Goal: Information Seeking & Learning: Compare options

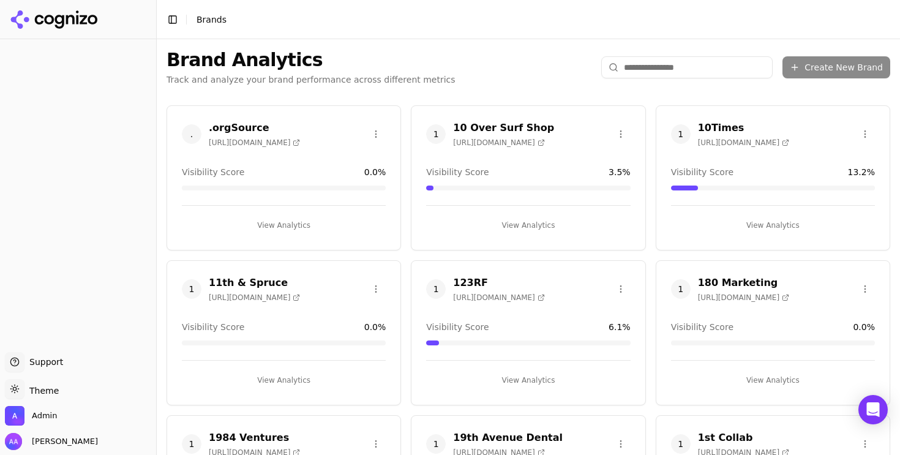
click at [440, 138] on span "1" at bounding box center [436, 134] width 20 height 20
click at [435, 135] on span "1" at bounding box center [436, 134] width 20 height 20
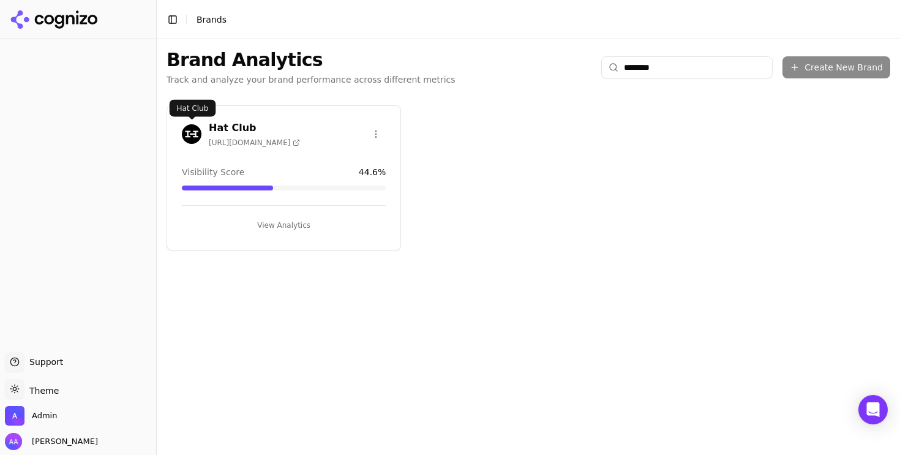
type input "********"
click at [200, 128] on img at bounding box center [192, 134] width 20 height 20
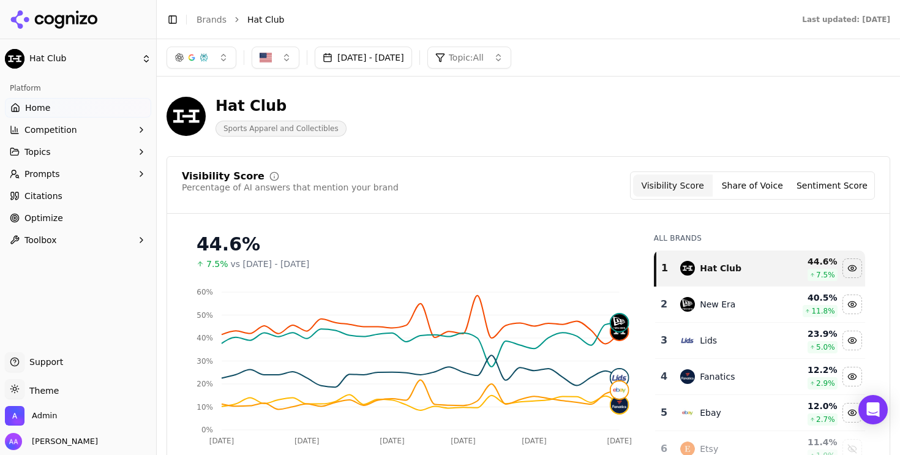
click at [569, 138] on div "Hat Club Sports Apparel and Collectibles" at bounding box center [527, 116] width 723 height 60
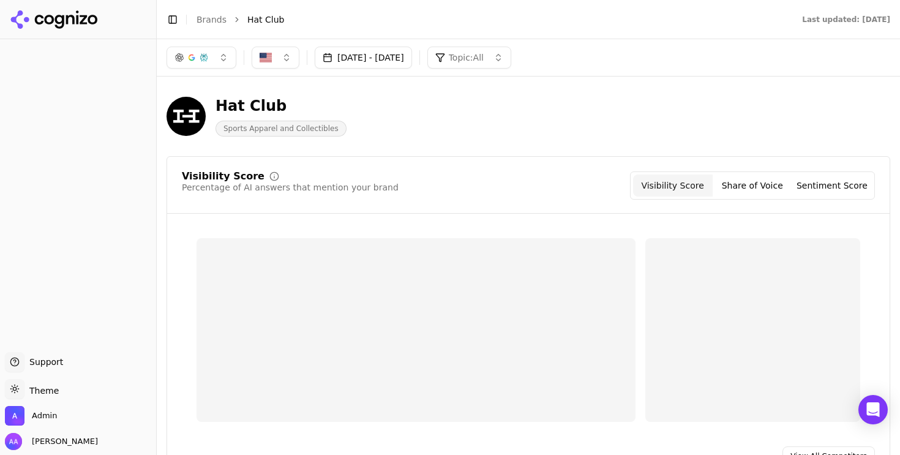
click at [219, 23] on link "Brands" at bounding box center [211, 20] width 30 height 10
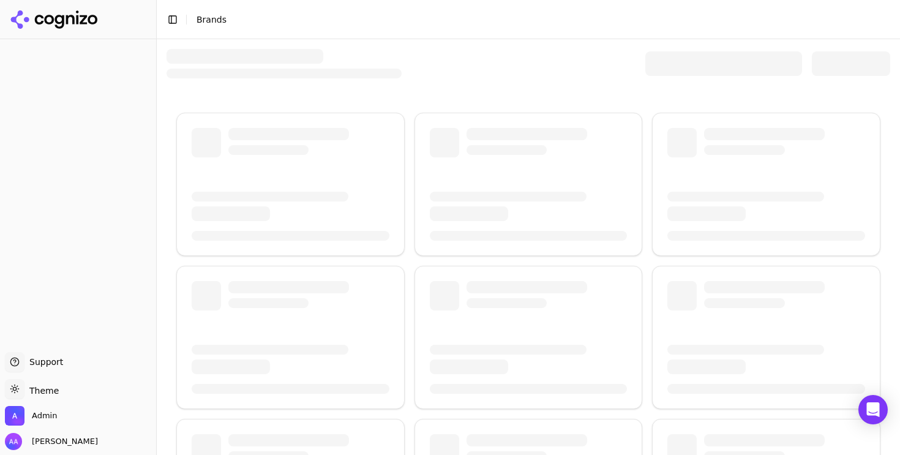
click at [689, 68] on div at bounding box center [723, 63] width 157 height 24
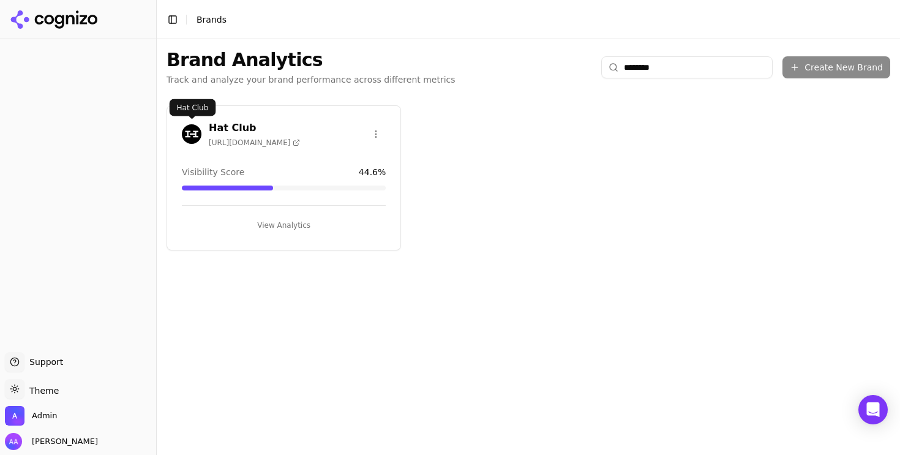
type input "********"
click at [195, 133] on img at bounding box center [192, 134] width 20 height 20
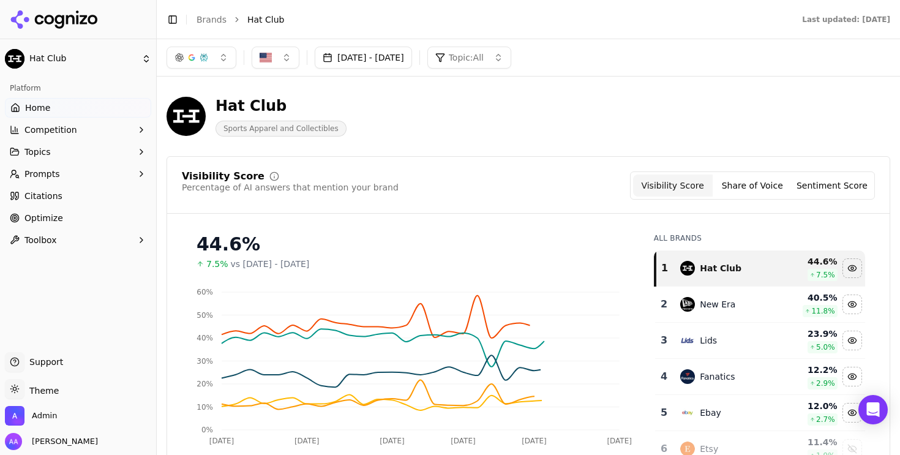
scroll to position [18, 0]
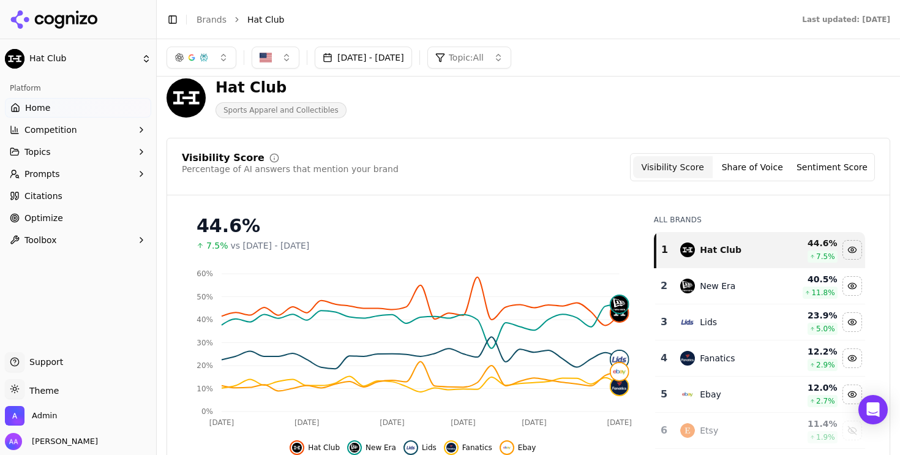
click at [72, 170] on button "Prompts" at bounding box center [78, 174] width 146 height 20
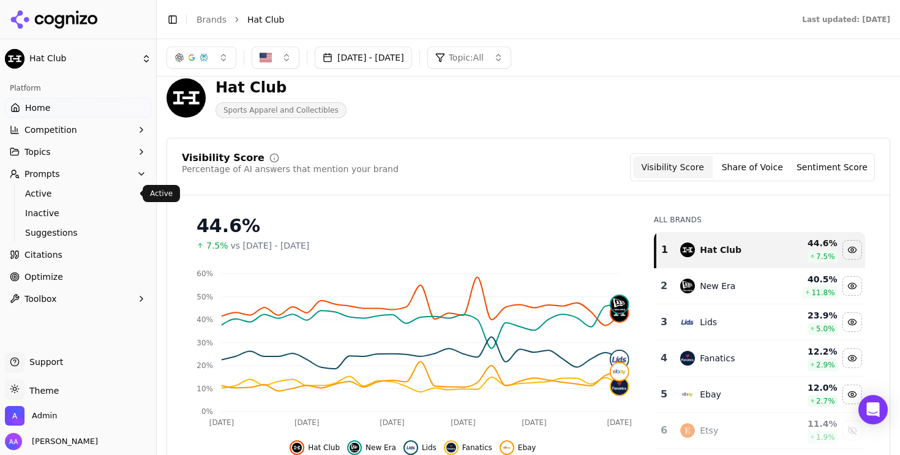
click at [70, 190] on span "Active" at bounding box center [78, 193] width 106 height 12
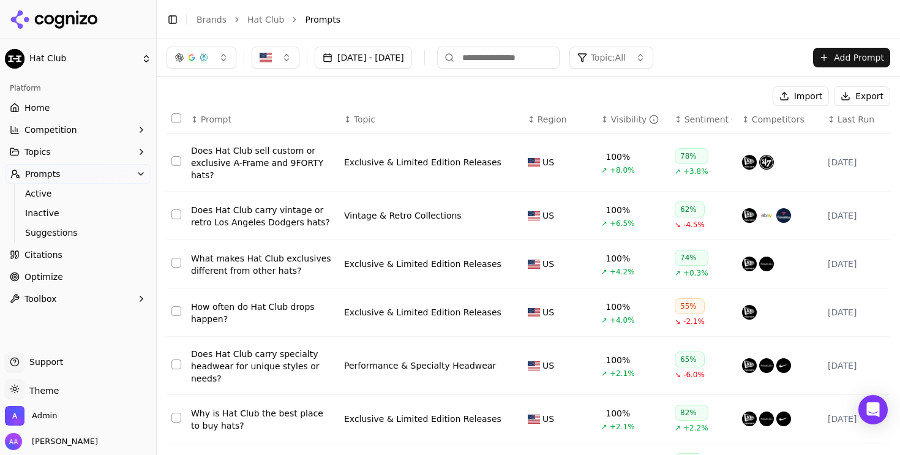
click at [858, 122] on span "Last Run" at bounding box center [855, 119] width 37 height 12
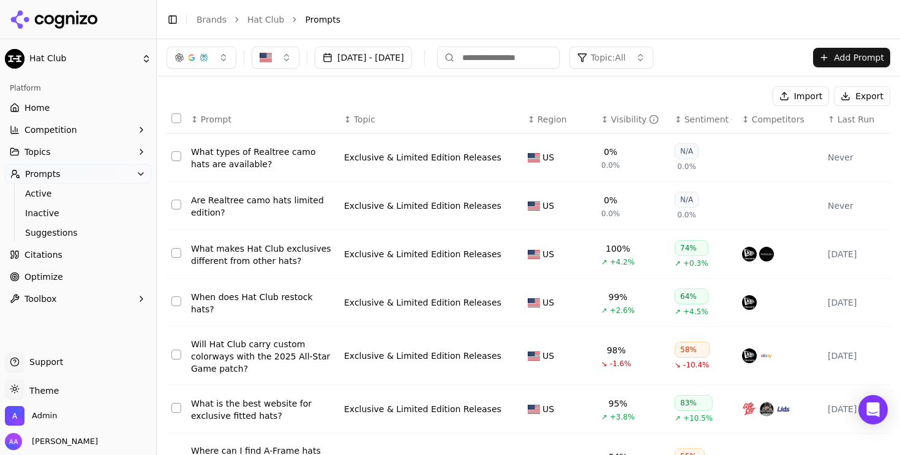
click at [854, 124] on span "Last Run" at bounding box center [855, 119] width 37 height 12
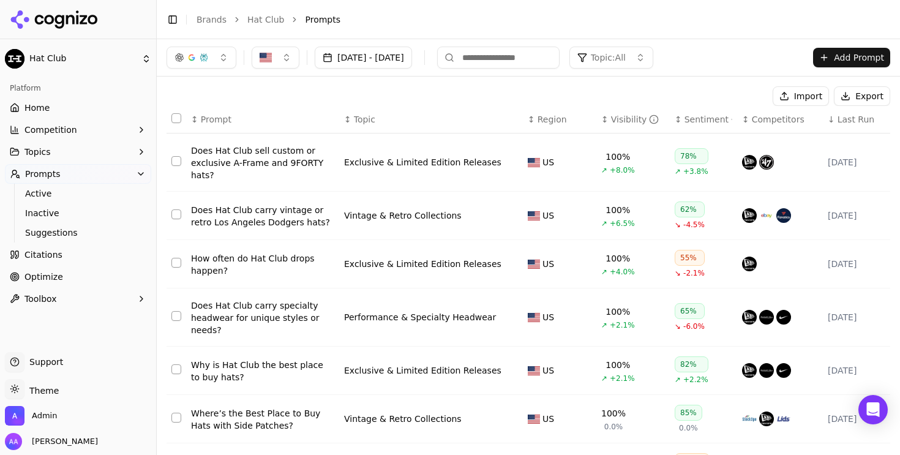
click at [854, 124] on span "Last Run" at bounding box center [855, 119] width 37 height 12
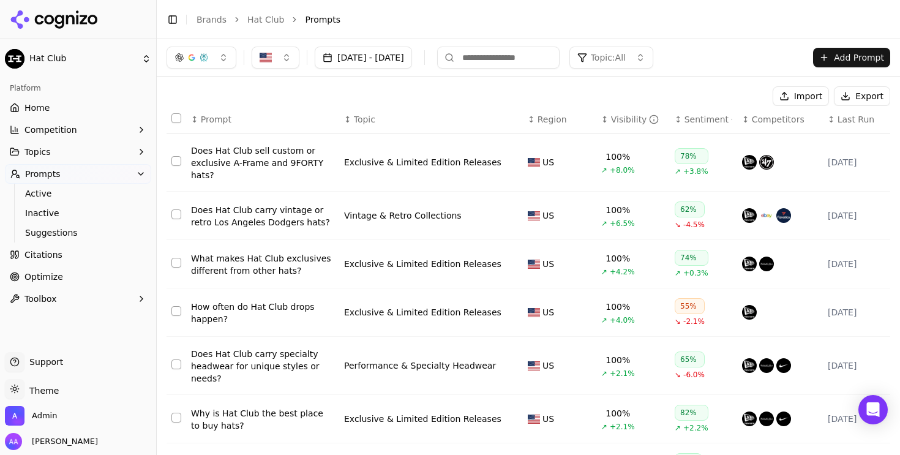
click at [850, 128] on th "↕ Last Run" at bounding box center [856, 120] width 67 height 28
click at [848, 122] on span "Last Run" at bounding box center [855, 119] width 37 height 12
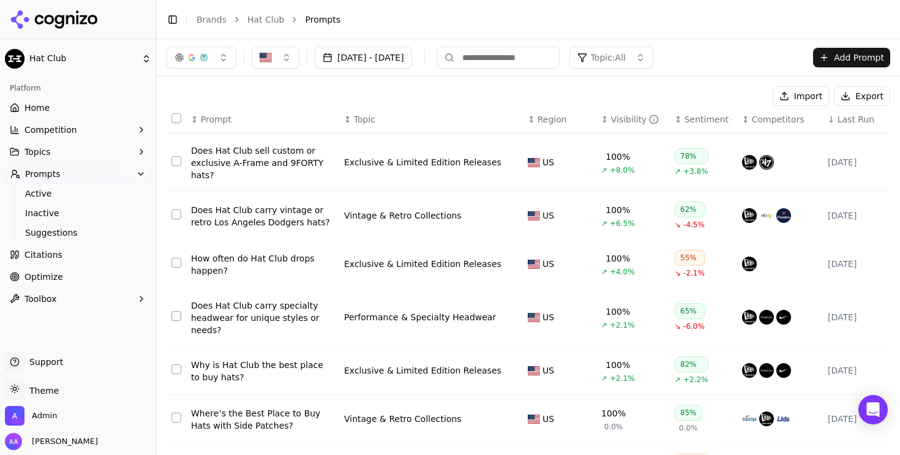
click at [848, 122] on span "Last Run" at bounding box center [855, 119] width 37 height 12
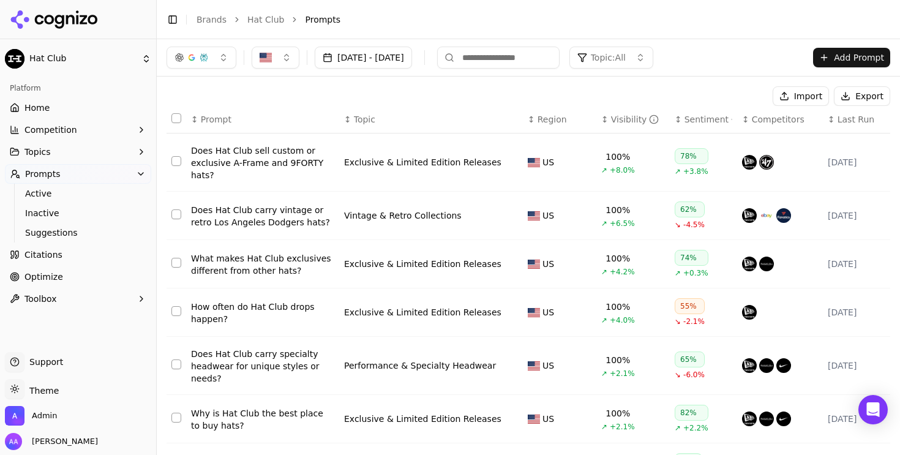
click at [848, 122] on span "Last Run" at bounding box center [855, 119] width 37 height 12
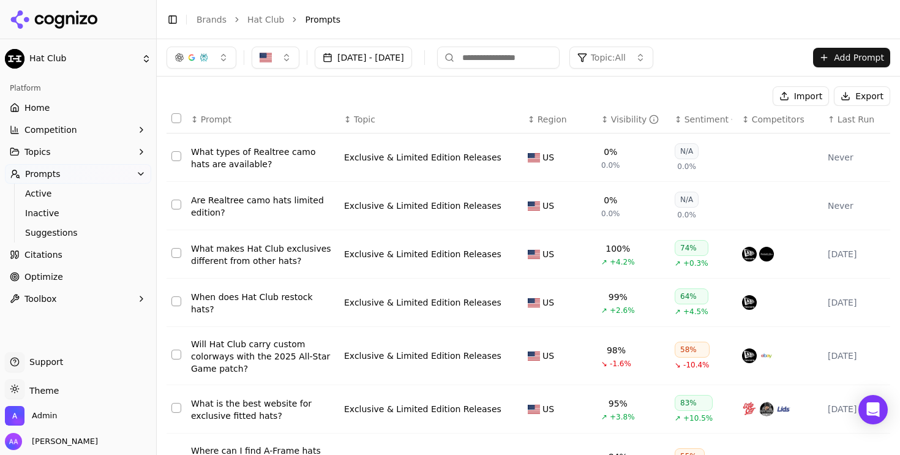
click at [848, 122] on span "Last Run" at bounding box center [855, 119] width 37 height 12
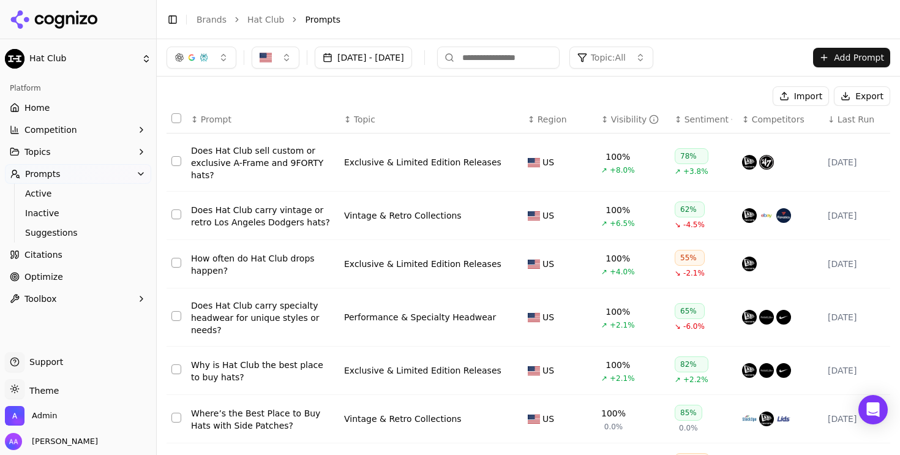
click at [848, 121] on span "Last Run" at bounding box center [855, 119] width 37 height 12
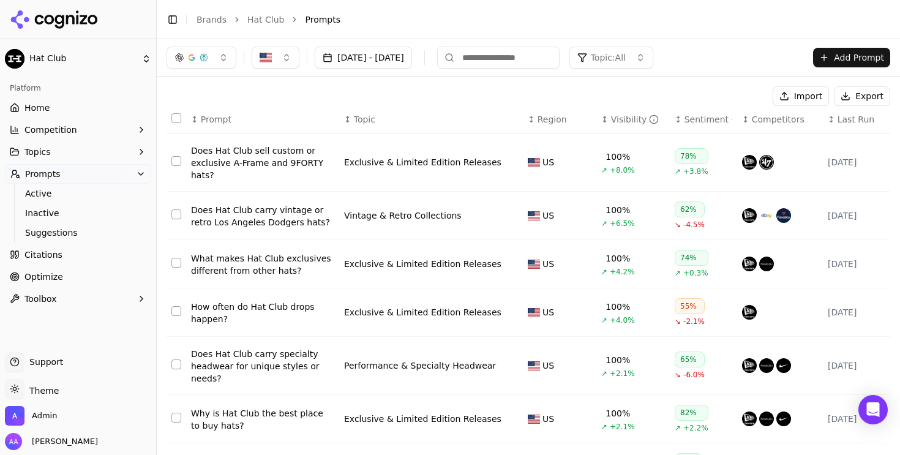
click at [36, 112] on span "Home" at bounding box center [36, 108] width 25 height 12
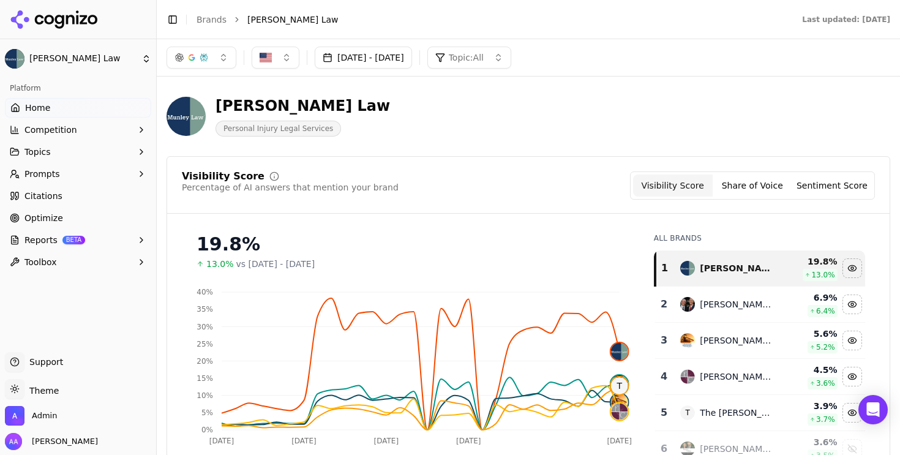
click at [626, 326] on icon "Aug 18 Aug 25 Aug 31 Sep 6 Sep 17 0% 5% 10% 15% 20% 25% 30% 35% 40% T" at bounding box center [413, 365] width 462 height 171
click at [563, 222] on div "Visibility Score Percentage of AI answers that mention your brand Visibility Sc…" at bounding box center [527, 348] width 723 height 384
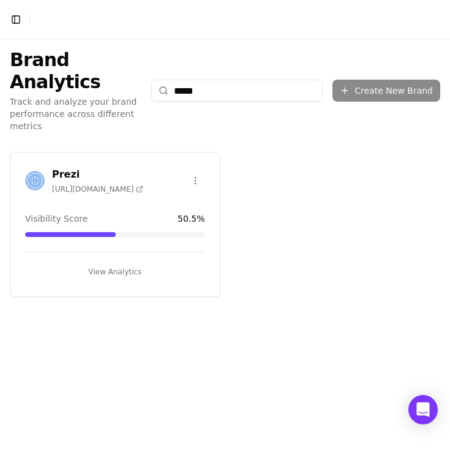
type input "*****"
click at [26, 171] on img at bounding box center [35, 181] width 20 height 20
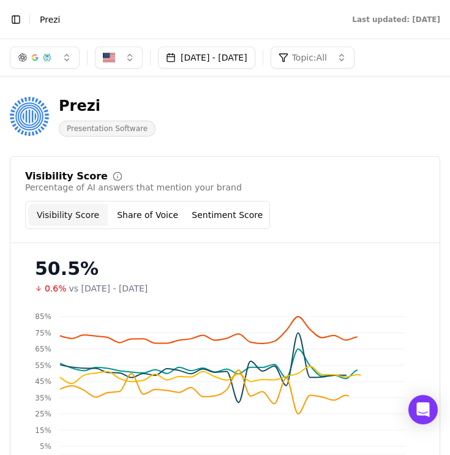
click at [15, 16] on button "Toggle Sidebar" at bounding box center [15, 19] width 17 height 17
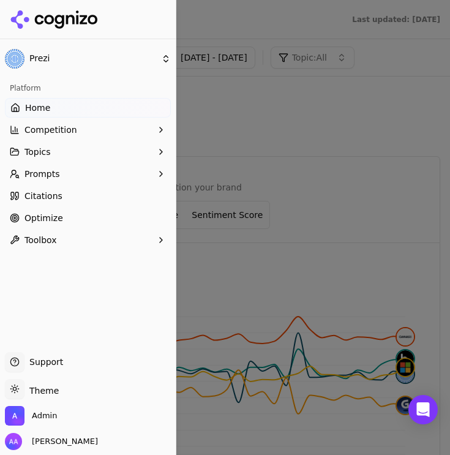
click at [54, 168] on span "Prompts" at bounding box center [41, 174] width 35 height 12
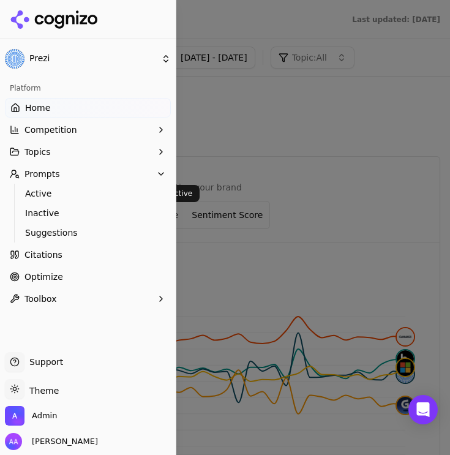
click at [54, 195] on span "Active" at bounding box center [88, 193] width 126 height 12
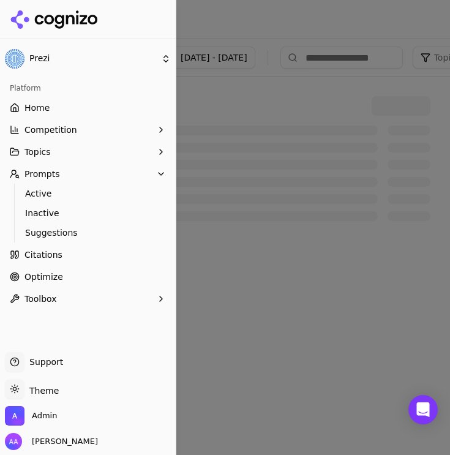
click at [259, 118] on div at bounding box center [225, 227] width 450 height 455
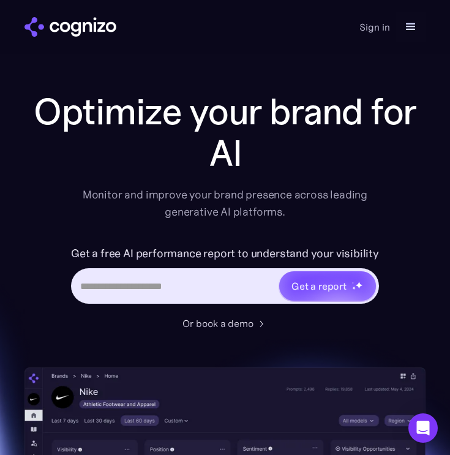
click at [165, 272] on div "Get a report" at bounding box center [225, 285] width 308 height 35
click at [162, 290] on input "Hero URL Input Form" at bounding box center [175, 285] width 205 height 23
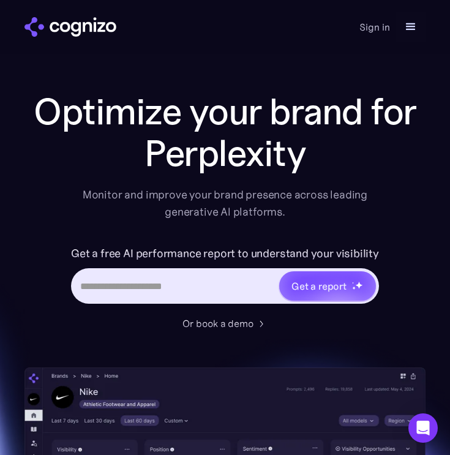
click at [336, 35] on div "Home Features Pricing Book a demo Get a report Sign in Book a demo Get a report" at bounding box center [224, 26] width 401 height 29
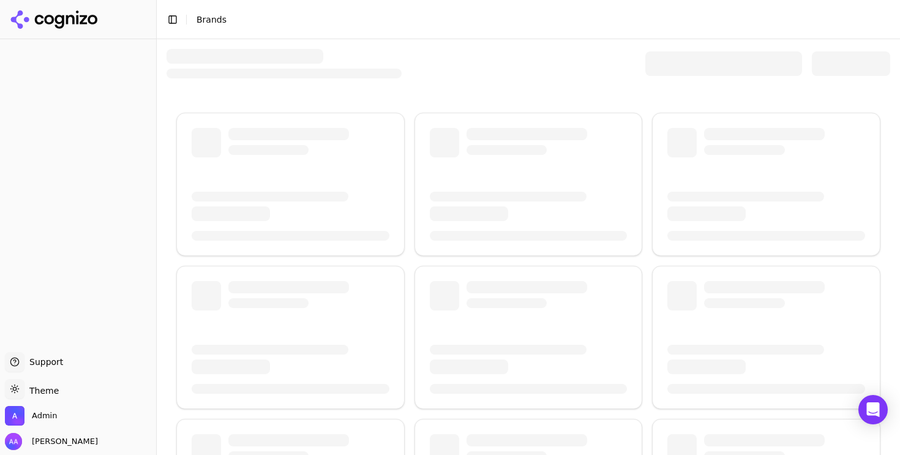
click at [703, 67] on div at bounding box center [723, 63] width 157 height 24
click at [379, 51] on div at bounding box center [283, 63] width 235 height 29
click at [547, 88] on div at bounding box center [528, 386] width 743 height 695
click at [375, 96] on div at bounding box center [528, 386] width 743 height 695
click at [43, 405] on ul "Support Support Toggle theme Theme Admin Alp Aysan" at bounding box center [78, 401] width 146 height 98
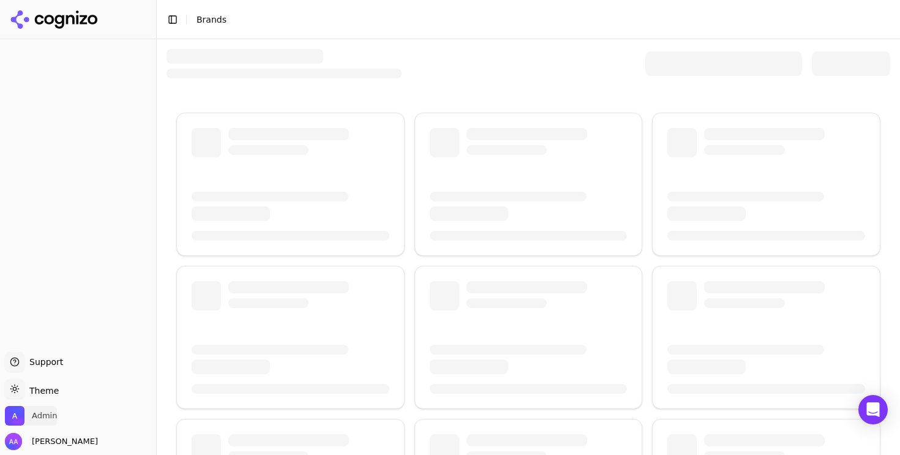
click at [42, 413] on span "Admin" at bounding box center [44, 415] width 25 height 11
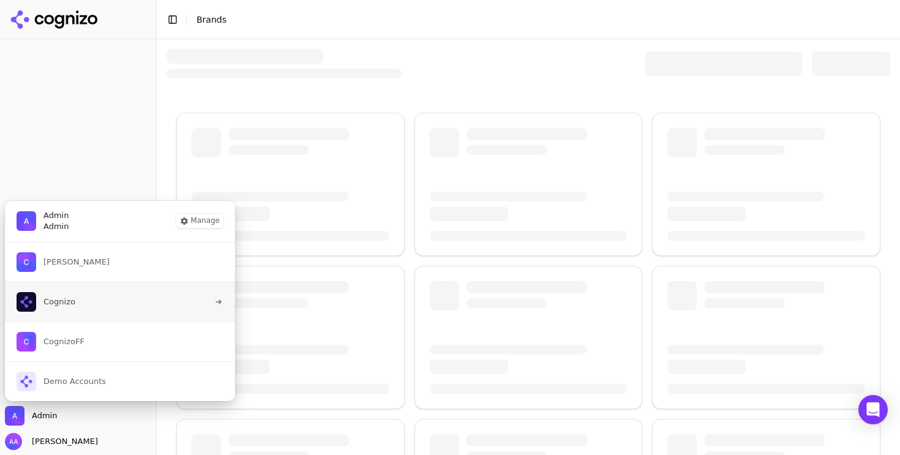
click at [104, 307] on button "Cognizo" at bounding box center [119, 302] width 231 height 40
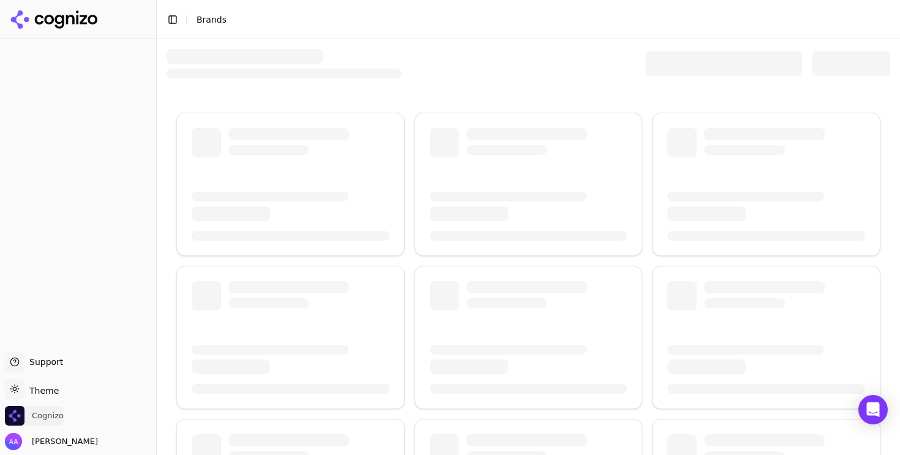
click at [38, 414] on span "Cognizo" at bounding box center [48, 415] width 32 height 11
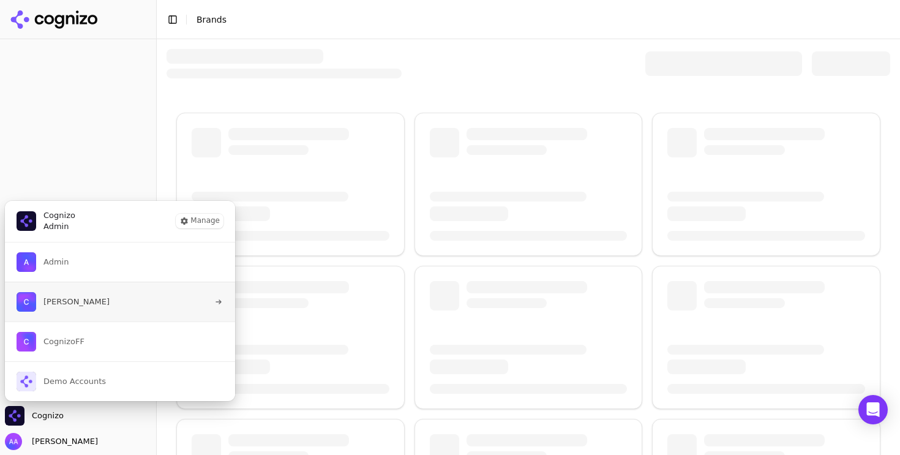
click at [154, 303] on button "[PERSON_NAME]" at bounding box center [119, 302] width 231 height 40
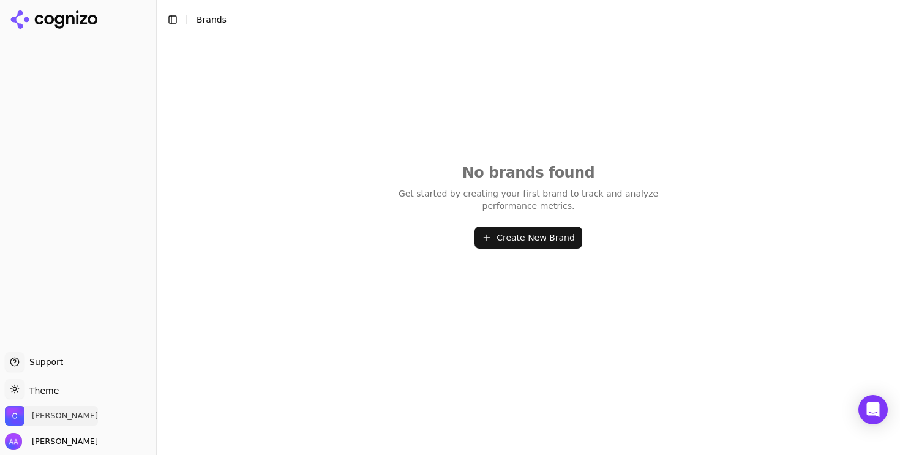
click at [62, 414] on span "[PERSON_NAME]" at bounding box center [65, 415] width 66 height 11
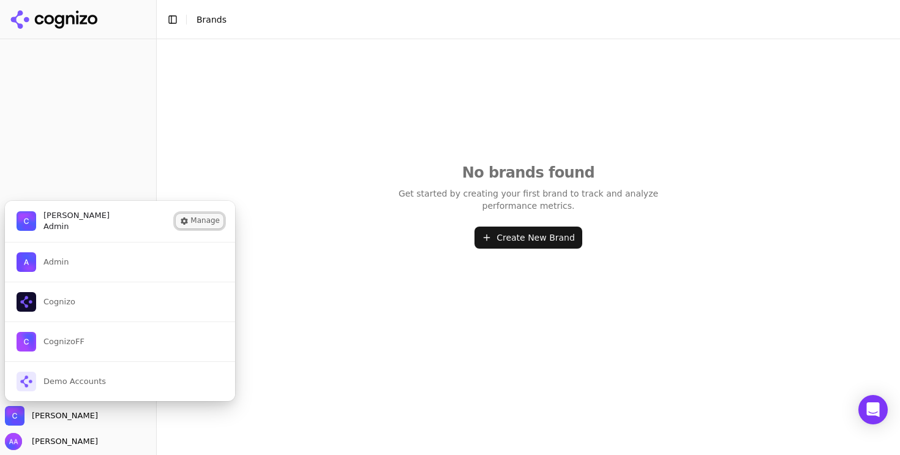
click at [196, 220] on button "Manage" at bounding box center [200, 221] width 48 height 15
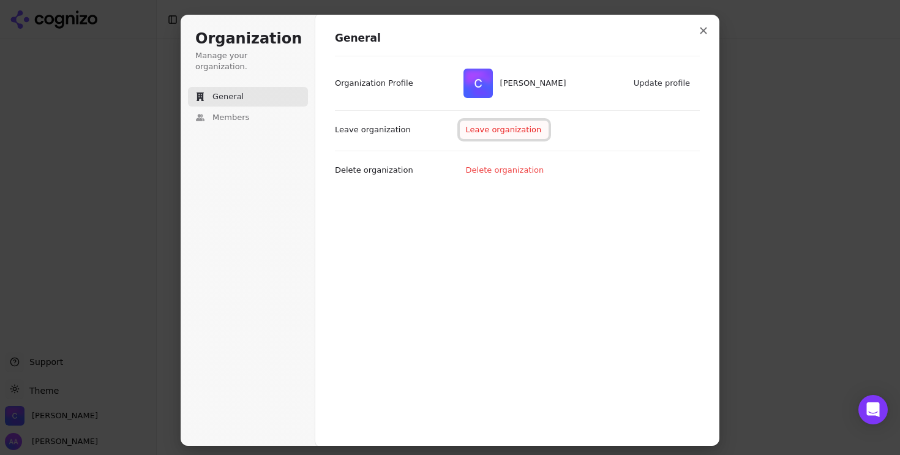
click at [518, 129] on button "Leave organization" at bounding box center [504, 130] width 89 height 18
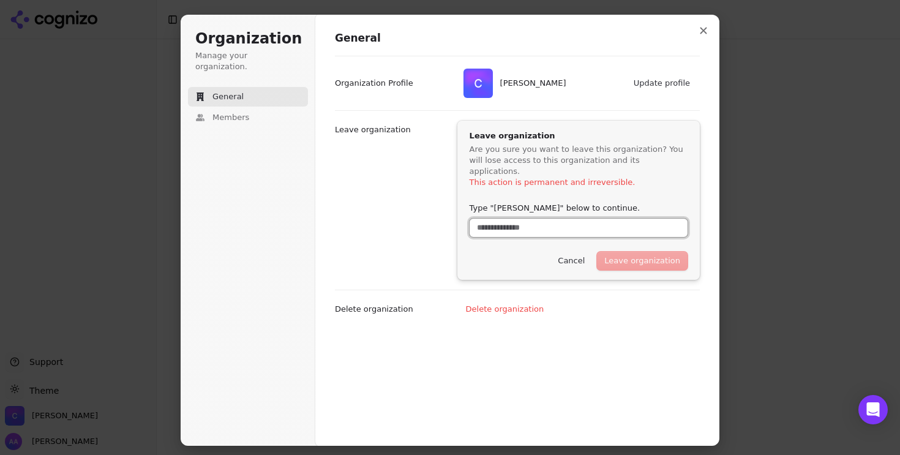
click at [567, 219] on input "Type "[PERSON_NAME]" below to continue." at bounding box center [578, 228] width 218 height 18
drag, startPoint x: 498, startPoint y: 193, endPoint x: 552, endPoint y: 199, distance: 54.8
click at [552, 203] on label "Type "[PERSON_NAME]" below to continue." at bounding box center [554, 208] width 171 height 11
copy label "hris Abouraad"
click at [522, 219] on input "Type "[PERSON_NAME]" below to continue." at bounding box center [578, 228] width 218 height 18
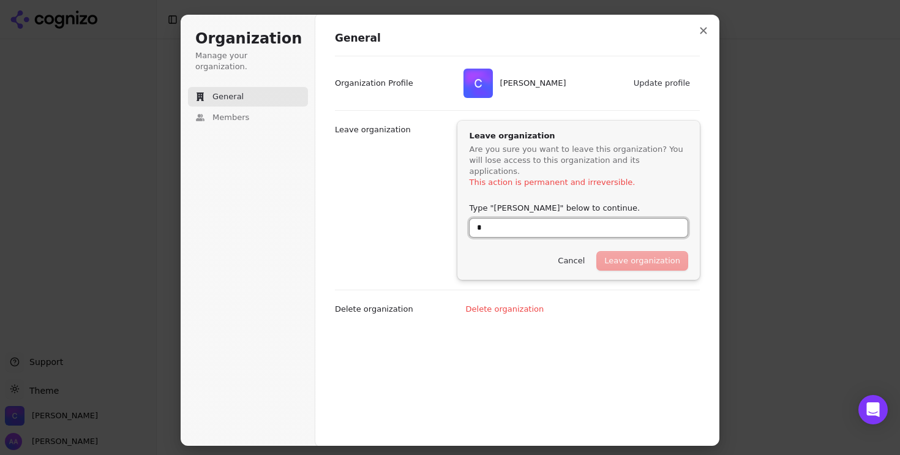
paste input "**********"
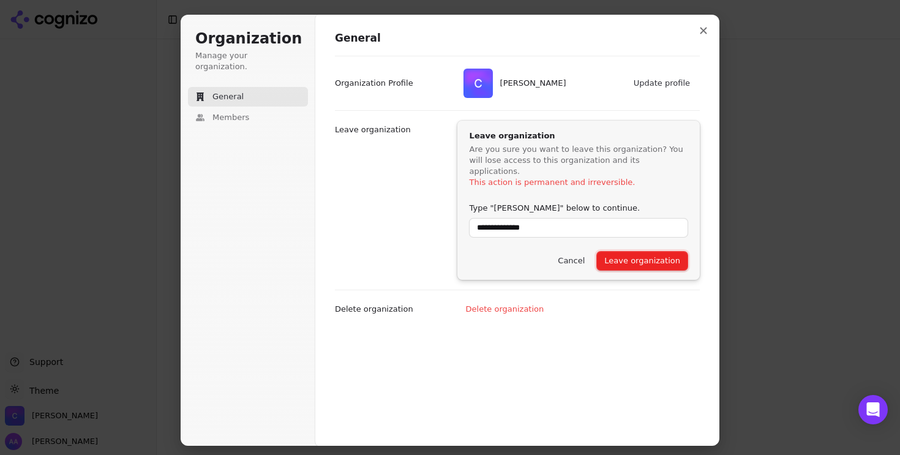
click at [629, 252] on button "Leave organization" at bounding box center [642, 261] width 91 height 18
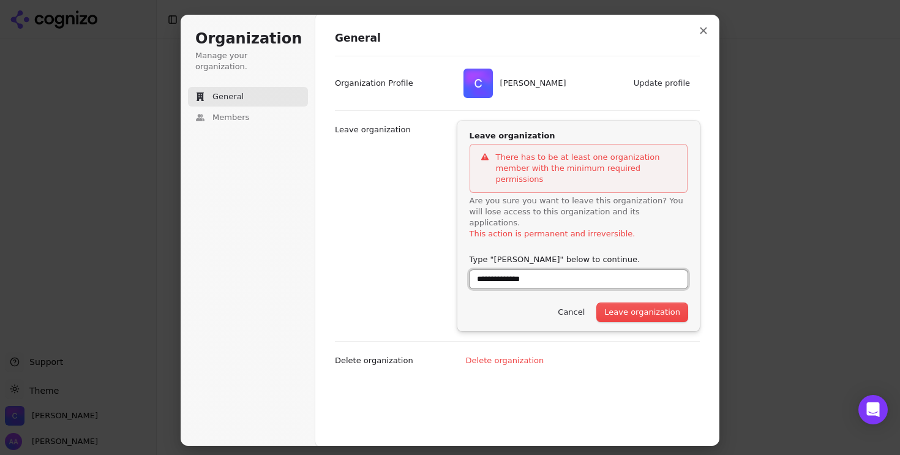
click at [599, 270] on input "**********" at bounding box center [578, 279] width 218 height 18
type input "**********"
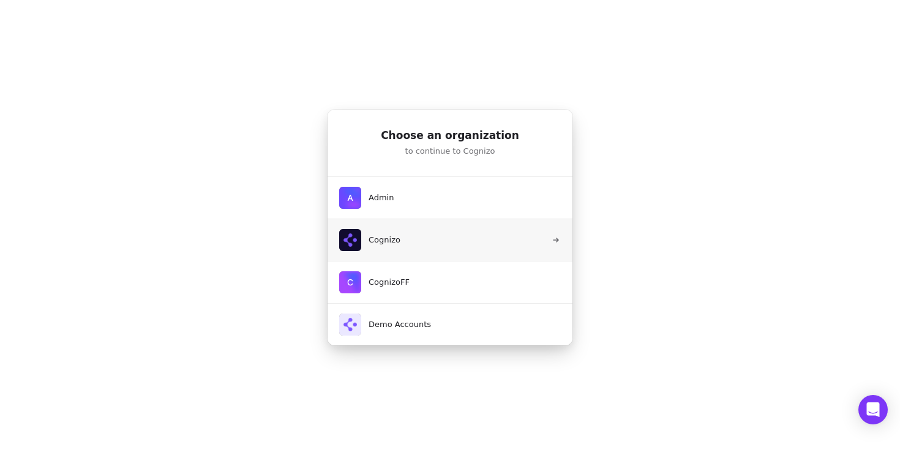
click at [429, 241] on button "Cognizo" at bounding box center [450, 240] width 246 height 42
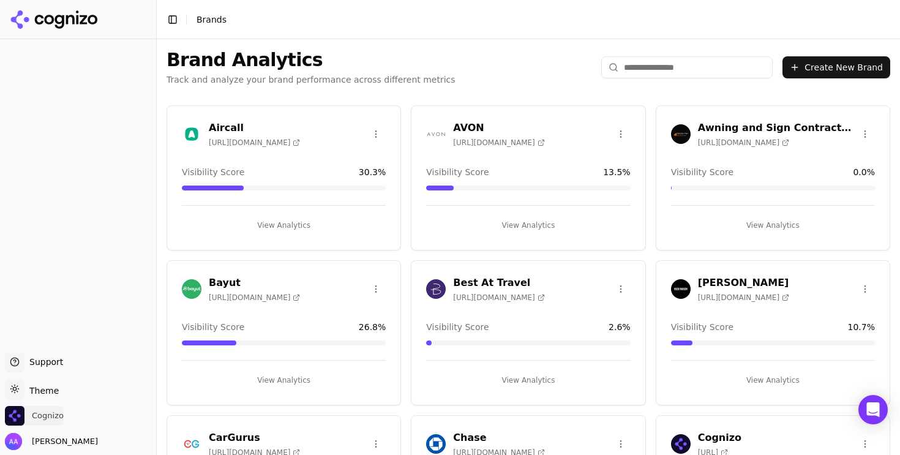
click at [61, 409] on span "Cognizo" at bounding box center [34, 416] width 59 height 20
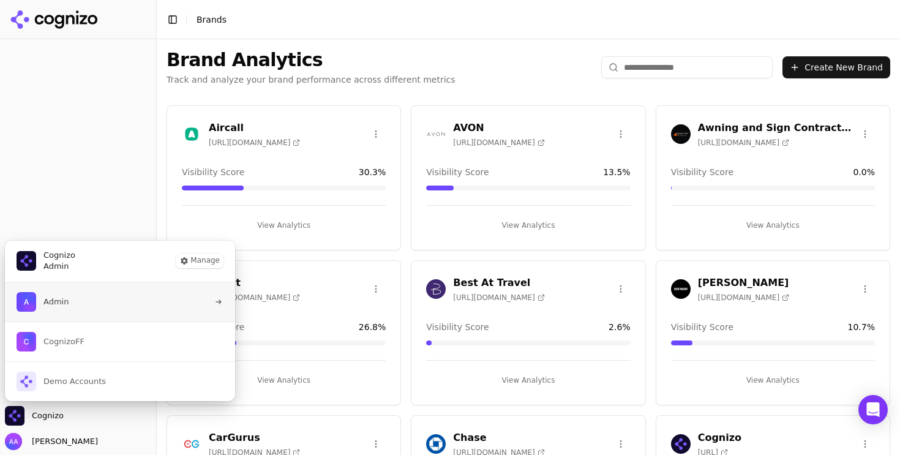
click at [83, 298] on button "Admin" at bounding box center [119, 301] width 231 height 39
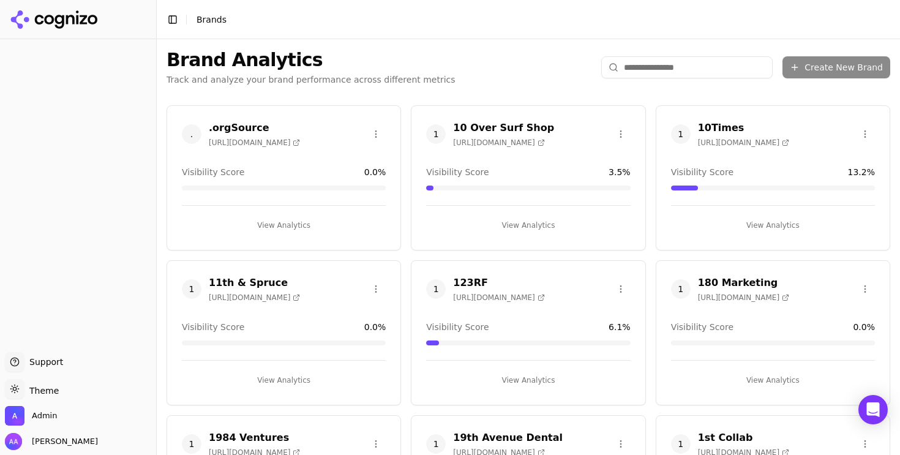
click at [831, 65] on div "Create New Brand" at bounding box center [745, 67] width 289 height 22
click at [681, 66] on input "search" at bounding box center [686, 67] width 171 height 22
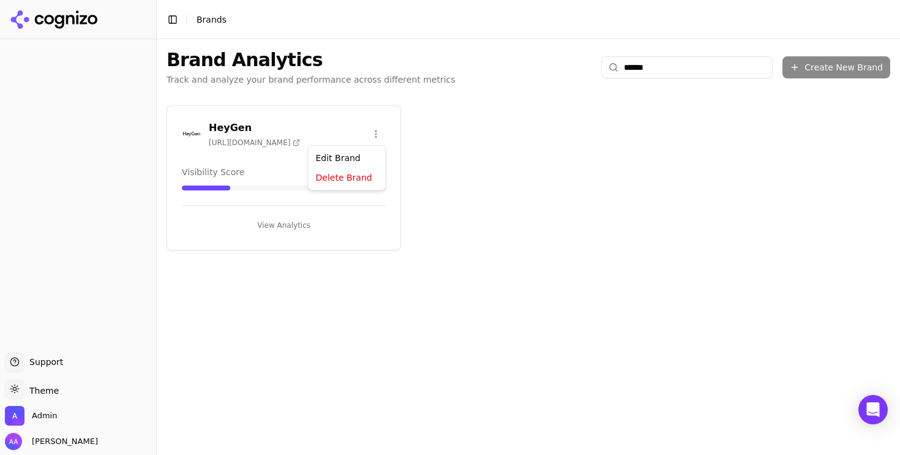
click at [374, 130] on html "Support Support Toggle theme Theme Admin Alp Aysan Toggle Sidebar Brands Brand …" at bounding box center [450, 227] width 900 height 455
click at [364, 174] on div "Delete Brand" at bounding box center [347, 179] width 72 height 20
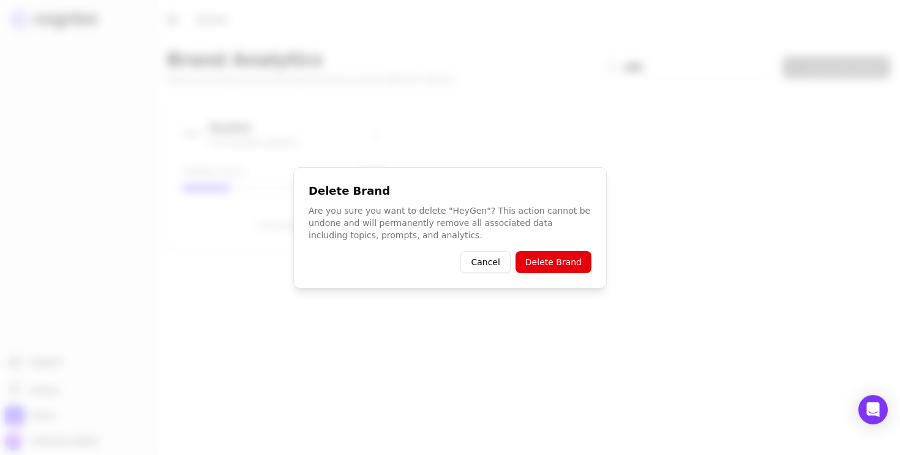
click at [562, 252] on button "Delete Brand" at bounding box center [553, 262] width 76 height 22
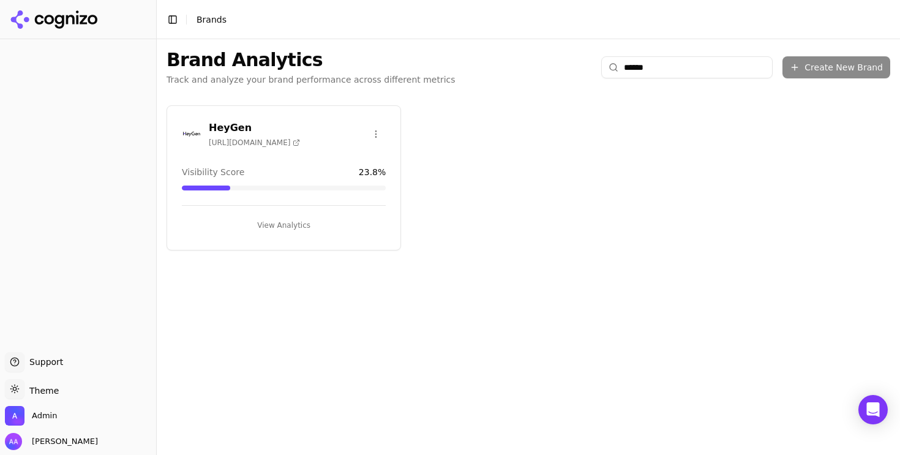
click at [667, 64] on input "******" at bounding box center [686, 67] width 171 height 22
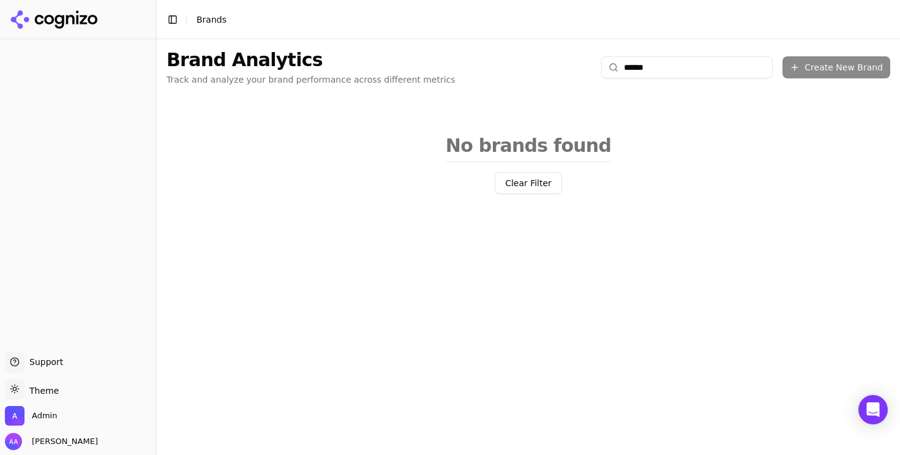
click at [667, 64] on input "******" at bounding box center [686, 67] width 171 height 22
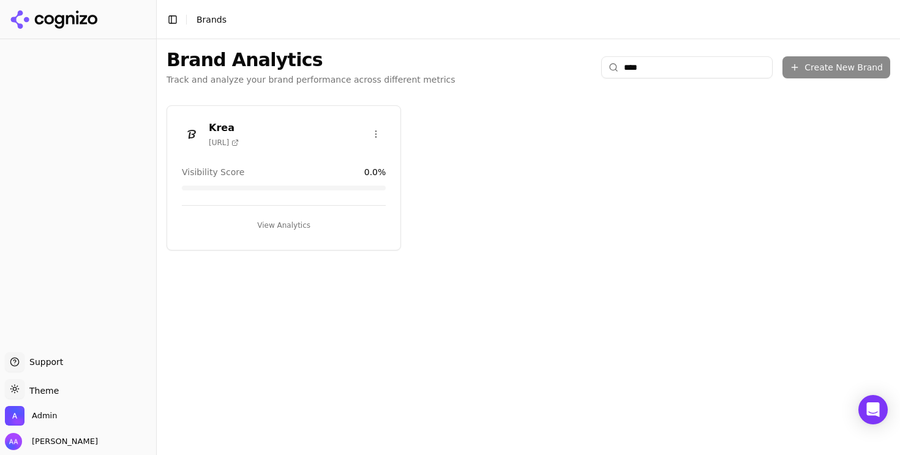
click at [371, 127] on html "Support Support Toggle theme Theme Admin Alp Aysan Toggle Sidebar Brands Brand …" at bounding box center [450, 227] width 900 height 455
click at [349, 179] on div "Delete Brand" at bounding box center [347, 179] width 72 height 20
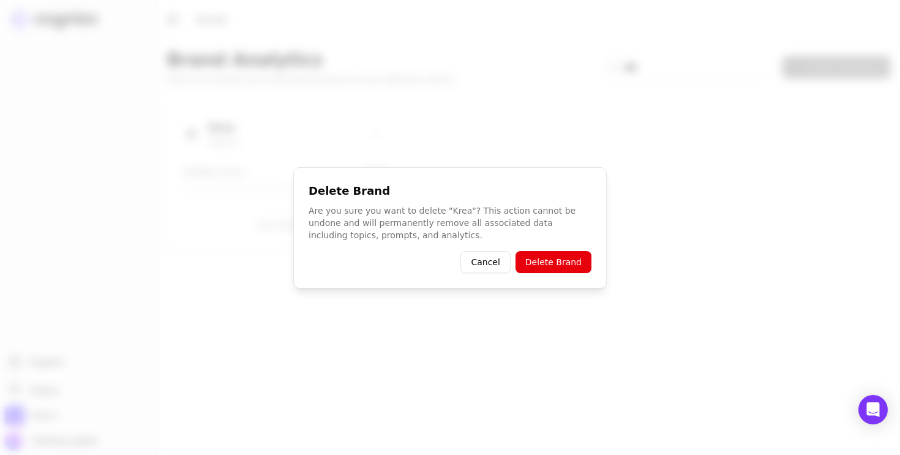
click at [562, 261] on button "Delete Brand" at bounding box center [553, 262] width 76 height 22
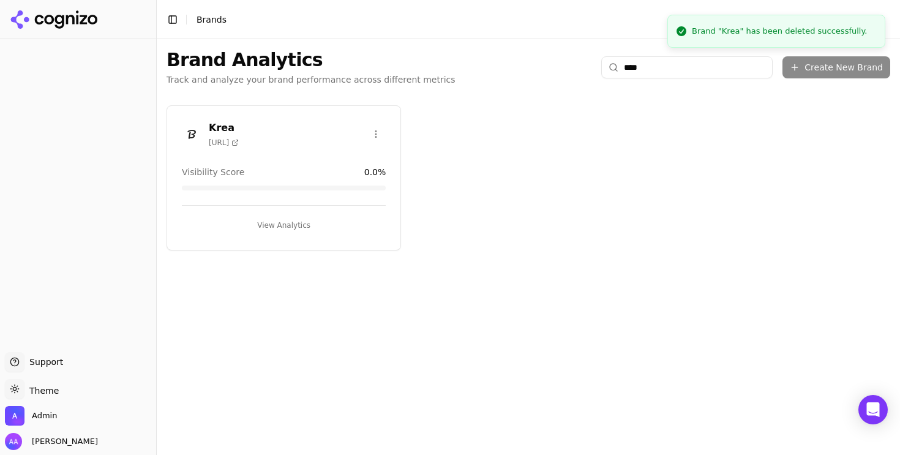
click at [647, 61] on input "****" at bounding box center [686, 67] width 171 height 22
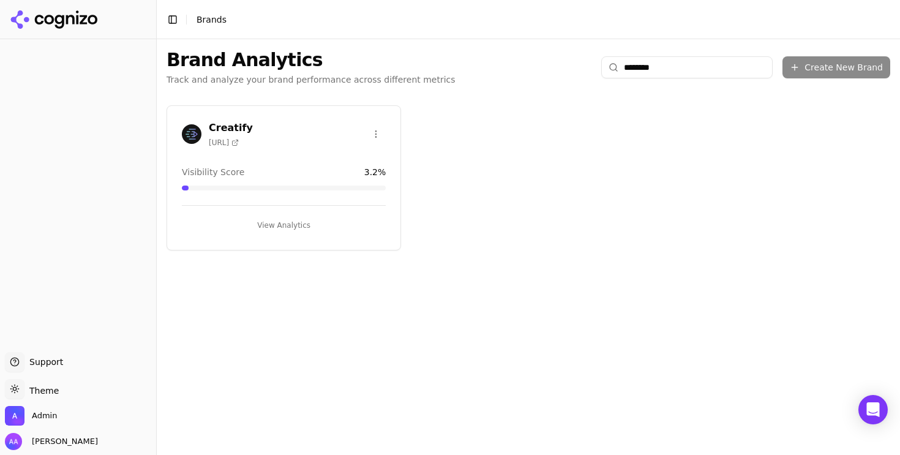
click at [376, 131] on html "Support Support Toggle theme Theme Admin Alp Aysan Toggle Sidebar Brands Brand …" at bounding box center [450, 227] width 900 height 455
click at [362, 178] on div "Delete Brand" at bounding box center [347, 179] width 72 height 20
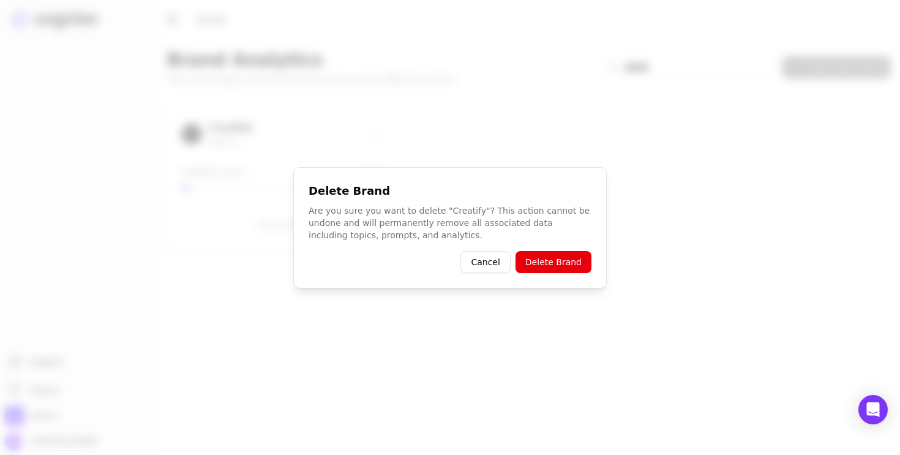
click at [534, 256] on button "Delete Brand" at bounding box center [553, 262] width 76 height 22
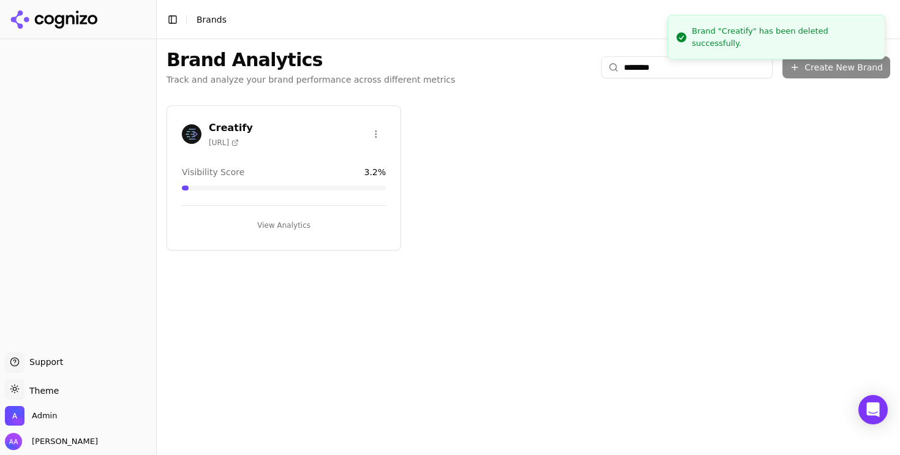
click at [641, 69] on input "********" at bounding box center [686, 67] width 171 height 22
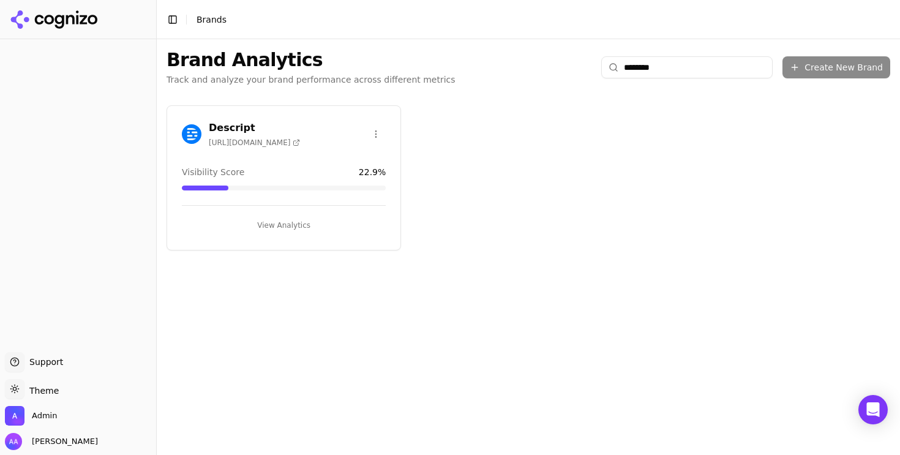
click at [375, 136] on html "Support Support Toggle theme Theme Admin Alp Aysan Toggle Sidebar Brands Brand …" at bounding box center [450, 227] width 900 height 455
click at [360, 182] on div "Delete Brand" at bounding box center [347, 179] width 72 height 20
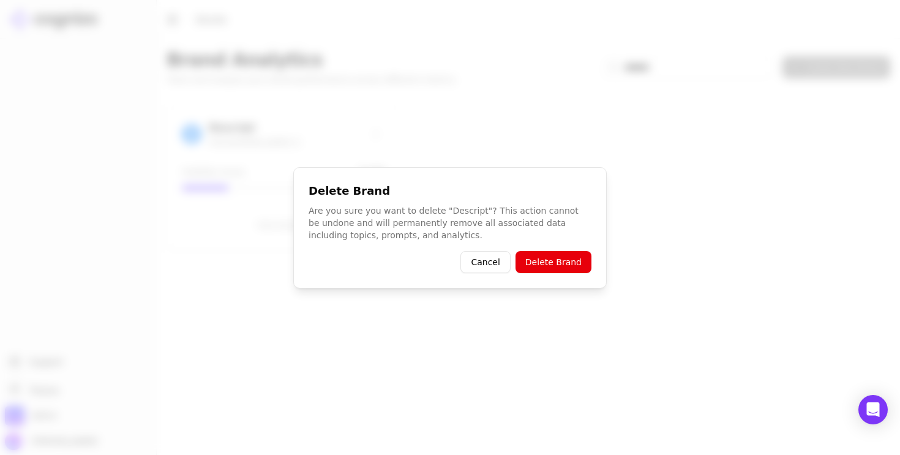
click at [559, 265] on button "Delete Brand" at bounding box center [553, 262] width 76 height 22
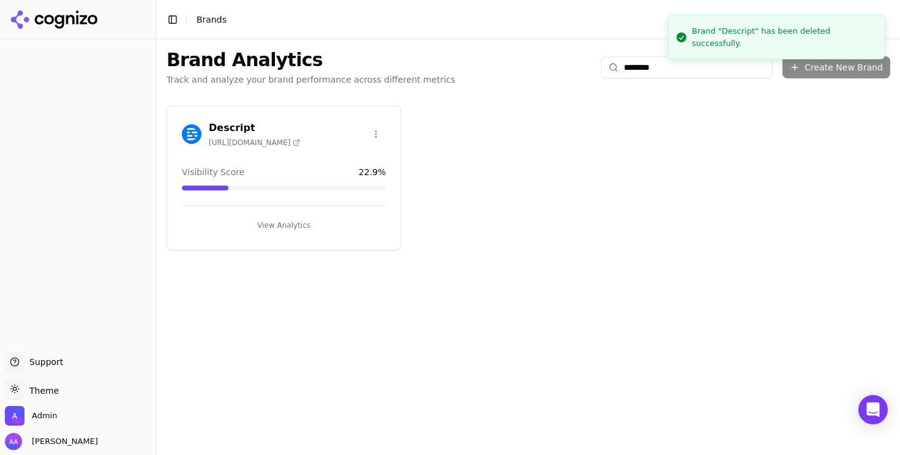
click at [662, 66] on input "********" at bounding box center [686, 67] width 171 height 22
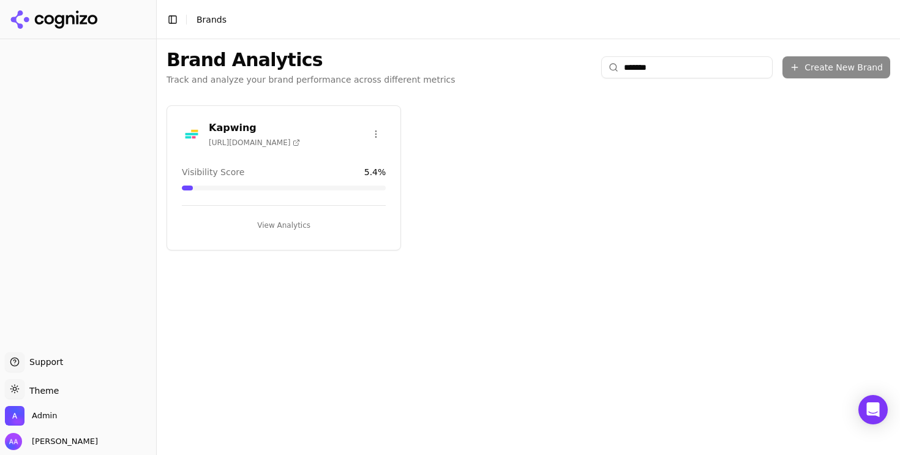
click at [373, 130] on html "Support Support Toggle theme Theme Admin Alp Aysan Toggle Sidebar Brands Brand …" at bounding box center [450, 227] width 900 height 455
click at [345, 174] on div "Delete Brand" at bounding box center [347, 179] width 72 height 20
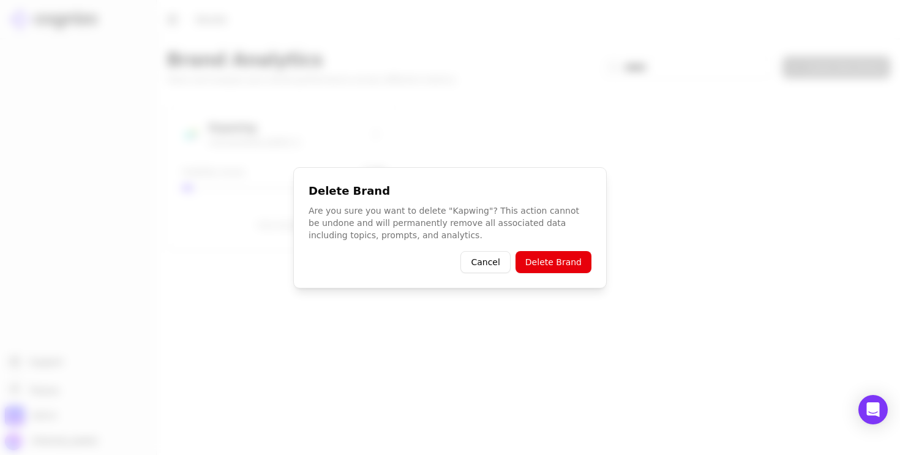
click at [554, 252] on button "Delete Brand" at bounding box center [553, 262] width 76 height 22
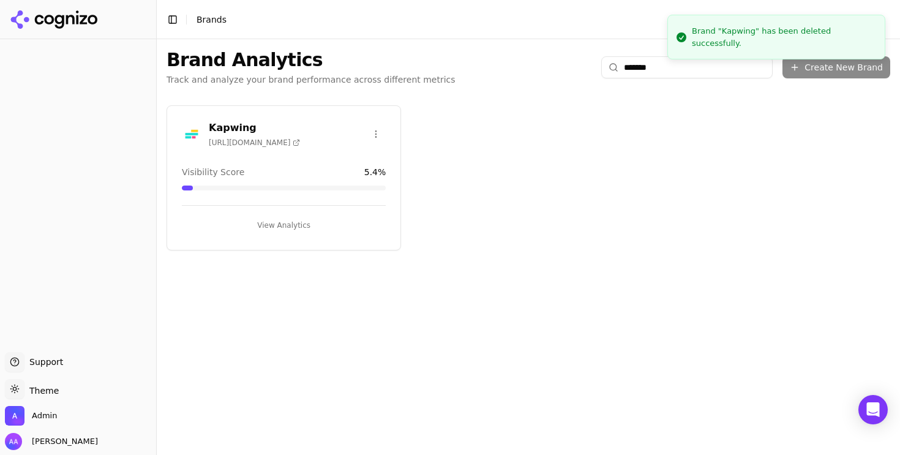
click at [641, 70] on input "*******" at bounding box center [686, 67] width 171 height 22
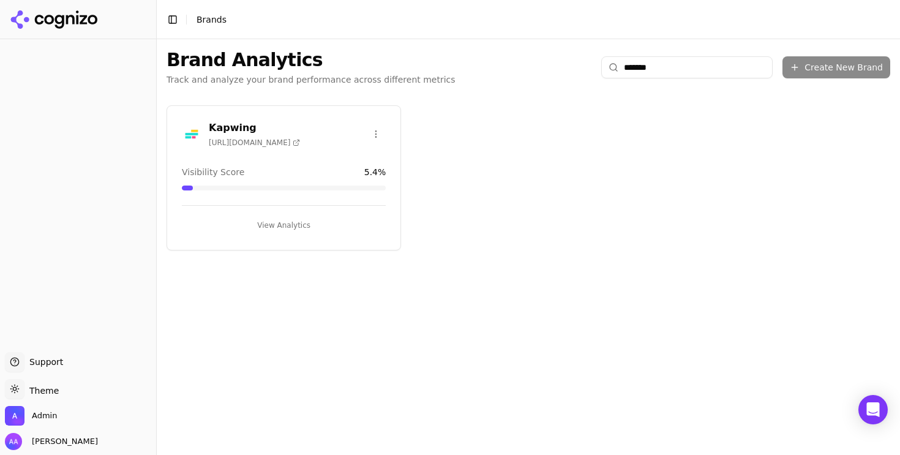
click at [641, 70] on input "*******" at bounding box center [686, 67] width 171 height 22
click at [373, 130] on html "Support Support Toggle theme Theme Admin Alp Aysan Toggle Sidebar Brands Brand …" at bounding box center [450, 227] width 900 height 455
click at [360, 179] on div "Delete Brand" at bounding box center [347, 179] width 72 height 20
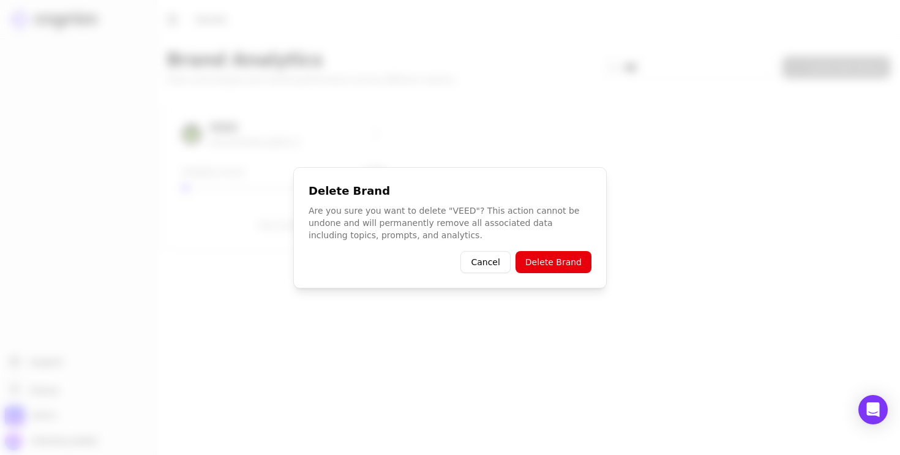
click at [560, 256] on button "Delete Brand" at bounding box center [553, 262] width 76 height 22
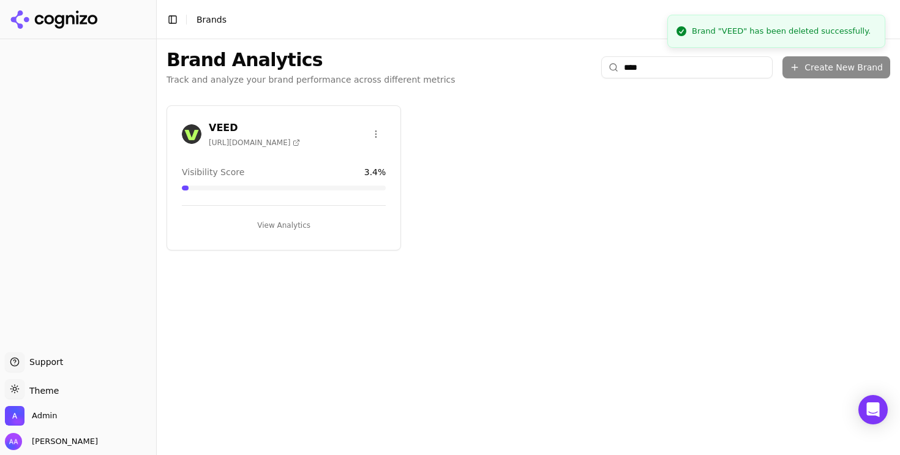
click at [688, 79] on div "Brand Analytics Track and analyze your brand performance across different metri…" at bounding box center [528, 67] width 743 height 56
click at [681, 69] on input "****" at bounding box center [686, 67] width 171 height 22
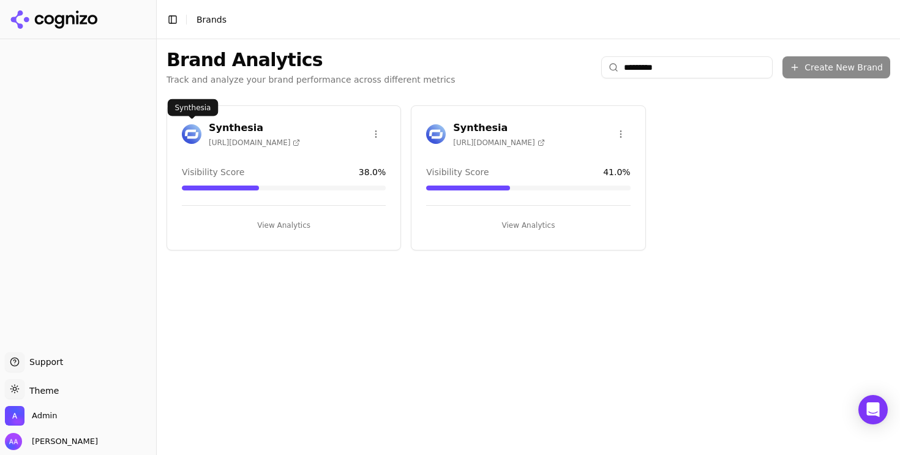
type input "*********"
click at [192, 134] on img at bounding box center [192, 134] width 20 height 20
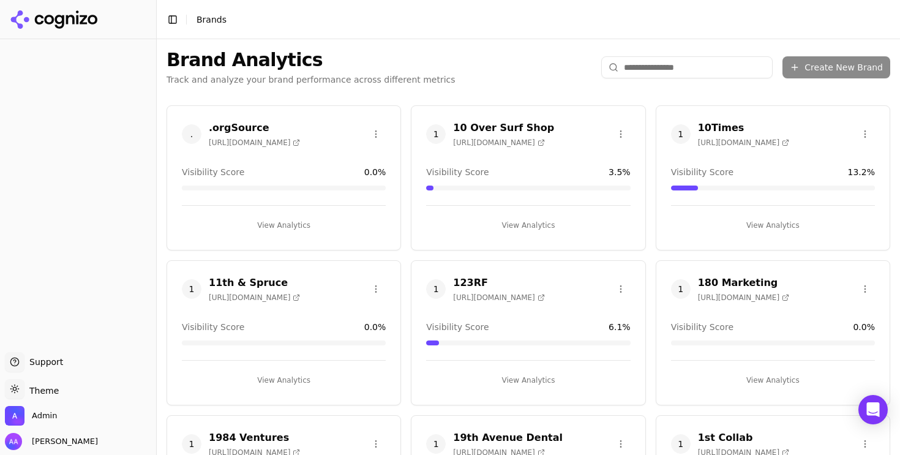
click at [672, 67] on html "Support Support Toggle theme Theme Admin Alp Aysan Toggle Sidebar Brands Brand …" at bounding box center [450, 227] width 900 height 455
click at [660, 68] on html "Support Support Toggle theme Theme Admin Alp Aysan Toggle Sidebar Brands Brand …" at bounding box center [450, 227] width 900 height 455
click at [649, 67] on input "search" at bounding box center [686, 67] width 171 height 22
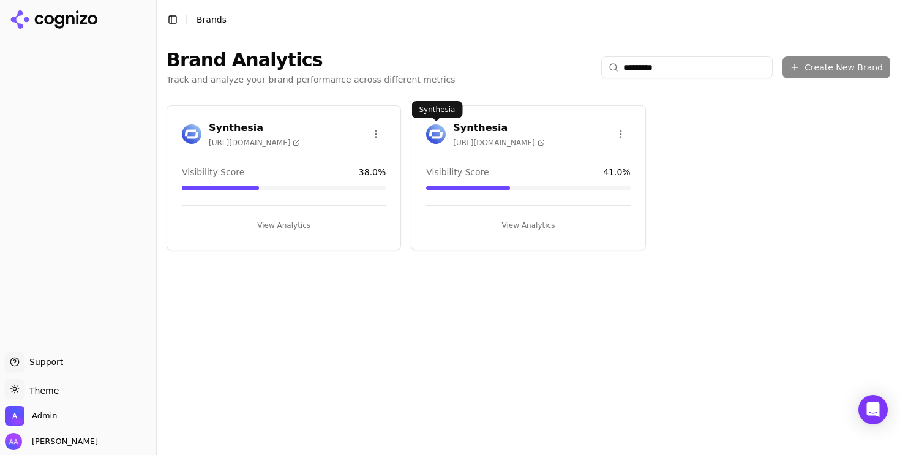
type input "*********"
click at [436, 128] on img at bounding box center [436, 134] width 20 height 20
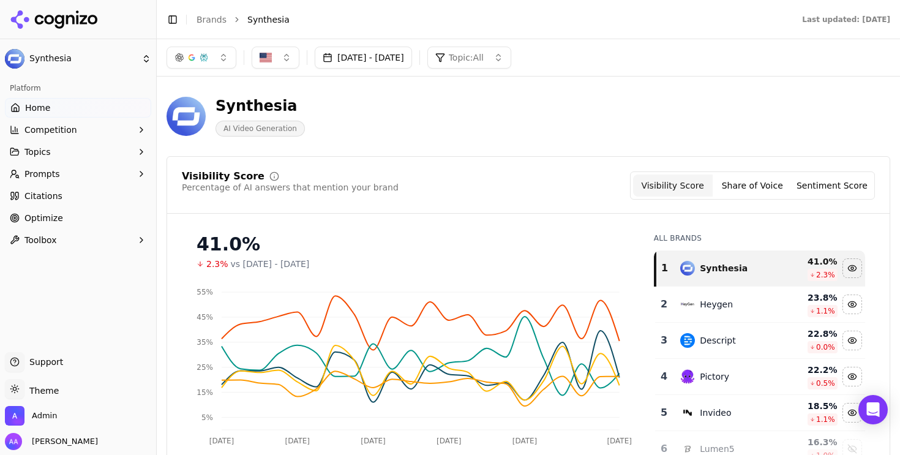
click at [208, 15] on link "Brands" at bounding box center [211, 20] width 30 height 10
click at [219, 19] on html "Synthesia Platform Home Competition Topics Prompts Citations Optimize Toolbox S…" at bounding box center [450, 227] width 900 height 455
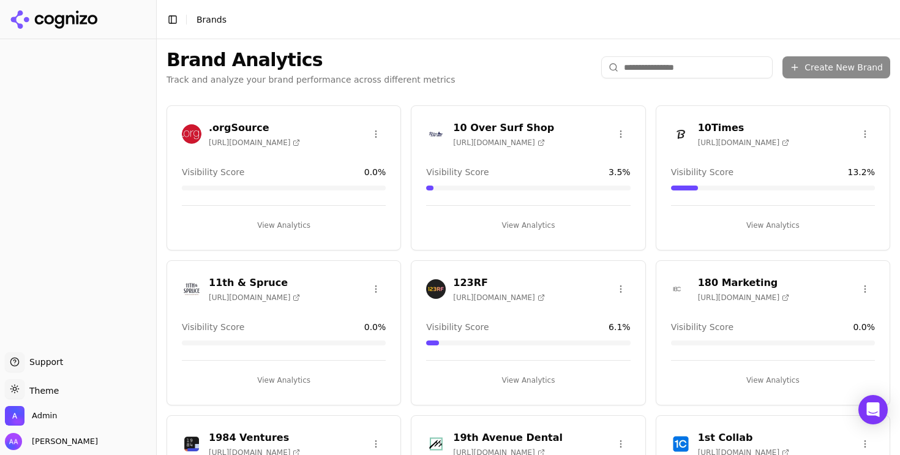
click at [690, 70] on input "search" at bounding box center [686, 67] width 171 height 22
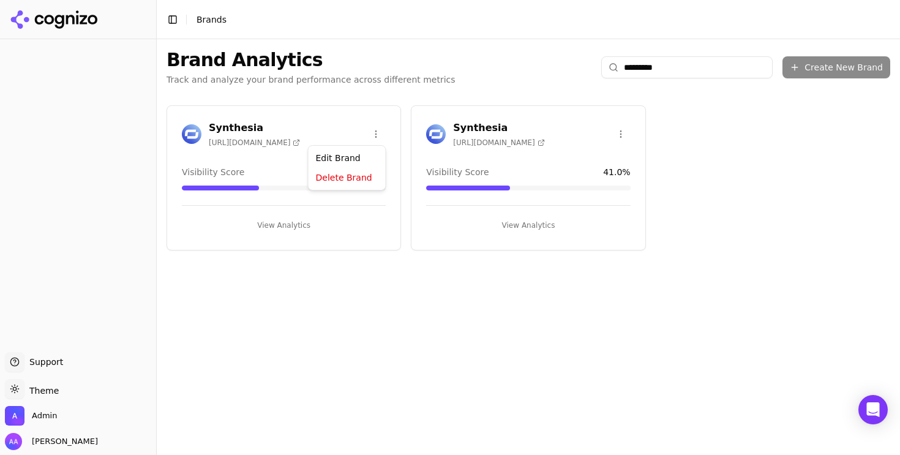
click at [373, 133] on html "Support Support Toggle theme Theme Admin Alp Aysan Toggle Sidebar Brands Brand …" at bounding box center [450, 227] width 900 height 455
click at [351, 174] on div "Delete Brand" at bounding box center [347, 179] width 72 height 20
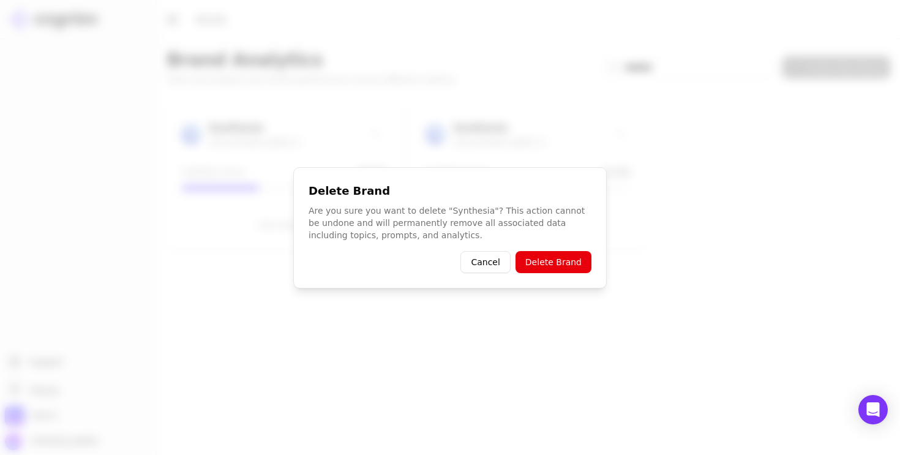
click at [555, 267] on button "Delete Brand" at bounding box center [553, 262] width 76 height 22
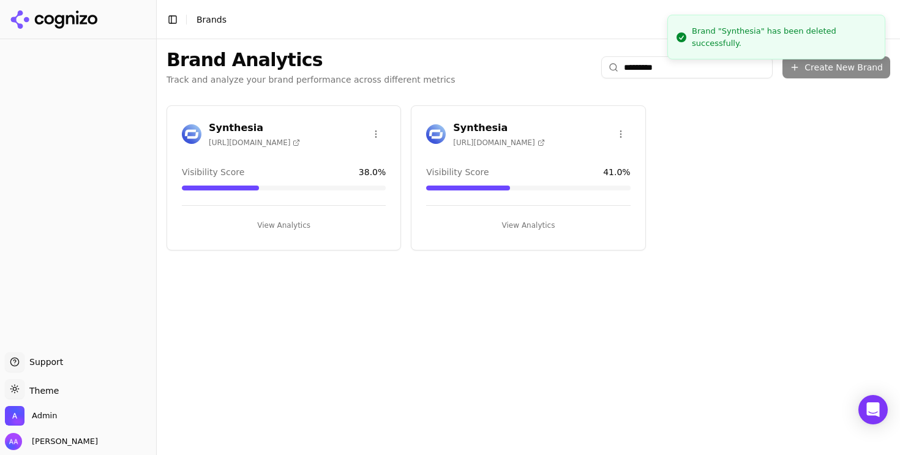
click at [690, 151] on div "Synthesia https://synthesia.io Visibility Score 38.0 % View Analytics Synthesia…" at bounding box center [528, 177] width 743 height 165
click at [621, 137] on html "Support Support Toggle theme Theme Admin Alp Aysan Toggle Sidebar Brands Brand …" at bounding box center [450, 227] width 900 height 455
click at [603, 182] on div "Delete Brand" at bounding box center [591, 179] width 72 height 20
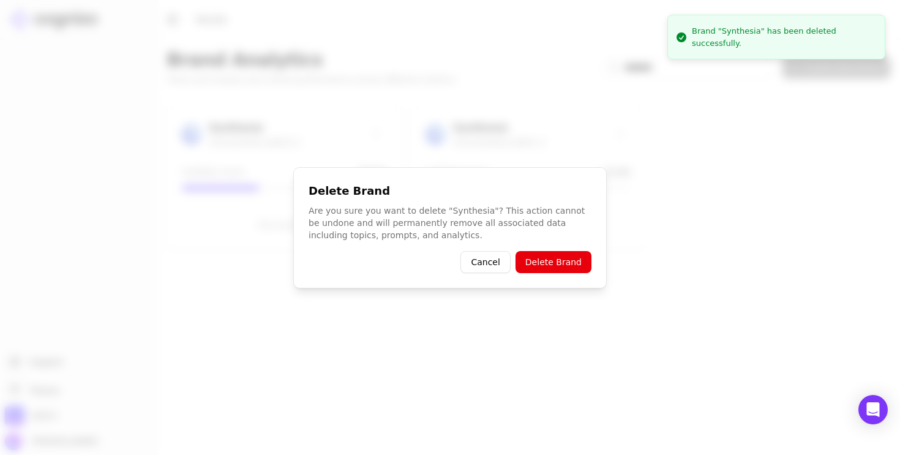
click at [555, 258] on button "Delete Brand" at bounding box center [553, 262] width 76 height 22
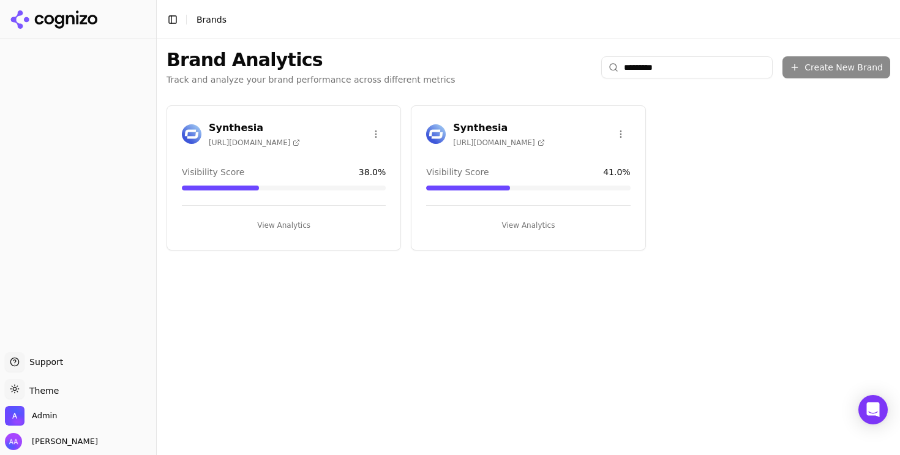
click at [680, 80] on div "Brand Analytics Track and analyze your brand performance across different metri…" at bounding box center [528, 67] width 743 height 56
click at [681, 69] on input "*********" at bounding box center [686, 67] width 171 height 22
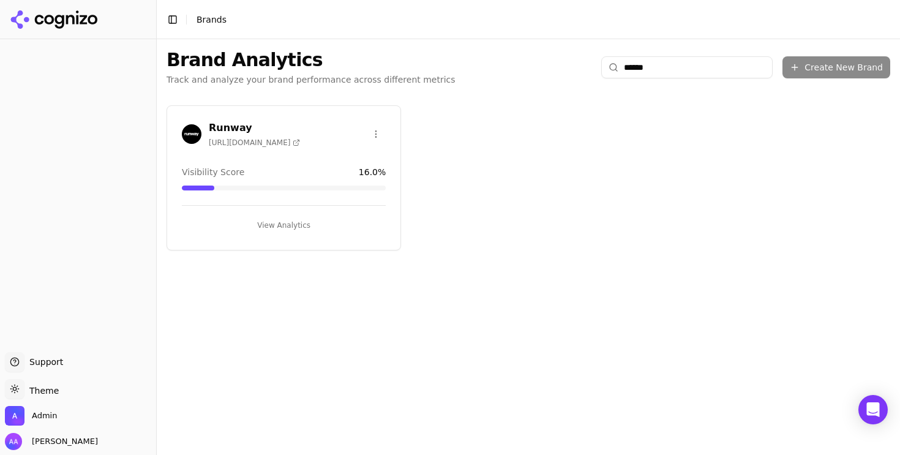
click at [379, 131] on html "Support Support Toggle theme Theme Admin Alp Aysan Toggle Sidebar Brands Brand …" at bounding box center [450, 227] width 900 height 455
click at [373, 180] on div "Delete Brand" at bounding box center [347, 179] width 72 height 20
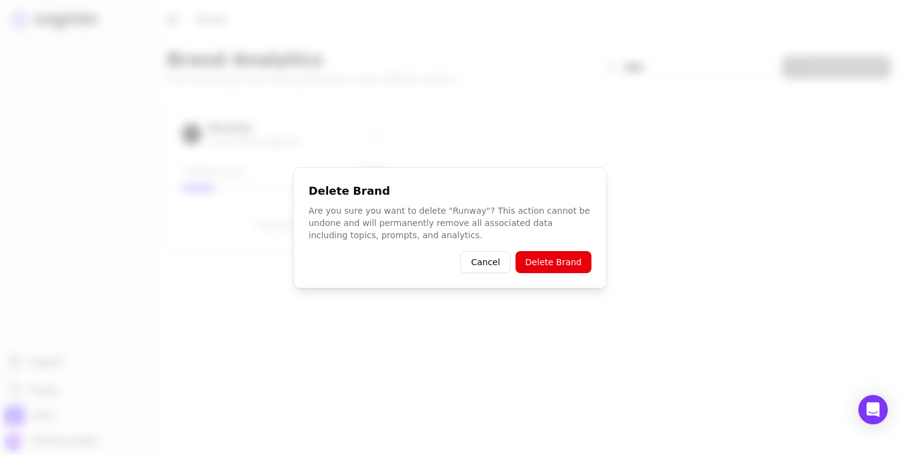
click at [576, 264] on button "Delete Brand" at bounding box center [553, 262] width 76 height 22
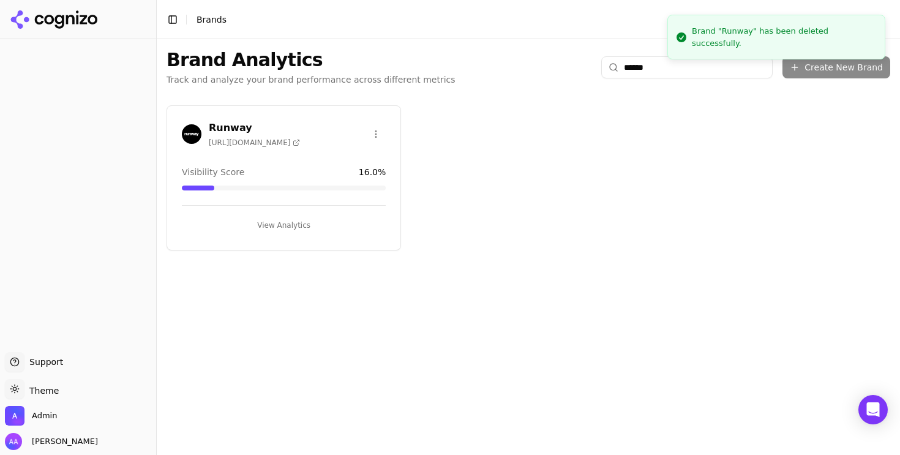
click at [652, 65] on input "******" at bounding box center [686, 67] width 171 height 22
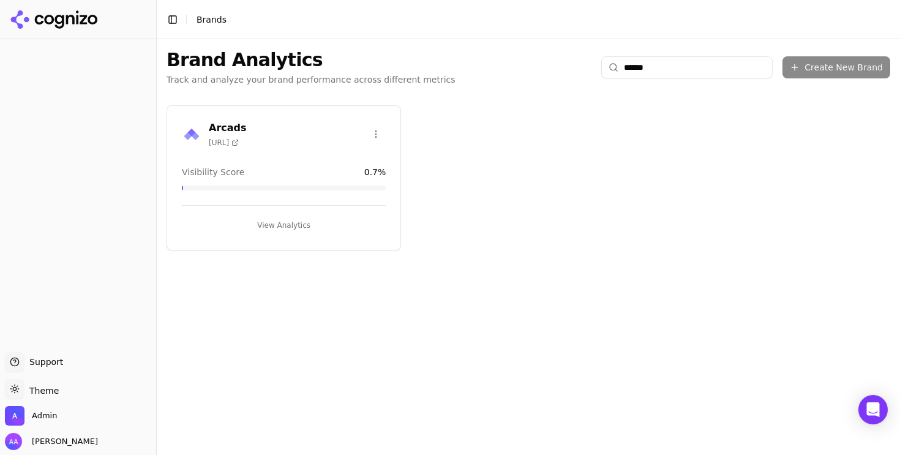
type input "******"
click at [378, 130] on html "Support Support Toggle theme Theme Admin Alp Aysan Toggle Sidebar Brands Brand …" at bounding box center [450, 227] width 900 height 455
click at [364, 176] on div "Delete Brand" at bounding box center [347, 179] width 72 height 20
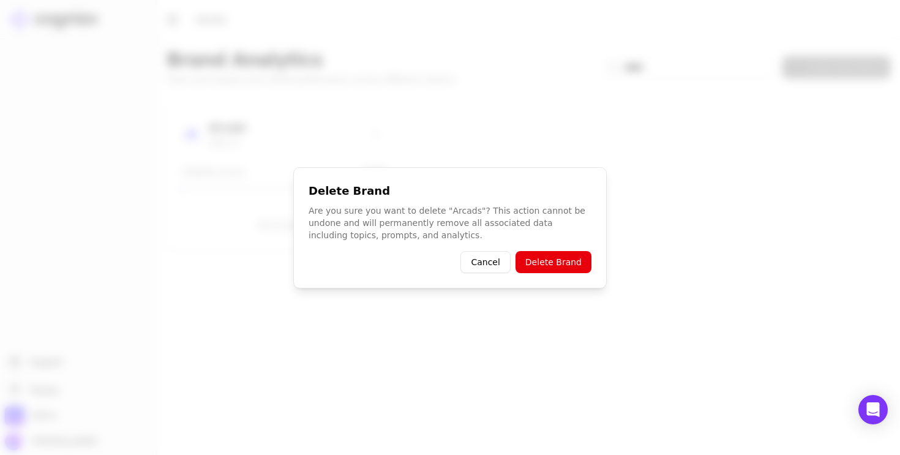
click at [552, 259] on button "Delete Brand" at bounding box center [553, 262] width 76 height 22
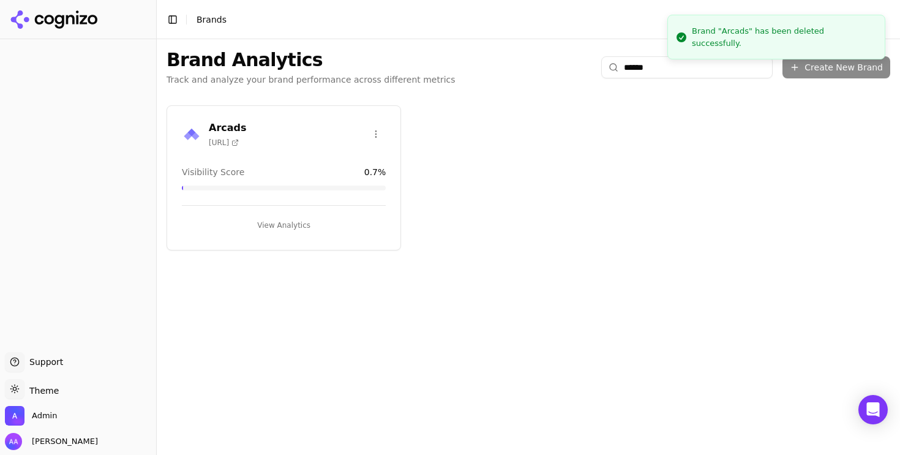
click at [544, 239] on div "Arcads https://arcads.ai Visibility Score 0.7 % View Analytics" at bounding box center [528, 177] width 743 height 165
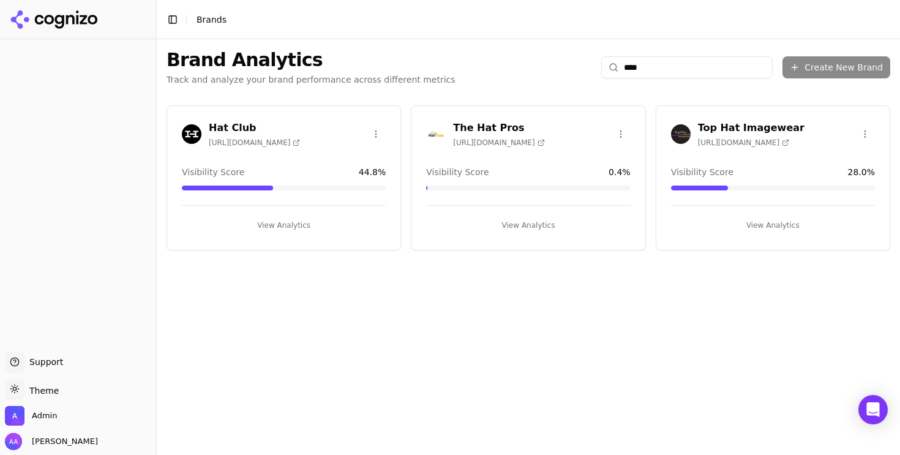
type input "***"
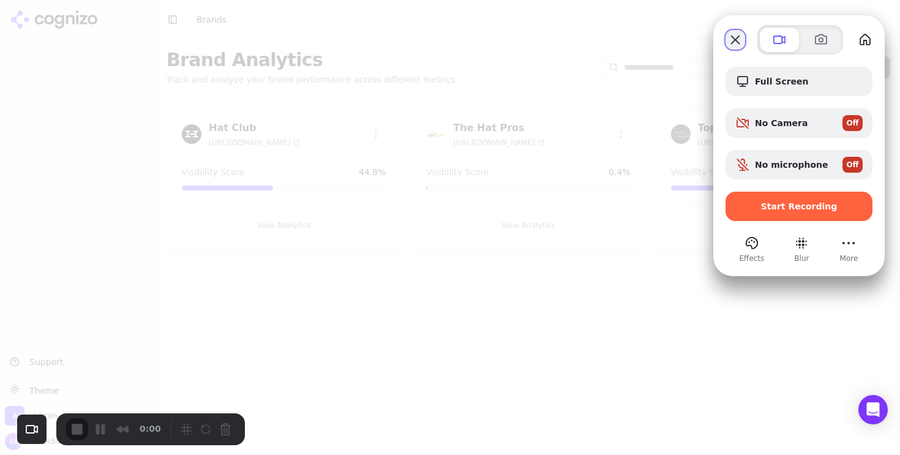
click at [731, 40] on button "Close" at bounding box center [735, 40] width 20 height 20
click at [731, 34] on button "Close" at bounding box center [735, 40] width 20 height 20
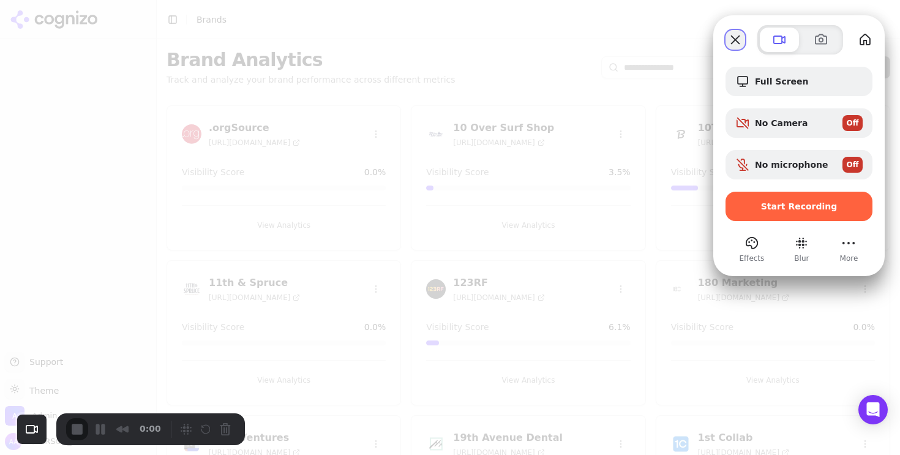
click at [734, 39] on button "Close" at bounding box center [735, 40] width 20 height 20
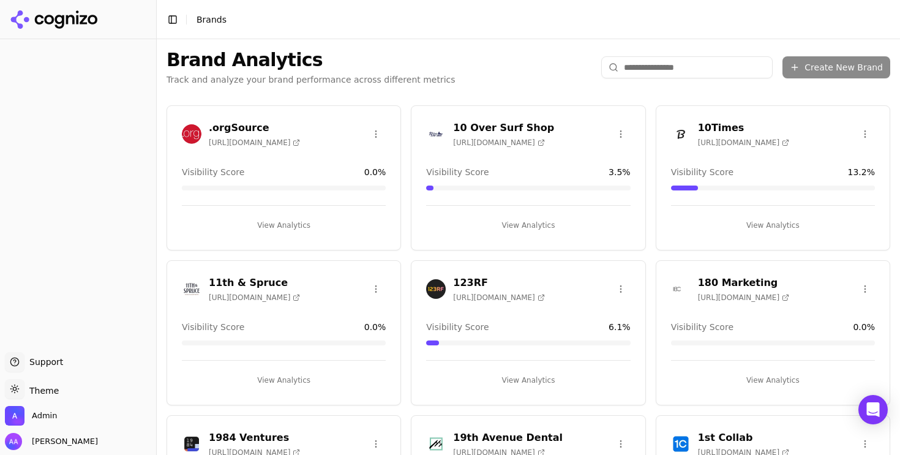
click at [674, 77] on input "search" at bounding box center [686, 67] width 171 height 22
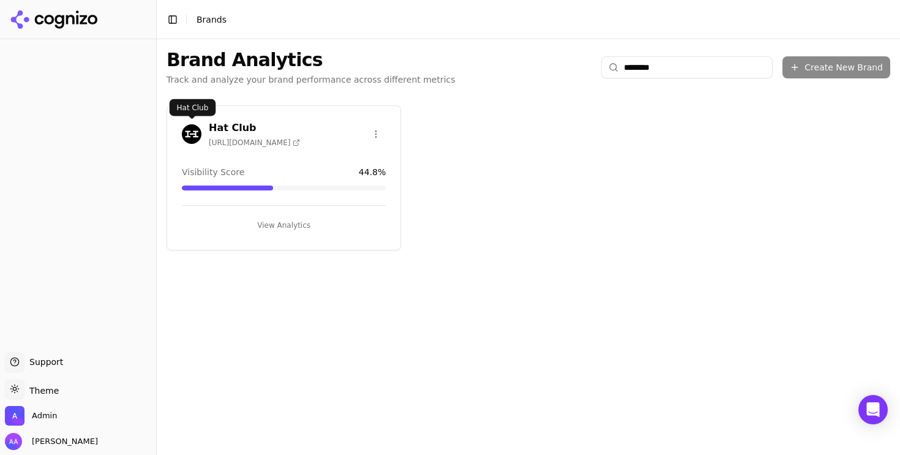
type input "********"
click at [191, 136] on img at bounding box center [192, 134] width 20 height 20
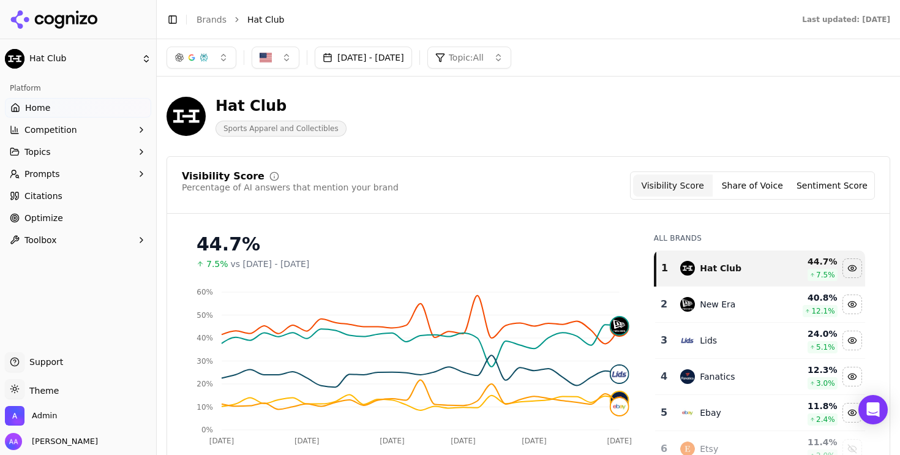
click at [410, 61] on button "Aug 19, 2025 - Sep 18, 2025" at bounding box center [363, 58] width 97 height 22
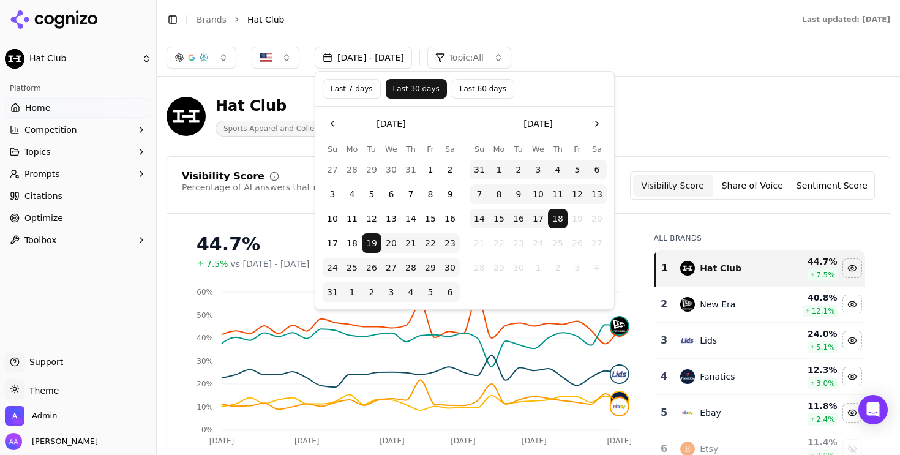
click at [478, 96] on button "Last 60 days" at bounding box center [483, 89] width 62 height 20
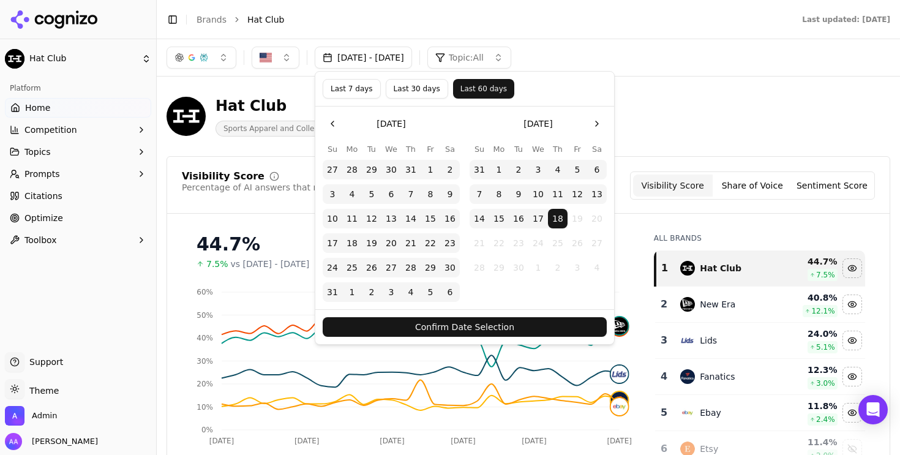
click at [334, 125] on button "Go to the Previous Month" at bounding box center [333, 124] width 20 height 20
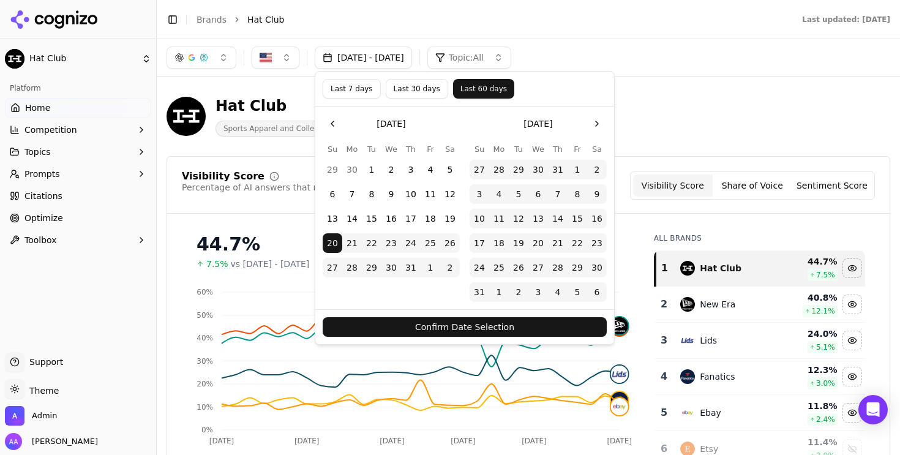
click at [330, 125] on button "Go to the Previous Month" at bounding box center [333, 124] width 20 height 20
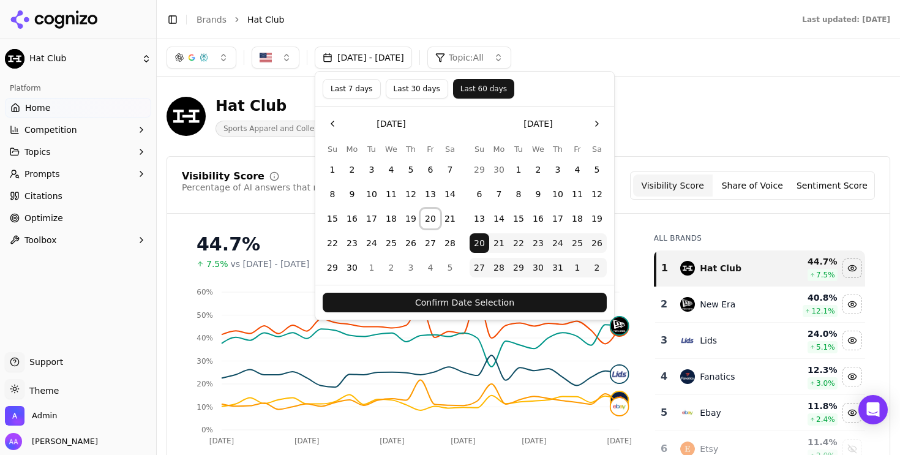
click at [428, 221] on button "20" at bounding box center [430, 219] width 20 height 20
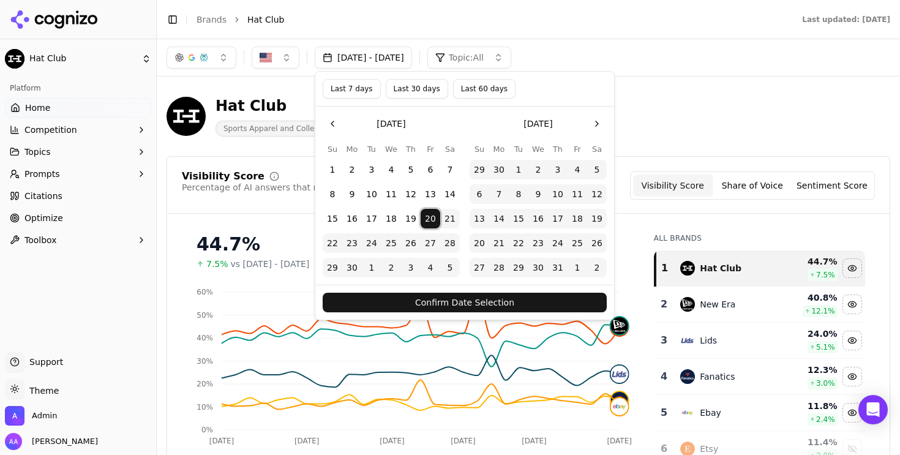
click at [449, 305] on button "Confirm Date Selection" at bounding box center [465, 303] width 284 height 20
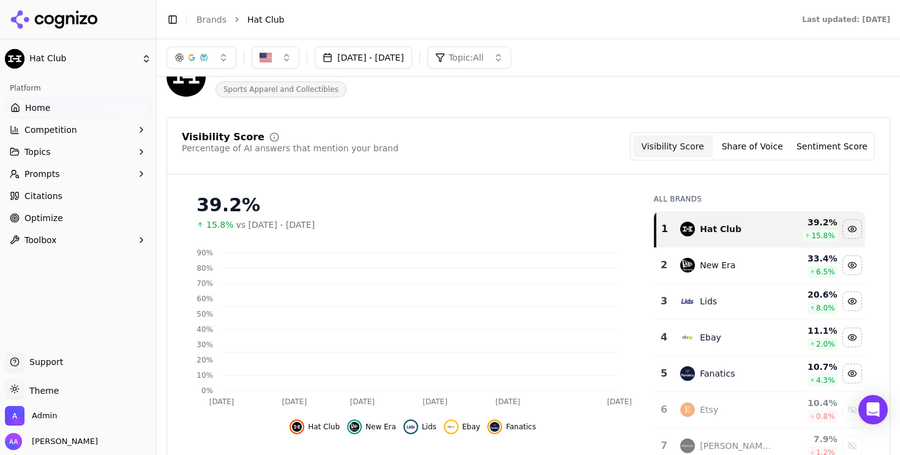
scroll to position [38, 0]
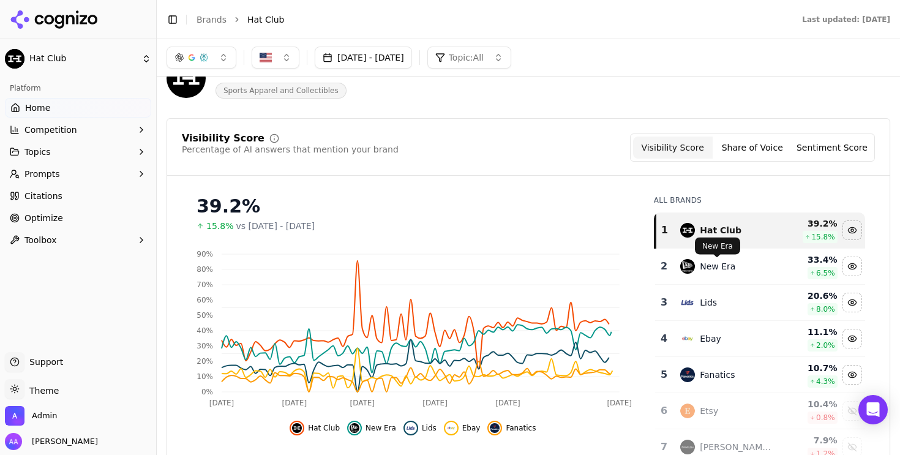
click at [709, 270] on div "New Era" at bounding box center [717, 266] width 35 height 12
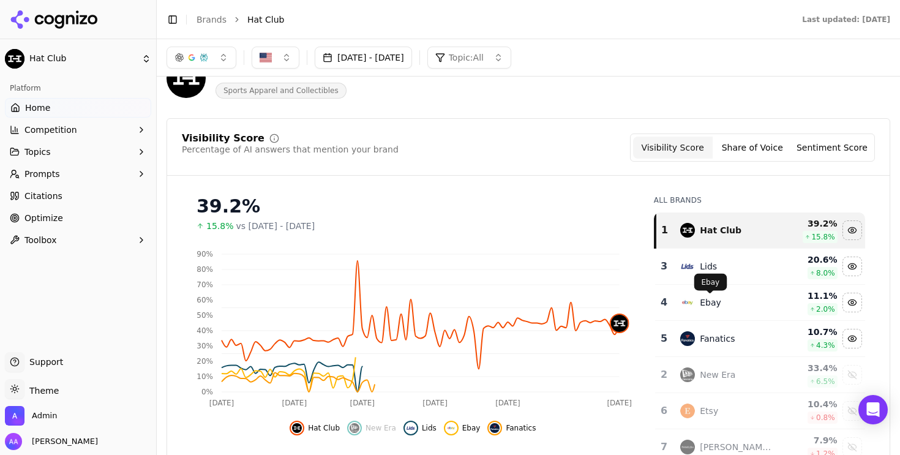
click at [714, 274] on div "Ebay Ebay" at bounding box center [710, 282] width 33 height 17
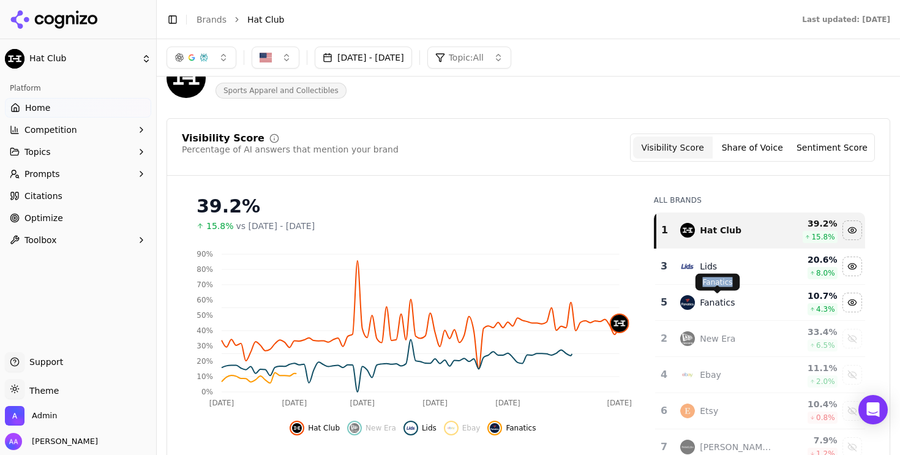
click at [714, 274] on div "Fanatics Fanatics" at bounding box center [717, 282] width 45 height 17
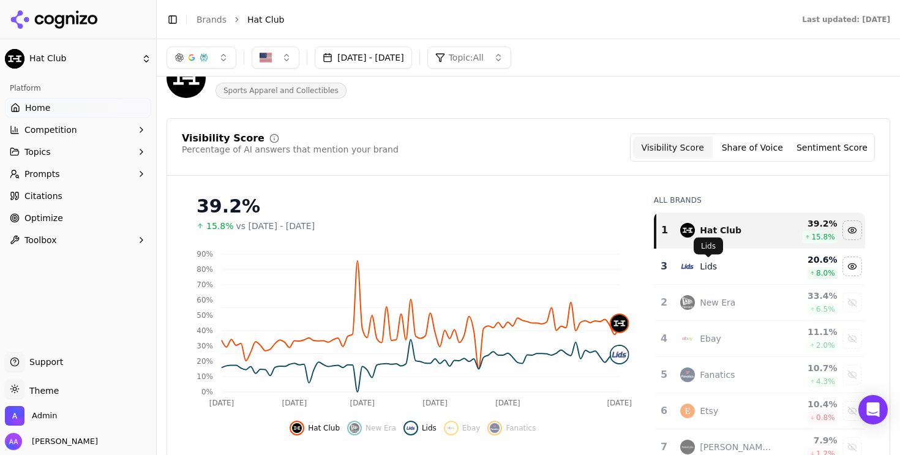
click at [708, 267] on div "Lids" at bounding box center [708, 266] width 17 height 12
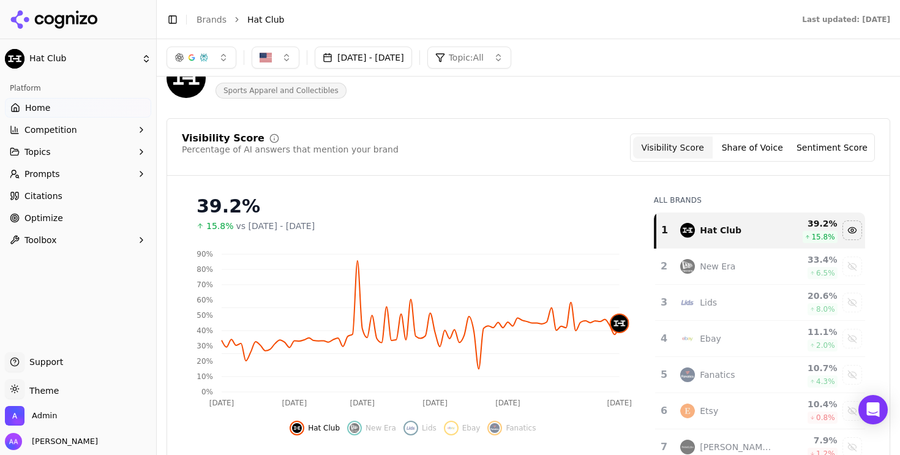
click at [411, 56] on button "Jun 20, 2025 - Sep 18, 2025" at bounding box center [363, 58] width 97 height 22
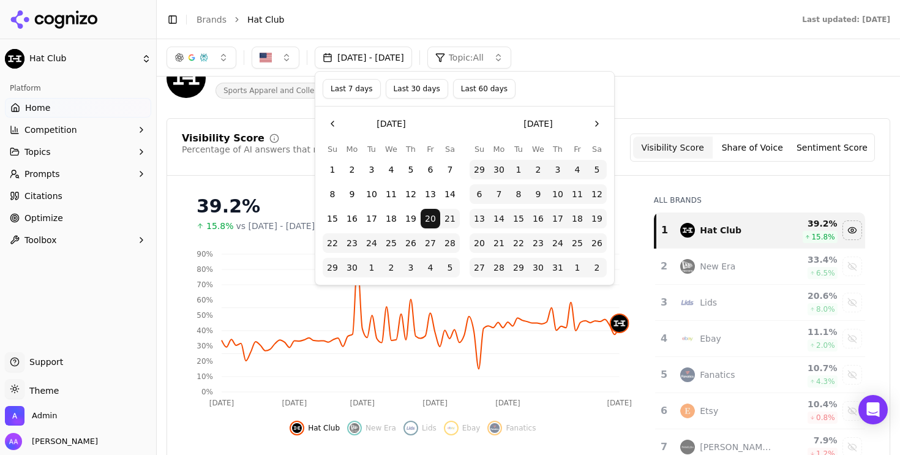
click at [326, 119] on button "Go to the Previous Month" at bounding box center [333, 124] width 20 height 20
click at [334, 120] on button "Go to the Previous Month" at bounding box center [333, 124] width 20 height 20
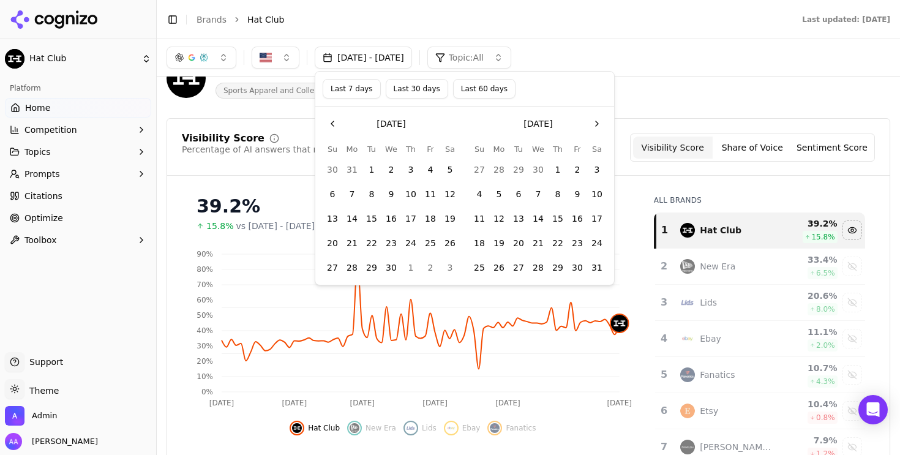
click at [372, 169] on button "1" at bounding box center [372, 170] width 20 height 20
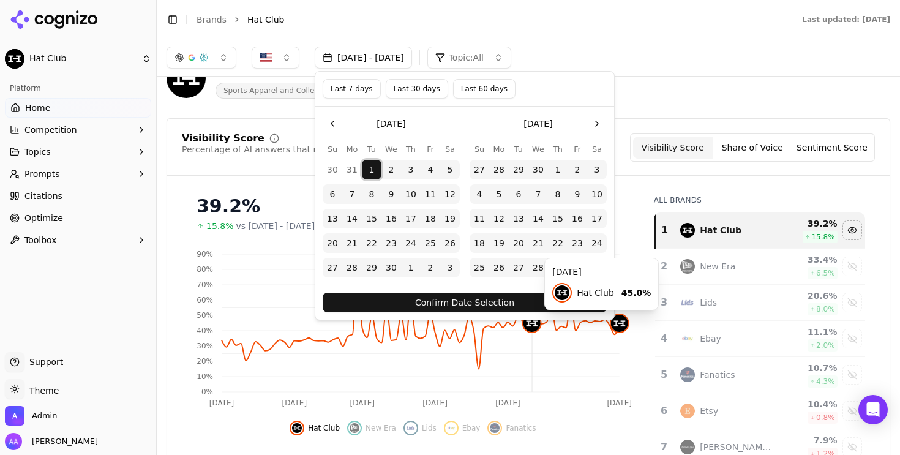
click at [515, 313] on div "Confirm Date Selection" at bounding box center [464, 302] width 299 height 35
click at [514, 301] on button "Confirm Date Selection" at bounding box center [465, 303] width 284 height 20
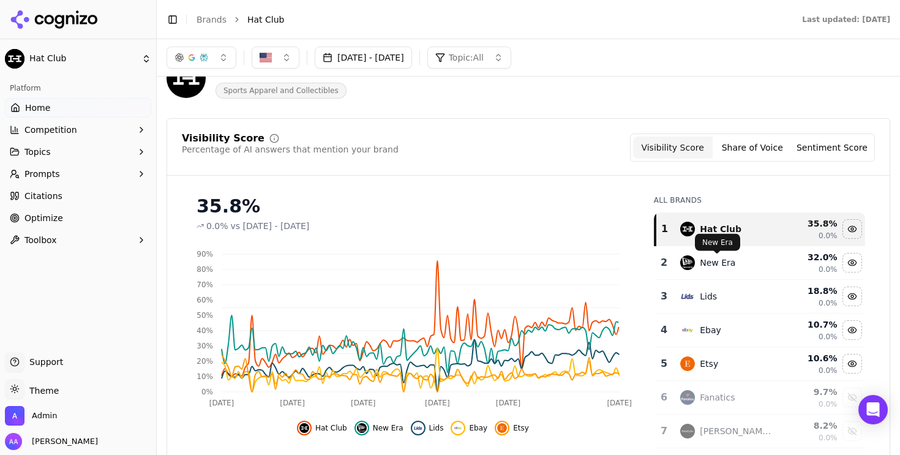
click at [721, 261] on div "New Era" at bounding box center [717, 262] width 35 height 12
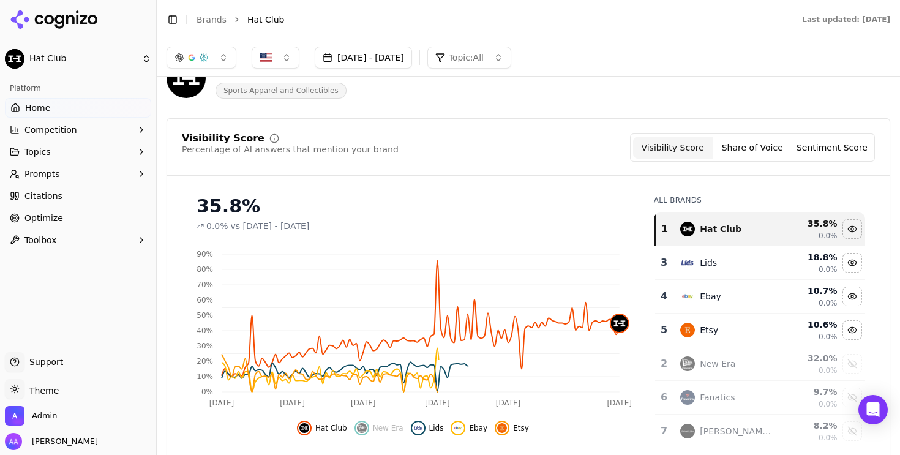
click at [713, 274] on td "Lids" at bounding box center [727, 263] width 109 height 34
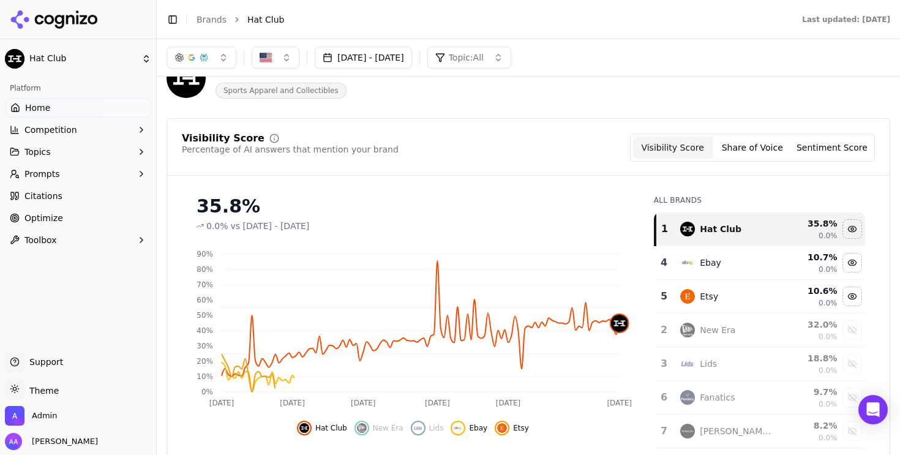
click at [713, 274] on td "Ebay" at bounding box center [727, 263] width 109 height 34
click at [713, 274] on td "Etsy" at bounding box center [727, 263] width 109 height 34
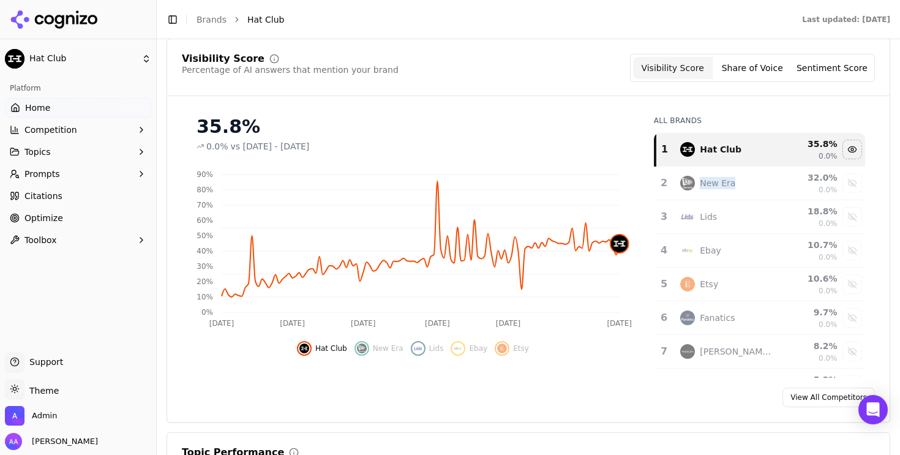
scroll to position [122, 0]
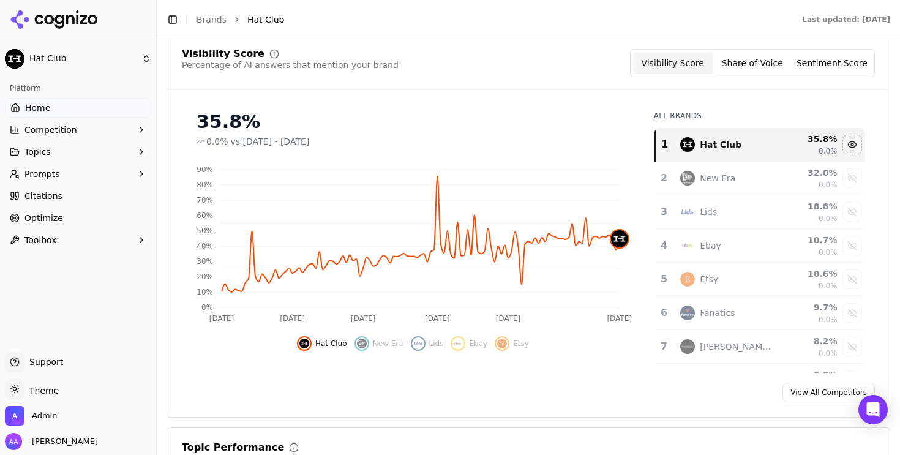
click at [425, 134] on div "35.8% 0.0% vs Oct 12, 2024 - Mar 31, 2025" at bounding box center [412, 129] width 433 height 37
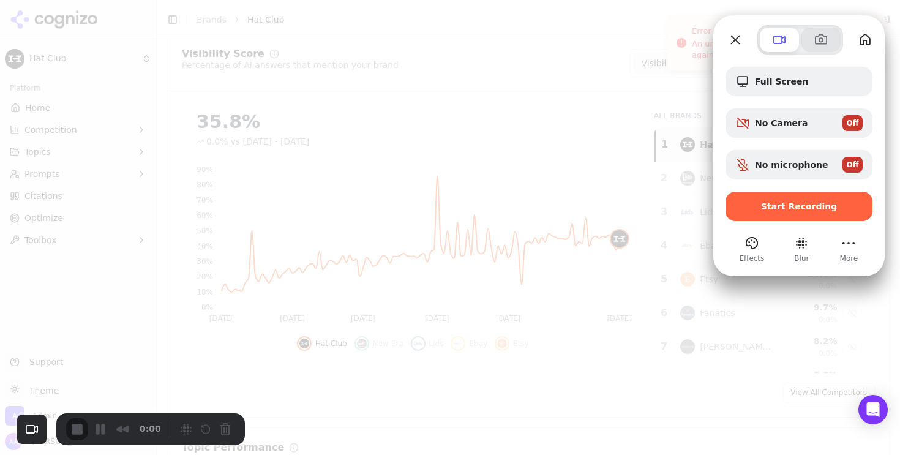
click at [822, 40] on span at bounding box center [820, 39] width 15 height 15
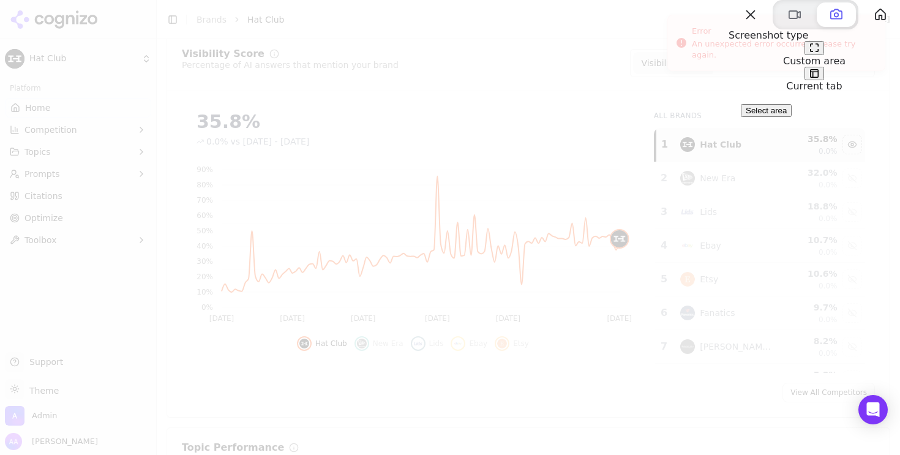
click at [775, 115] on span "Select area" at bounding box center [765, 110] width 41 height 9
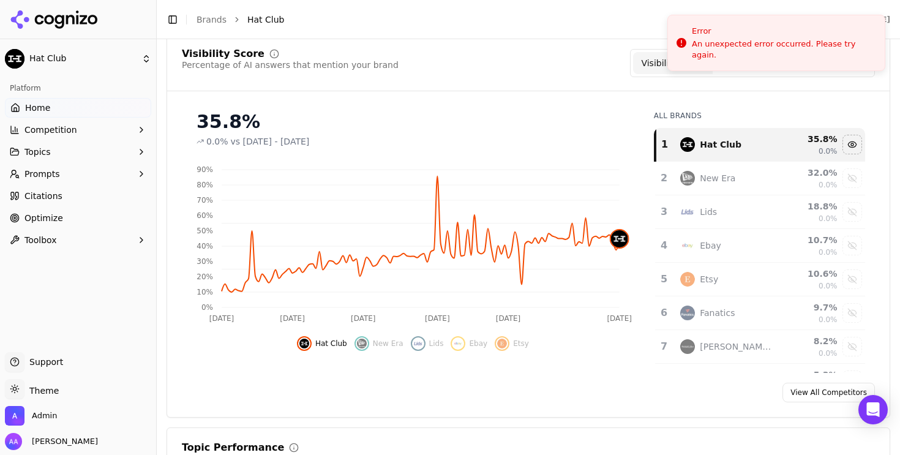
drag, startPoint x: 191, startPoint y: 160, endPoint x: 643, endPoint y: 337, distance: 485.7
click at [643, 337] on div "739 x 289" at bounding box center [450, 351] width 900 height 703
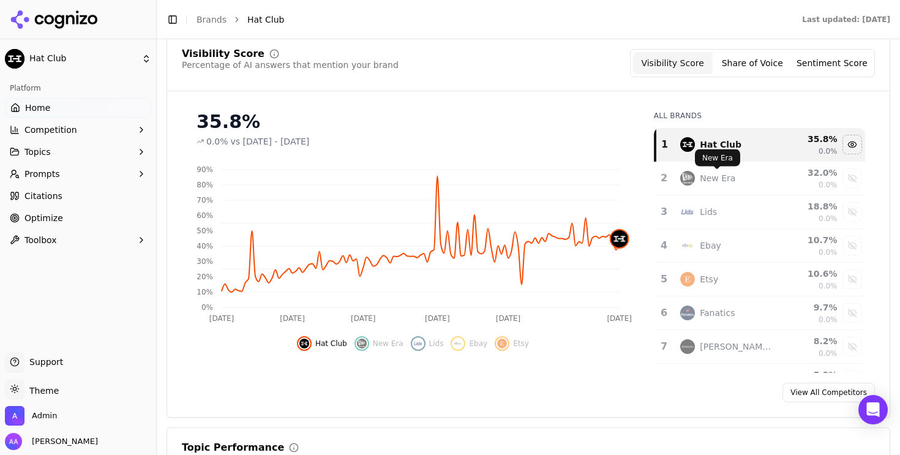
click at [704, 179] on div "New Era" at bounding box center [717, 178] width 35 height 12
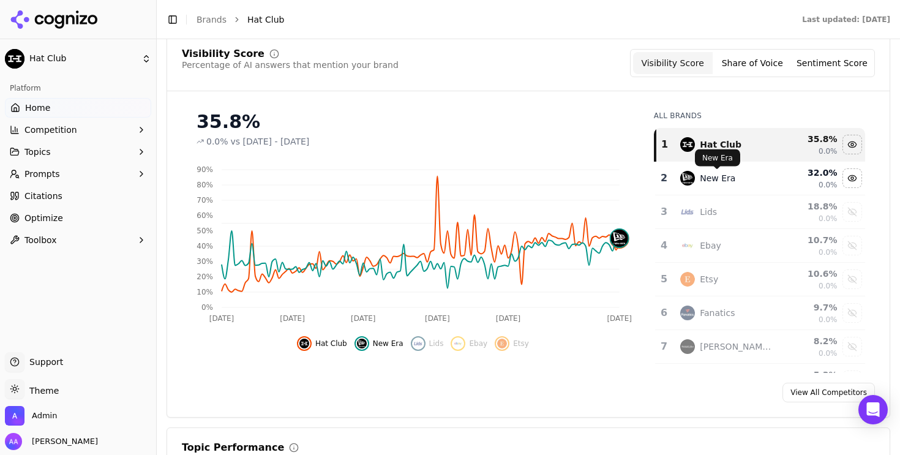
click at [713, 186] on td "New Era" at bounding box center [727, 179] width 109 height 34
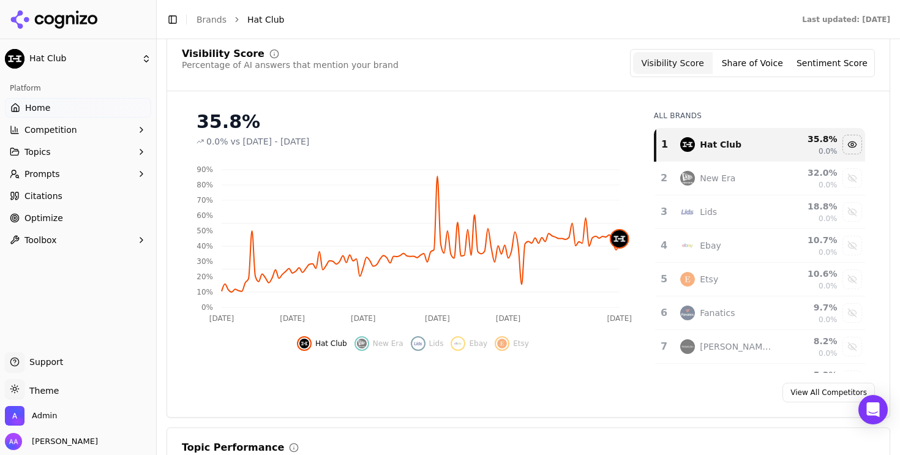
click at [712, 210] on div "Lids" at bounding box center [708, 212] width 17 height 12
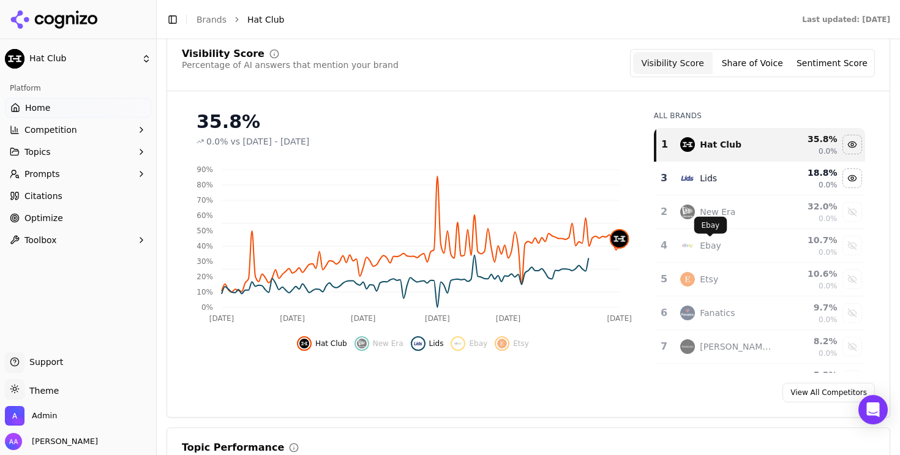
click at [714, 248] on div "Ebay" at bounding box center [710, 245] width 21 height 12
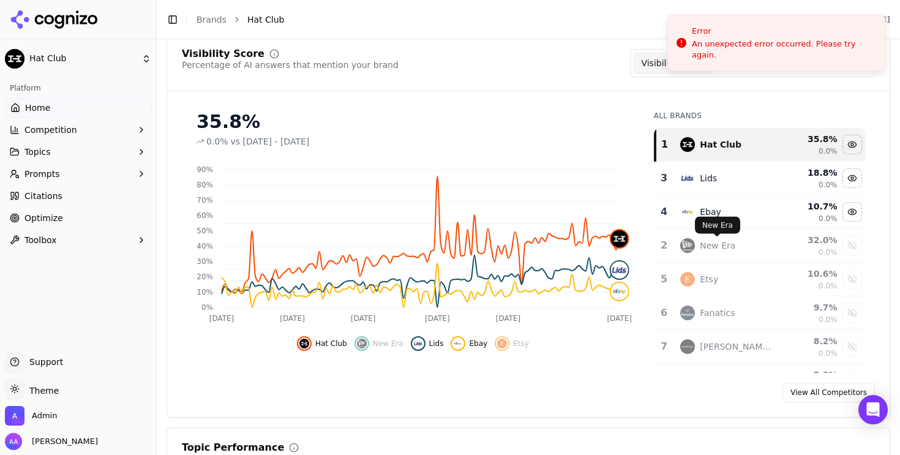
click at [727, 248] on div "New Era" at bounding box center [717, 245] width 35 height 12
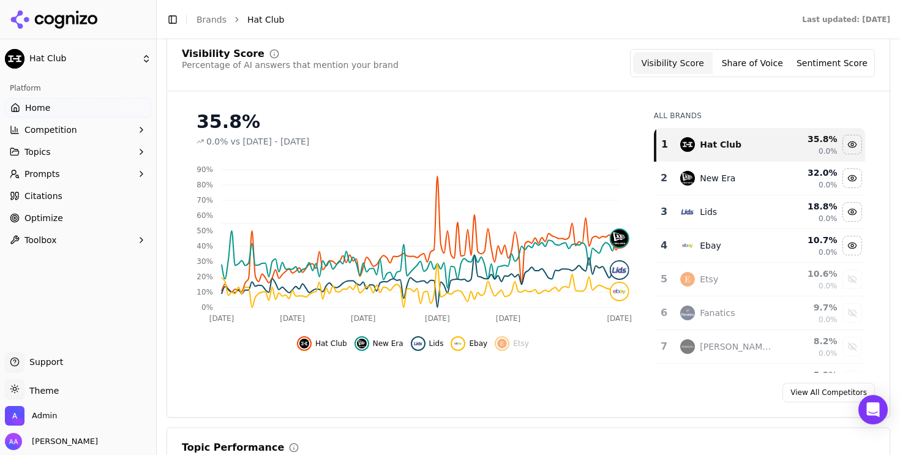
click at [736, 284] on div "Etsy" at bounding box center [727, 279] width 94 height 15
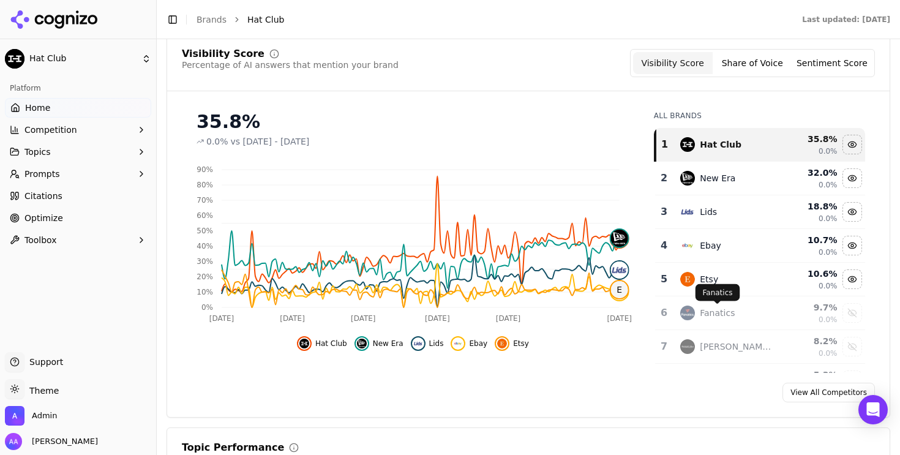
click at [733, 309] on div "Fanatics" at bounding box center [717, 313] width 35 height 12
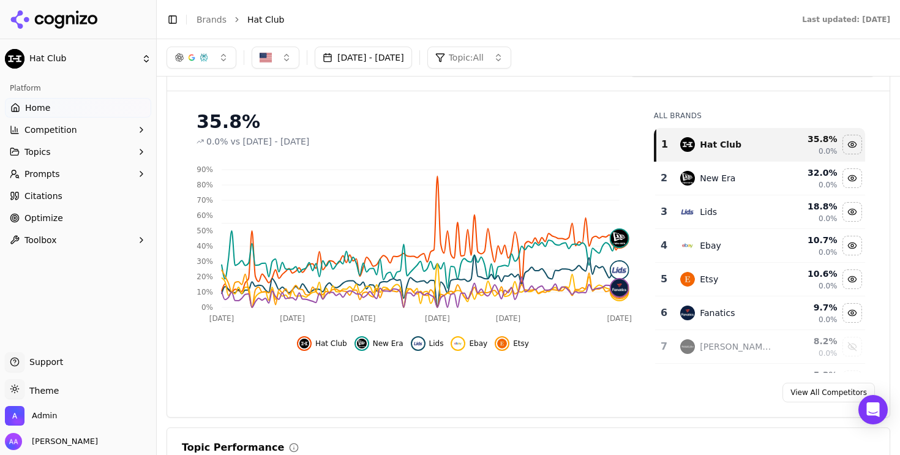
scroll to position [0, 0]
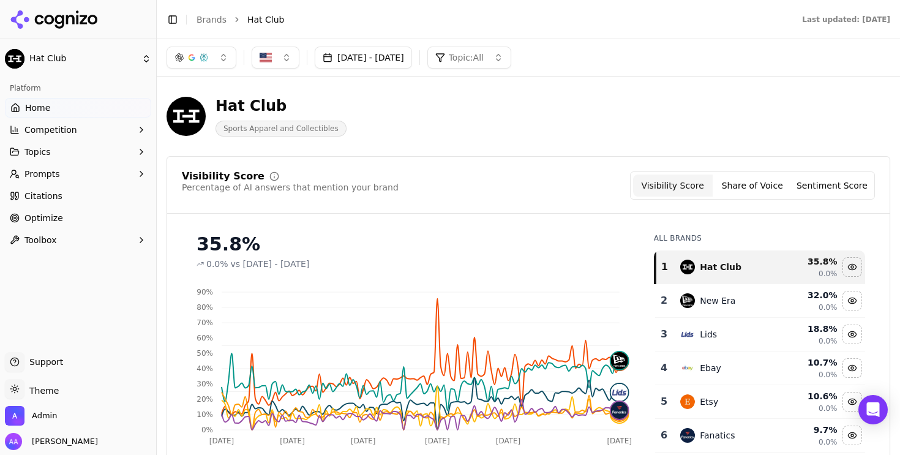
click at [390, 64] on button "Apr 01, 2025 - Sep 18, 2025" at bounding box center [363, 58] width 97 height 22
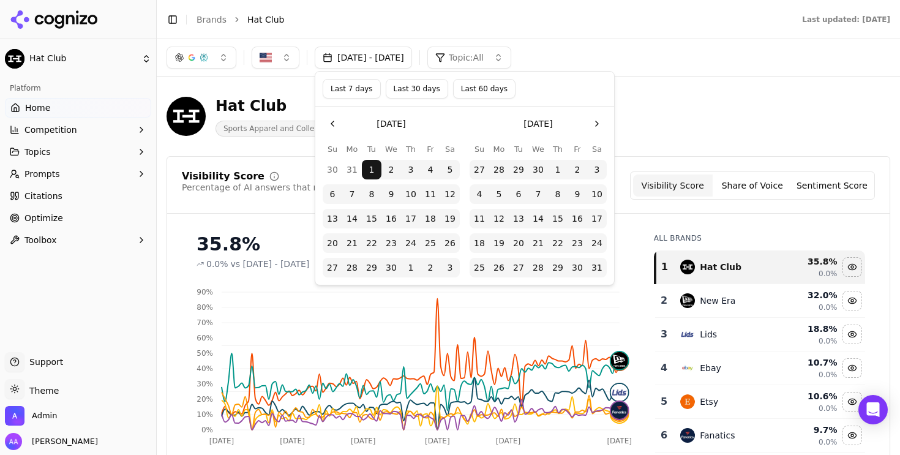
click at [335, 122] on button "Go to the Previous Month" at bounding box center [333, 124] width 20 height 20
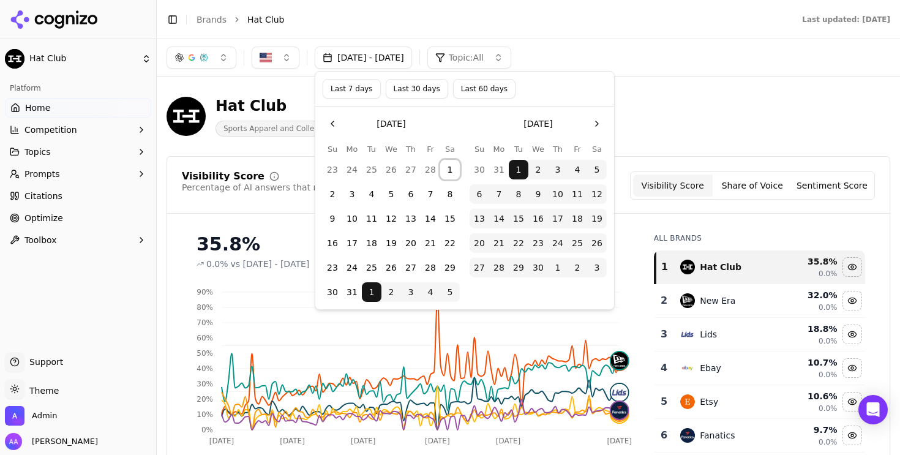
click at [447, 163] on button "1" at bounding box center [450, 170] width 20 height 20
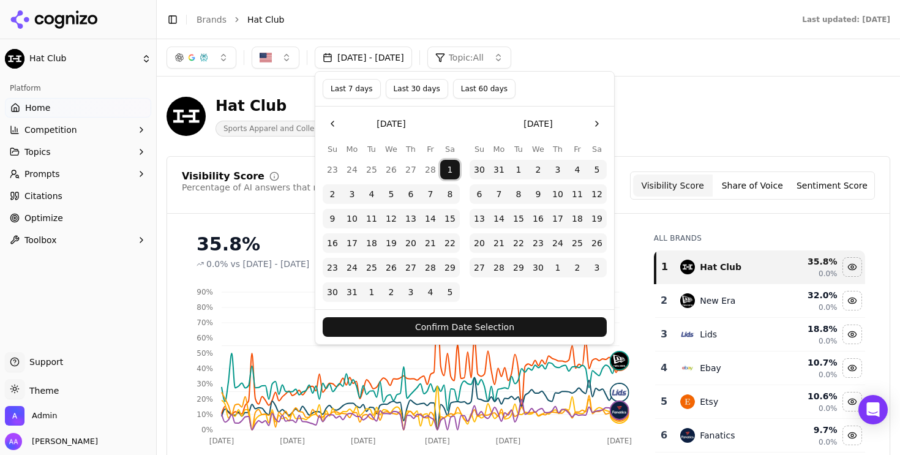
click at [509, 323] on button "Confirm Date Selection" at bounding box center [465, 327] width 284 height 20
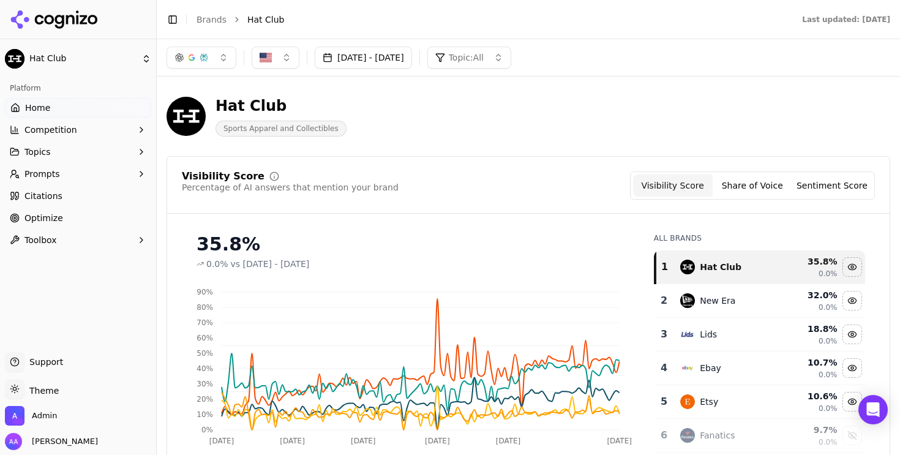
click at [743, 297] on div "New Era" at bounding box center [727, 300] width 94 height 15
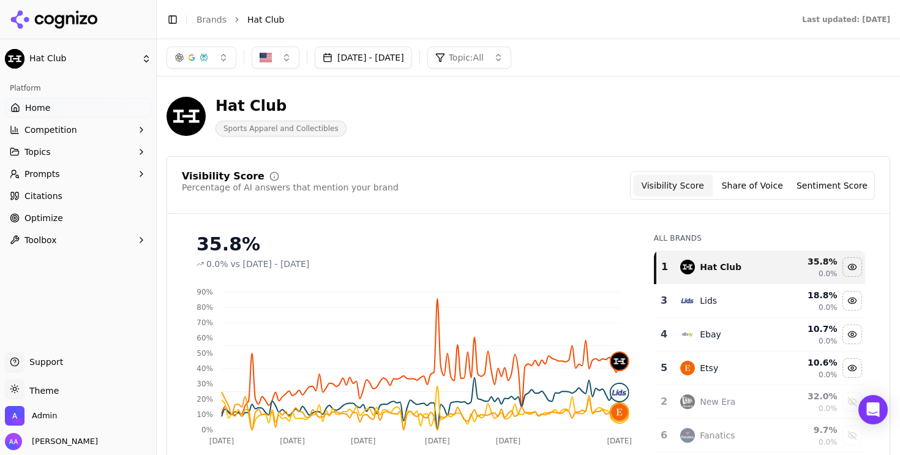
click at [361, 61] on button "Mar 01, 2025 - Sep 18, 2025" at bounding box center [363, 58] width 97 height 22
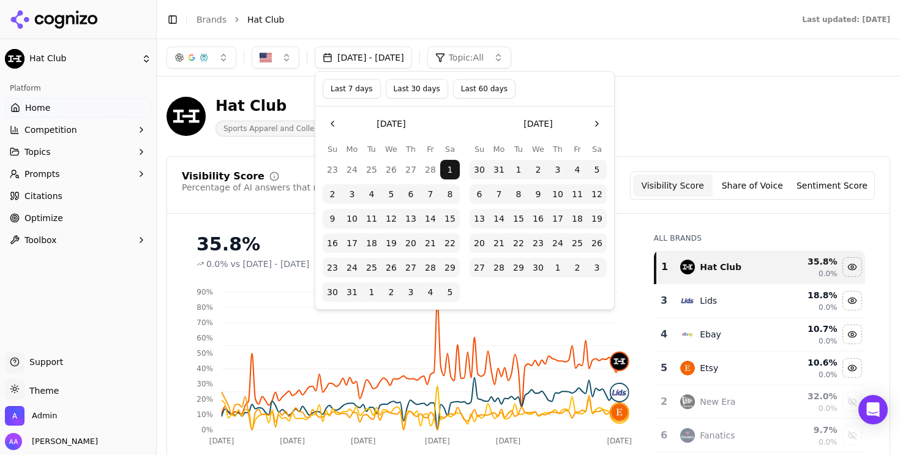
click at [326, 124] on button "Go to the Previous Month" at bounding box center [333, 124] width 20 height 20
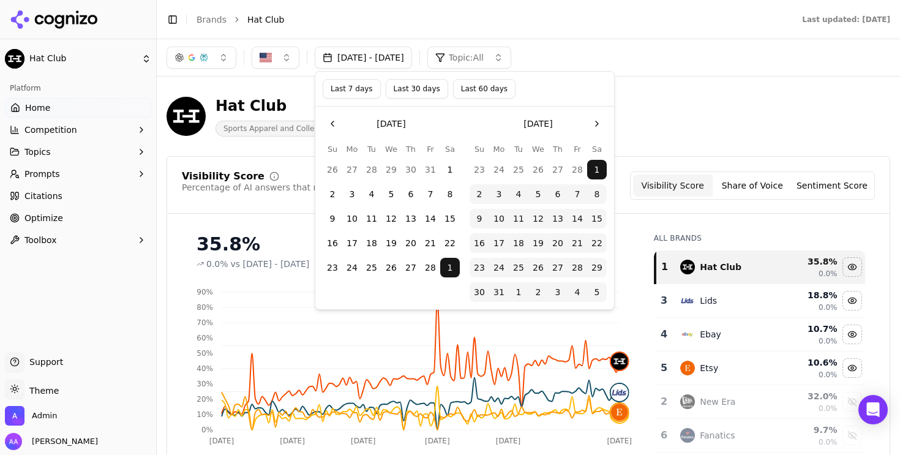
click at [326, 124] on button "Go to the Previous Month" at bounding box center [333, 124] width 20 height 20
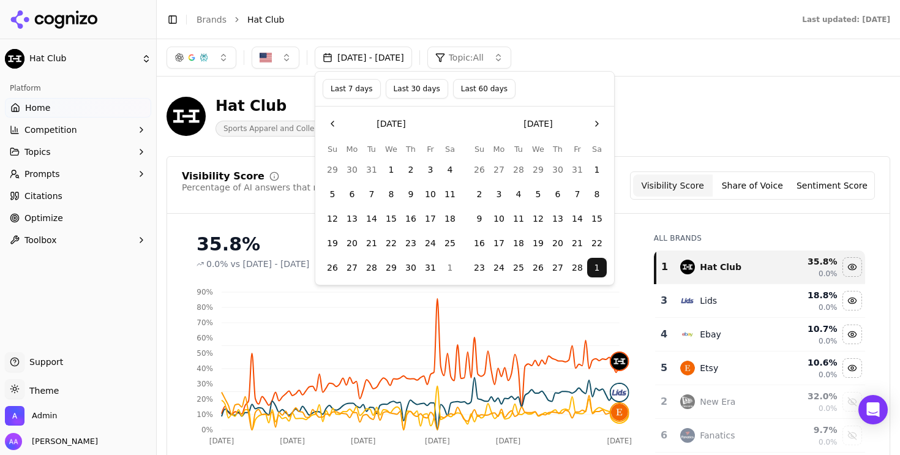
click at [592, 121] on button "Go to the Next Month" at bounding box center [597, 124] width 20 height 20
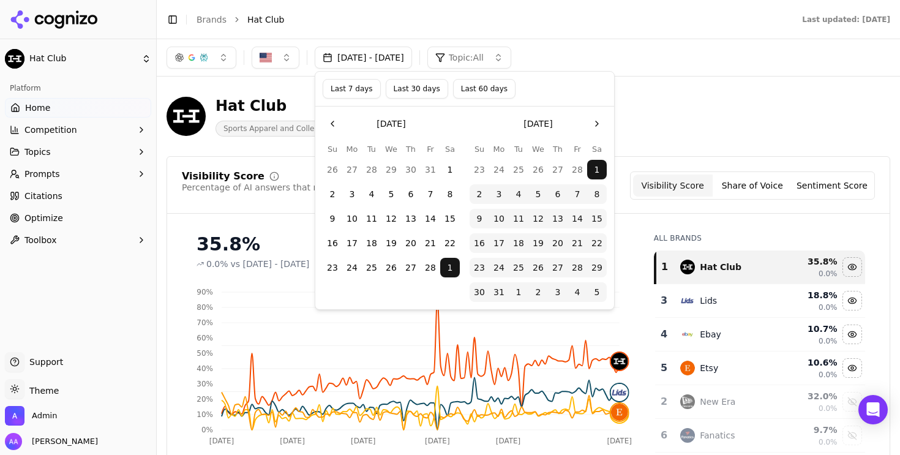
click at [597, 124] on button "Go to the Next Month" at bounding box center [597, 124] width 20 height 20
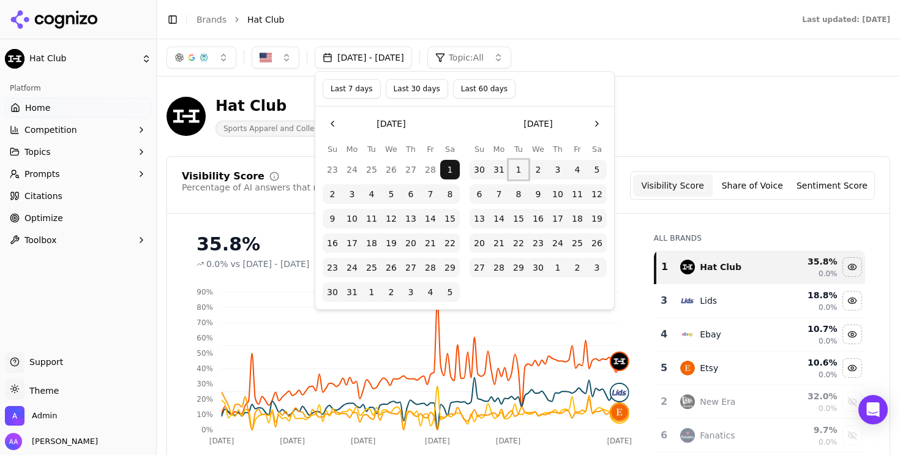
click at [517, 174] on button "1" at bounding box center [519, 170] width 20 height 20
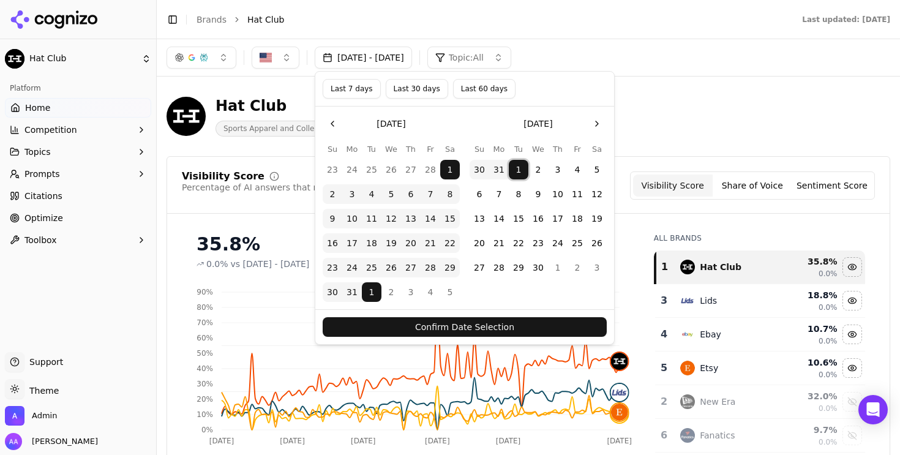
click at [517, 174] on button "1" at bounding box center [519, 170] width 20 height 20
click at [596, 126] on button "Go to the Next Month" at bounding box center [597, 124] width 20 height 20
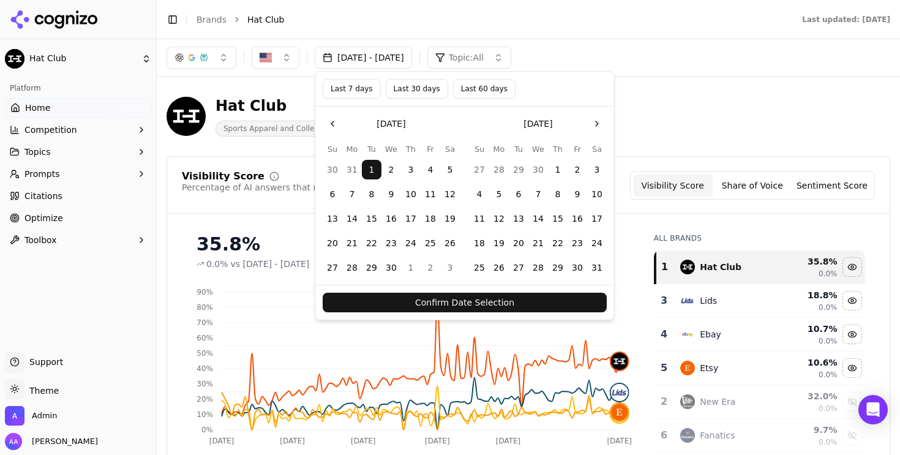
click at [599, 130] on button "Go to the Next Month" at bounding box center [597, 124] width 20 height 20
click at [604, 129] on button "Go to the Next Month" at bounding box center [597, 124] width 20 height 20
click at [522, 166] on button "1" at bounding box center [519, 170] width 20 height 20
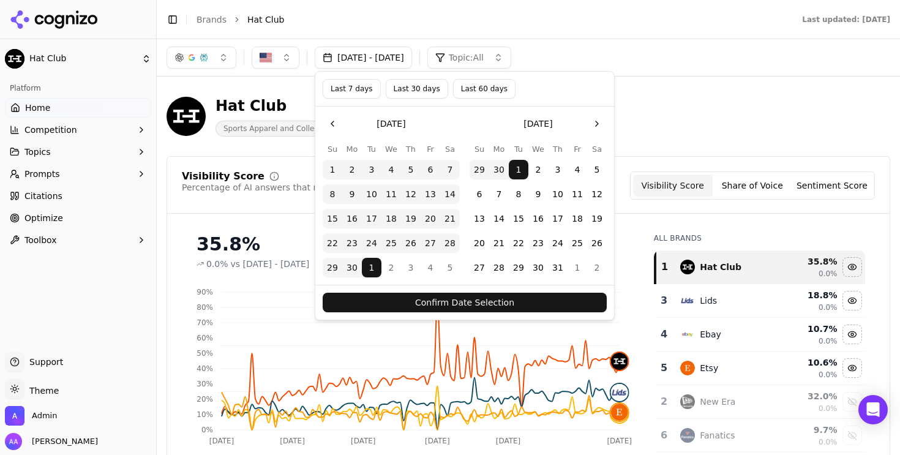
click at [482, 299] on button "Confirm Date Selection" at bounding box center [465, 303] width 284 height 20
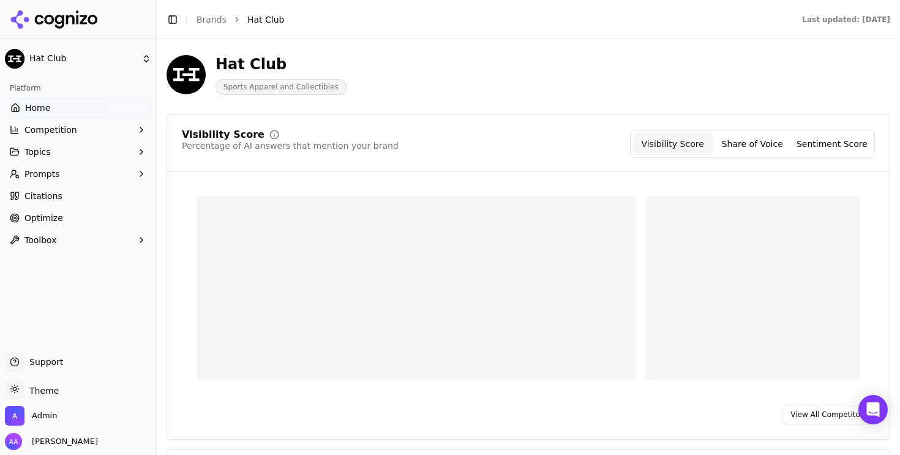
scroll to position [74, 0]
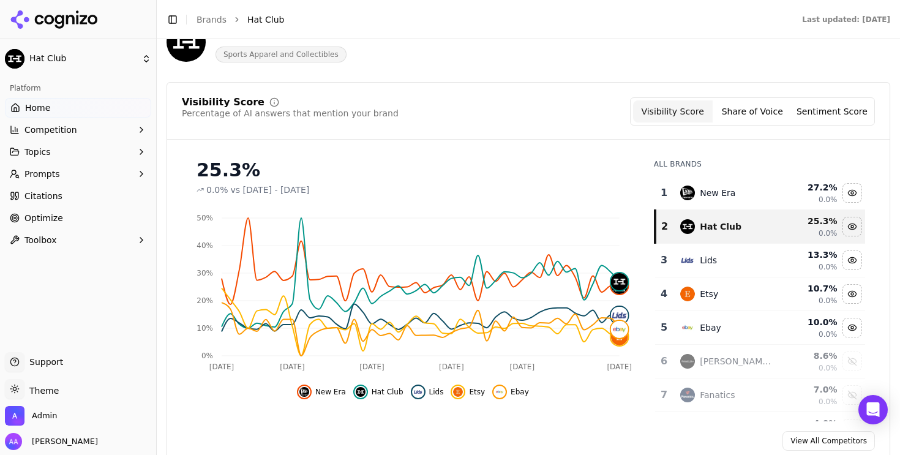
click at [719, 264] on div "Lids" at bounding box center [727, 260] width 94 height 15
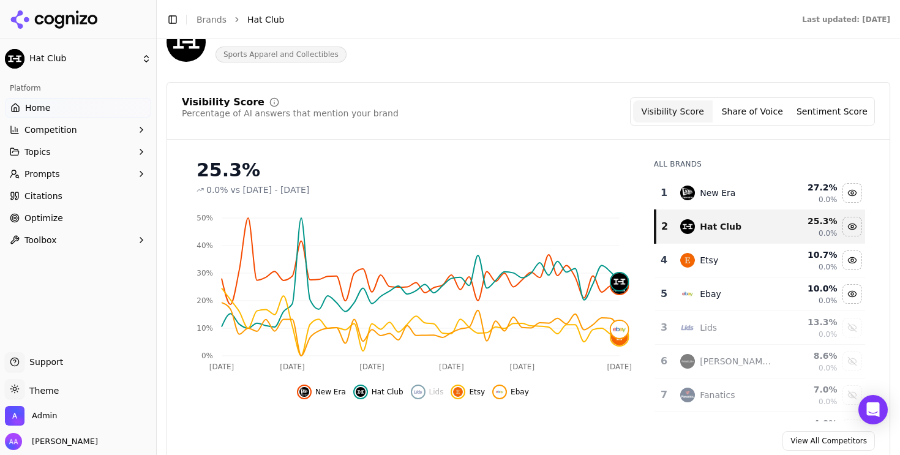
click at [720, 201] on td "New Era" at bounding box center [727, 193] width 109 height 34
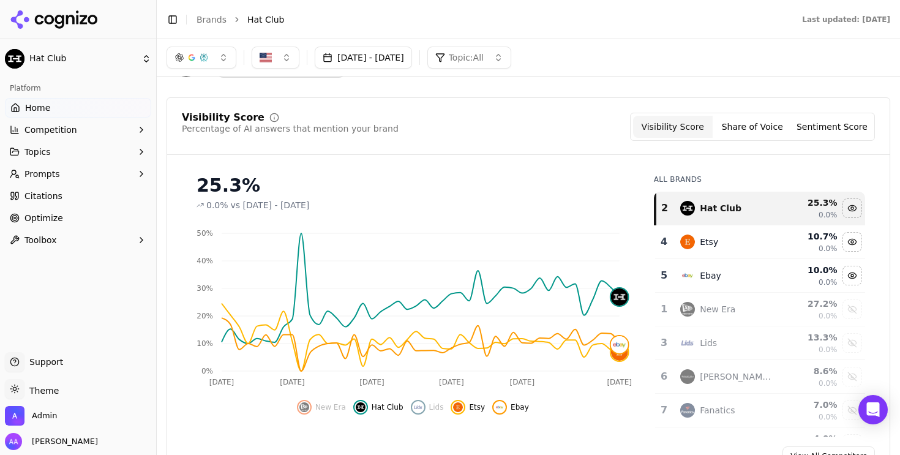
scroll to position [48, 0]
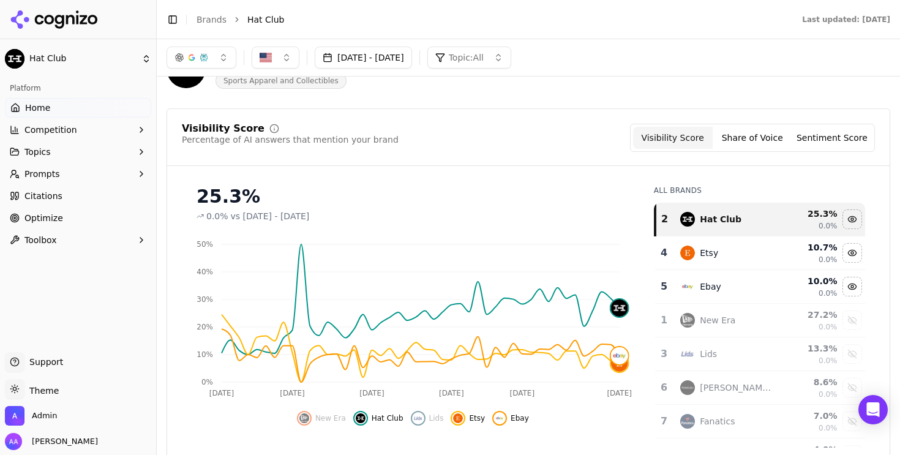
click at [412, 64] on button "Apr 01, 2025 - Jul 01, 2025" at bounding box center [363, 58] width 97 height 22
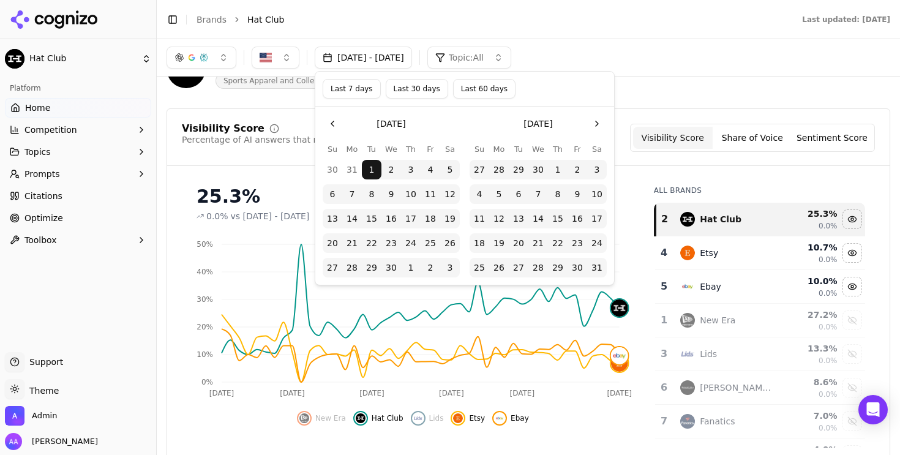
click at [599, 129] on button "Go to the Next Month" at bounding box center [597, 124] width 20 height 20
click at [598, 131] on button "Go to the Next Month" at bounding box center [597, 124] width 20 height 20
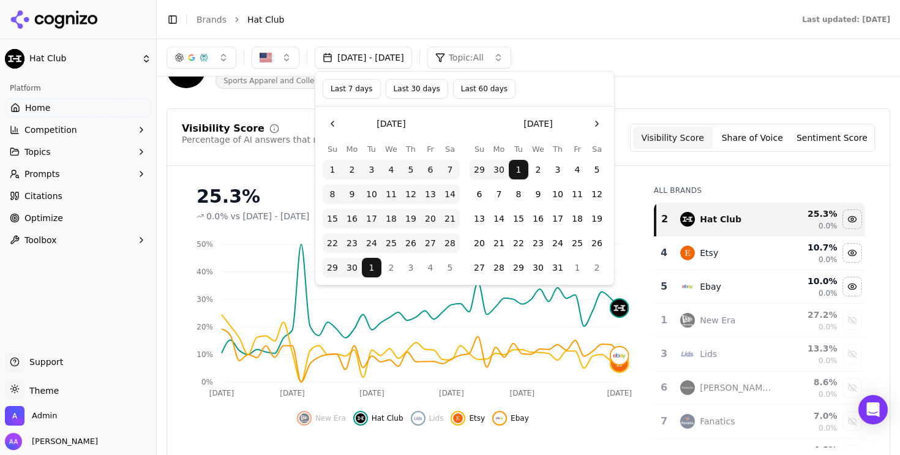
click at [600, 122] on button "Go to the Next Month" at bounding box center [597, 124] width 20 height 20
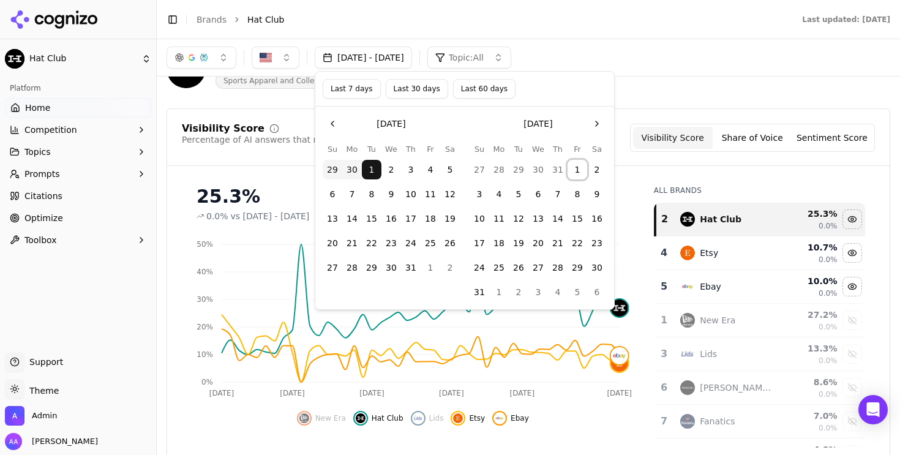
click at [580, 171] on button "1" at bounding box center [577, 170] width 20 height 20
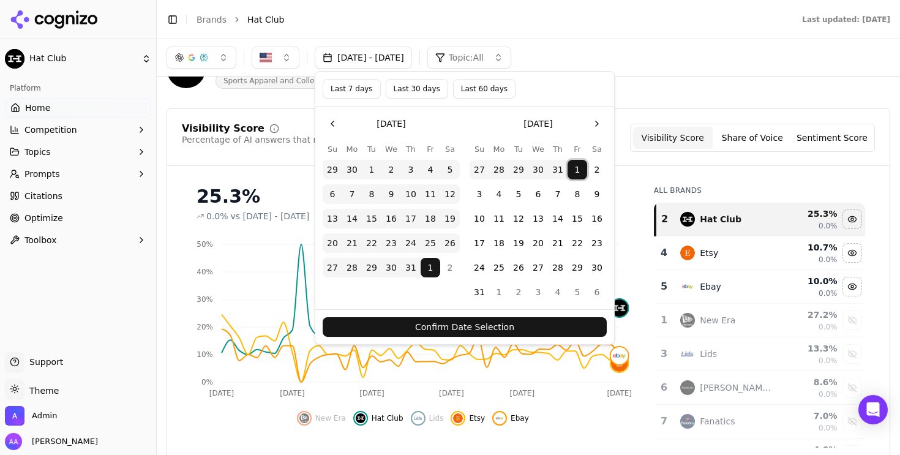
click at [507, 323] on button "Confirm Date Selection" at bounding box center [465, 327] width 284 height 20
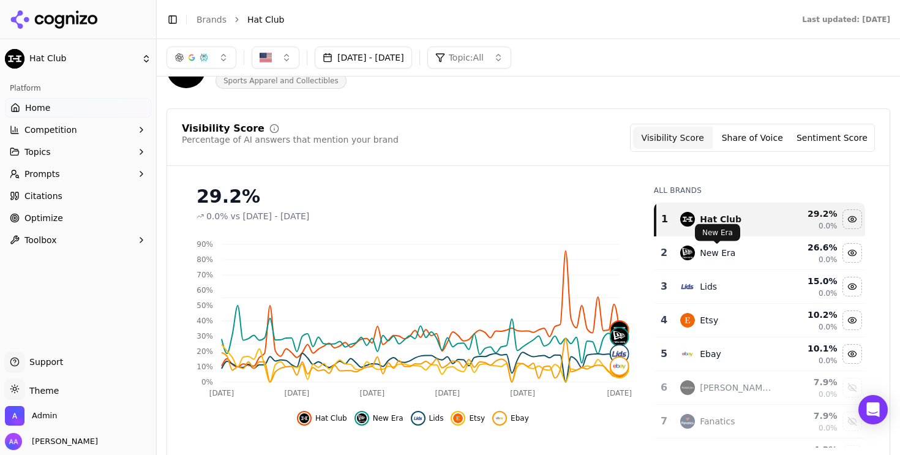
click at [710, 249] on div "New Era" at bounding box center [717, 253] width 35 height 12
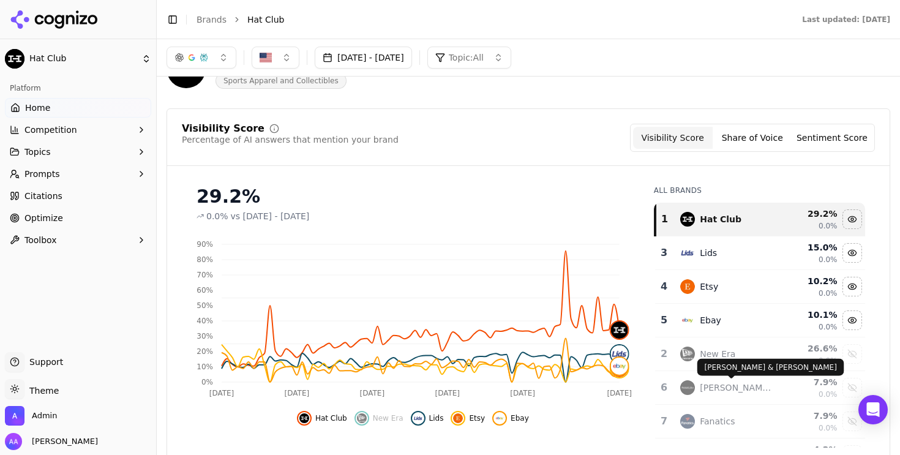
click at [725, 385] on div "Mitchell & Ness" at bounding box center [737, 387] width 75 height 12
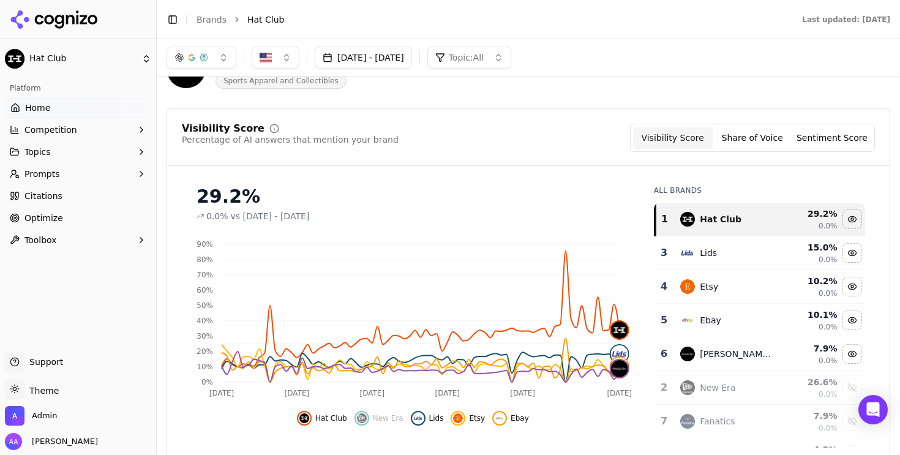
click at [723, 387] on div "New Era" at bounding box center [717, 387] width 35 height 12
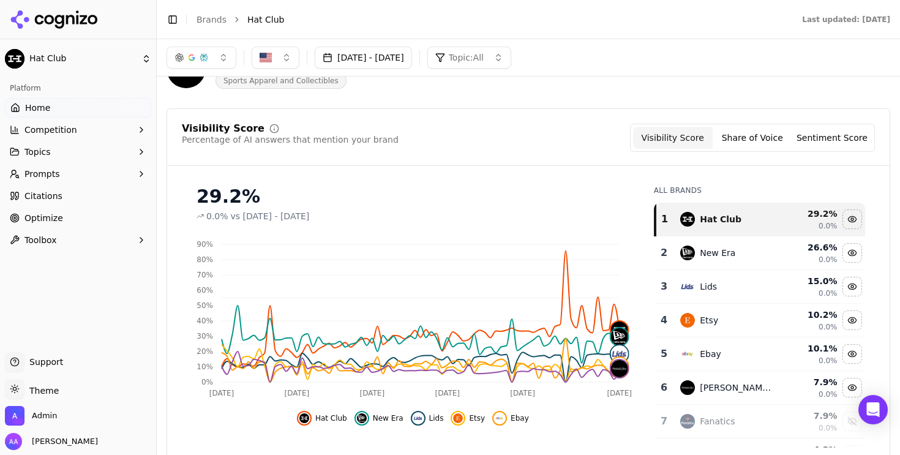
click at [412, 59] on button "Apr 01, 2025 - Aug 01, 2025" at bounding box center [363, 58] width 97 height 22
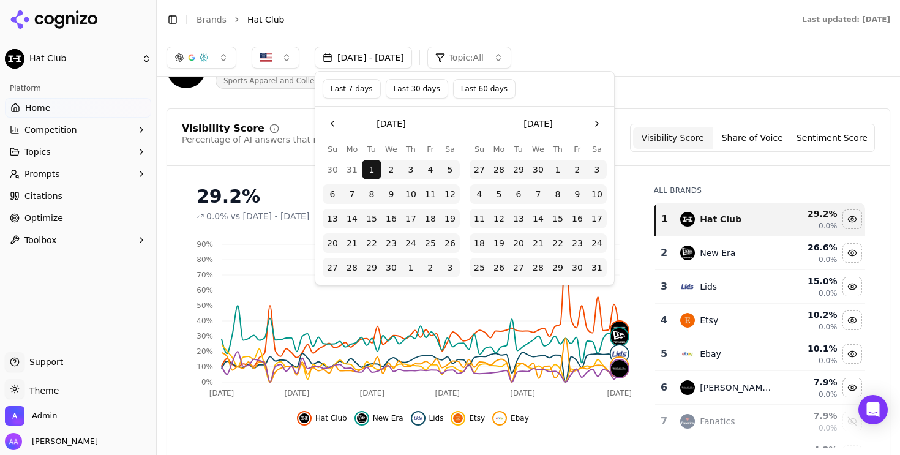
click at [333, 123] on button "Go to the Previous Month" at bounding box center [333, 124] width 20 height 20
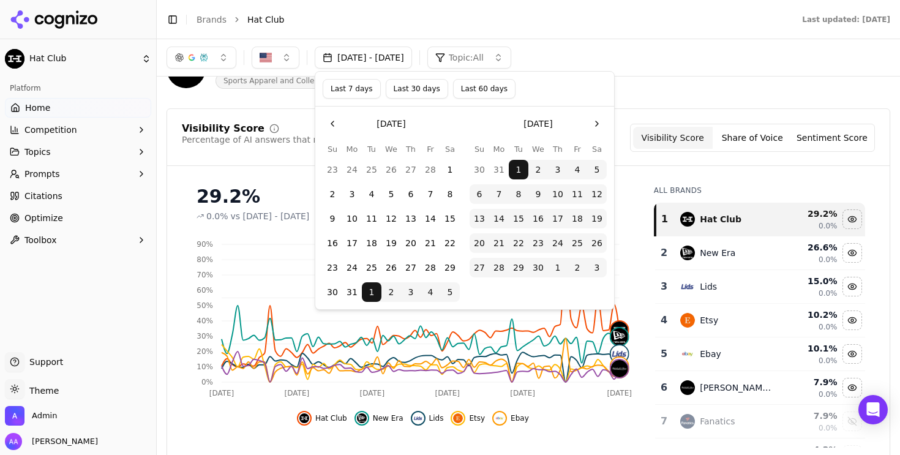
click at [333, 123] on button "Go to the Previous Month" at bounding box center [333, 124] width 20 height 20
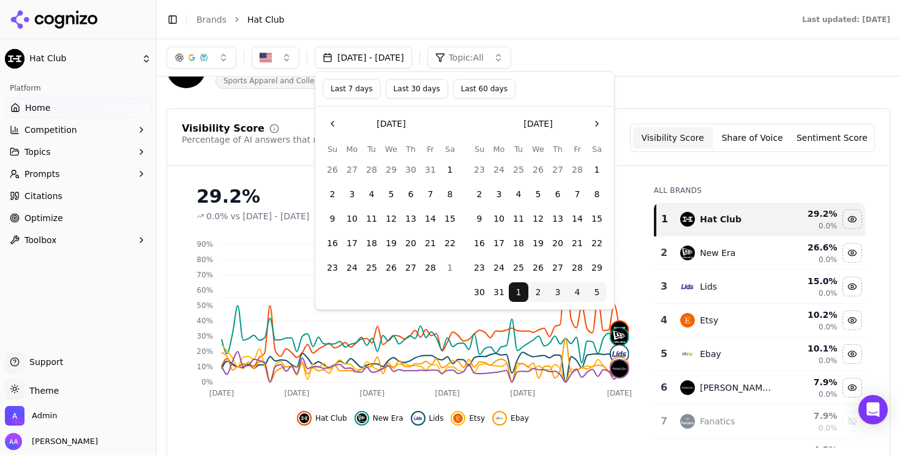
click at [599, 121] on button "Go to the Next Month" at bounding box center [597, 124] width 20 height 20
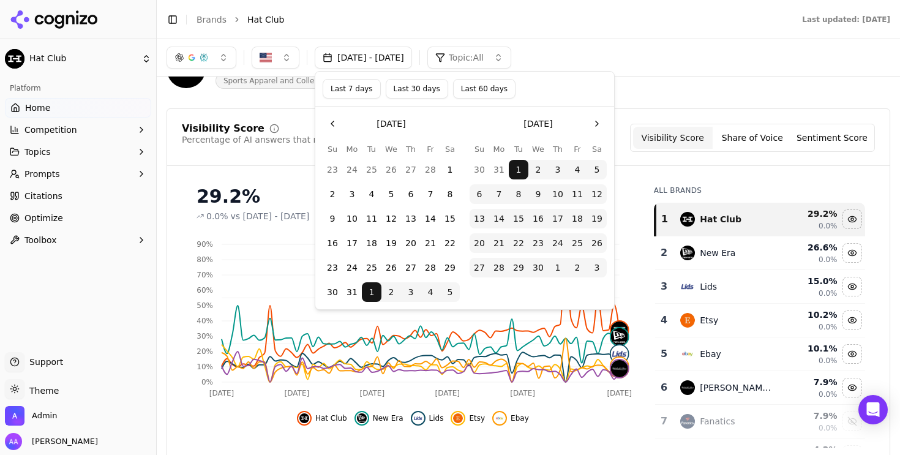
click at [599, 121] on button "Go to the Next Month" at bounding box center [597, 124] width 20 height 20
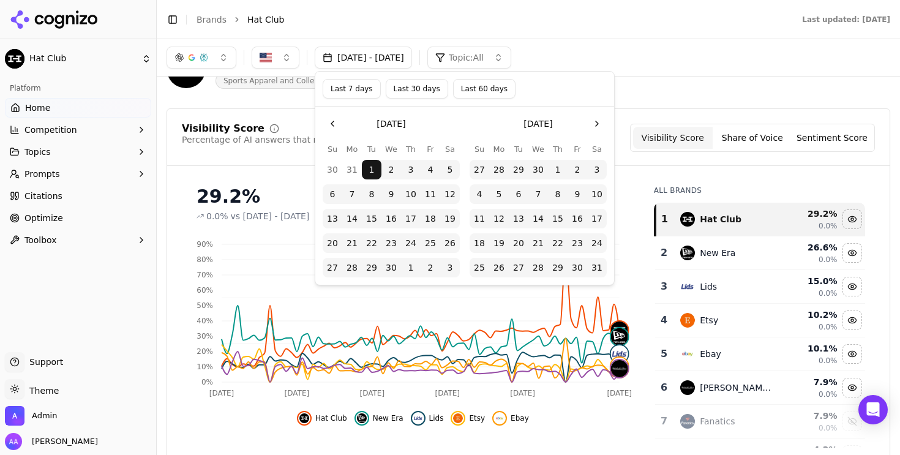
click at [599, 121] on button "Go to the Next Month" at bounding box center [597, 124] width 20 height 20
click at [526, 220] on button "15" at bounding box center [519, 219] width 20 height 20
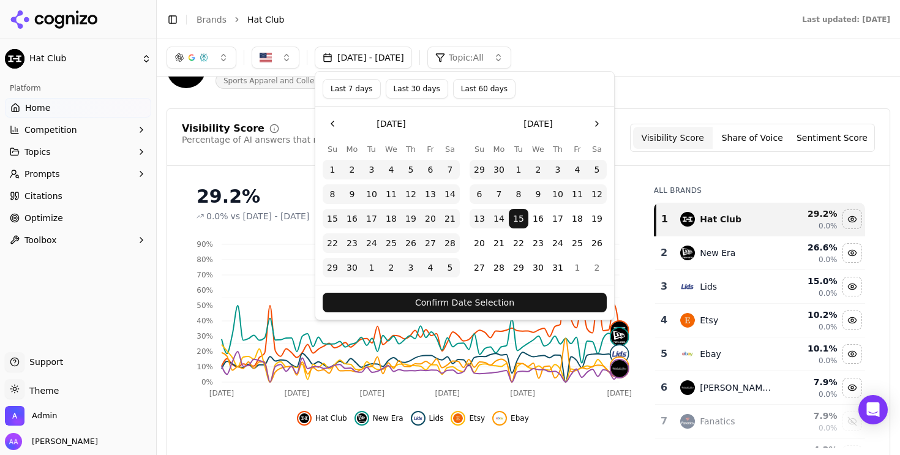
click at [509, 302] on button "Confirm Date Selection" at bounding box center [465, 303] width 284 height 20
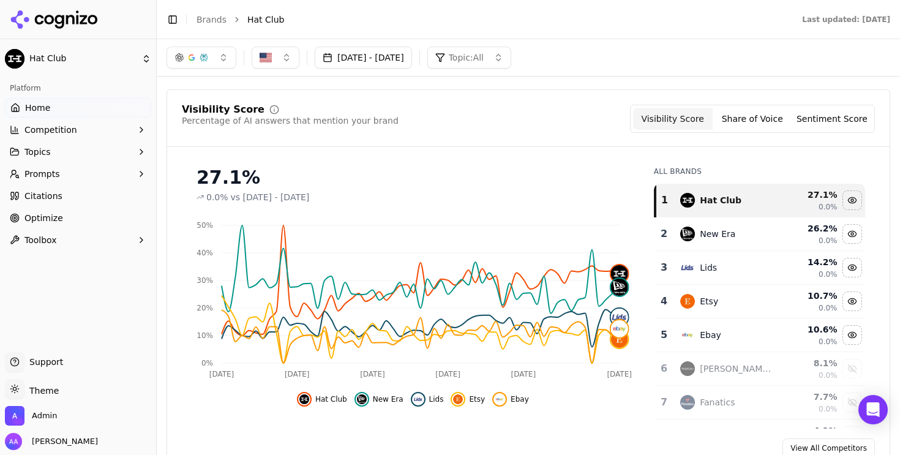
scroll to position [56, 0]
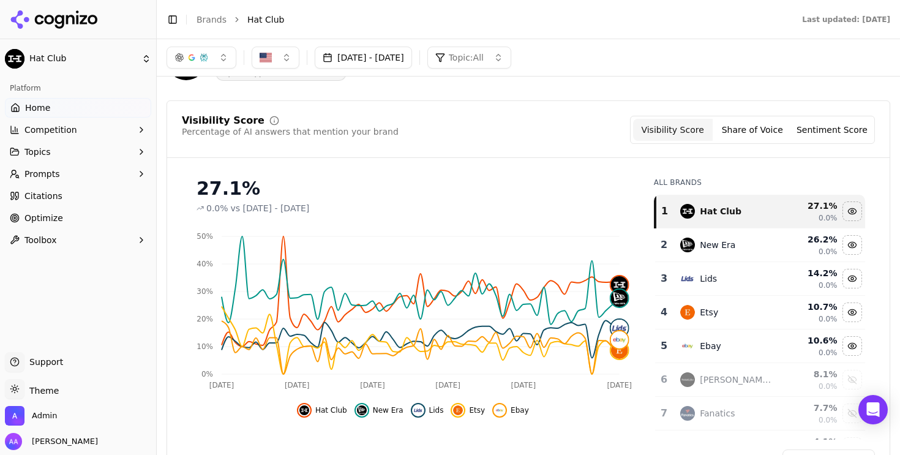
click at [412, 62] on button "Apr 01, 2025 - Jul 15, 2025" at bounding box center [363, 58] width 97 height 22
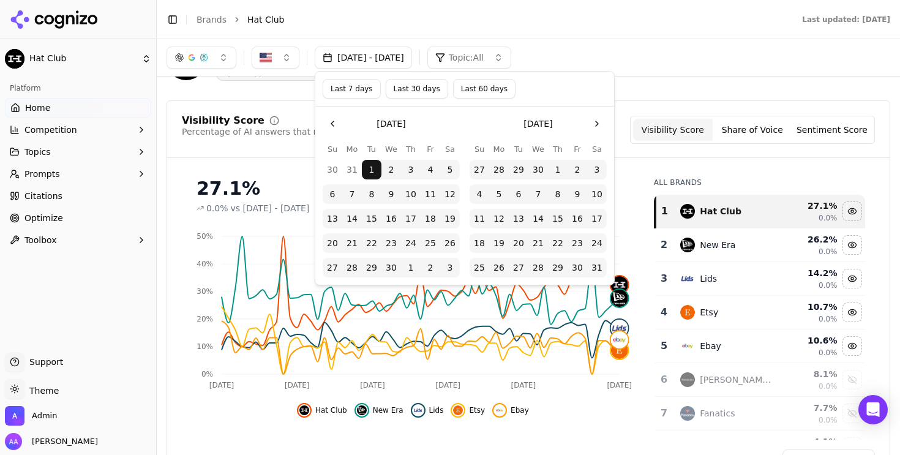
click at [479, 89] on button "Last 60 days" at bounding box center [484, 89] width 62 height 20
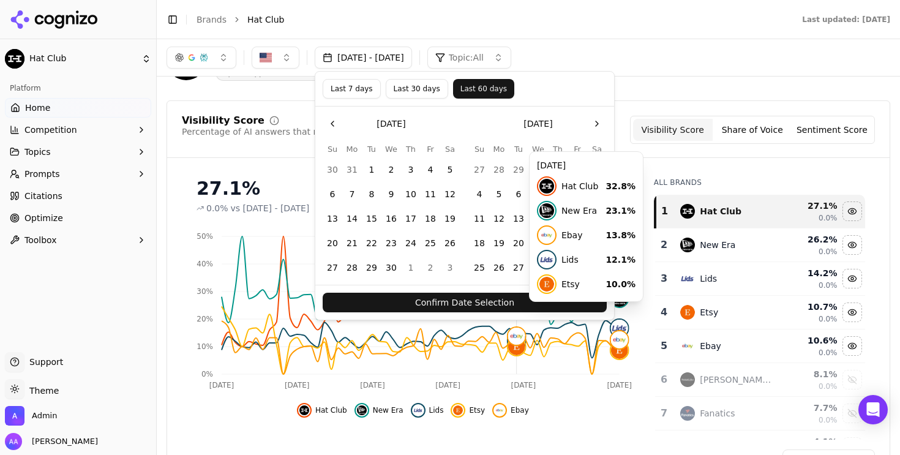
click at [519, 308] on button "Confirm Date Selection" at bounding box center [465, 303] width 284 height 20
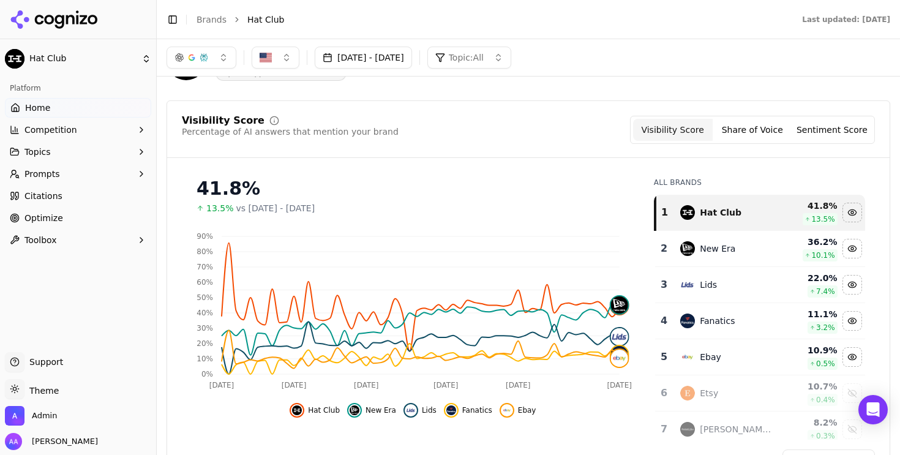
click at [412, 58] on button "Jul 20, 2025 - Sep 18, 2025" at bounding box center [363, 58] width 97 height 22
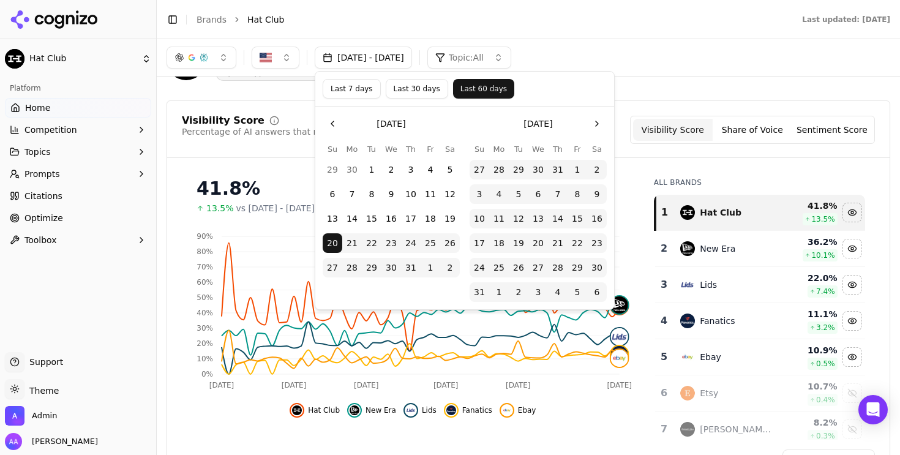
click at [337, 116] on button "Go to the Previous Month" at bounding box center [333, 124] width 20 height 20
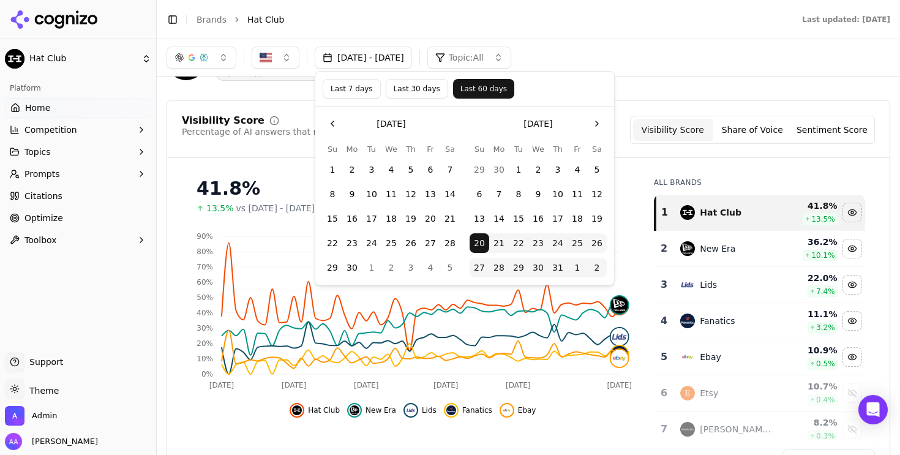
click at [337, 116] on button "Go to the Previous Month" at bounding box center [333, 124] width 20 height 20
click at [368, 165] on button "1" at bounding box center [372, 170] width 20 height 20
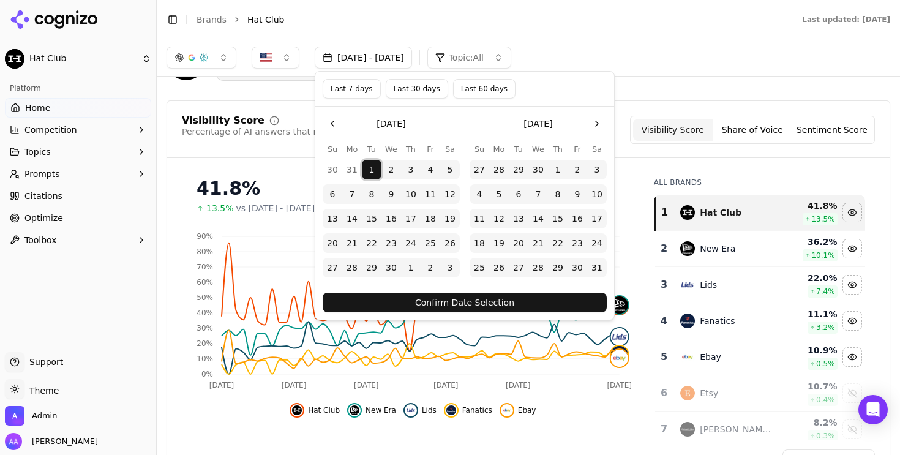
click at [596, 122] on button "Go to the Next Month" at bounding box center [597, 124] width 20 height 20
click at [521, 217] on button "15" at bounding box center [519, 219] width 20 height 20
click at [507, 301] on button "Confirm Date Selection" at bounding box center [465, 303] width 284 height 20
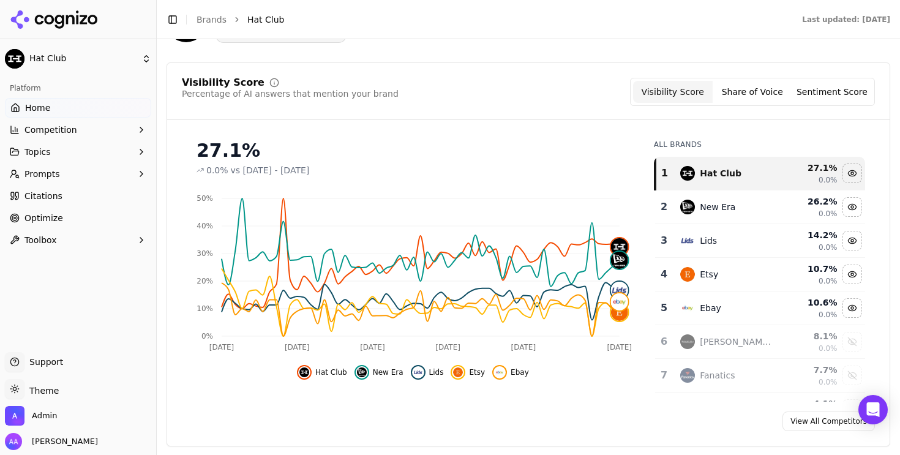
scroll to position [95, 0]
click at [753, 203] on div "New Era" at bounding box center [727, 205] width 94 height 15
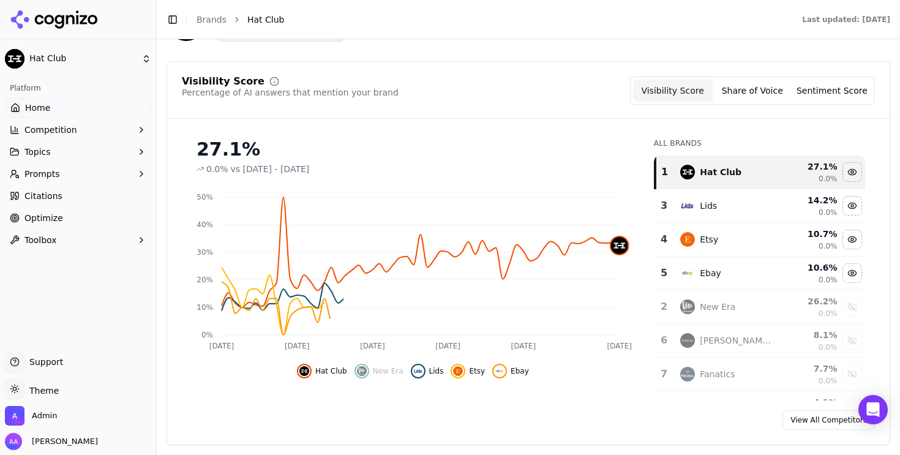
click at [742, 207] on div "Lids" at bounding box center [727, 205] width 94 height 15
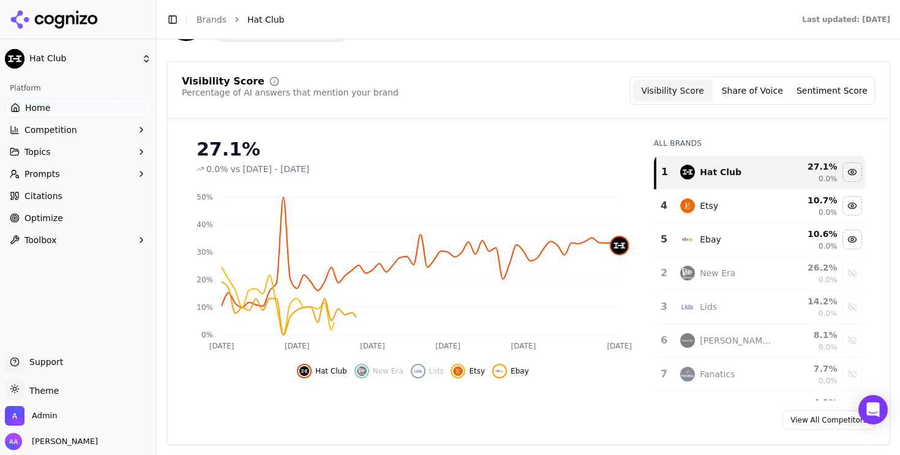
click at [742, 207] on div "Etsy" at bounding box center [727, 205] width 94 height 15
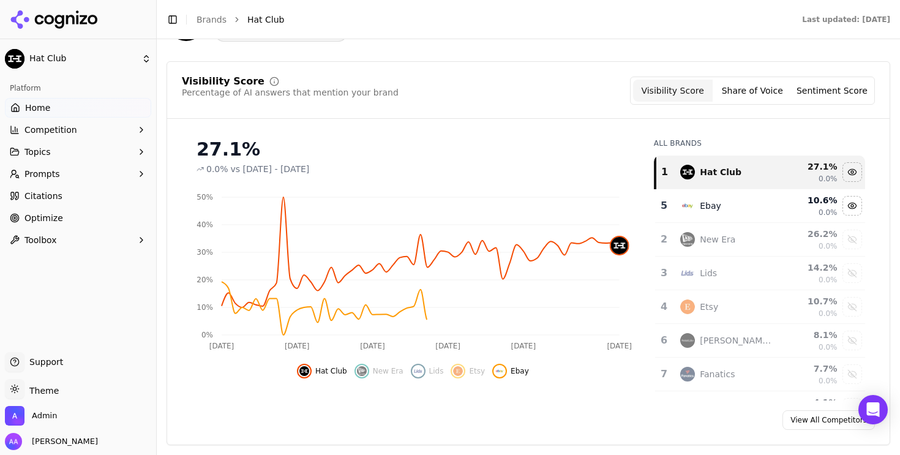
click at [742, 207] on div "Ebay" at bounding box center [727, 205] width 94 height 15
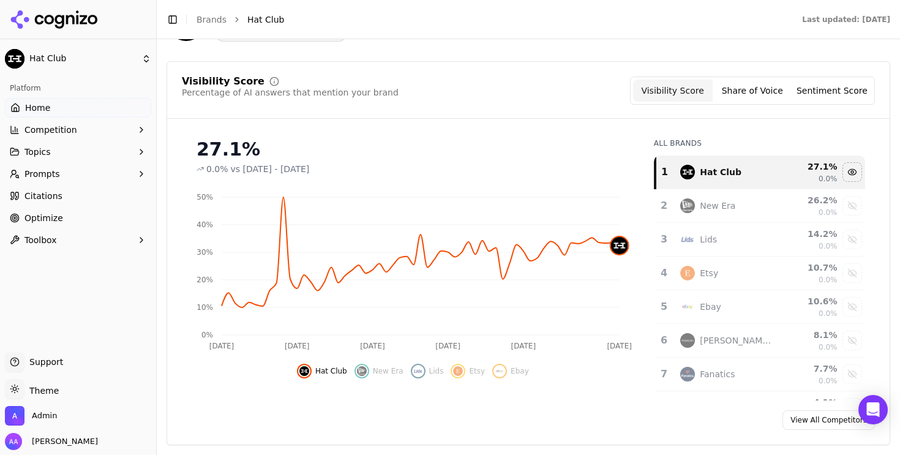
scroll to position [47, 0]
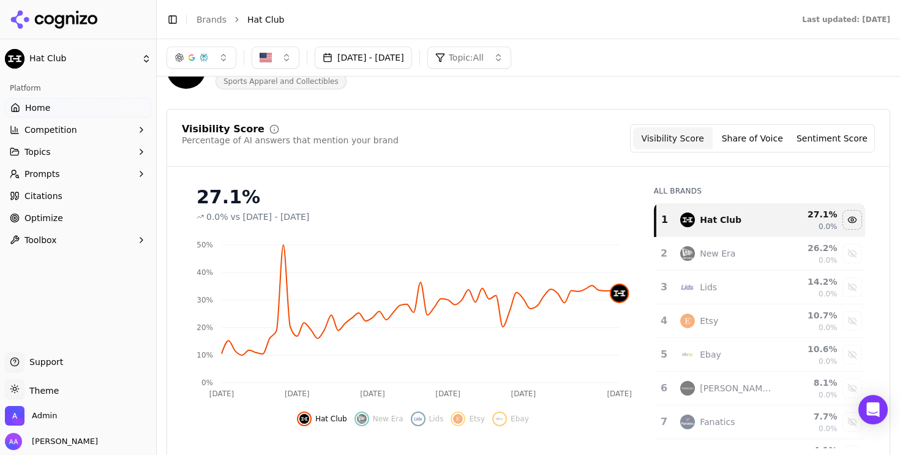
click at [412, 56] on button "[DATE] - [DATE]" at bounding box center [363, 58] width 97 height 22
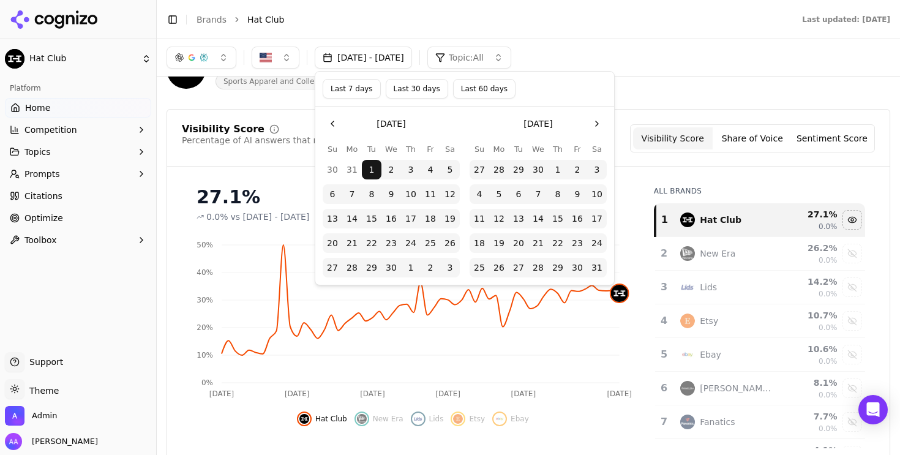
click at [602, 125] on button "Go to the Next Month" at bounding box center [597, 124] width 20 height 20
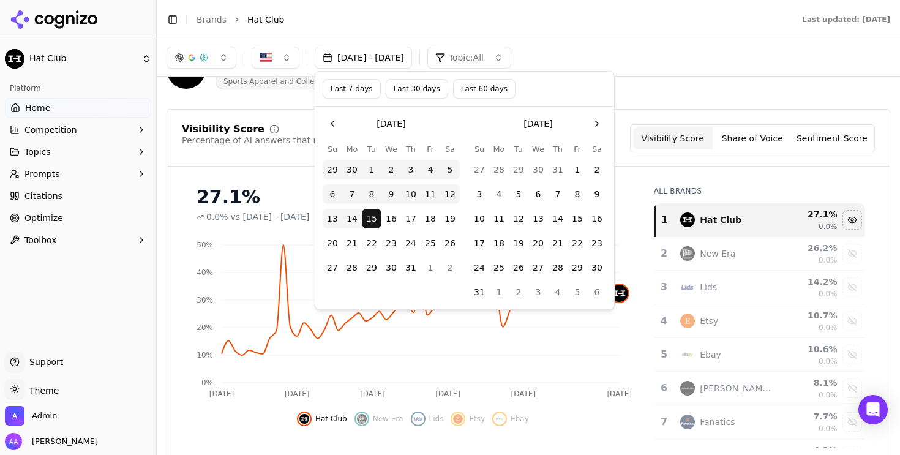
click at [577, 170] on button "1" at bounding box center [577, 170] width 20 height 20
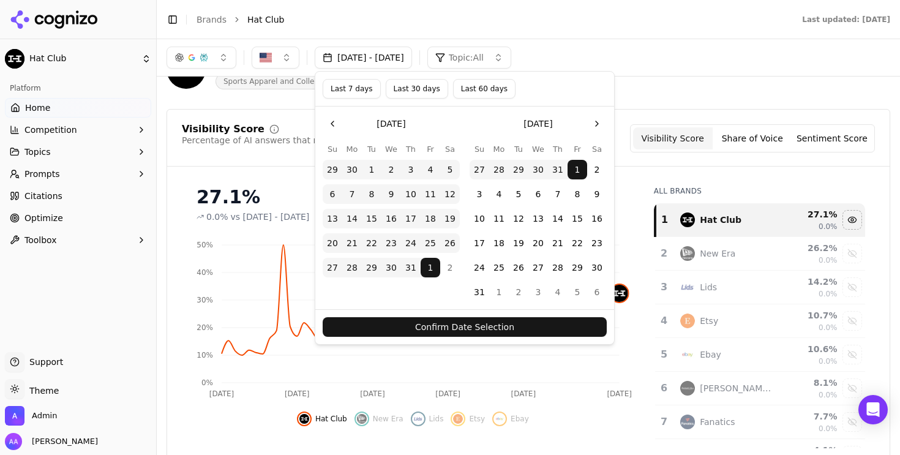
click at [596, 122] on button "Go to the Next Month" at bounding box center [597, 124] width 20 height 20
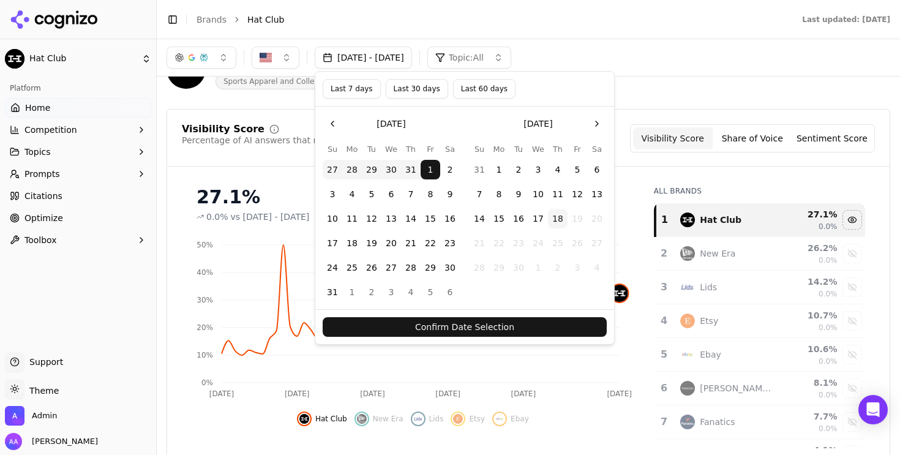
click at [504, 163] on button "1" at bounding box center [499, 170] width 20 height 20
click at [482, 325] on button "Confirm Date Selection" at bounding box center [465, 327] width 284 height 20
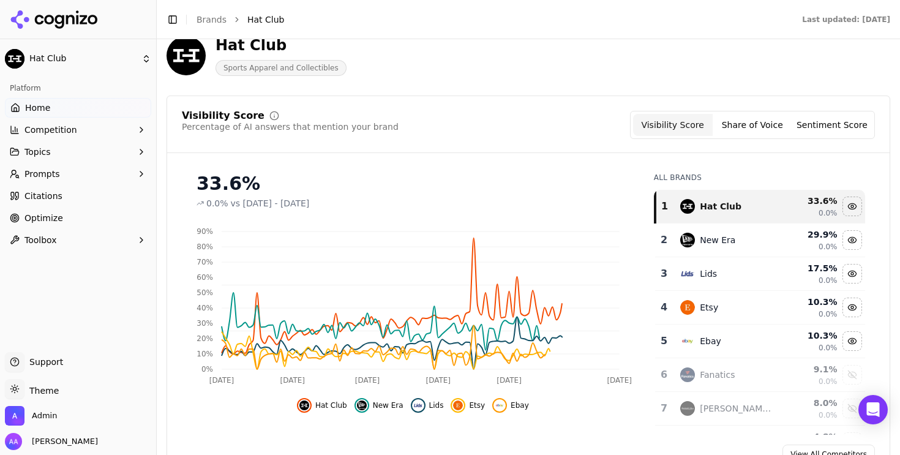
scroll to position [65, 0]
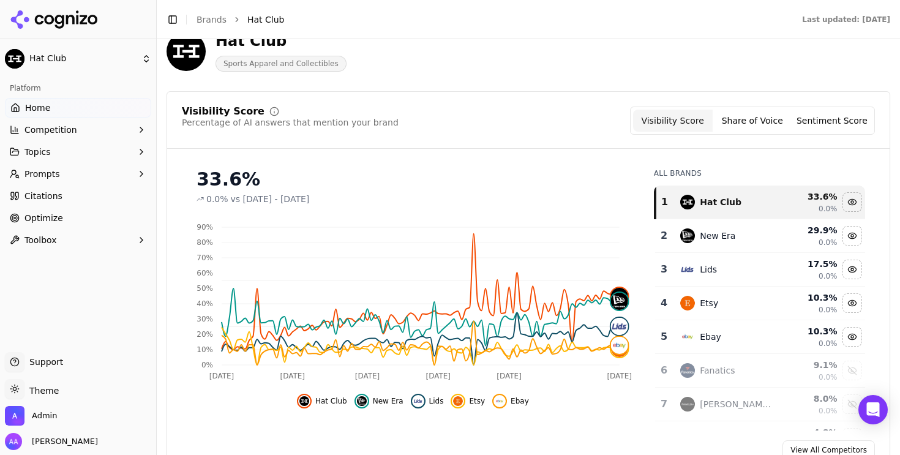
click at [744, 242] on div "New Era" at bounding box center [727, 235] width 94 height 15
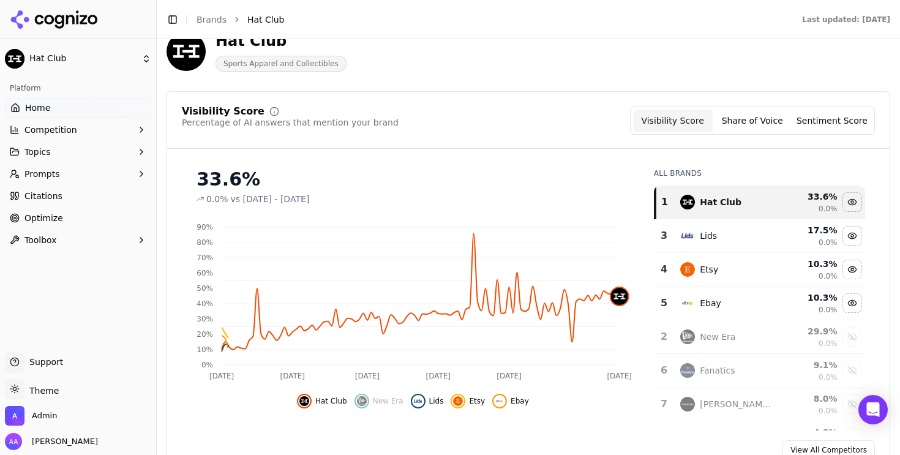
click at [744, 242] on div "Lids" at bounding box center [727, 235] width 94 height 15
click at [744, 242] on div "Etsy" at bounding box center [727, 235] width 94 height 15
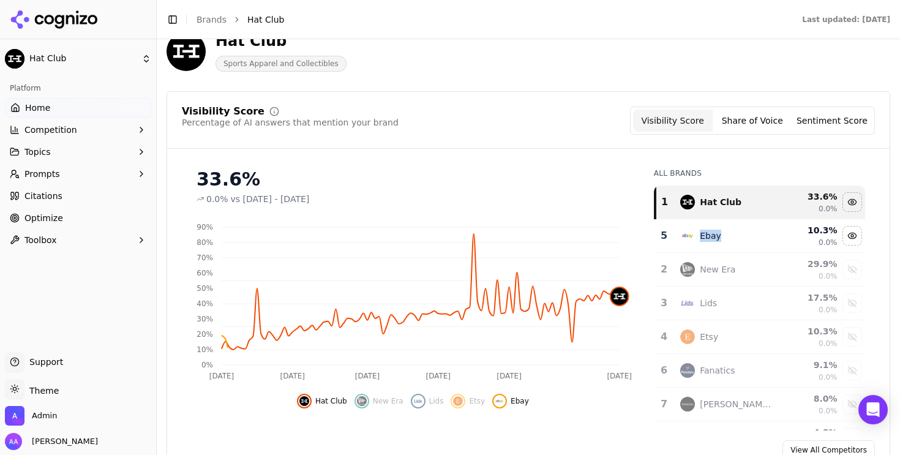
click at [744, 242] on div "Ebay" at bounding box center [727, 235] width 94 height 15
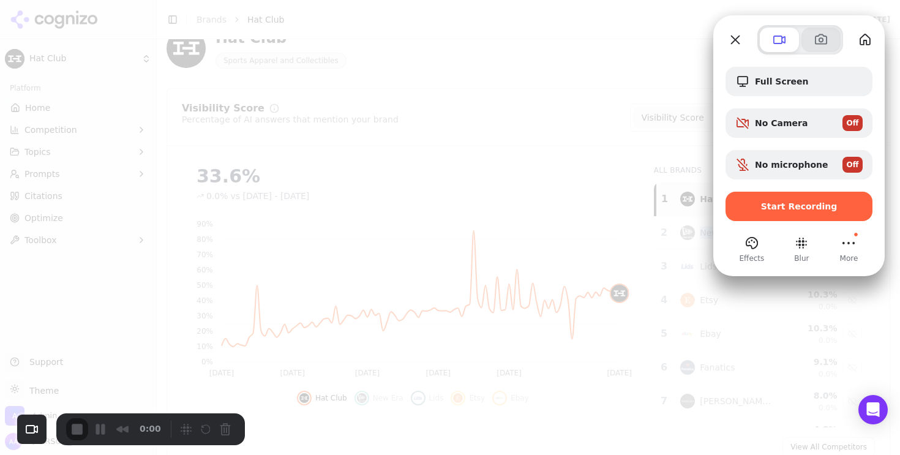
click at [815, 44] on span at bounding box center [820, 39] width 15 height 15
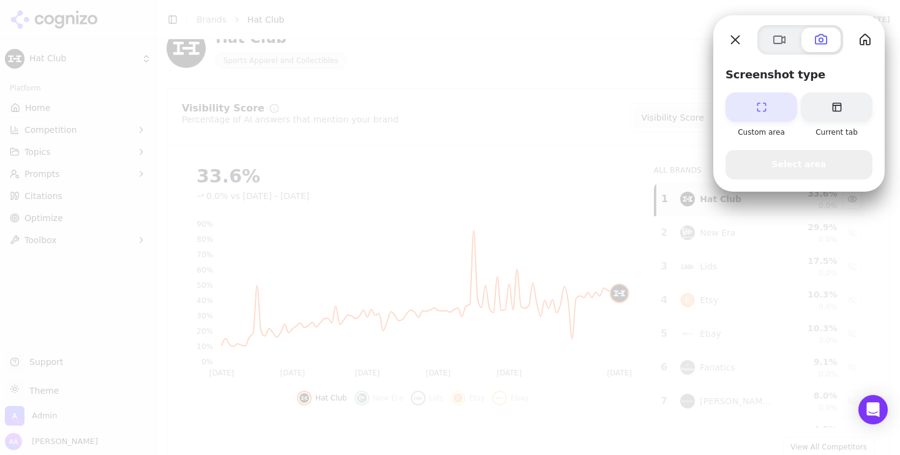
click at [788, 166] on span "Select area" at bounding box center [798, 164] width 54 height 13
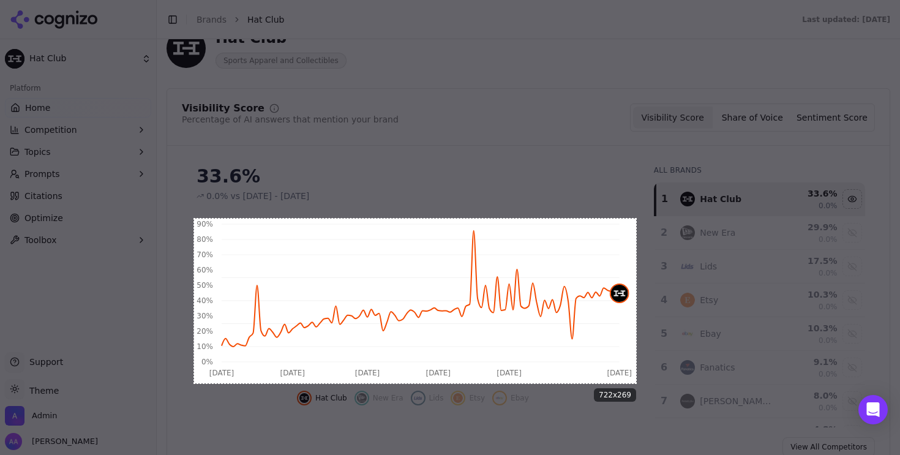
drag, startPoint x: 194, startPoint y: 219, endPoint x: 636, endPoint y: 383, distance: 471.6
click at [636, 383] on div "722 x 269" at bounding box center [450, 227] width 900 height 455
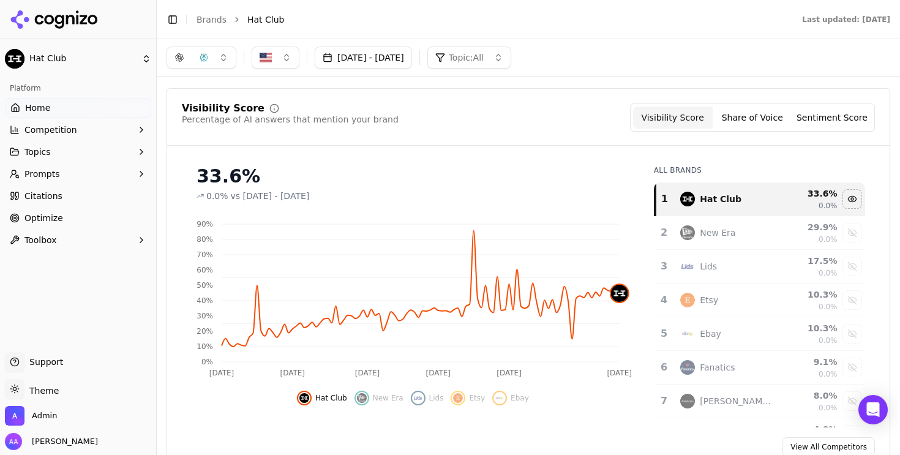
scroll to position [0, 0]
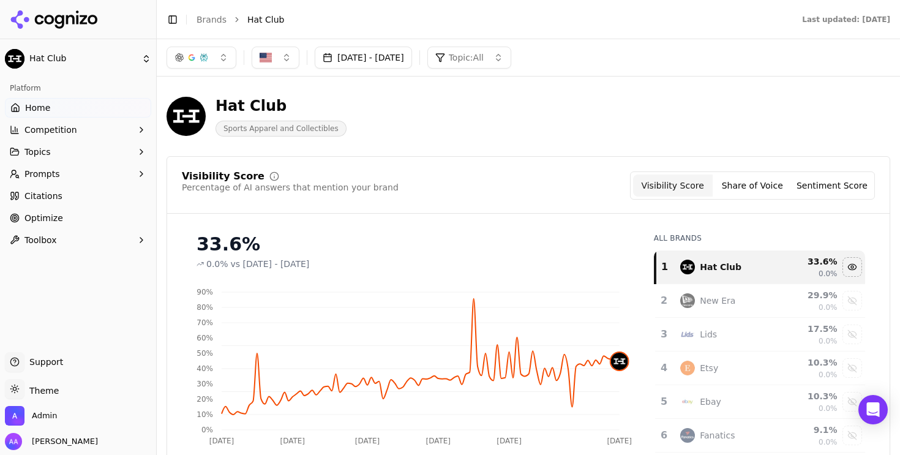
click at [401, 51] on button "[DATE] - [DATE]" at bounding box center [363, 58] width 97 height 22
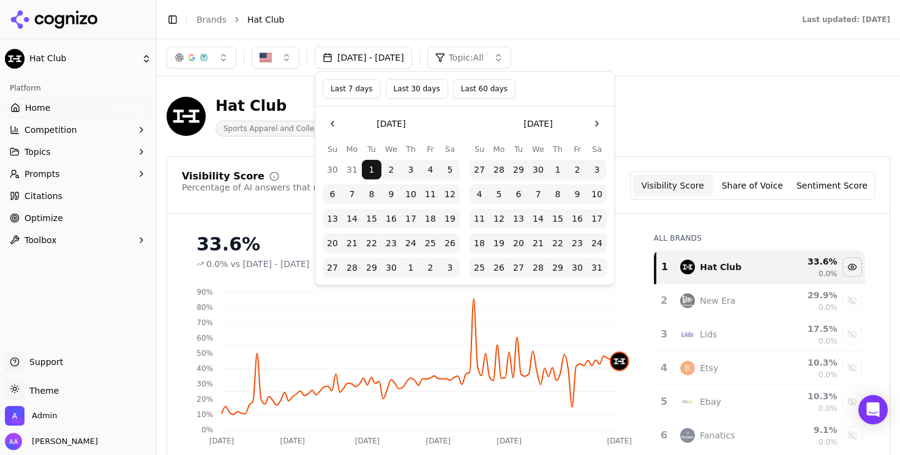
click at [561, 170] on button "1" at bounding box center [558, 170] width 20 height 20
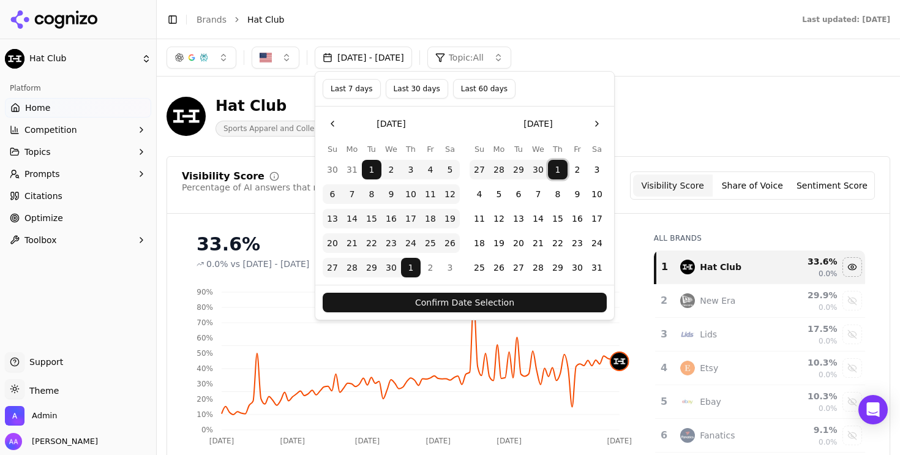
click at [561, 172] on button "1" at bounding box center [558, 170] width 20 height 20
click at [599, 124] on button "Go to the Next Month" at bounding box center [597, 124] width 20 height 20
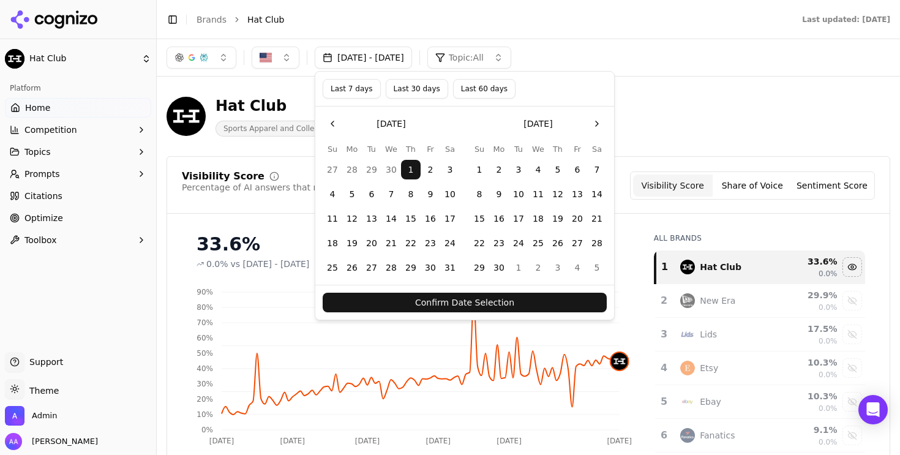
click at [594, 121] on button "Go to the Next Month" at bounding box center [597, 124] width 20 height 20
click at [574, 270] on button "1" at bounding box center [577, 268] width 20 height 20
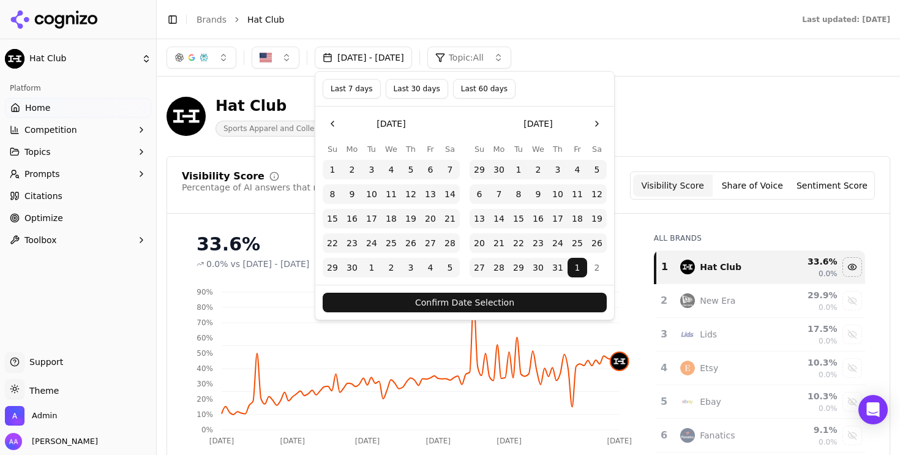
click at [531, 304] on button "Confirm Date Selection" at bounding box center [465, 303] width 284 height 20
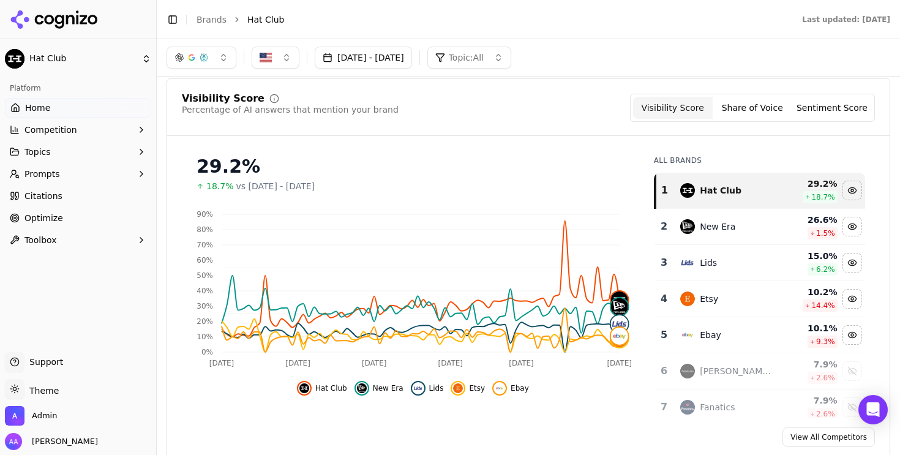
scroll to position [72, 0]
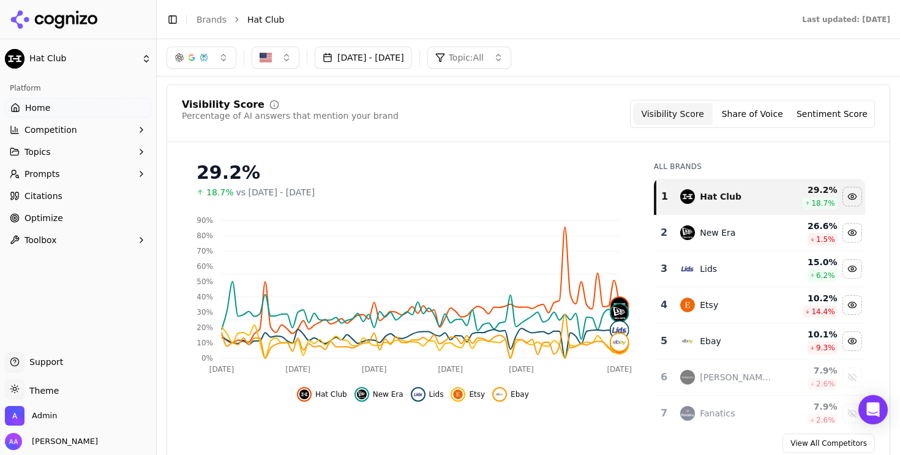
click at [412, 59] on button "May 01, 2025 - Aug 01, 2025" at bounding box center [363, 58] width 97 height 22
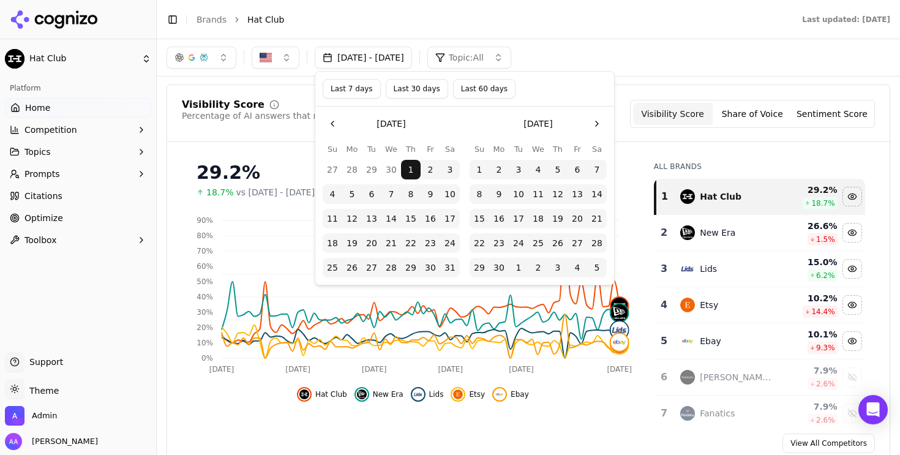
click at [424, 89] on button "Last 30 days" at bounding box center [417, 89] width 62 height 20
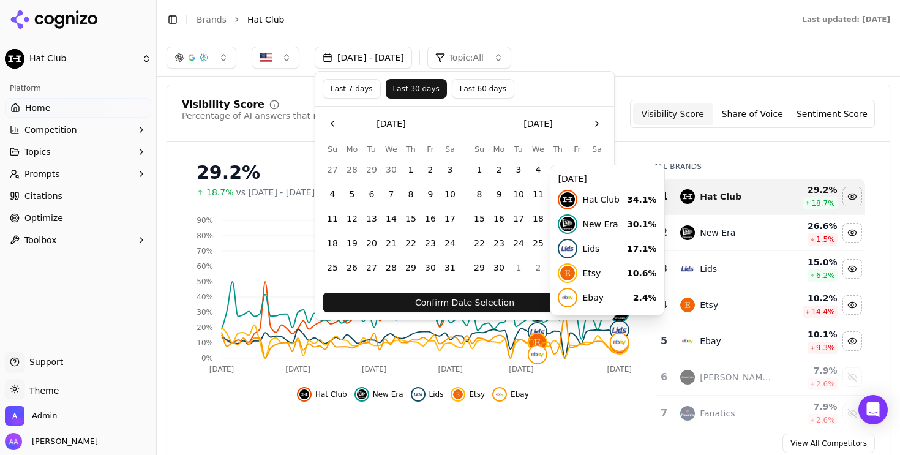
click at [477, 90] on button "Last 60 days" at bounding box center [483, 89] width 62 height 20
click at [486, 305] on button "Confirm Date Selection" at bounding box center [465, 303] width 284 height 20
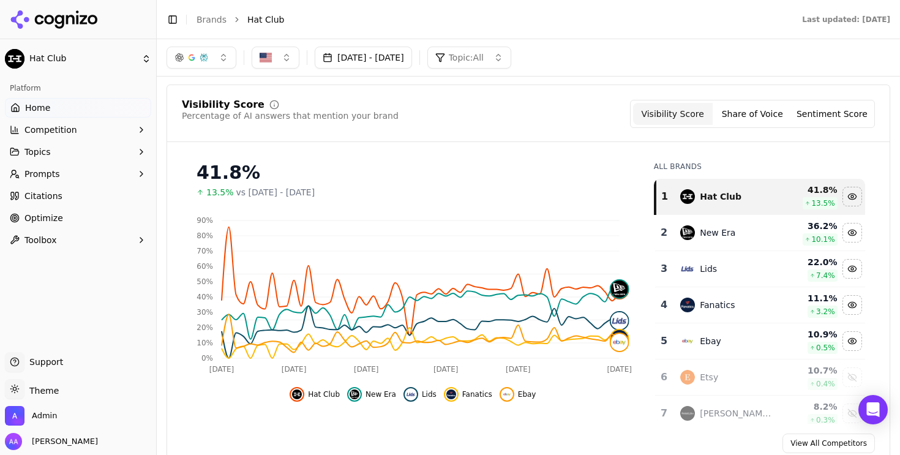
click at [412, 58] on button "Jul 20, 2025 - Sep 18, 2025" at bounding box center [363, 58] width 97 height 22
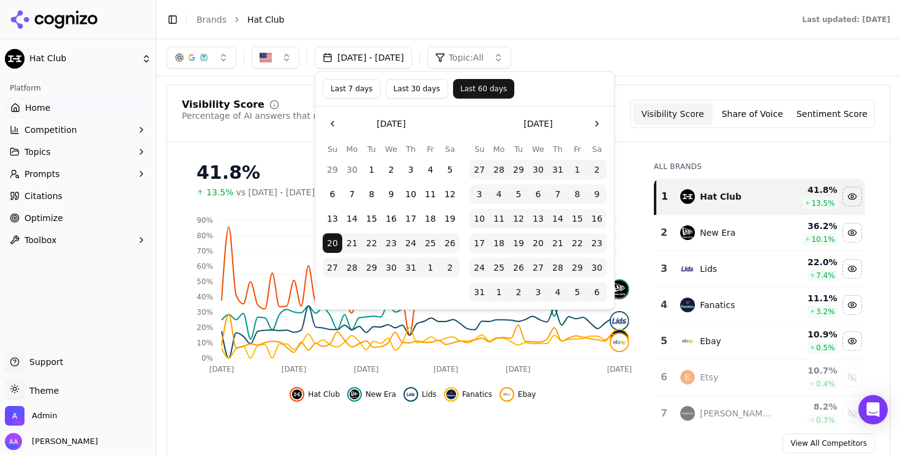
click at [327, 121] on button "Go to the Previous Month" at bounding box center [333, 124] width 20 height 20
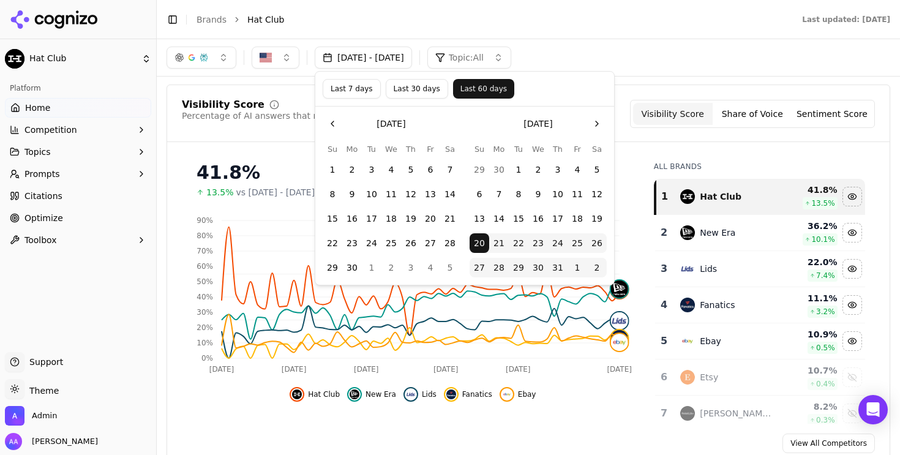
click at [327, 121] on button "Go to the Previous Month" at bounding box center [333, 124] width 20 height 20
click at [331, 124] on button "Go to the Previous Month" at bounding box center [333, 124] width 20 height 20
click at [373, 170] on button "1" at bounding box center [372, 170] width 20 height 20
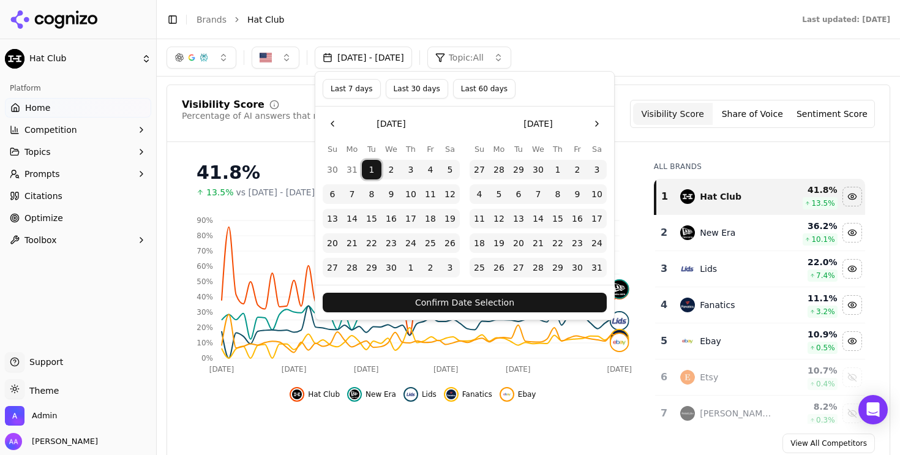
click at [593, 124] on button "Go to the Next Month" at bounding box center [597, 124] width 20 height 20
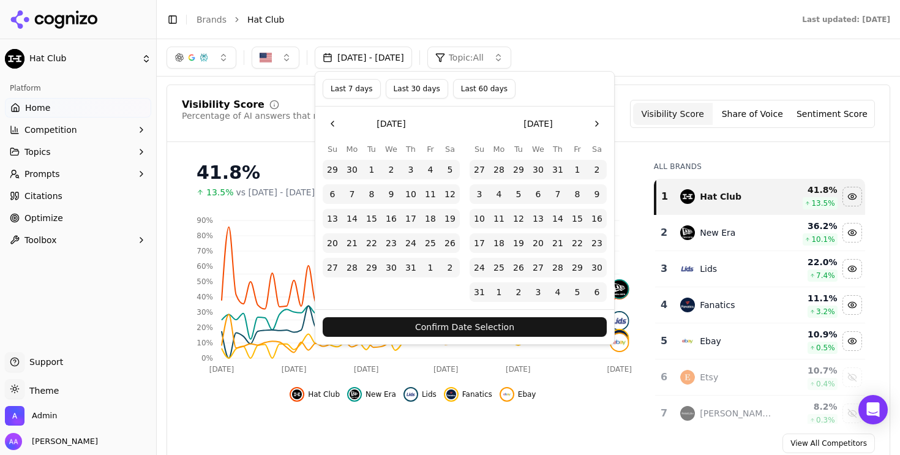
click at [589, 129] on button "Go to the Next Month" at bounding box center [597, 124] width 20 height 20
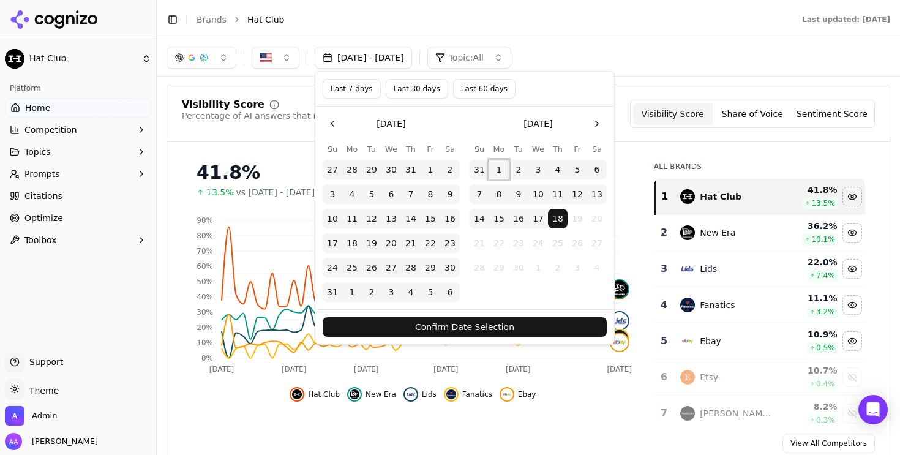
click at [501, 168] on button "1" at bounding box center [499, 170] width 20 height 20
click at [504, 320] on button "Confirm Date Selection" at bounding box center [465, 327] width 284 height 20
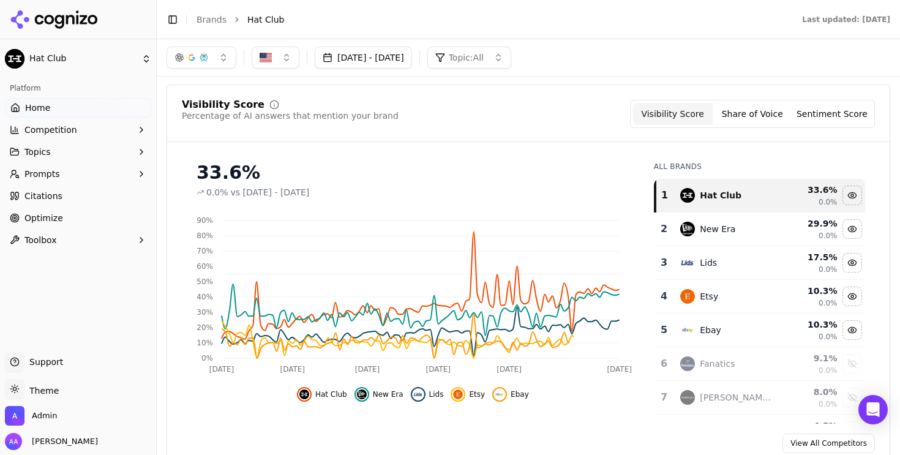
click at [739, 233] on div "New Era" at bounding box center [727, 229] width 94 height 15
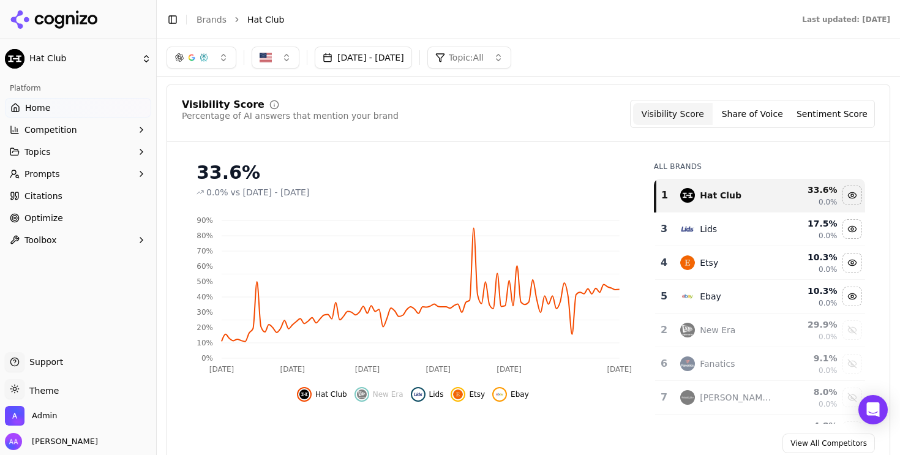
click at [739, 233] on div "Lids" at bounding box center [727, 229] width 94 height 15
click at [739, 233] on div "Etsy" at bounding box center [727, 229] width 94 height 15
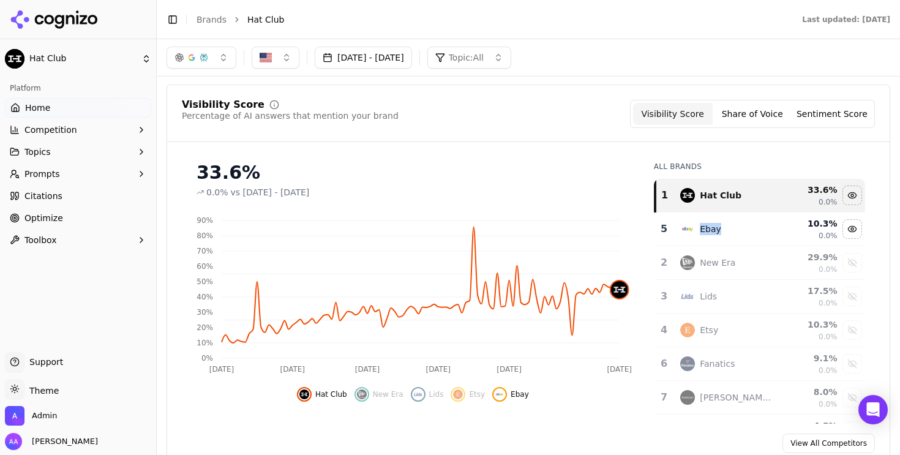
click at [739, 233] on div "Ebay" at bounding box center [727, 229] width 94 height 15
click at [537, 193] on div "0.0% vs Oct 29, 2024 - Mar 31, 2025" at bounding box center [412, 192] width 433 height 12
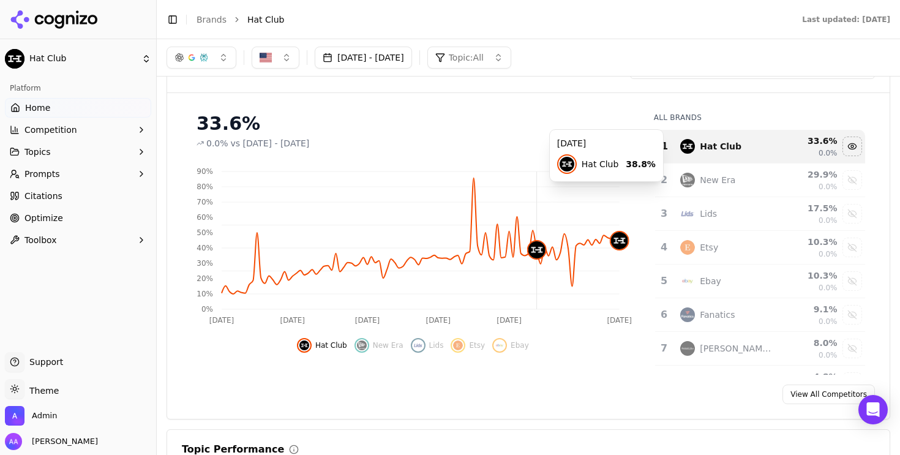
scroll to position [104, 0]
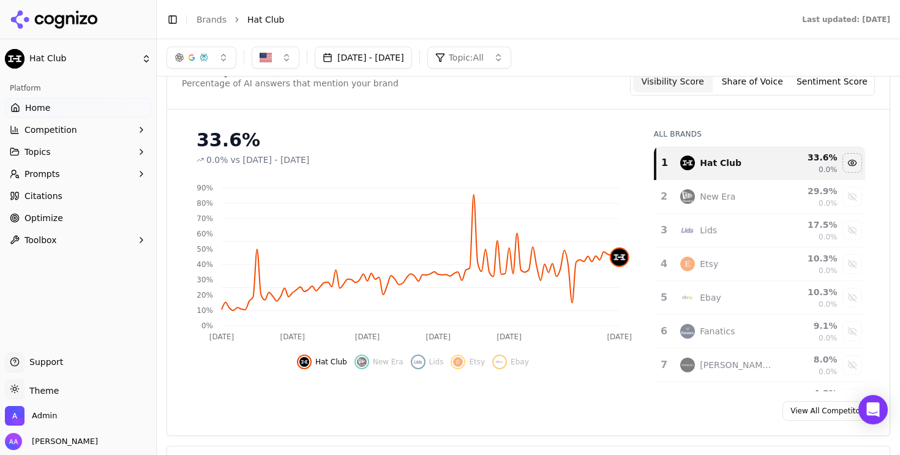
click at [412, 61] on button "Apr 01, 2025 - Sep 01, 2025" at bounding box center [363, 58] width 97 height 22
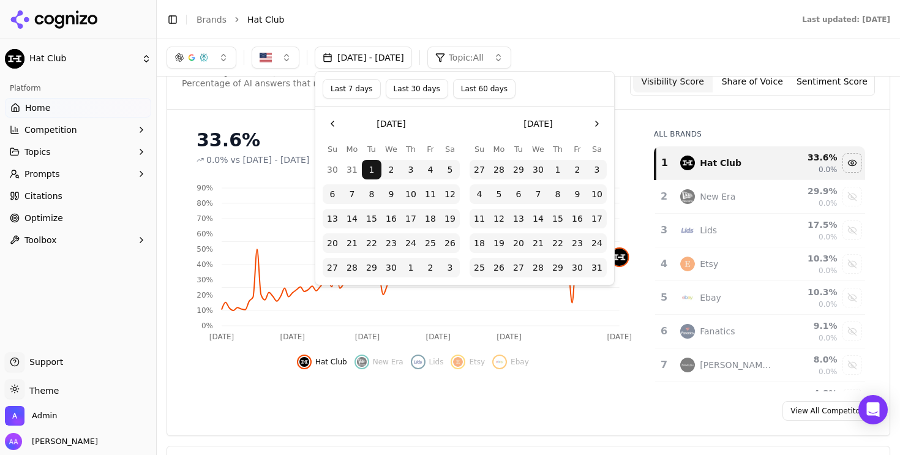
click at [596, 125] on button "Go to the Next Month" at bounding box center [597, 124] width 20 height 20
click at [335, 114] on button "Go to the Previous Month" at bounding box center [333, 124] width 20 height 20
click at [340, 164] on button "1" at bounding box center [333, 170] width 20 height 20
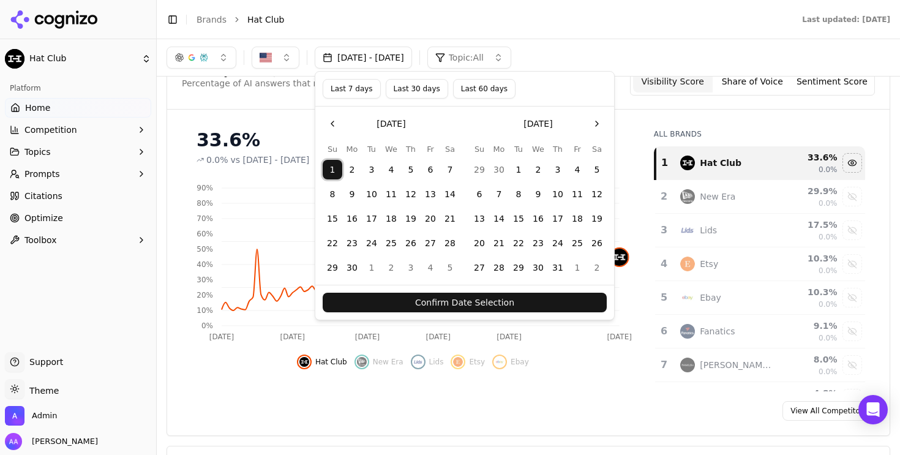
click at [335, 167] on button "1" at bounding box center [333, 170] width 20 height 20
click at [594, 121] on button "Go to the Next Month" at bounding box center [597, 124] width 20 height 20
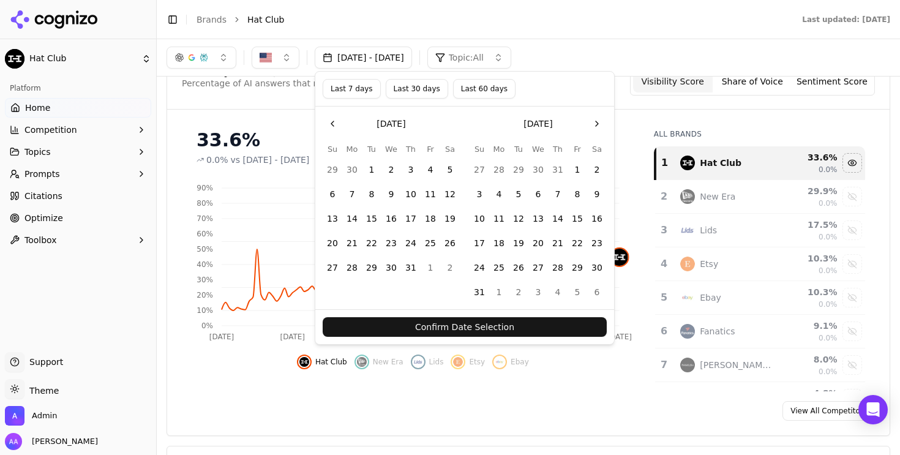
click at [594, 121] on button "Go to the Next Month" at bounding box center [597, 124] width 20 height 20
click at [499, 168] on button "1" at bounding box center [499, 170] width 20 height 20
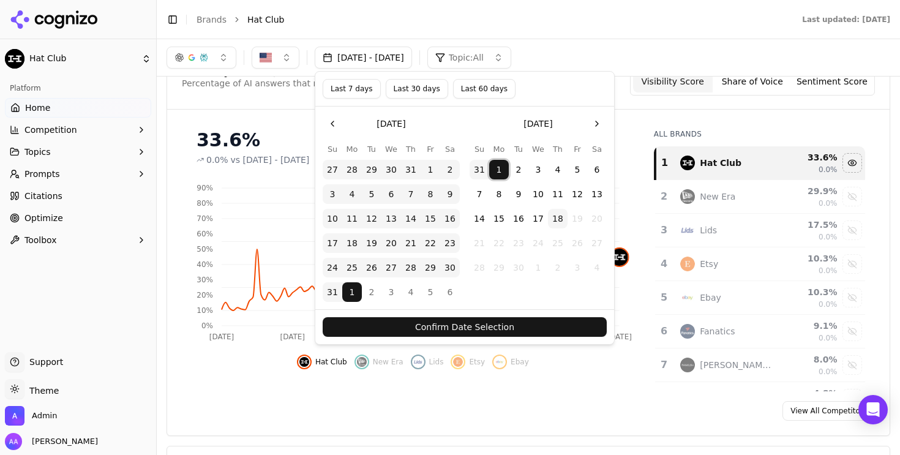
click at [493, 324] on button "Confirm Date Selection" at bounding box center [465, 327] width 284 height 20
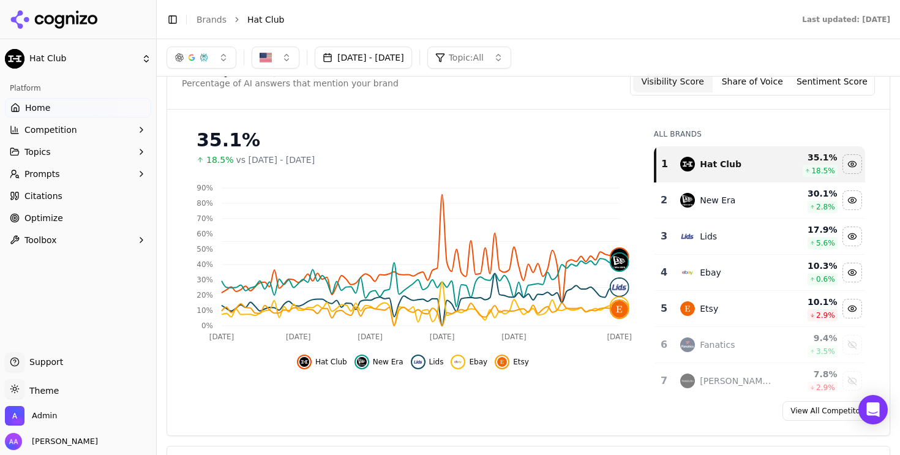
click at [693, 195] on div "New Era" at bounding box center [727, 200] width 94 height 15
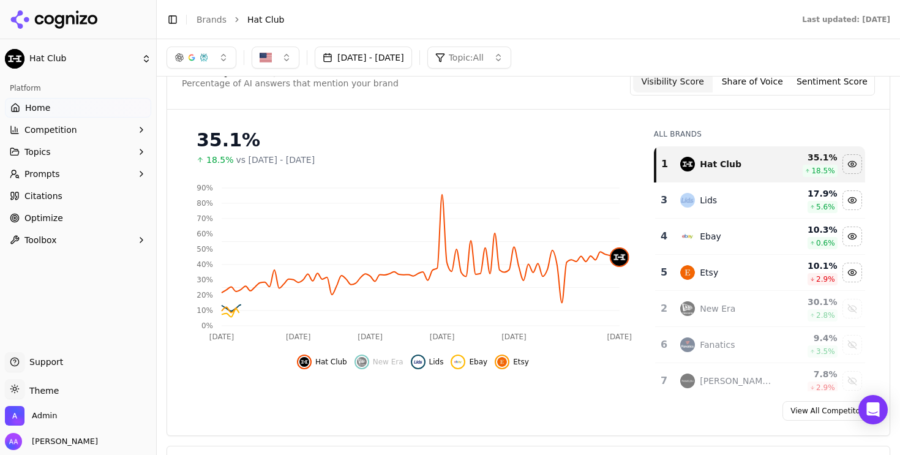
click at [693, 195] on div "Lids" at bounding box center [727, 200] width 94 height 15
click at [693, 195] on div "Ebay" at bounding box center [727, 200] width 94 height 15
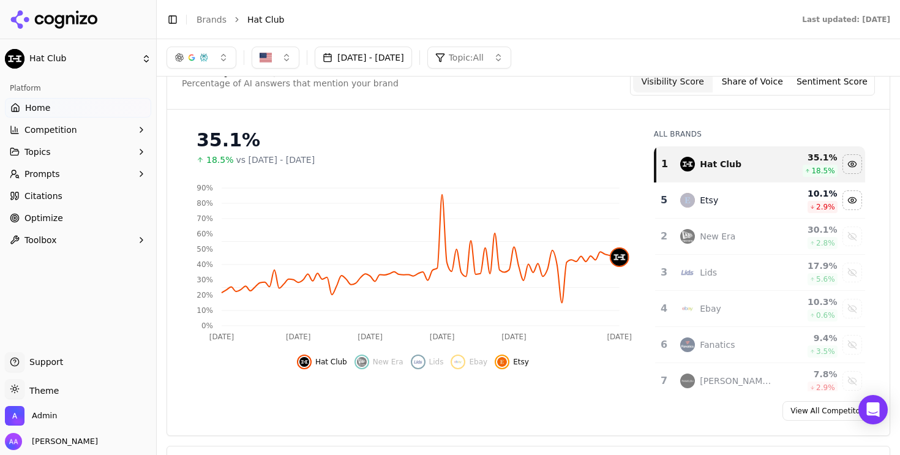
click at [693, 195] on div "Etsy" at bounding box center [727, 200] width 94 height 15
click at [693, 195] on div "New Era" at bounding box center [727, 200] width 94 height 15
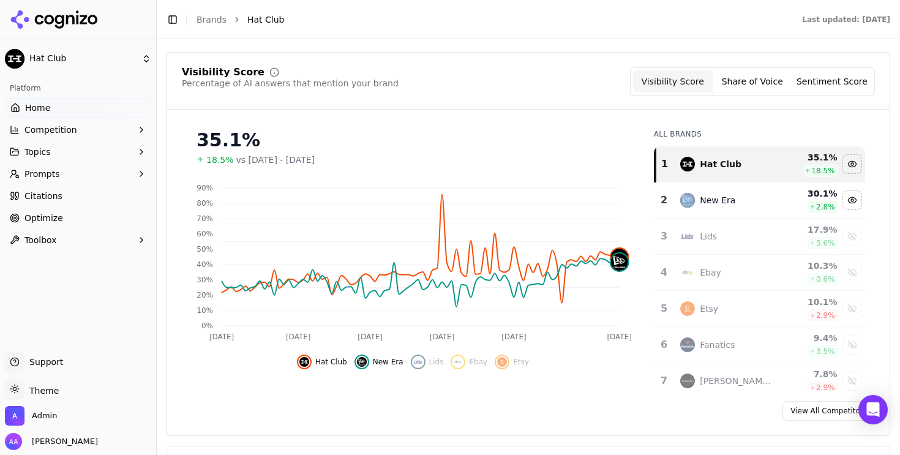
scroll to position [118, 0]
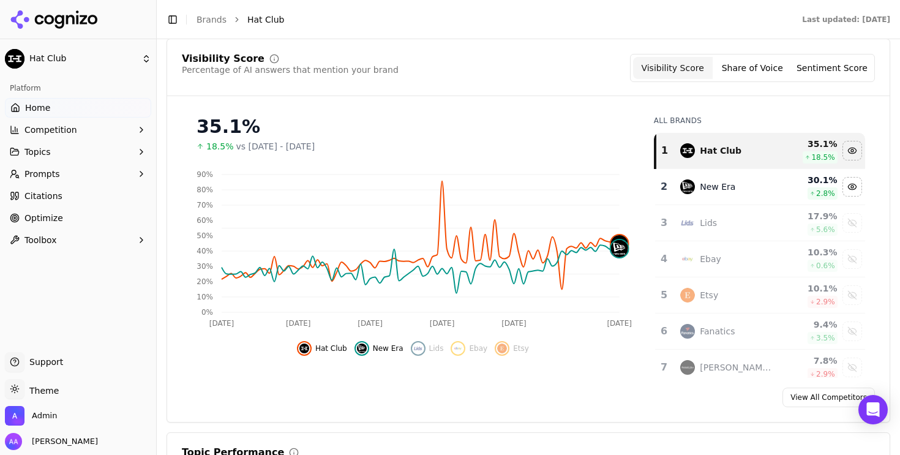
click at [754, 189] on div "New Era" at bounding box center [727, 186] width 94 height 15
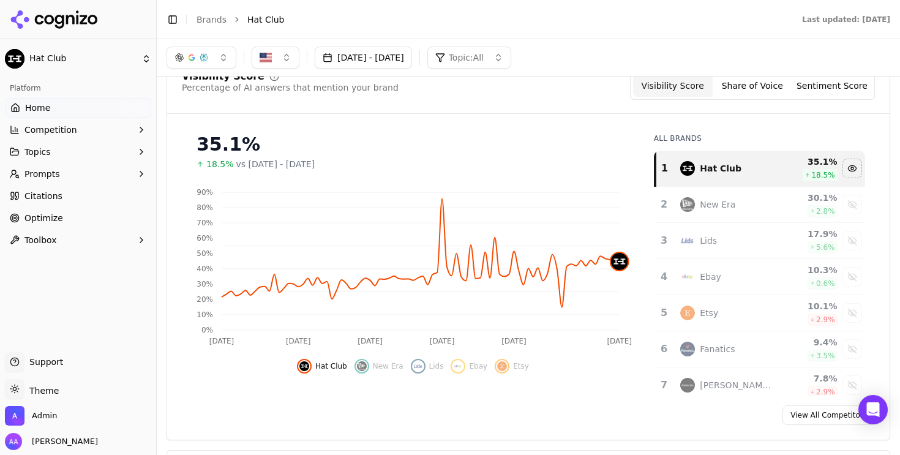
scroll to position [91, 0]
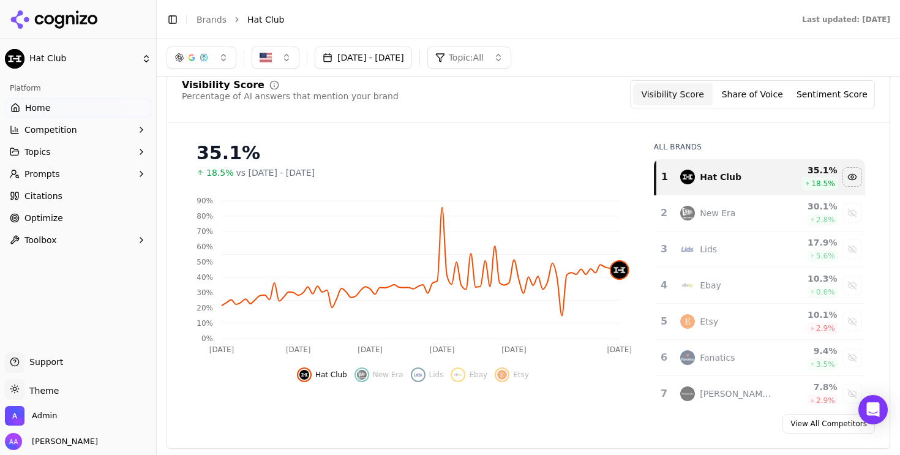
click at [706, 205] on td "New Era" at bounding box center [727, 213] width 109 height 36
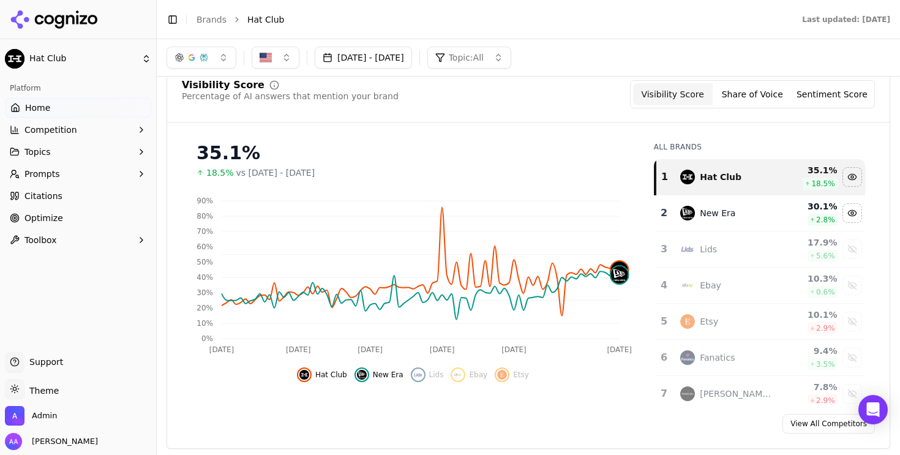
click at [718, 244] on div "Lids" at bounding box center [727, 249] width 94 height 15
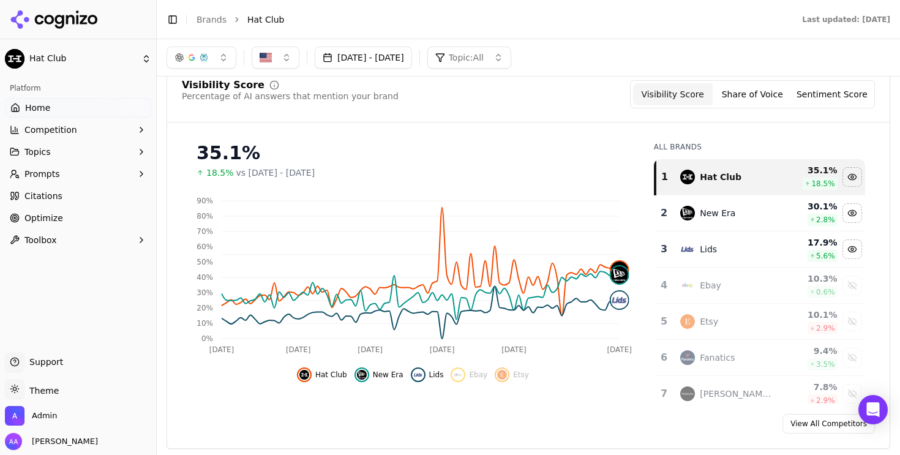
click at [721, 288] on div "Ebay" at bounding box center [727, 285] width 94 height 15
click at [711, 313] on td "Etsy" at bounding box center [727, 322] width 109 height 36
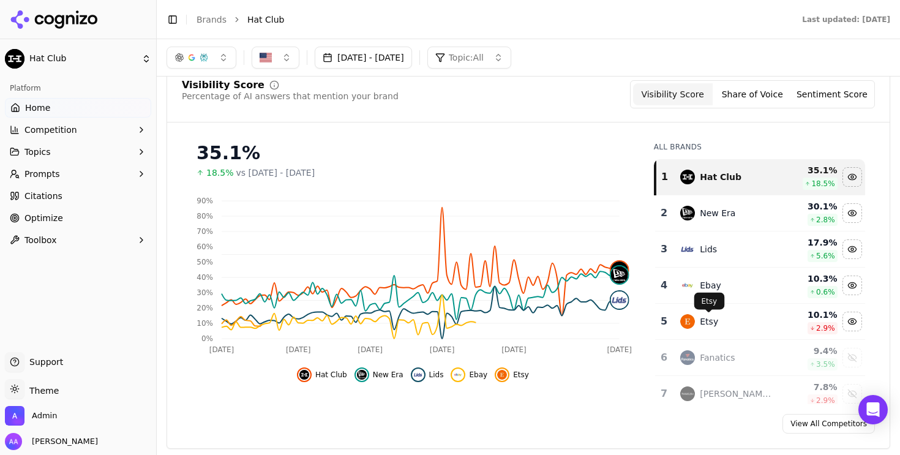
click at [711, 359] on div "Fanatics" at bounding box center [717, 357] width 35 height 12
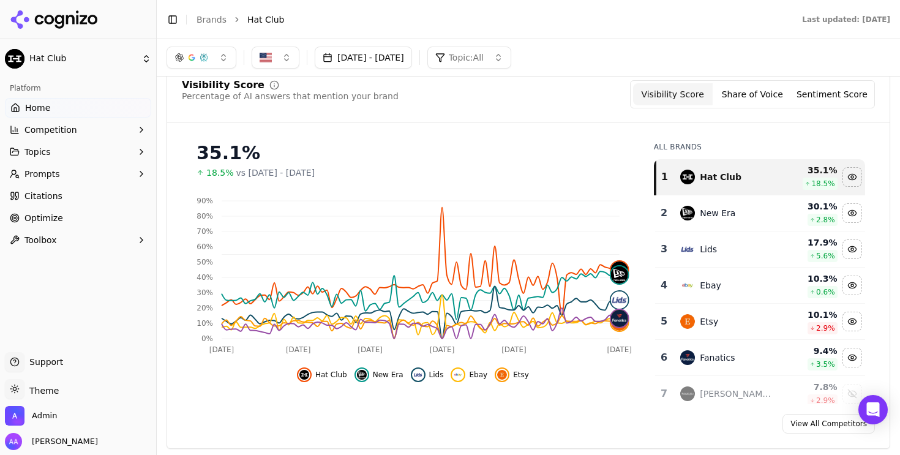
click at [412, 59] on button "Jun 01, 2025 - Sep 01, 2025" at bounding box center [363, 58] width 97 height 22
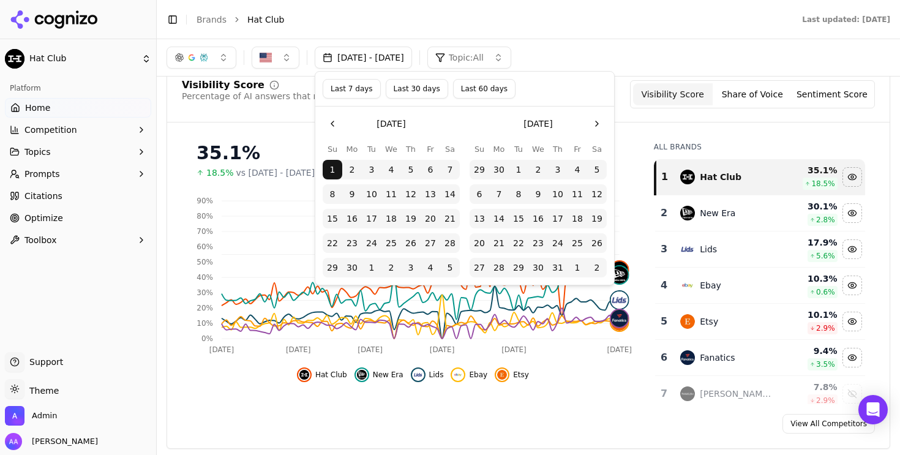
click at [326, 115] on button "Go to the Previous Month" at bounding box center [333, 124] width 20 height 20
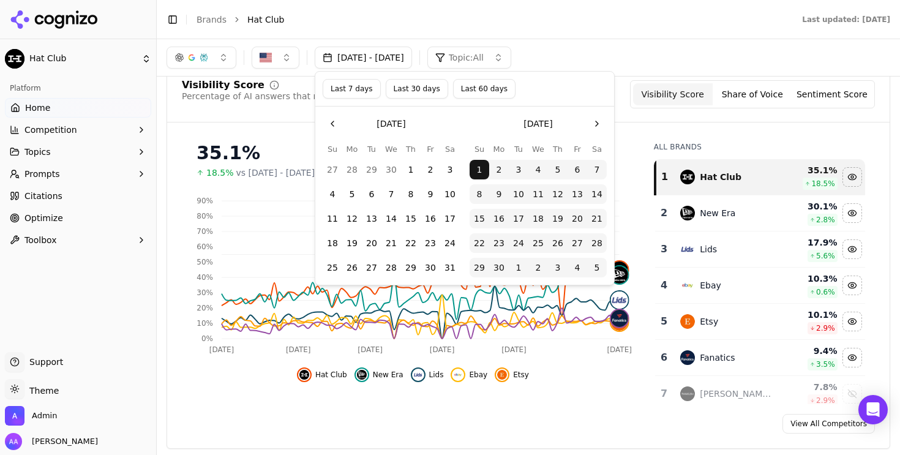
click at [326, 115] on button "Go to the Previous Month" at bounding box center [333, 124] width 20 height 20
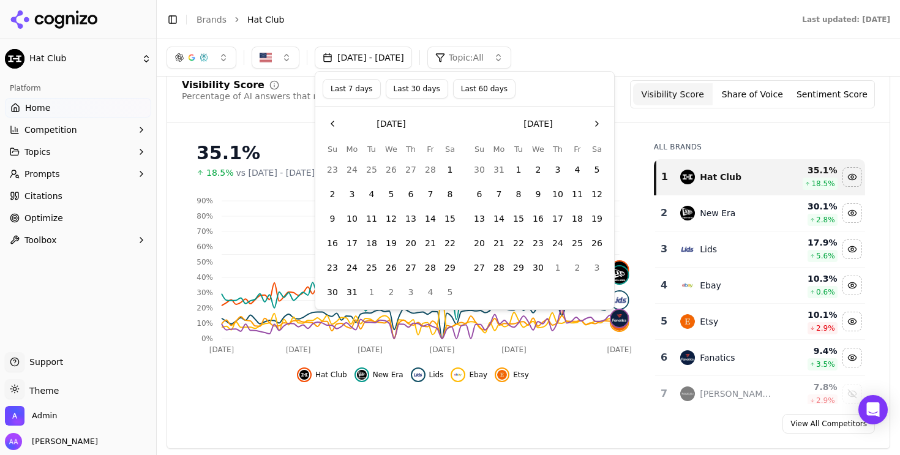
click at [518, 171] on button "1" at bounding box center [519, 170] width 20 height 20
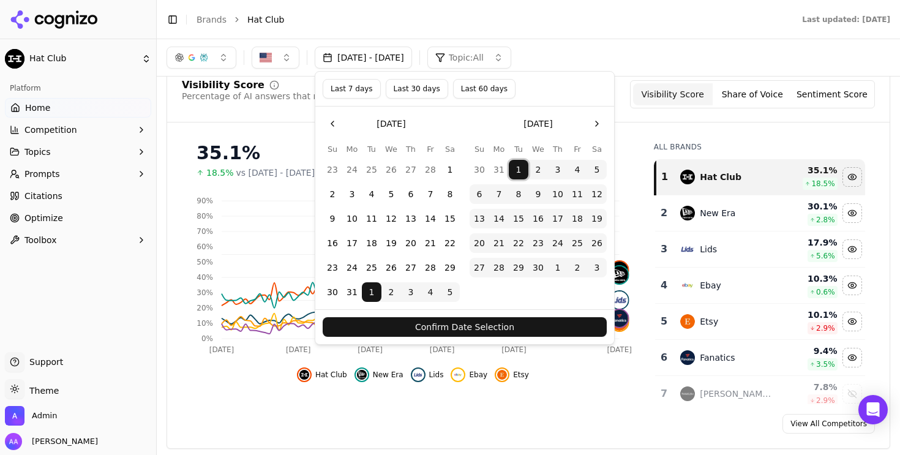
click at [595, 125] on button "Go to the Next Month" at bounding box center [597, 124] width 20 height 20
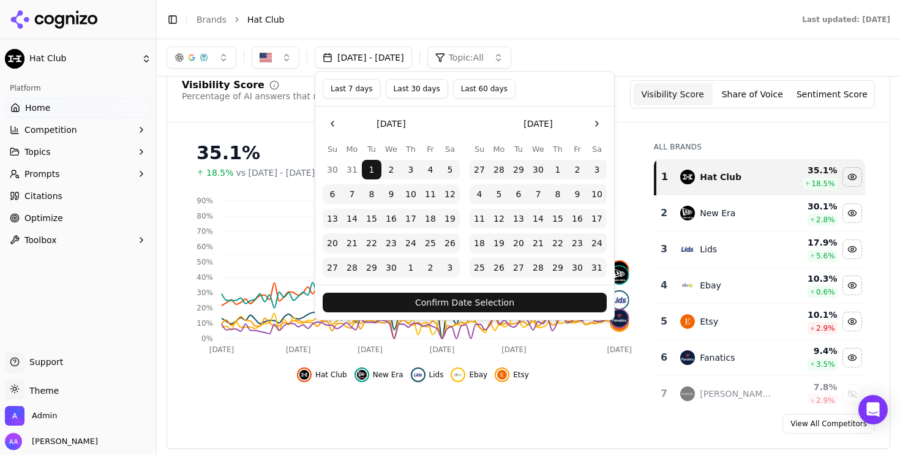
click at [595, 125] on button "Go to the Next Month" at bounding box center [597, 124] width 20 height 20
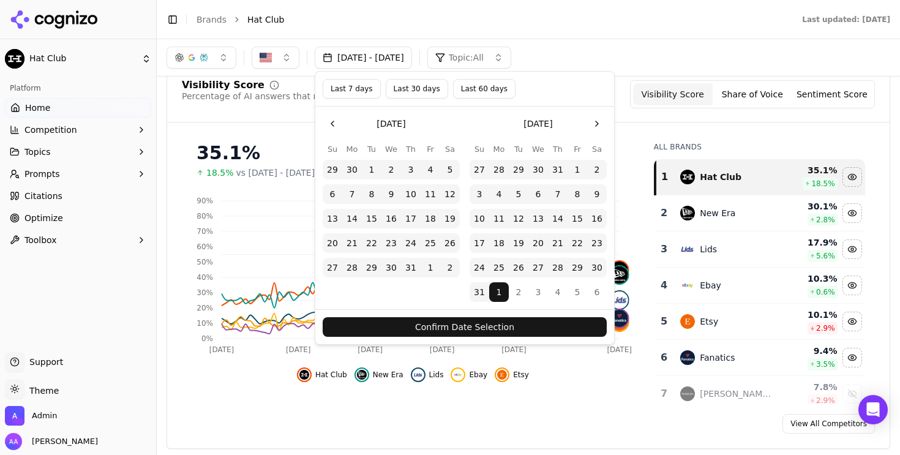
click at [595, 125] on button "Go to the Next Month" at bounding box center [597, 124] width 20 height 20
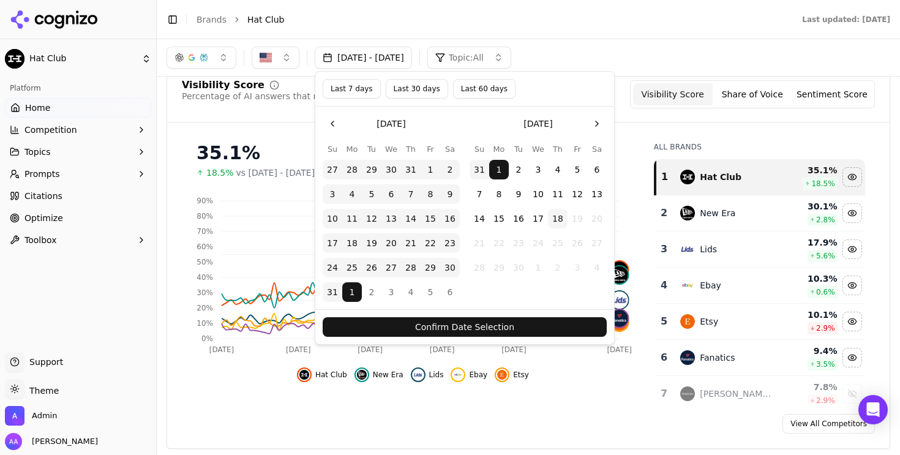
click at [484, 324] on button "Confirm Date Selection" at bounding box center [465, 327] width 284 height 20
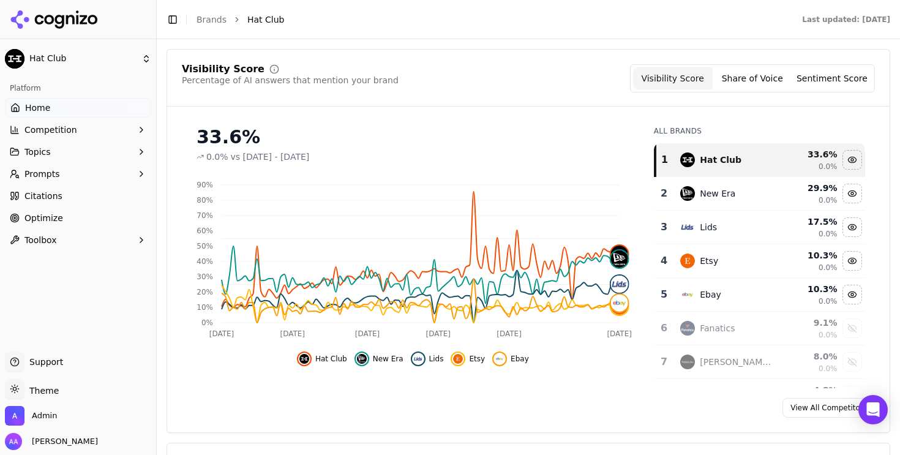
scroll to position [106, 0]
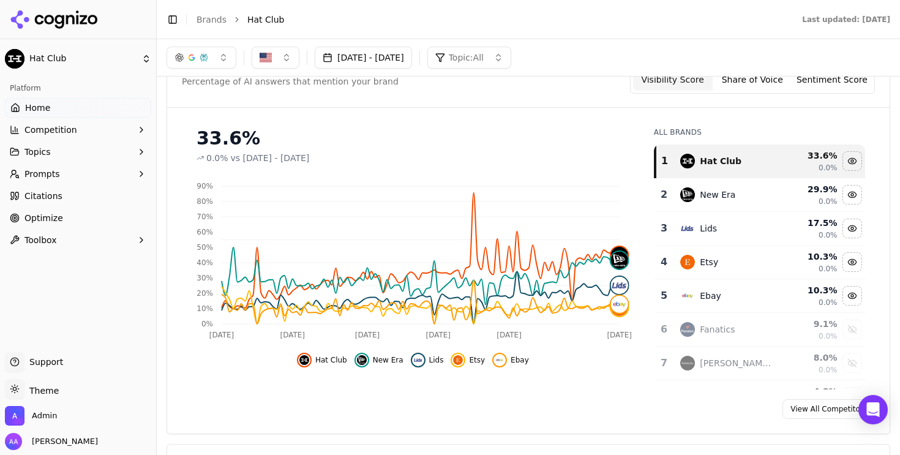
copy link "View All Competitors"
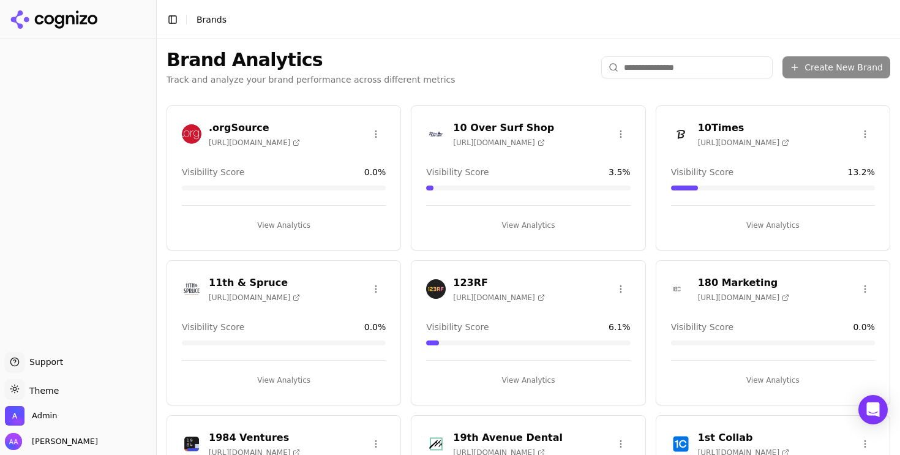
click at [633, 69] on input "search" at bounding box center [686, 67] width 171 height 22
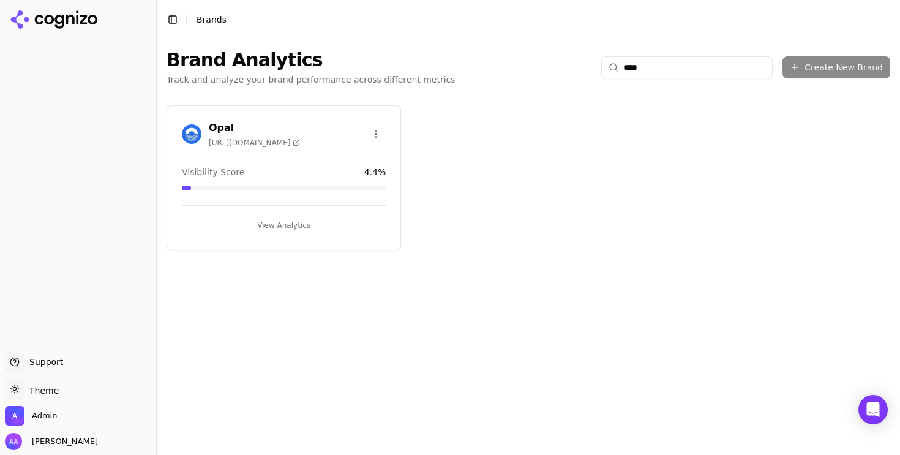
type input "****"
click at [186, 129] on img at bounding box center [192, 134] width 20 height 20
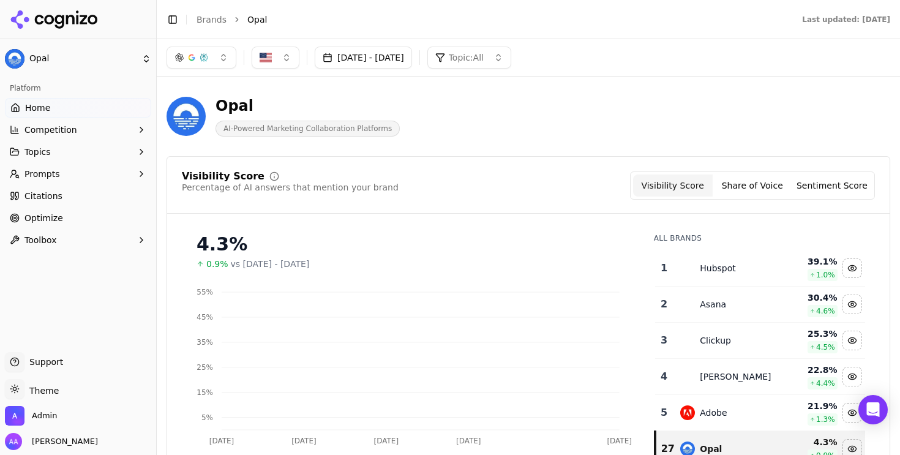
click at [412, 65] on button "[DATE] - [DATE]" at bounding box center [363, 58] width 97 height 22
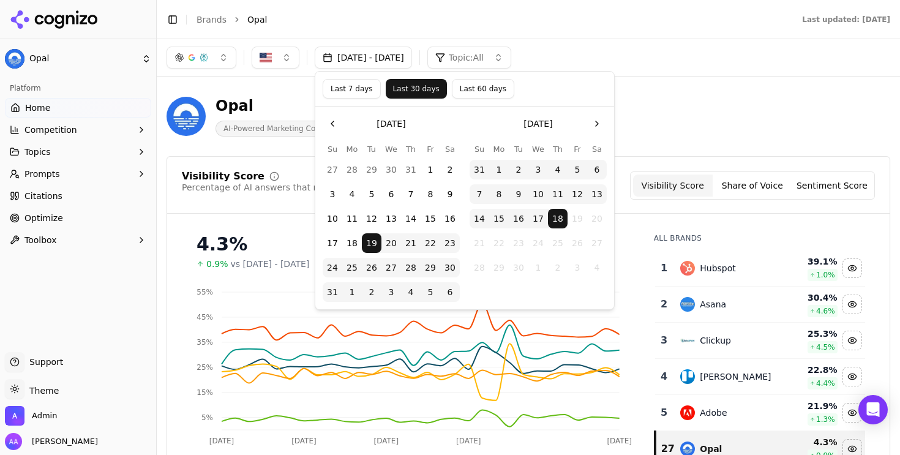
click at [479, 87] on button "Last 60 days" at bounding box center [483, 89] width 62 height 20
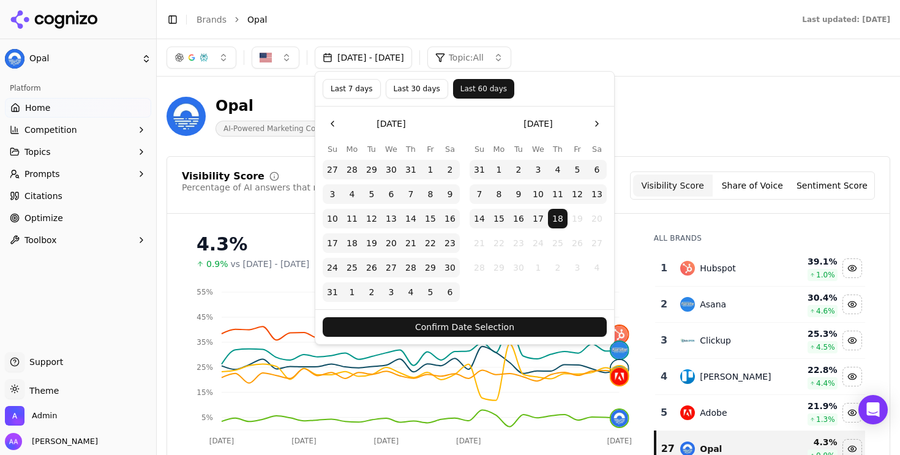
click at [337, 130] on button "Go to the Previous Month" at bounding box center [333, 124] width 20 height 20
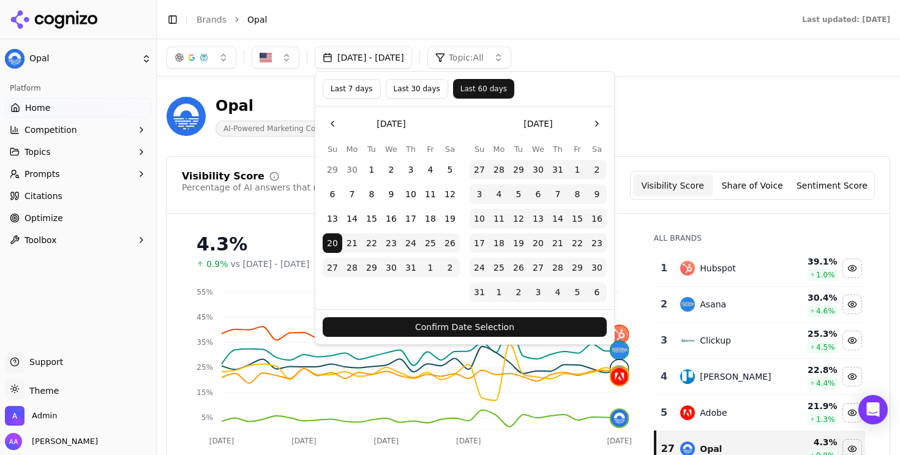
click at [337, 130] on button "Go to the Previous Month" at bounding box center [333, 124] width 20 height 20
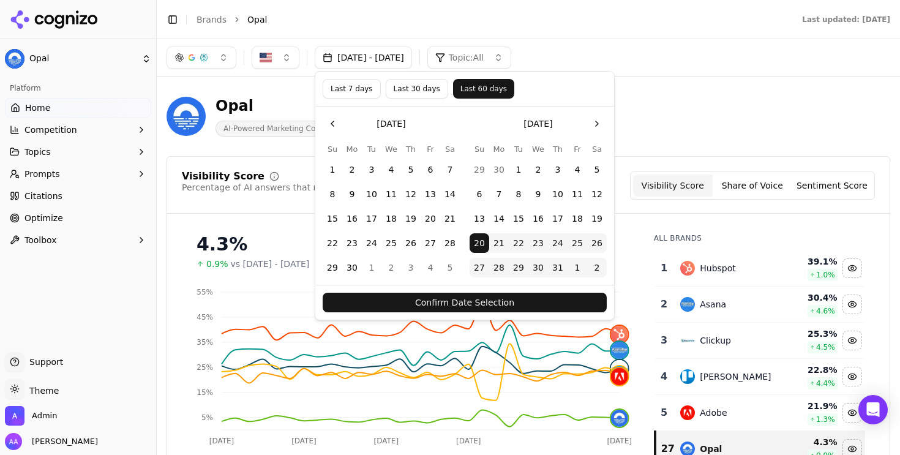
click at [334, 168] on button "1" at bounding box center [333, 170] width 20 height 20
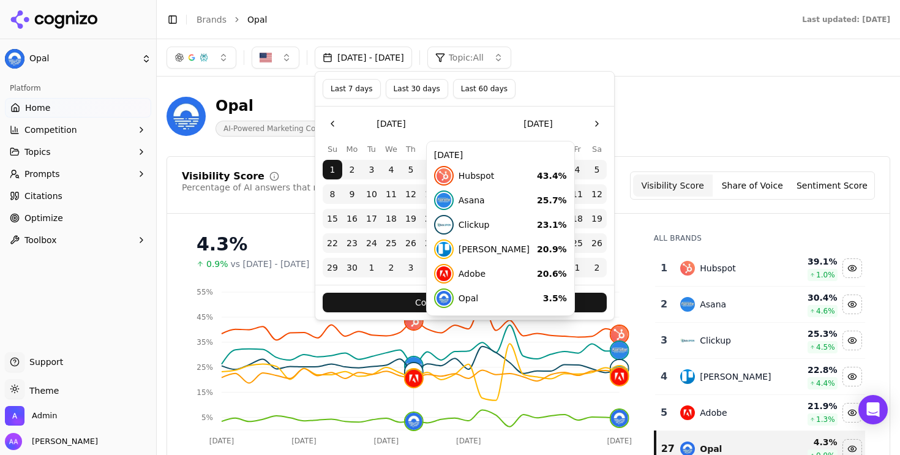
click at [410, 293] on button "Confirm Date Selection" at bounding box center [465, 303] width 284 height 20
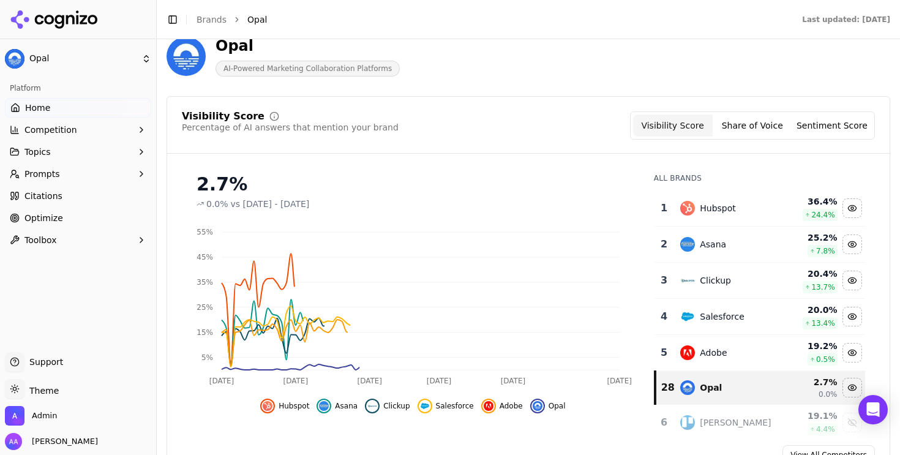
scroll to position [80, 0]
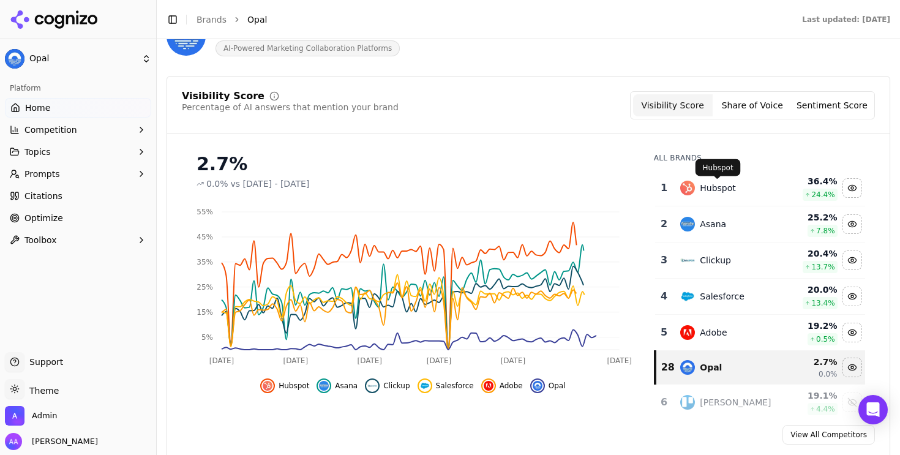
click at [726, 197] on td "Hubspot" at bounding box center [727, 188] width 109 height 36
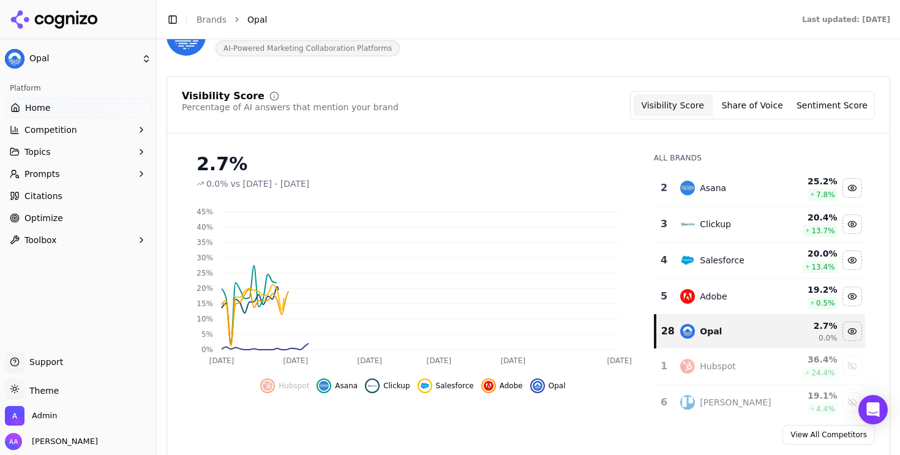
click at [727, 193] on div "Asana" at bounding box center [727, 188] width 94 height 15
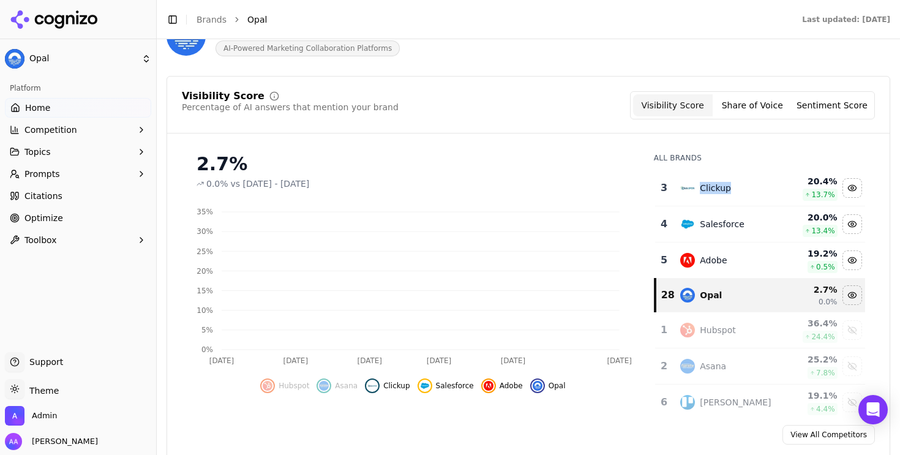
click at [727, 193] on div "Clickup" at bounding box center [715, 188] width 31 height 12
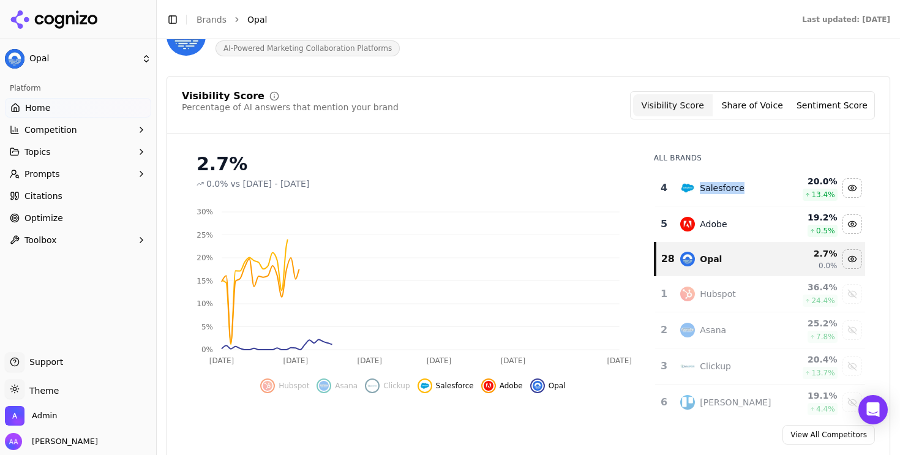
click at [727, 193] on div "Salesforce" at bounding box center [722, 188] width 45 height 12
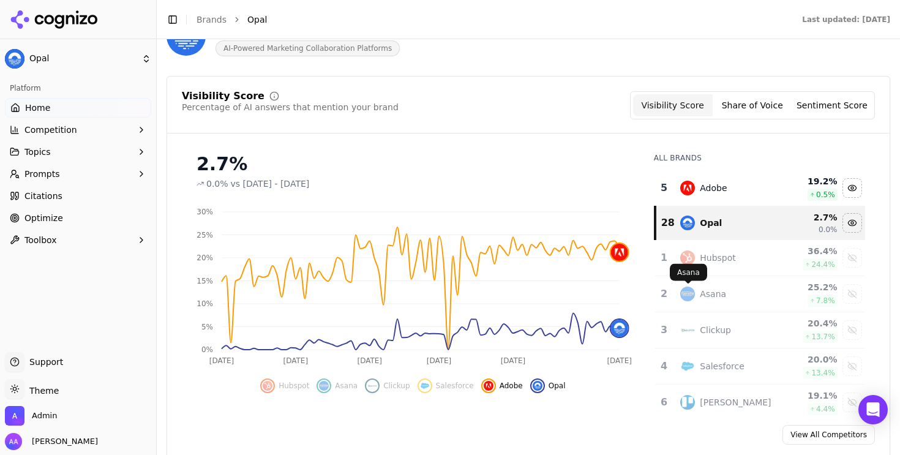
click at [703, 267] on div "[PERSON_NAME]" at bounding box center [688, 272] width 37 height 17
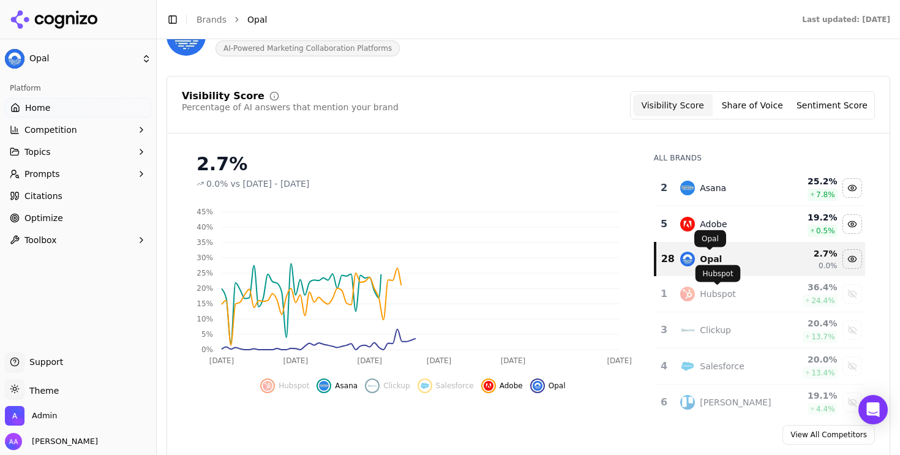
click at [709, 297] on div "Hubspot" at bounding box center [718, 294] width 36 height 12
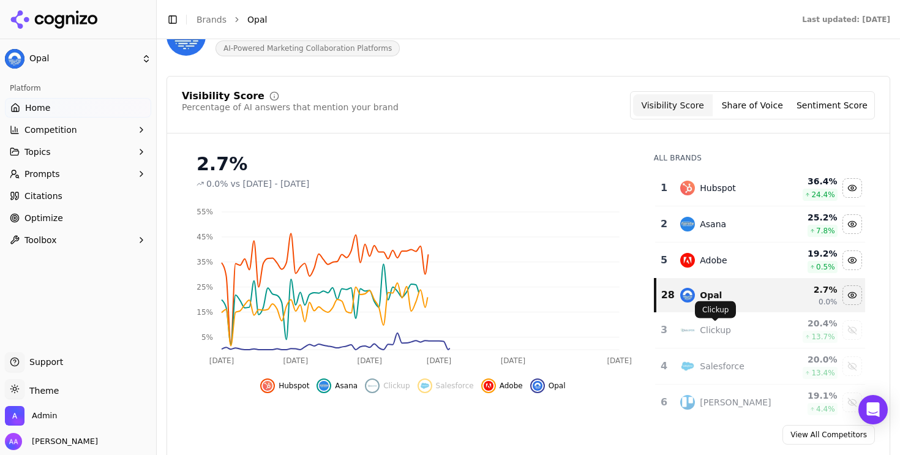
click at [706, 324] on div "Clickup" at bounding box center [715, 330] width 31 height 12
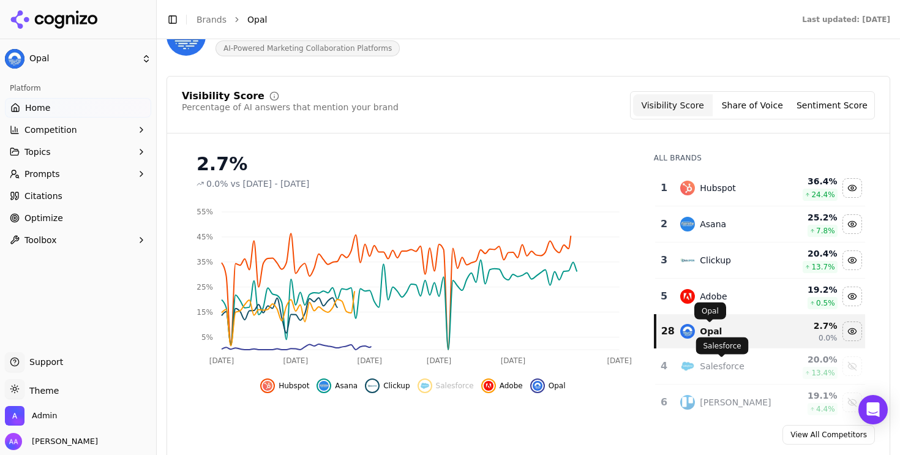
click at [704, 370] on div "Salesforce" at bounding box center [722, 366] width 45 height 12
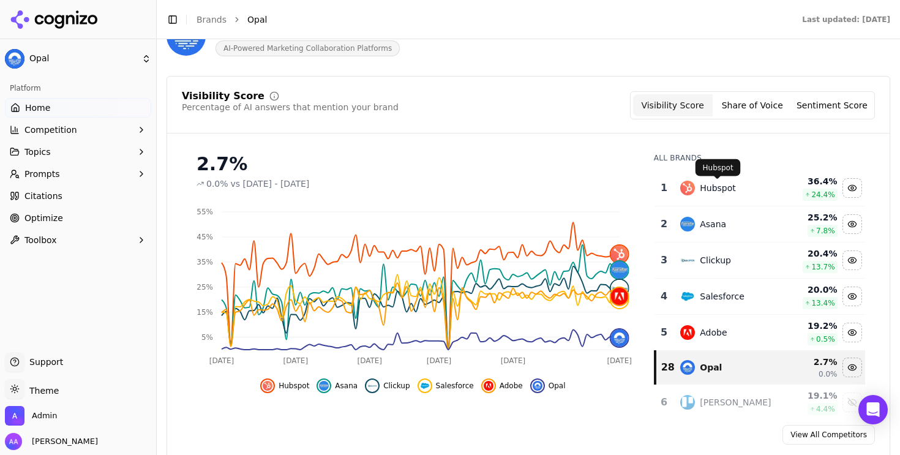
click at [714, 193] on div "Hubspot" at bounding box center [718, 188] width 36 height 12
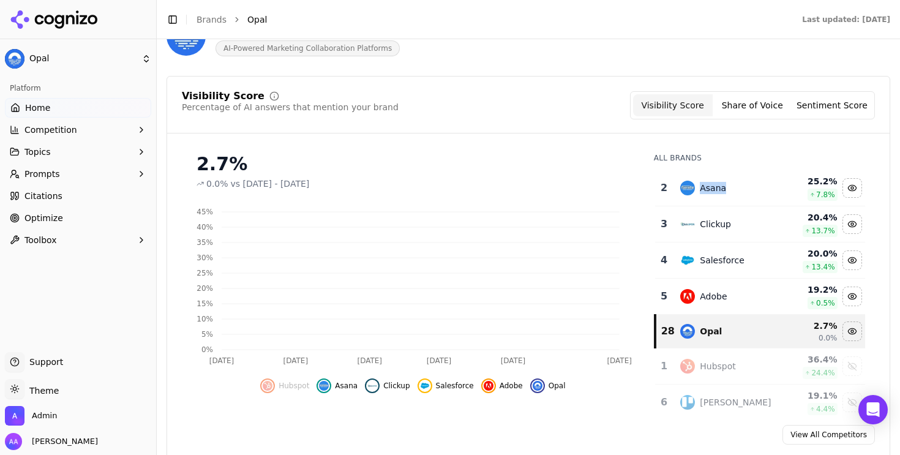
click at [714, 193] on div "Asana" at bounding box center [713, 188] width 26 height 12
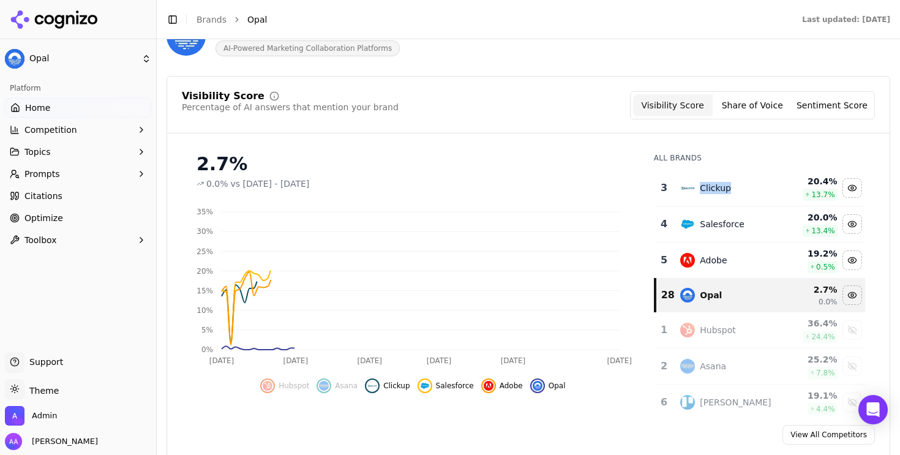
click at [714, 193] on div "Clickup" at bounding box center [715, 188] width 31 height 12
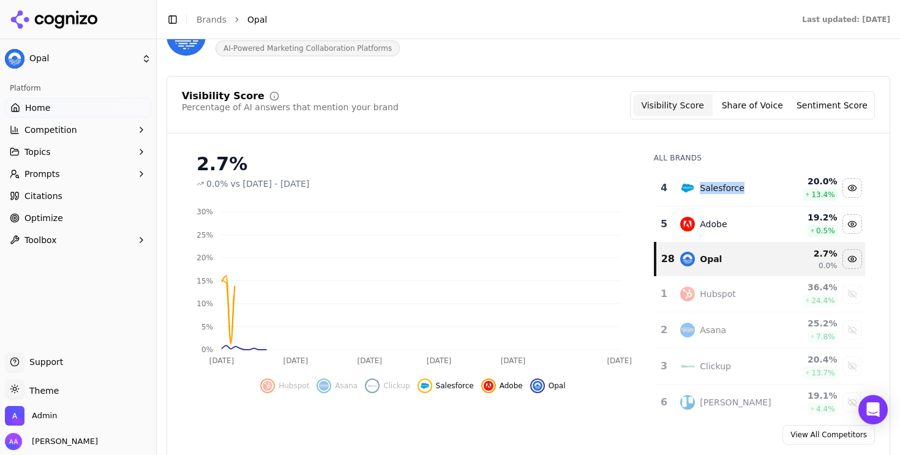
click at [714, 193] on div "Salesforce" at bounding box center [722, 188] width 45 height 12
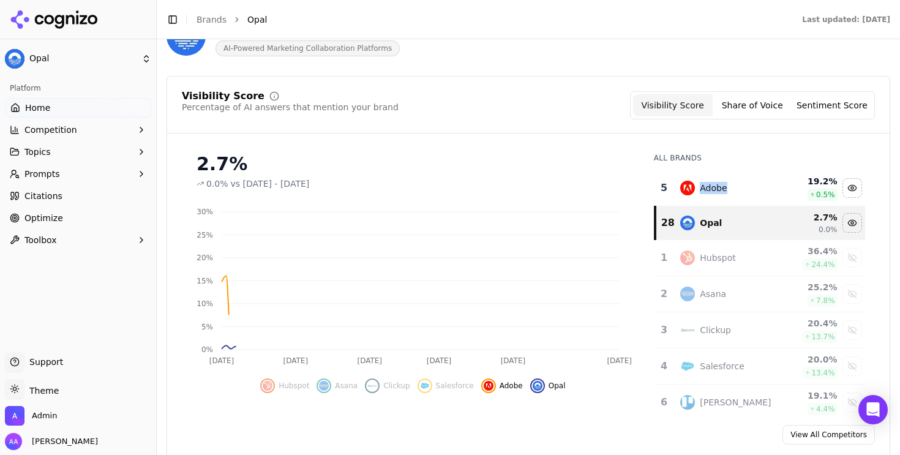
click at [714, 193] on div "Adobe" at bounding box center [713, 188] width 27 height 12
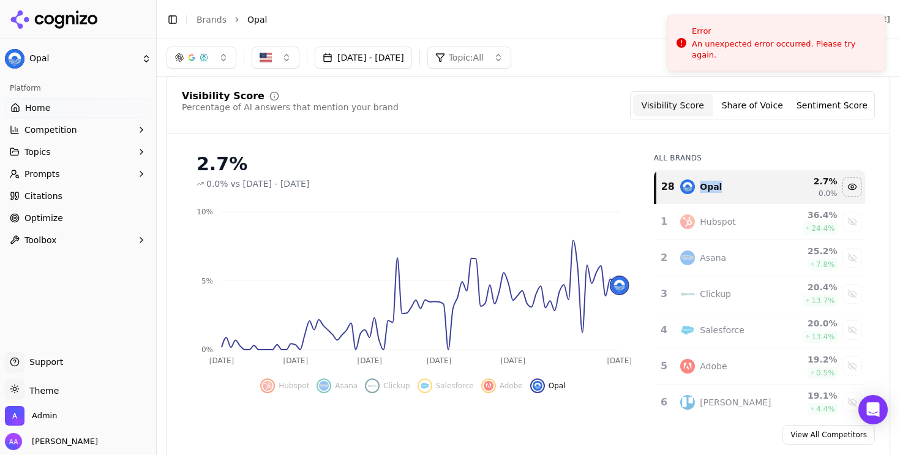
scroll to position [0, 0]
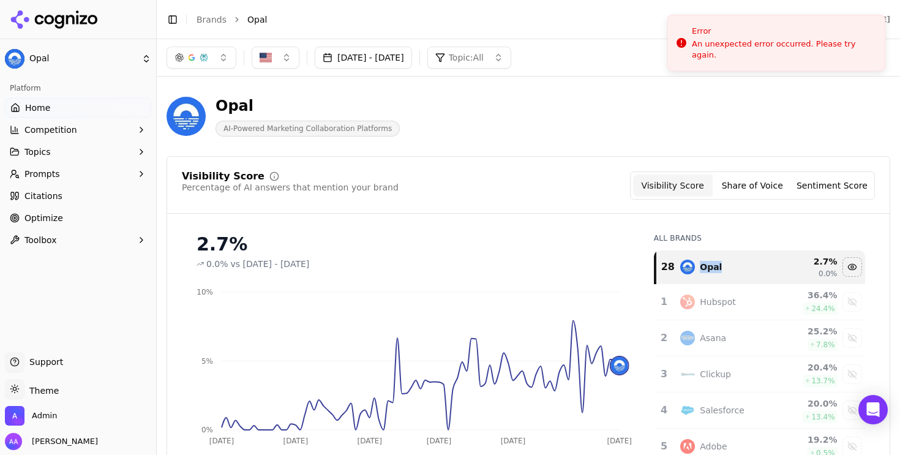
click at [395, 55] on button "[DATE] - [DATE]" at bounding box center [363, 58] width 97 height 22
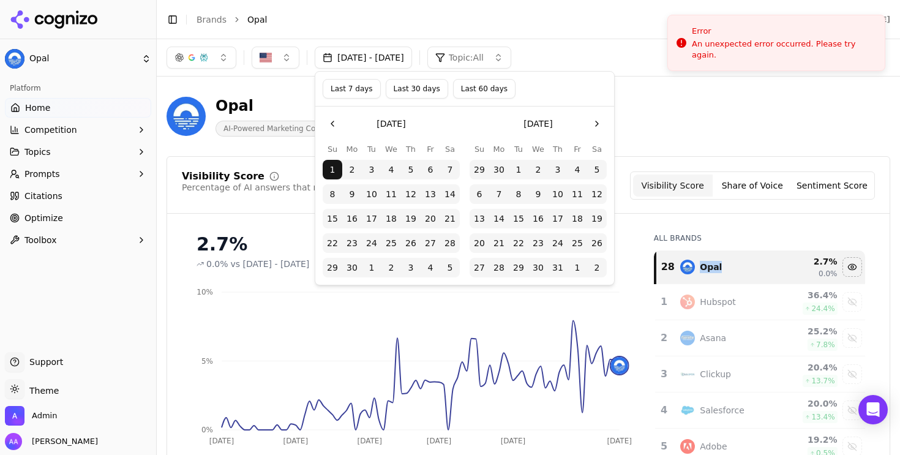
click at [333, 168] on button "1" at bounding box center [333, 170] width 20 height 20
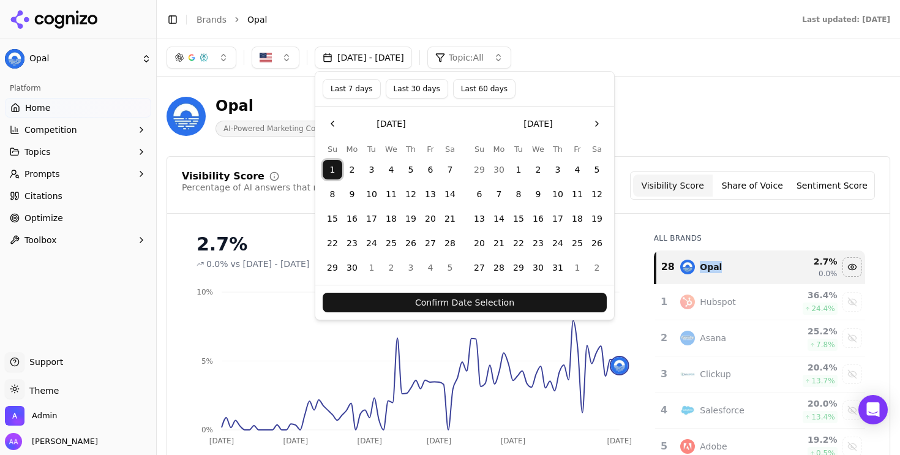
click at [330, 193] on button "8" at bounding box center [333, 194] width 20 height 20
click at [386, 290] on div "Confirm Date Selection" at bounding box center [464, 302] width 299 height 35
click at [390, 302] on button "Confirm Date Selection" at bounding box center [465, 303] width 284 height 20
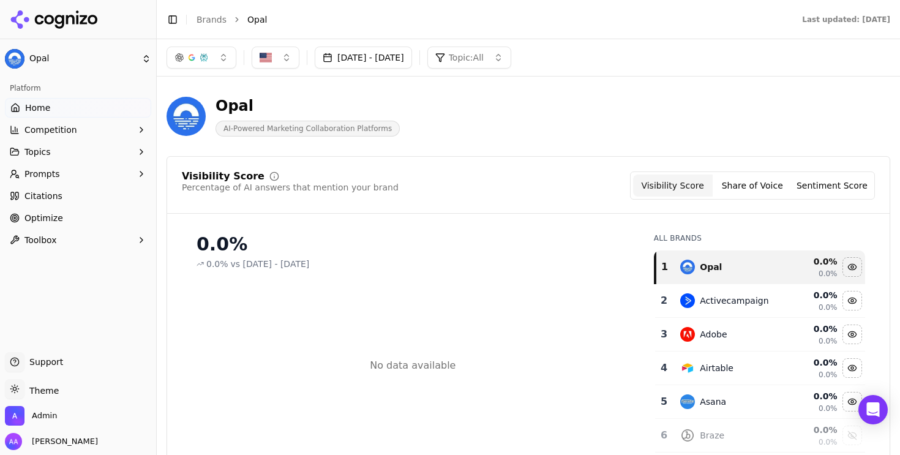
click at [407, 55] on button "[DATE] - [DATE]" at bounding box center [363, 58] width 97 height 22
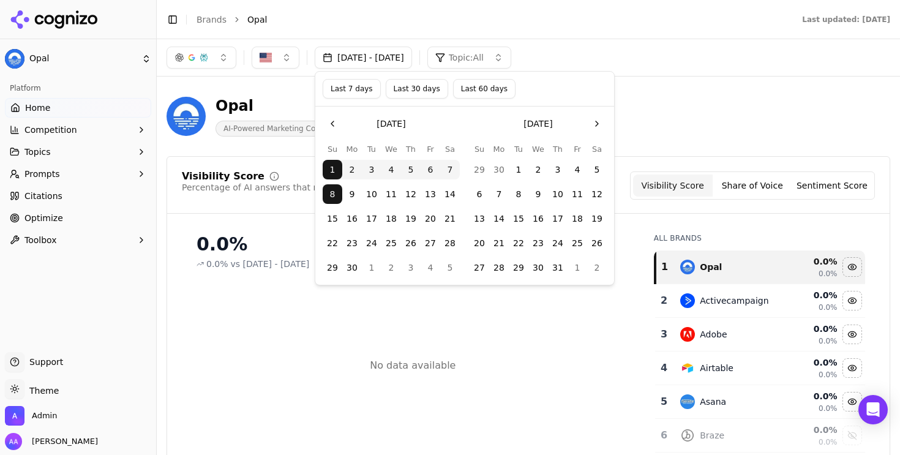
click at [351, 193] on button "9" at bounding box center [352, 194] width 20 height 20
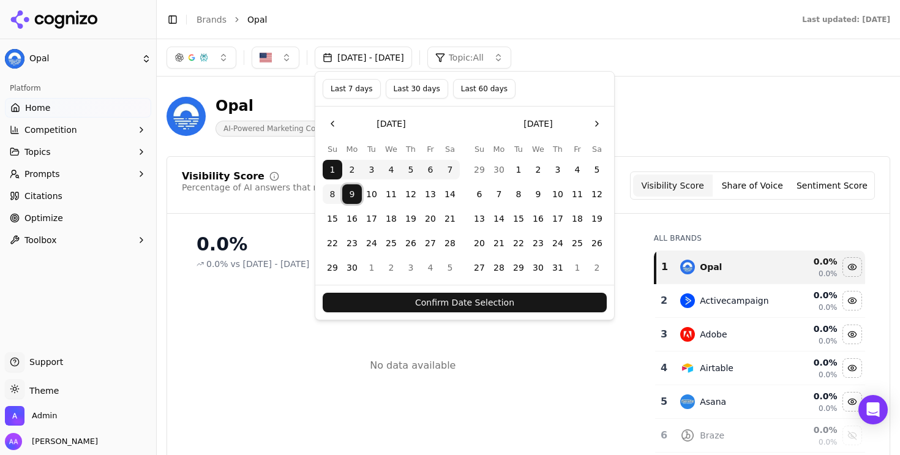
click at [353, 197] on button "9" at bounding box center [352, 194] width 20 height 20
click at [353, 226] on button "16" at bounding box center [352, 219] width 20 height 20
click at [389, 302] on button "Confirm Date Selection" at bounding box center [465, 303] width 284 height 20
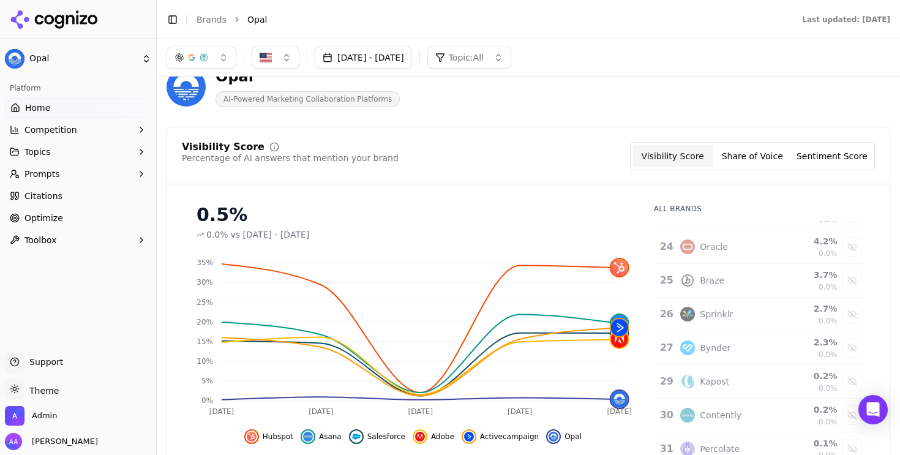
scroll to position [33, 0]
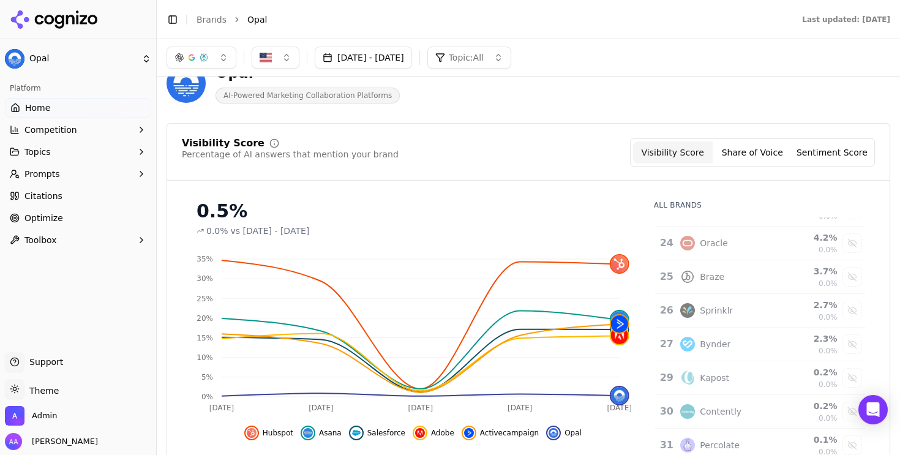
click at [379, 64] on button "[DATE] - [DATE]" at bounding box center [363, 58] width 97 height 22
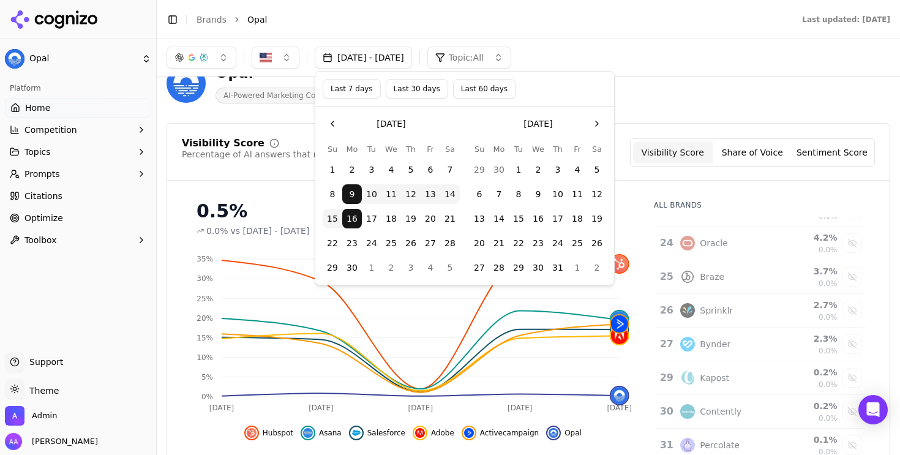
click at [596, 120] on button "Go to the Next Month" at bounding box center [597, 124] width 20 height 20
click at [595, 122] on button "Go to the Next Month" at bounding box center [597, 124] width 20 height 20
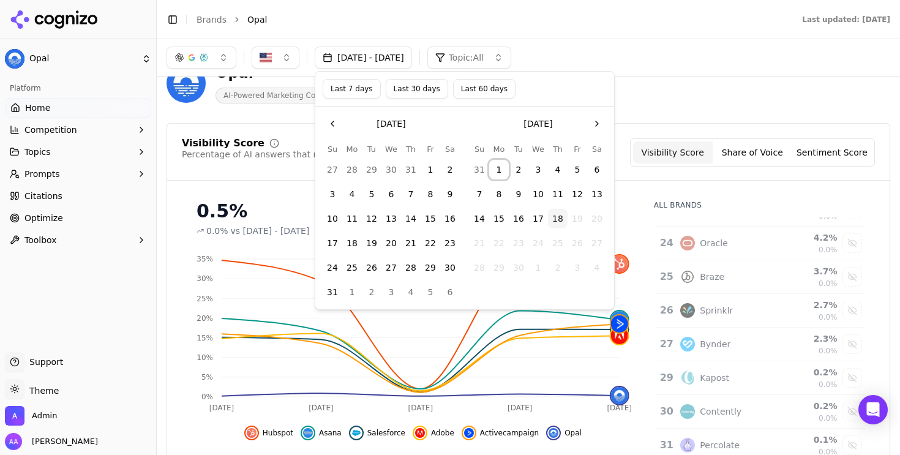
click at [500, 171] on button "1" at bounding box center [499, 170] width 20 height 20
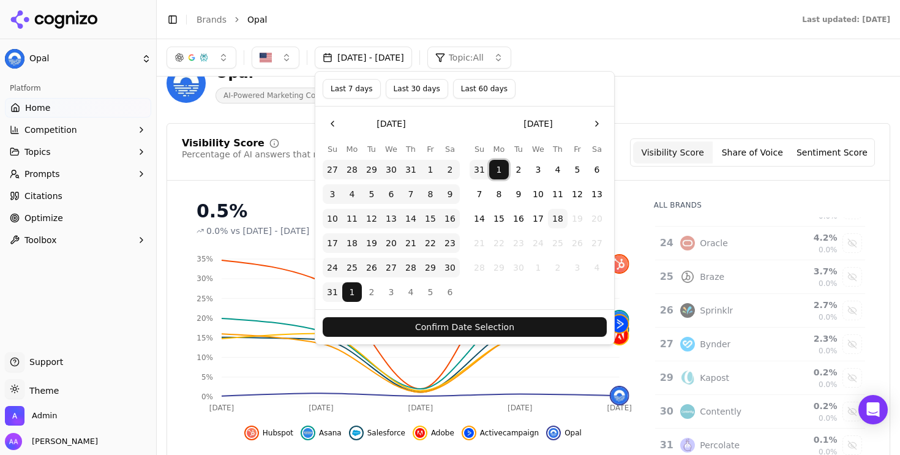
click at [500, 174] on button "1" at bounding box center [499, 170] width 20 height 20
click at [499, 190] on button "8" at bounding box center [499, 194] width 20 height 20
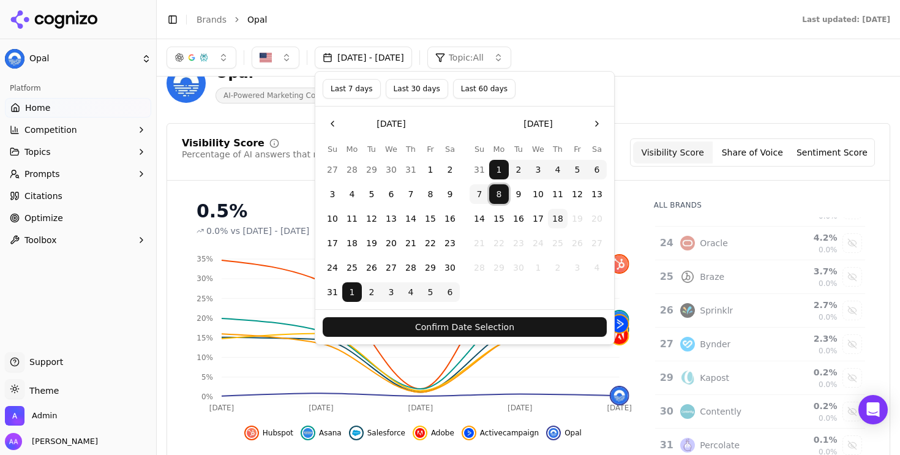
click at [558, 222] on button "18" at bounding box center [558, 219] width 20 height 20
click at [526, 337] on div "Confirm Date Selection" at bounding box center [464, 326] width 299 height 35
click at [534, 323] on button "Confirm Date Selection" at bounding box center [465, 327] width 284 height 20
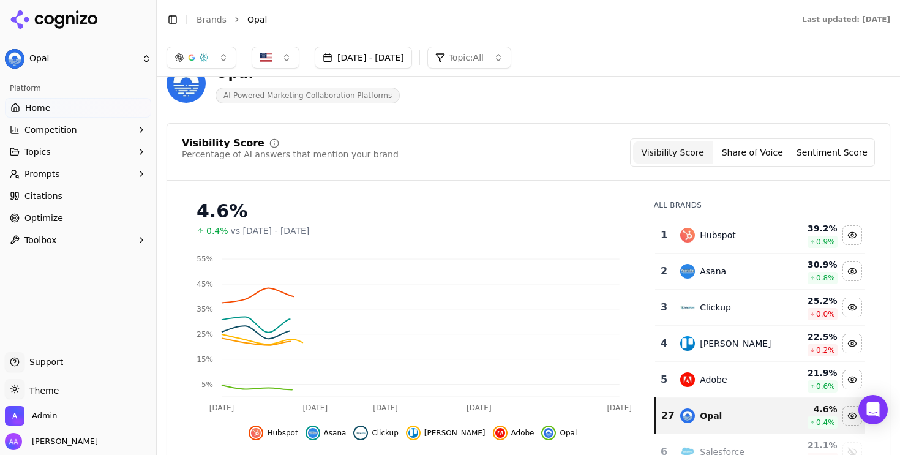
click at [412, 54] on button "[DATE] - [DATE]" at bounding box center [363, 58] width 97 height 22
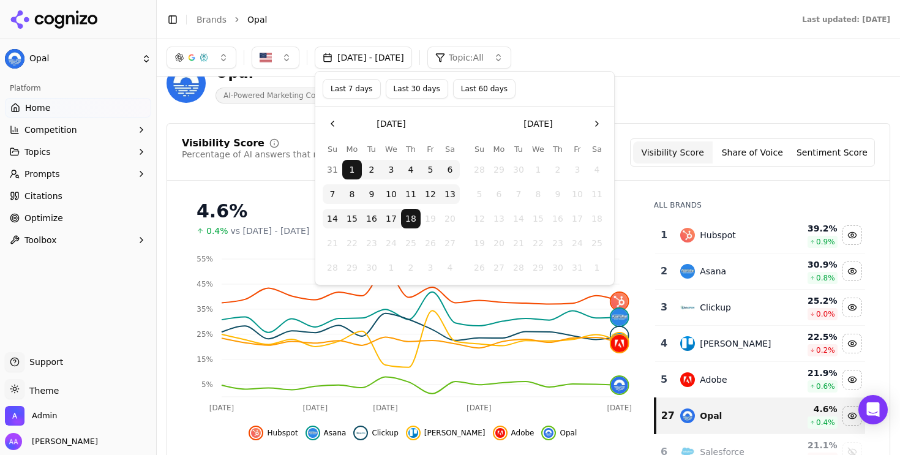
click at [352, 91] on button "Last 7 days" at bounding box center [352, 89] width 58 height 20
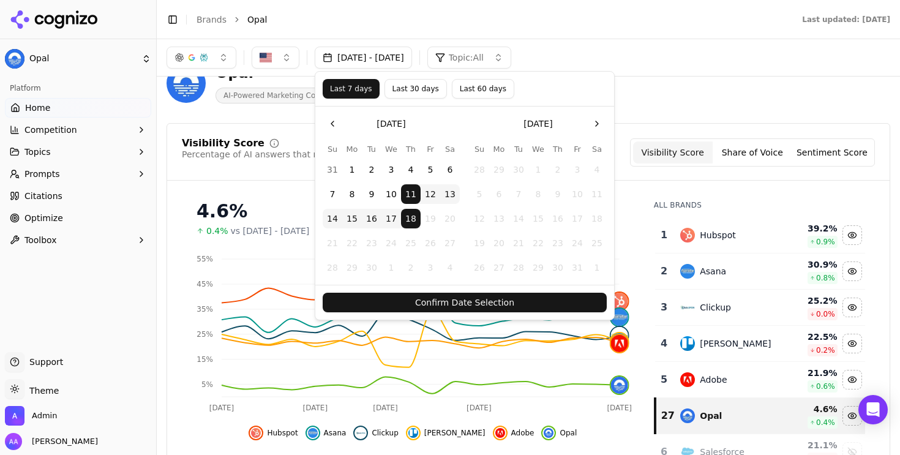
click at [522, 291] on div "Confirm Date Selection" at bounding box center [464, 302] width 299 height 35
click at [522, 299] on button "Confirm Date Selection" at bounding box center [465, 303] width 284 height 20
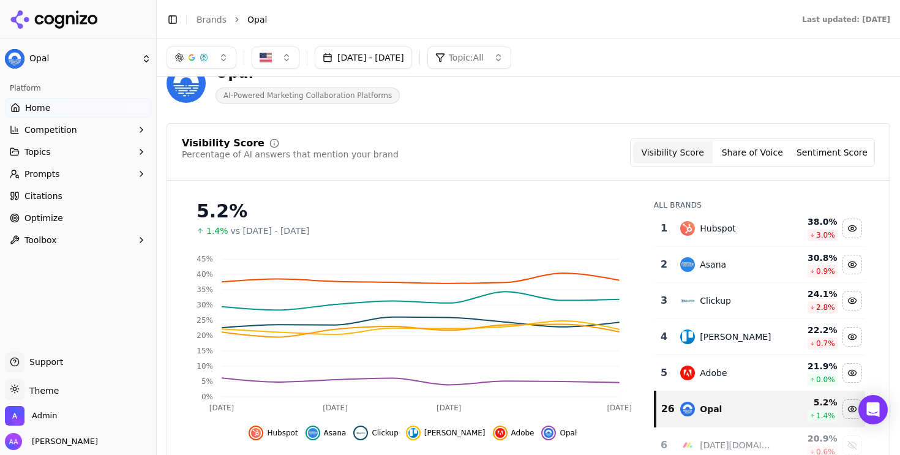
scroll to position [0, 0]
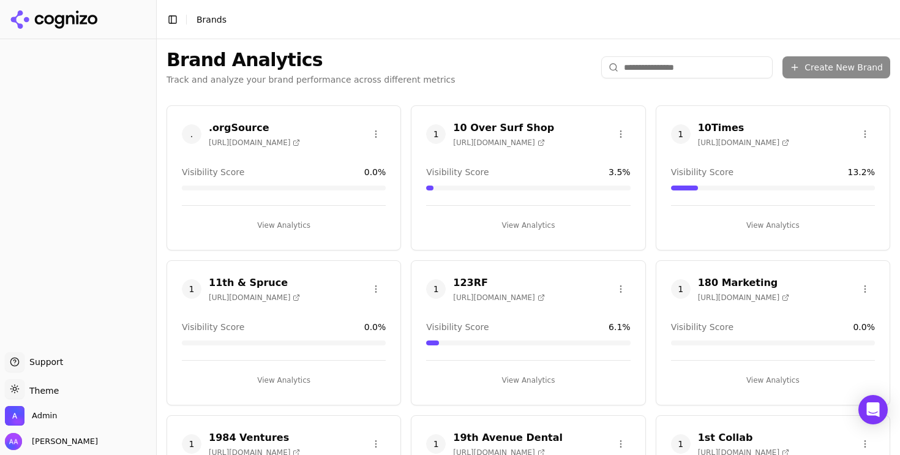
click at [652, 69] on input "search" at bounding box center [686, 67] width 171 height 22
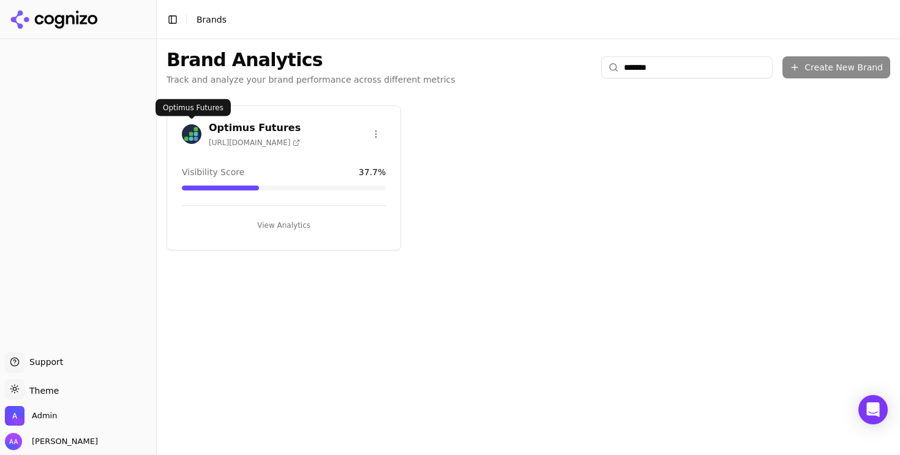
type input "*******"
click at [190, 126] on img at bounding box center [192, 134] width 20 height 20
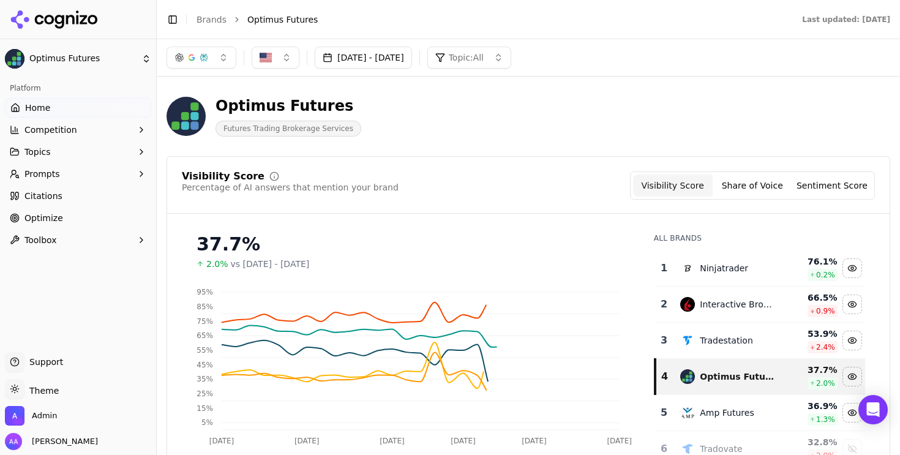
scroll to position [50, 0]
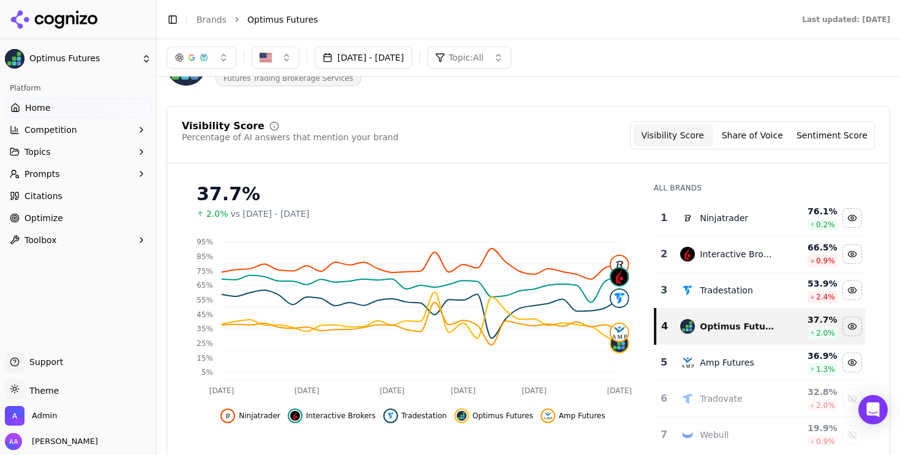
click at [412, 49] on button "[DATE] - [DATE]" at bounding box center [363, 58] width 97 height 22
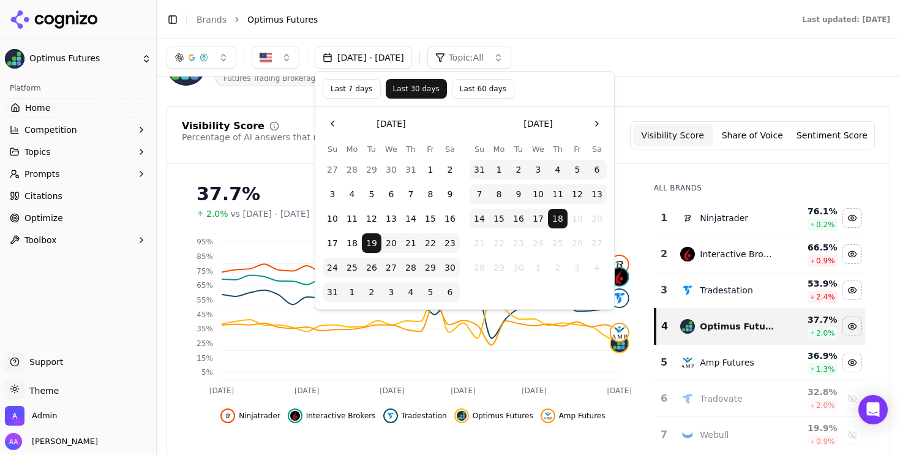
click at [483, 91] on button "Last 60 days" at bounding box center [483, 89] width 62 height 20
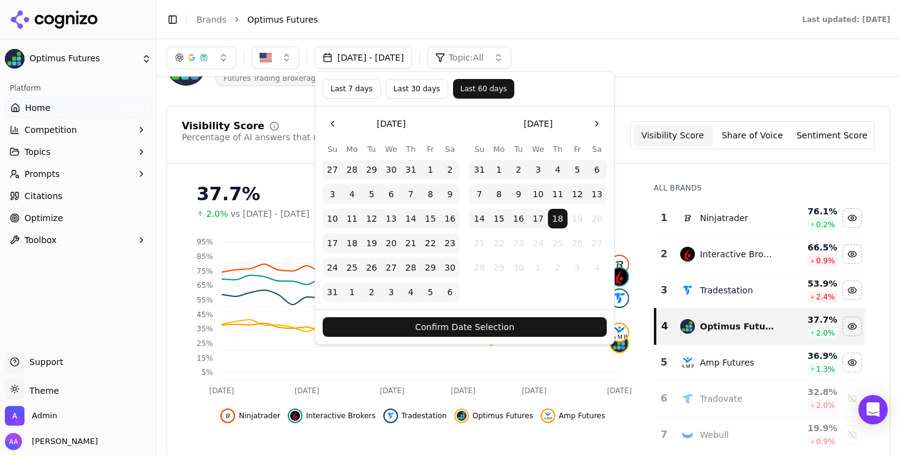
click at [499, 335] on button "Confirm Date Selection" at bounding box center [465, 327] width 284 height 20
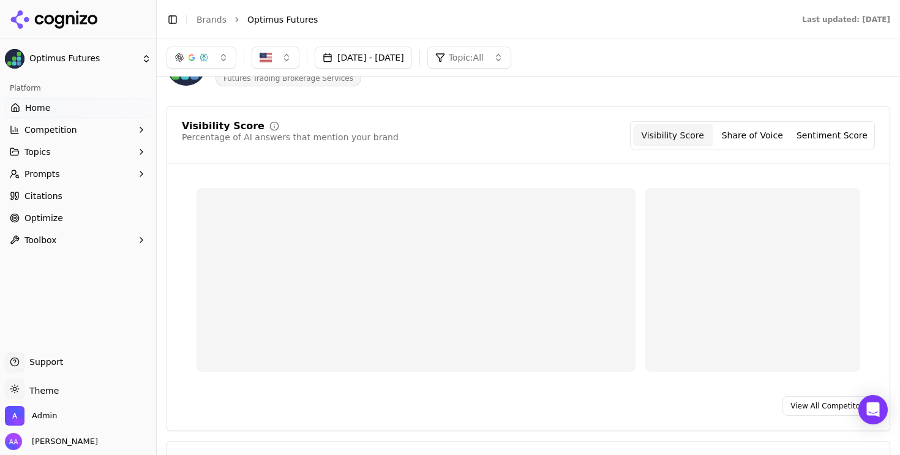
click at [410, 59] on button "[DATE] - [DATE]" at bounding box center [363, 58] width 97 height 22
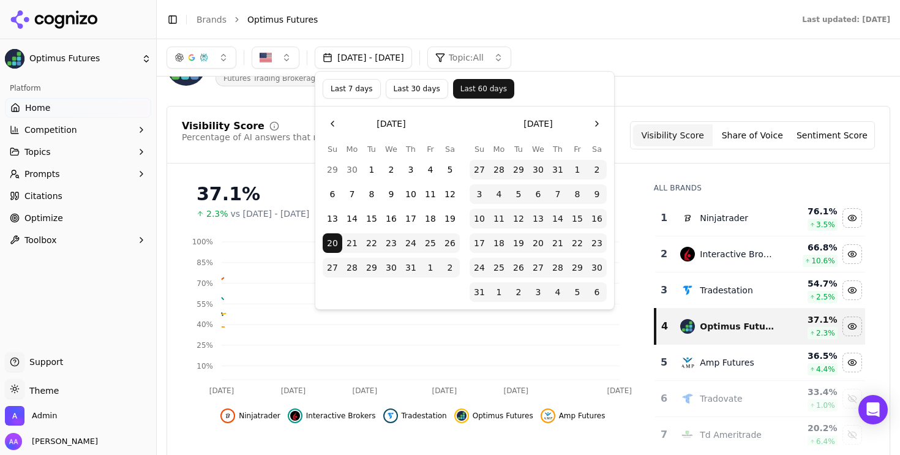
click at [326, 126] on button "Go to the Previous Month" at bounding box center [333, 124] width 20 height 20
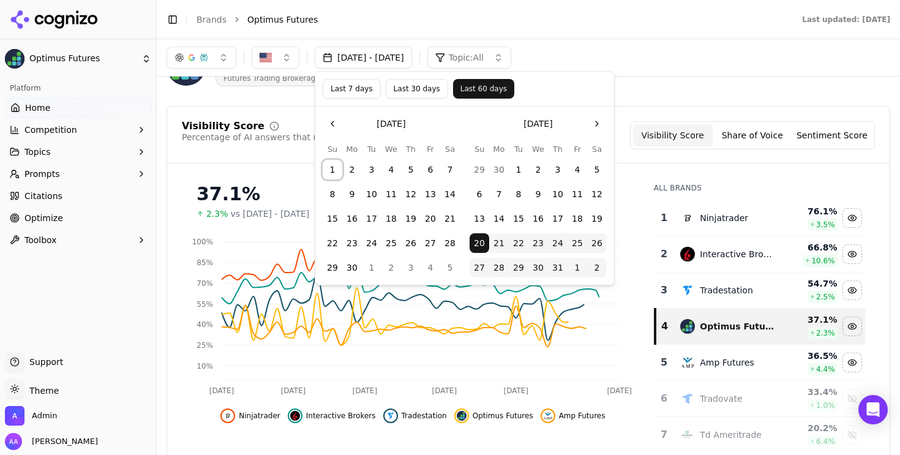
click at [339, 170] on button "1" at bounding box center [333, 170] width 20 height 20
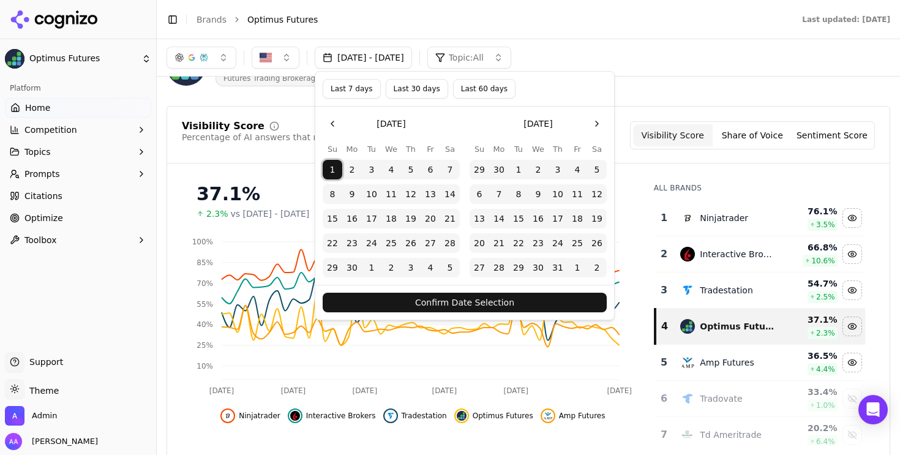
click at [443, 296] on button "Confirm Date Selection" at bounding box center [465, 303] width 284 height 20
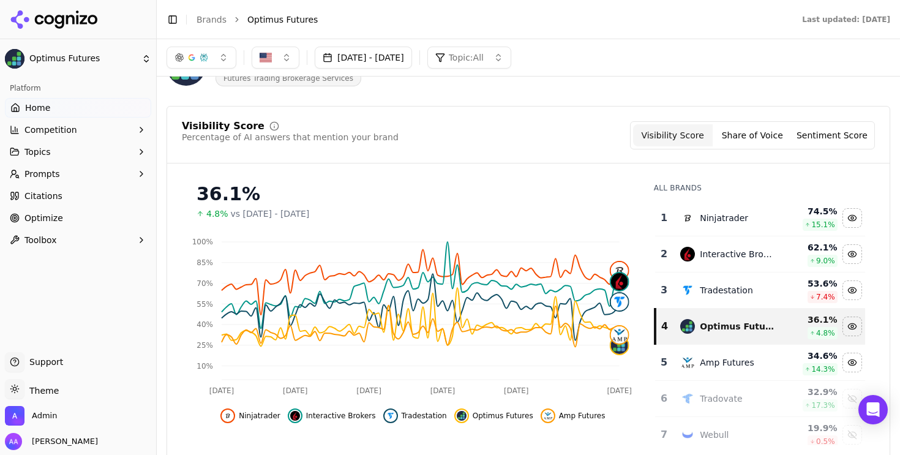
click at [735, 228] on td "Ninjatrader" at bounding box center [727, 218] width 109 height 36
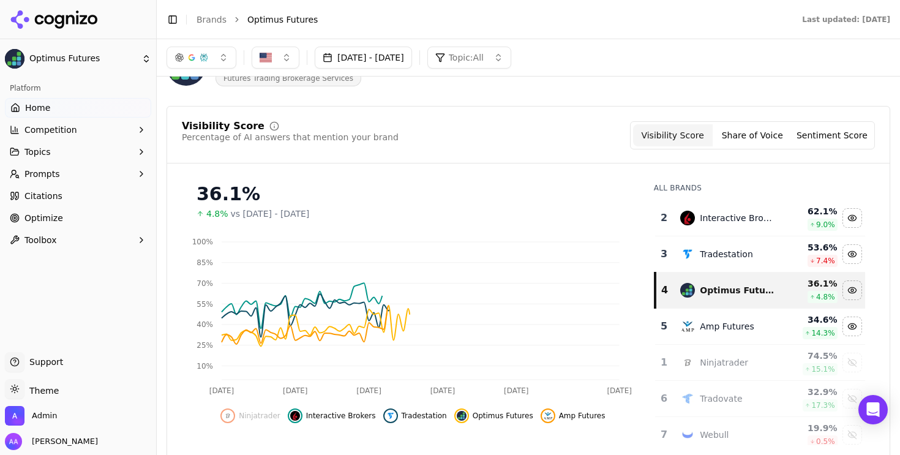
click at [735, 228] on td "Interactive Brokers" at bounding box center [727, 218] width 109 height 36
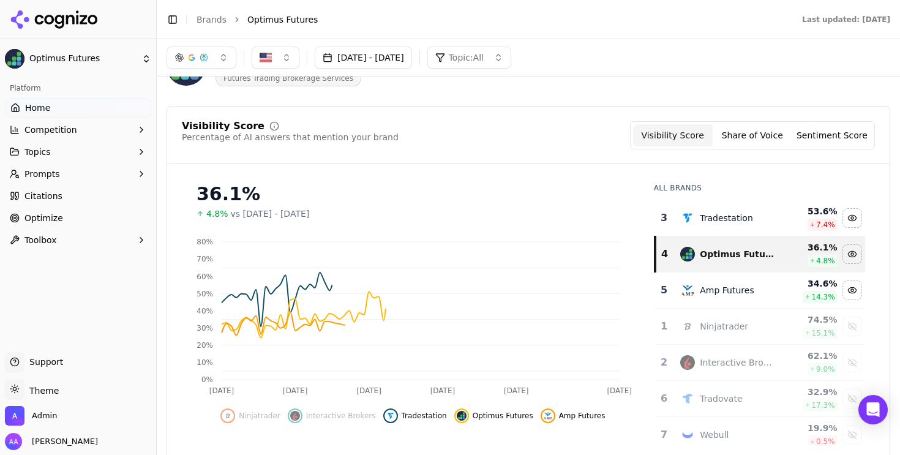
click at [735, 228] on td "Tradestation" at bounding box center [727, 218] width 109 height 36
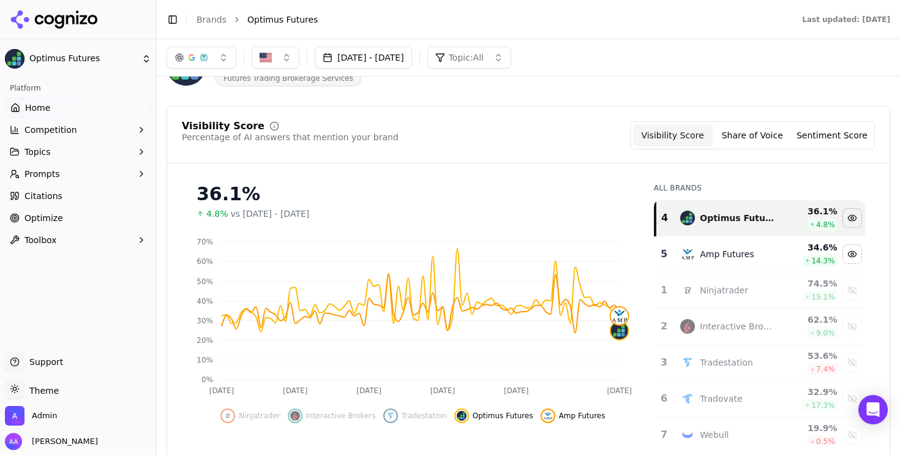
click at [411, 53] on button "Jun 01, 2025 - Sep 18, 2025" at bounding box center [363, 58] width 97 height 22
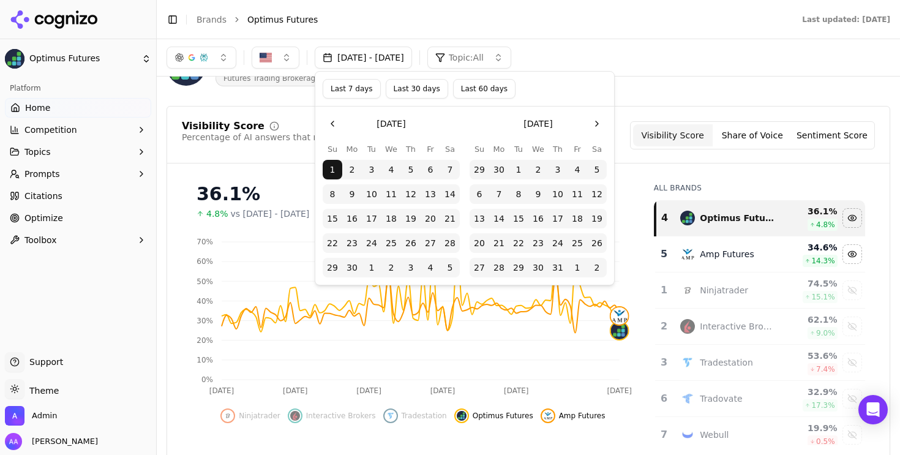
click at [334, 127] on button "Go to the Previous Month" at bounding box center [333, 124] width 20 height 20
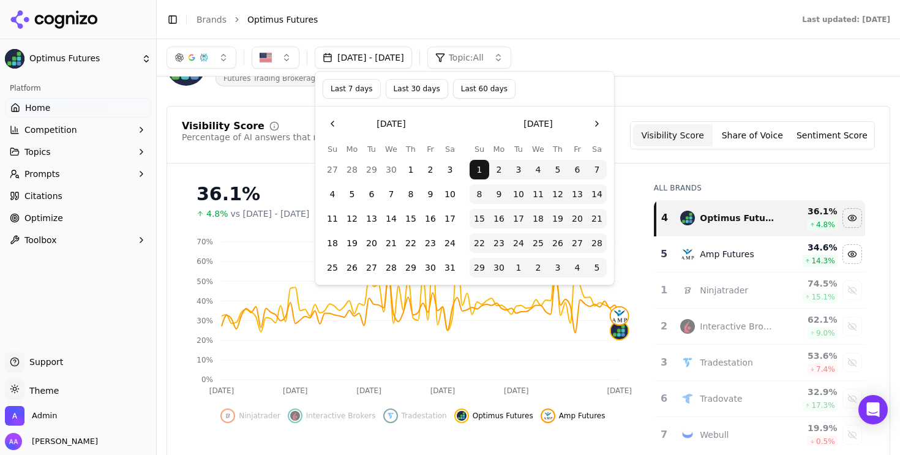
click at [413, 168] on button "1" at bounding box center [411, 170] width 20 height 20
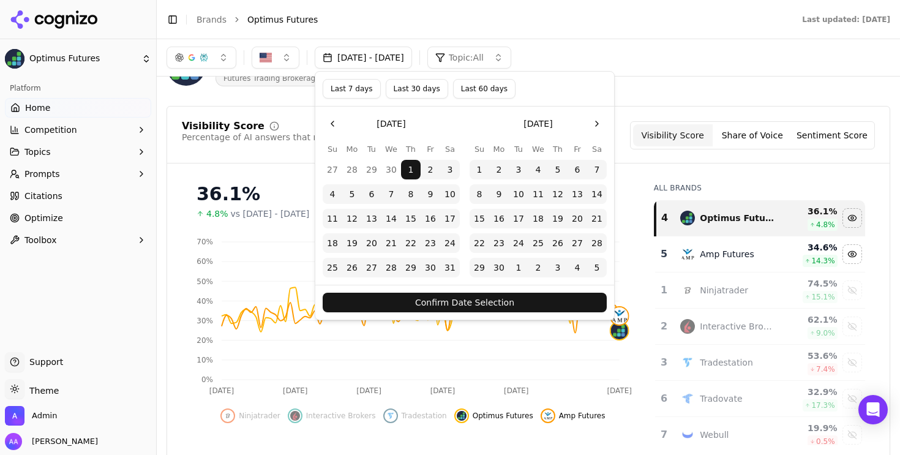
click at [457, 301] on button "Confirm Date Selection" at bounding box center [465, 303] width 284 height 20
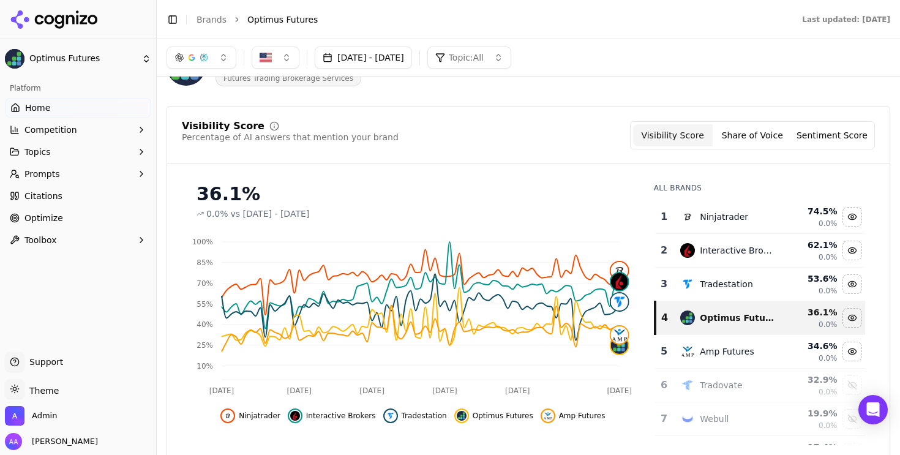
click at [698, 274] on td "Tradestation" at bounding box center [727, 284] width 109 height 34
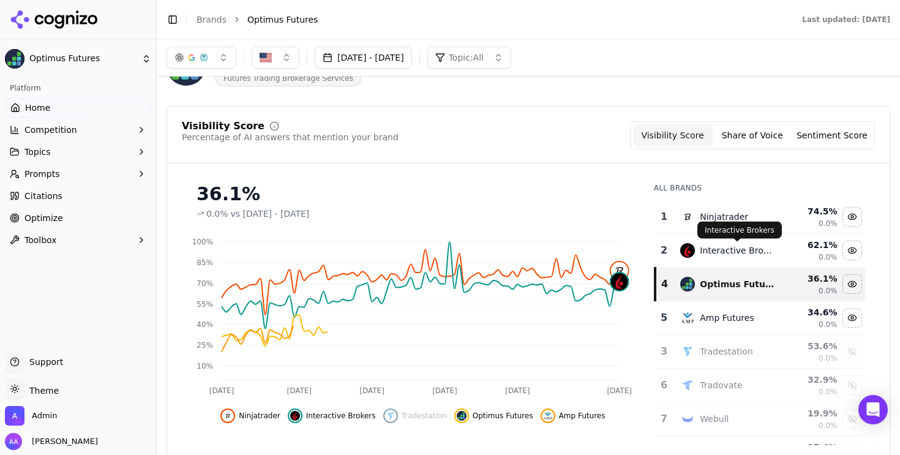
click at [700, 246] on div "Interactive Brokers" at bounding box center [737, 250] width 75 height 12
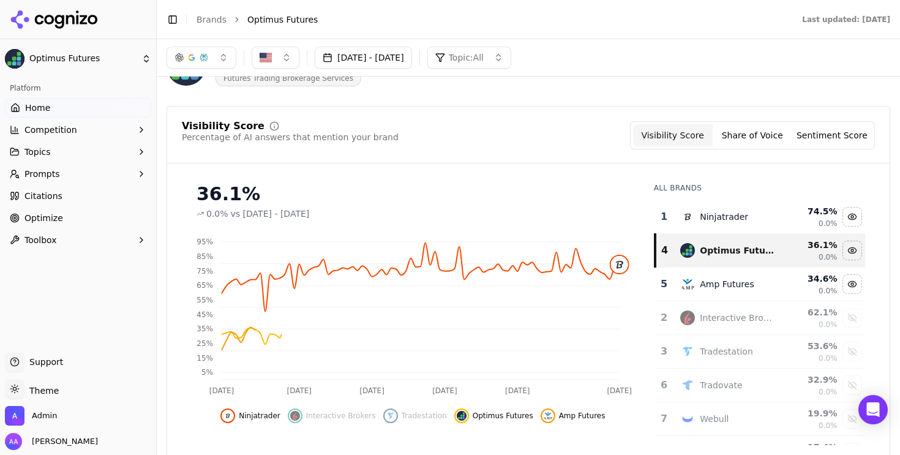
click at [700, 226] on td "Ninjatrader" at bounding box center [727, 217] width 109 height 34
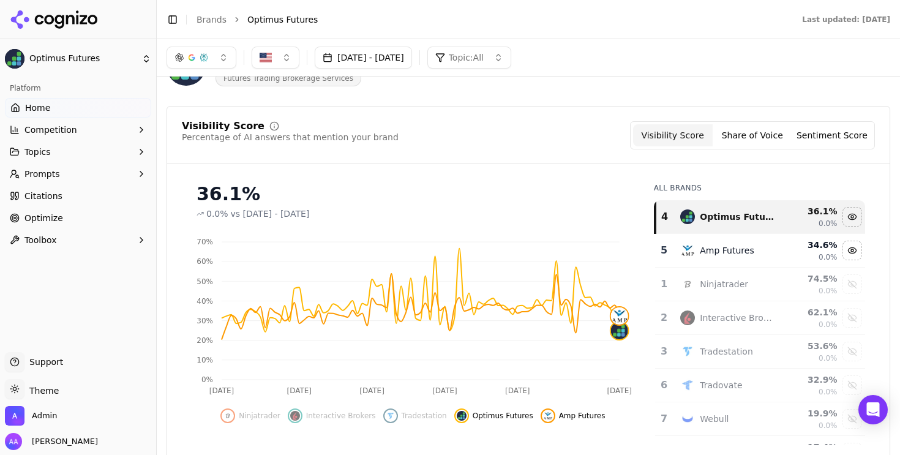
click at [204, 7] on header "Toggle Sidebar Brands Optimus Futures Last updated: September 18th, 2025" at bounding box center [528, 19] width 743 height 39
click at [209, 15] on link "Brands" at bounding box center [211, 20] width 30 height 10
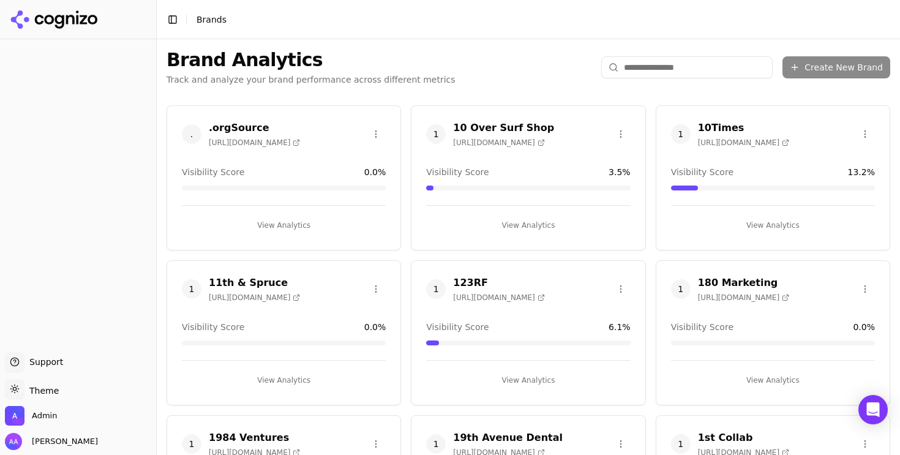
click at [698, 69] on html "Support Support Toggle theme Theme Admin Alp Aysan Toggle Sidebar Brands Brand …" at bounding box center [450, 227] width 900 height 455
click at [693, 69] on html "Support Support Toggle theme Theme Admin Alp Aysan Toggle Sidebar Brands Brand …" at bounding box center [450, 227] width 900 height 455
click at [673, 65] on input "search" at bounding box center [686, 67] width 171 height 22
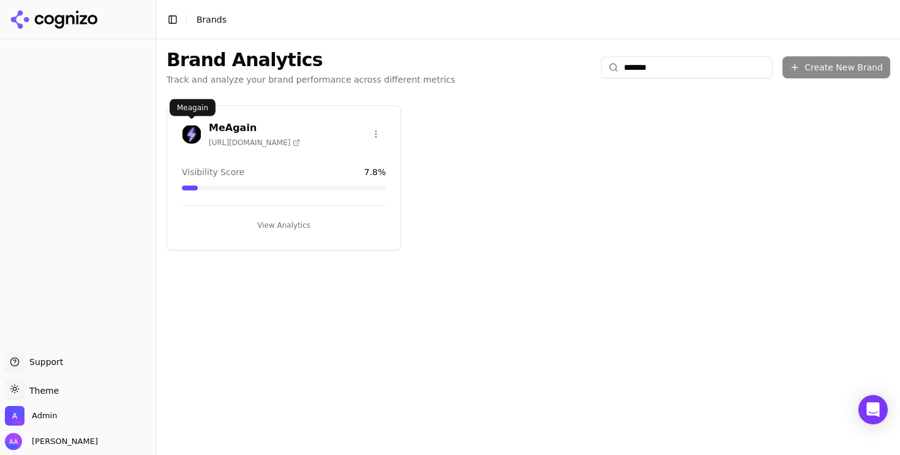
type input "*******"
click at [187, 135] on img at bounding box center [192, 134] width 20 height 20
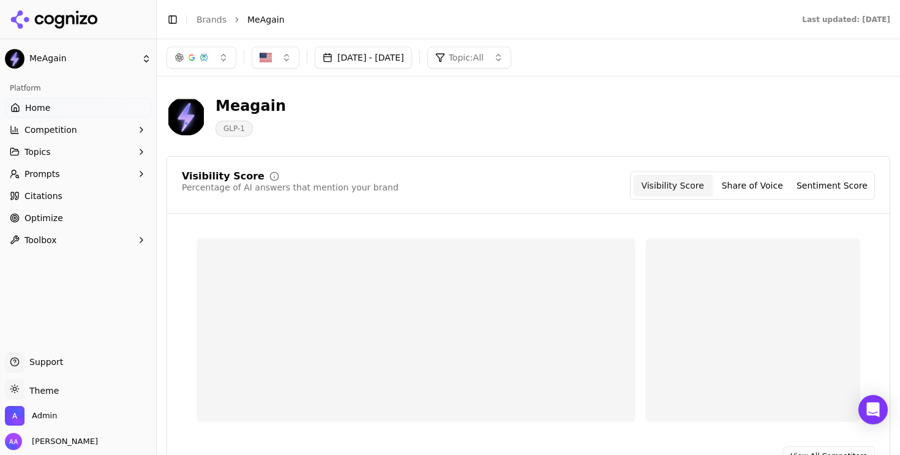
click at [370, 62] on button "[DATE] - [DATE]" at bounding box center [363, 58] width 97 height 22
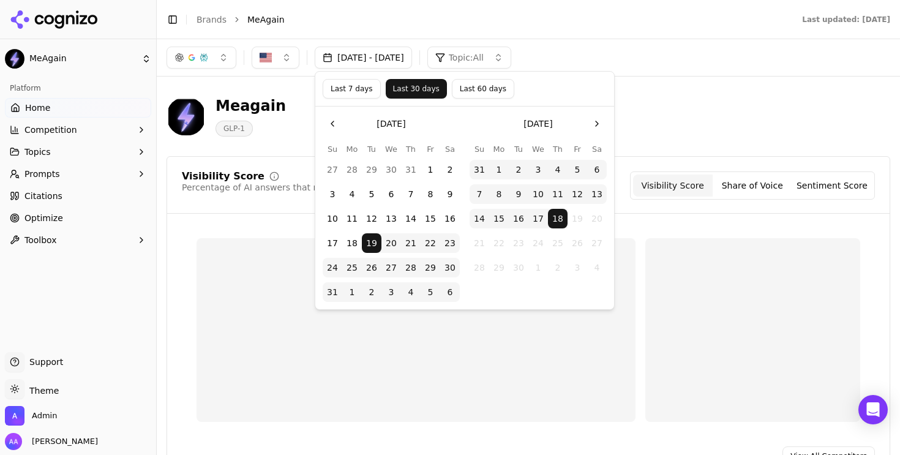
click at [479, 86] on button "Last 60 days" at bounding box center [483, 89] width 62 height 20
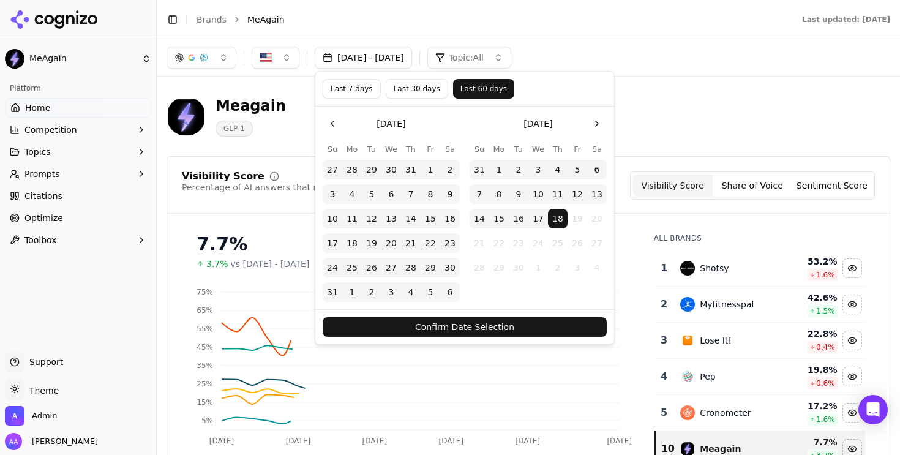
click at [334, 119] on button "Go to the Previous Month" at bounding box center [333, 124] width 20 height 20
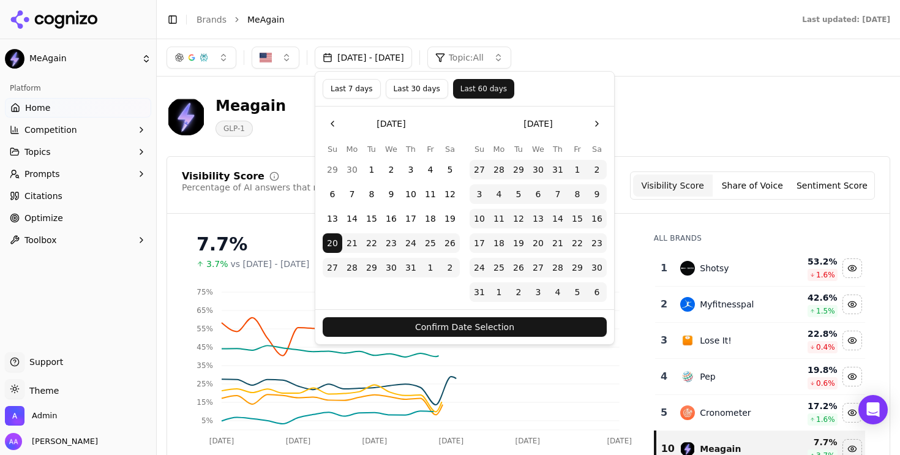
click at [334, 119] on button "Go to the Previous Month" at bounding box center [333, 124] width 20 height 20
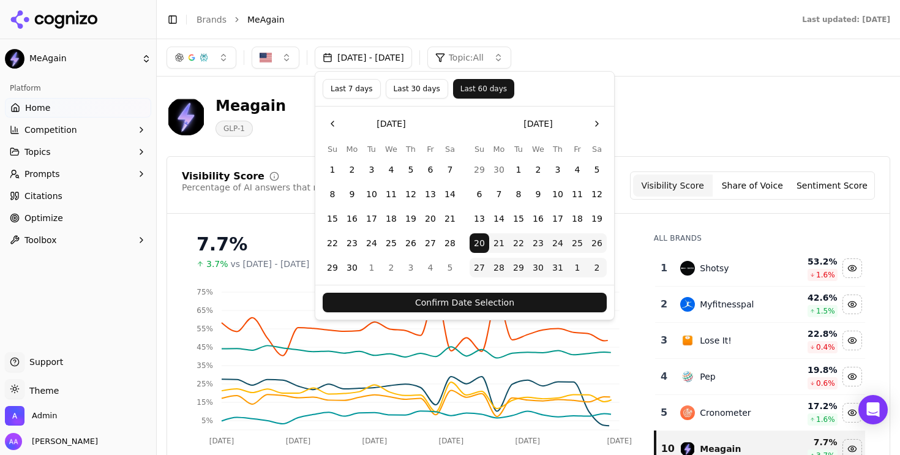
click at [334, 119] on button "Go to the Previous Month" at bounding box center [333, 124] width 20 height 20
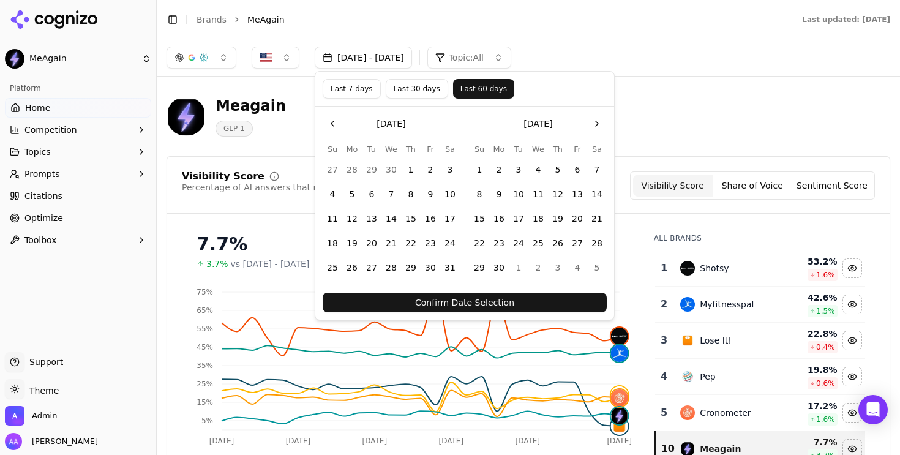
click at [415, 170] on button "1" at bounding box center [411, 170] width 20 height 20
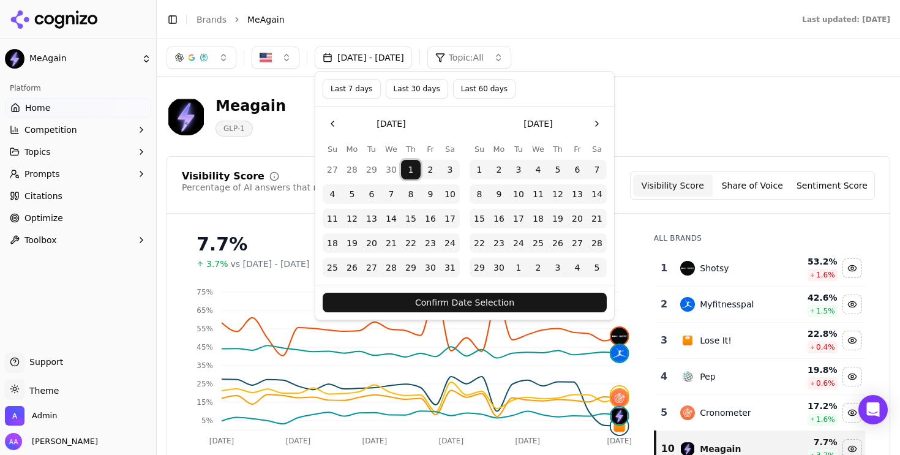
click at [446, 307] on button "Confirm Date Selection" at bounding box center [465, 303] width 284 height 20
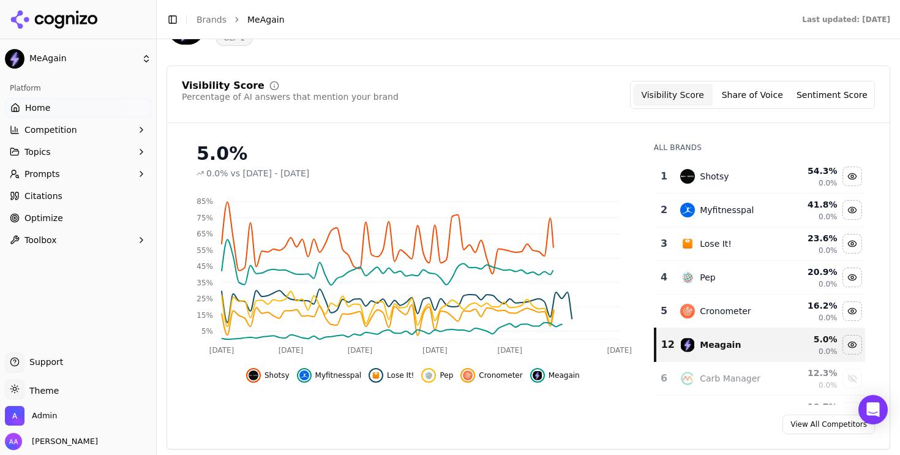
scroll to position [92, 0]
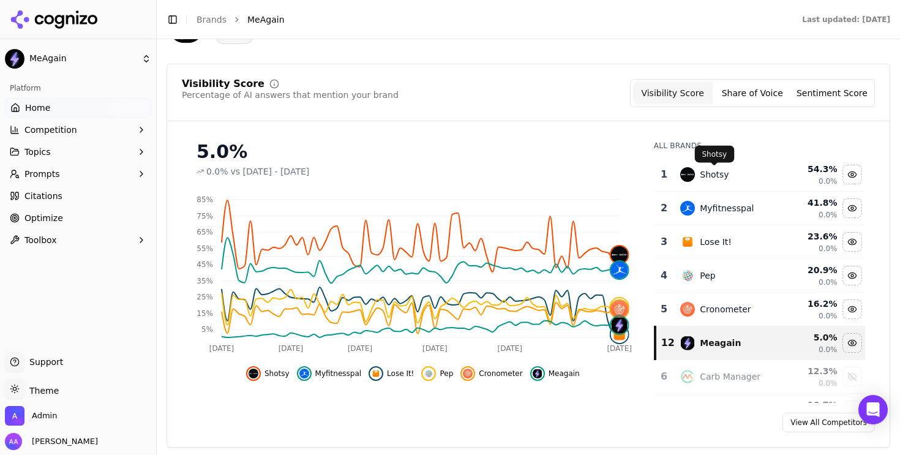
click at [708, 168] on div "Shotsy" at bounding box center [714, 174] width 29 height 12
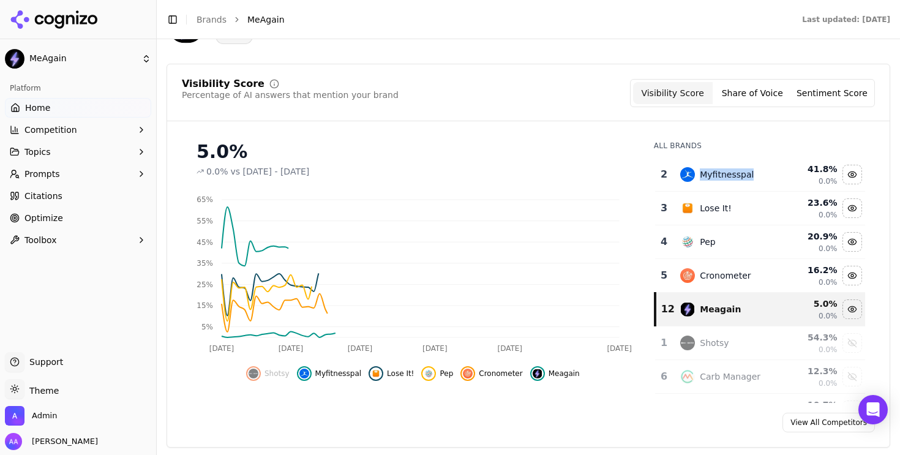
click at [708, 168] on div "Myfitnesspal" at bounding box center [727, 174] width 54 height 12
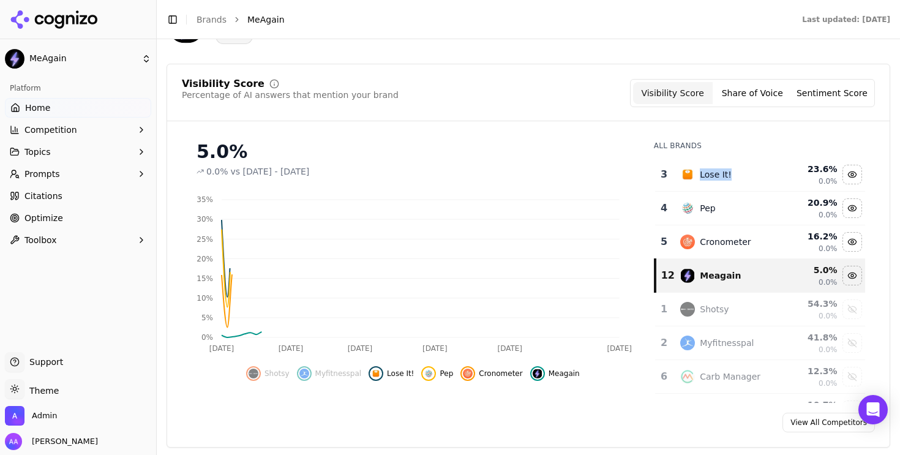
click at [708, 168] on div "Lose It!" at bounding box center [716, 174] width 32 height 12
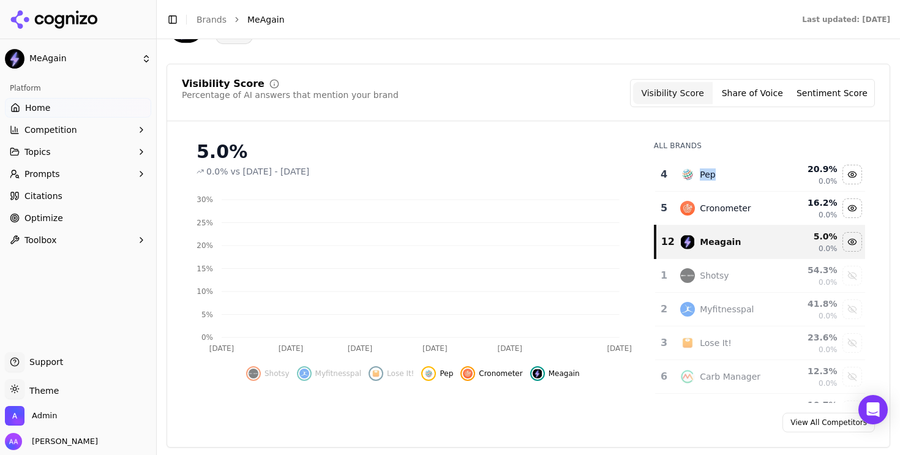
click at [708, 168] on div "Pep" at bounding box center [707, 174] width 15 height 12
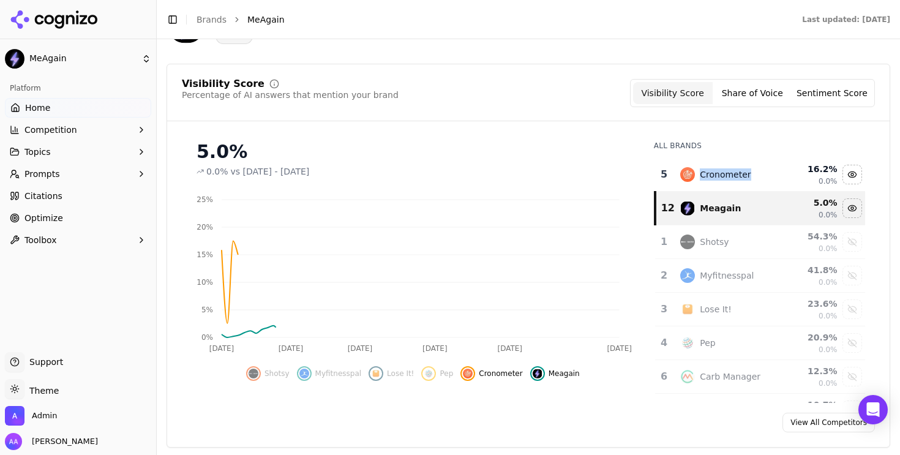
click at [708, 168] on div "Cronometer" at bounding box center [725, 174] width 51 height 12
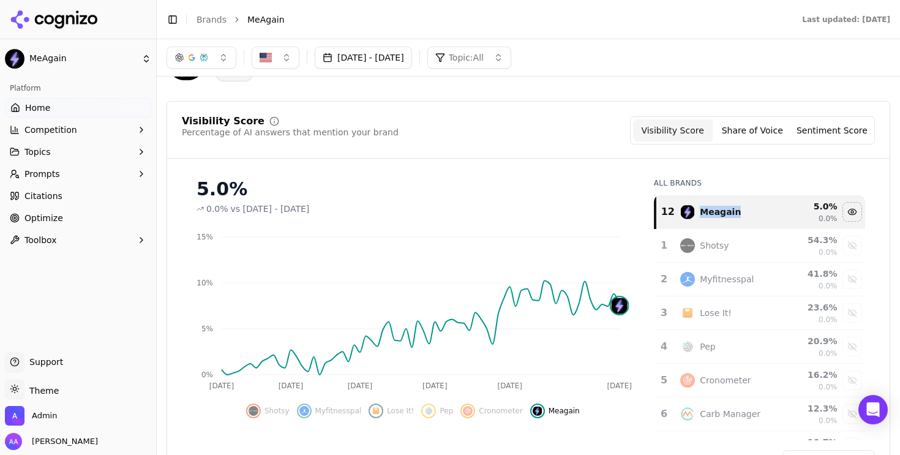
scroll to position [50, 0]
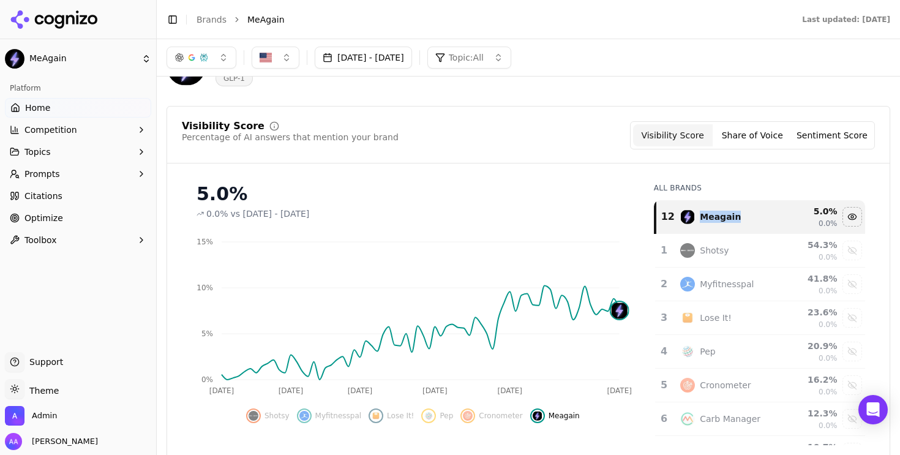
click at [412, 61] on button "[DATE] - [DATE]" at bounding box center [363, 58] width 97 height 22
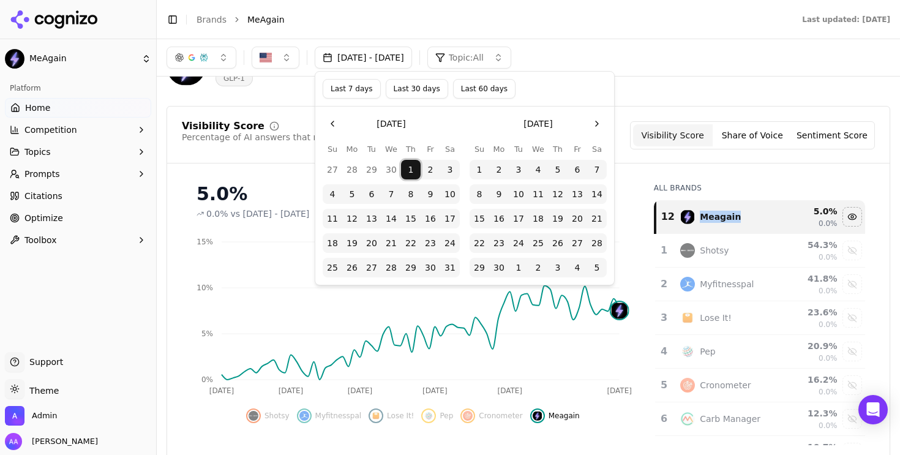
click at [416, 167] on button "1" at bounding box center [411, 170] width 20 height 20
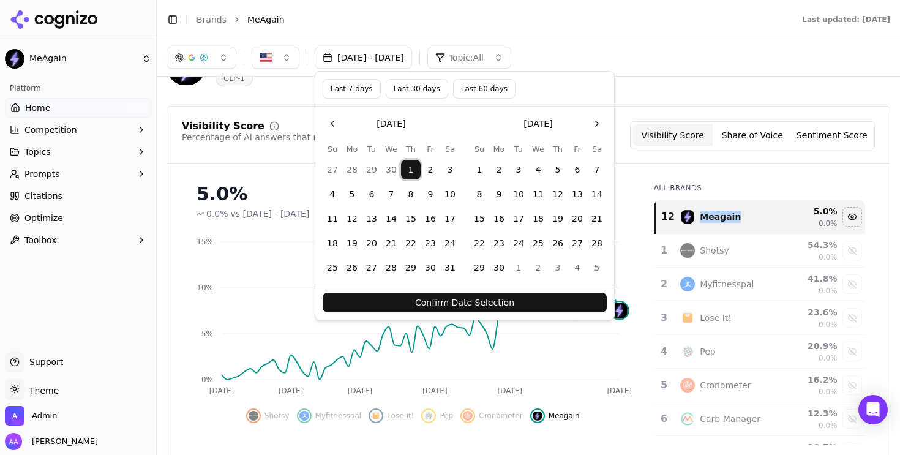
click at [414, 197] on button "8" at bounding box center [411, 194] width 20 height 20
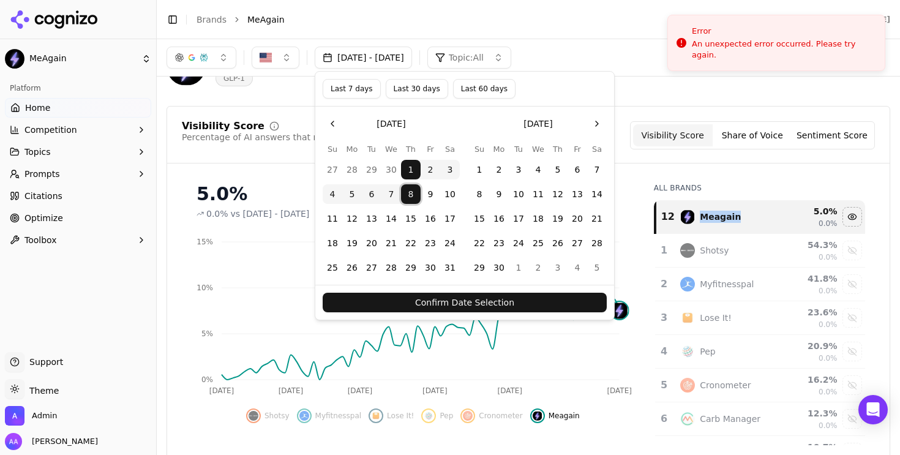
click at [562, 244] on button "26" at bounding box center [558, 243] width 20 height 20
click at [500, 269] on button "30" at bounding box center [499, 268] width 20 height 20
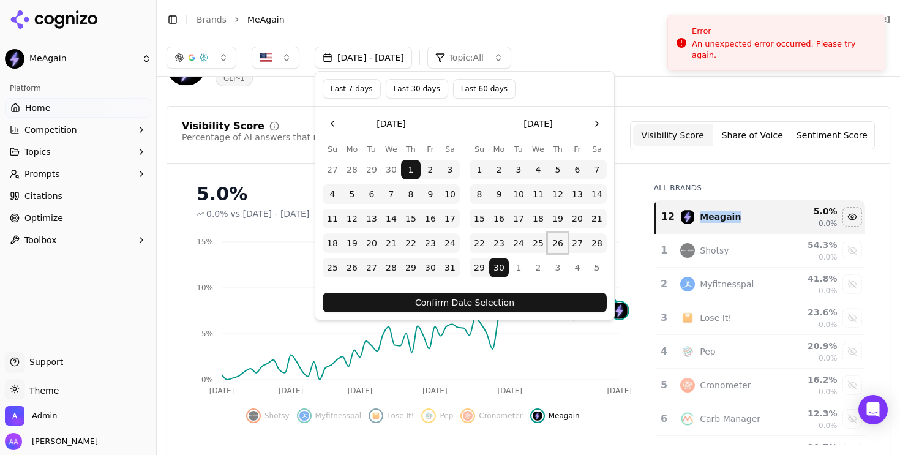
click at [557, 247] on button "26" at bounding box center [558, 243] width 20 height 20
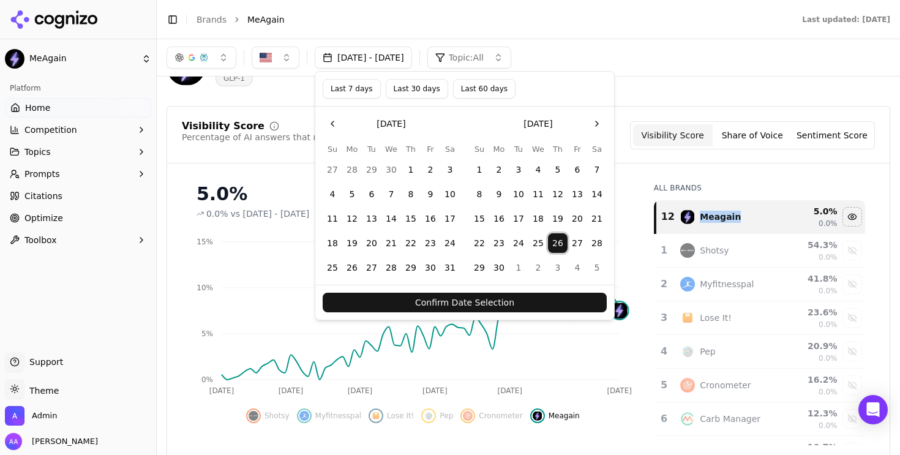
click at [498, 269] on button "30" at bounding box center [499, 268] width 20 height 20
click at [540, 308] on button "Confirm Date Selection" at bounding box center [465, 303] width 284 height 20
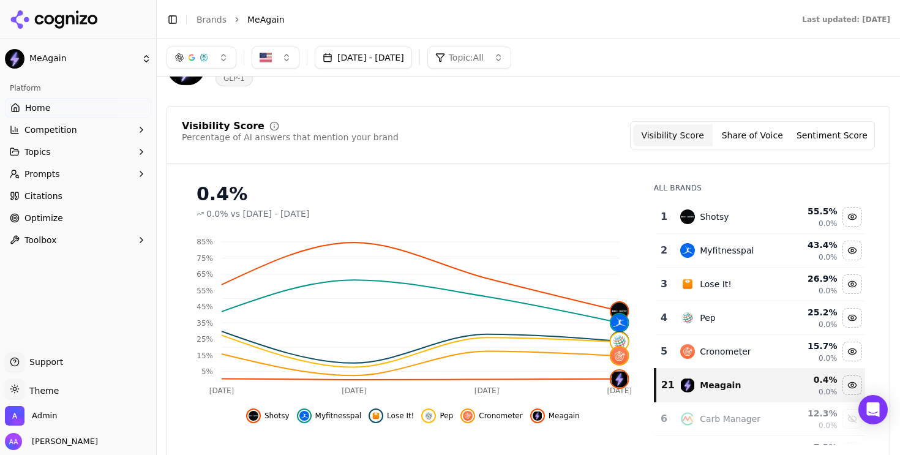
click at [412, 65] on button "Jun 26, 2025 - Jun 30, 2025" at bounding box center [363, 58] width 97 height 22
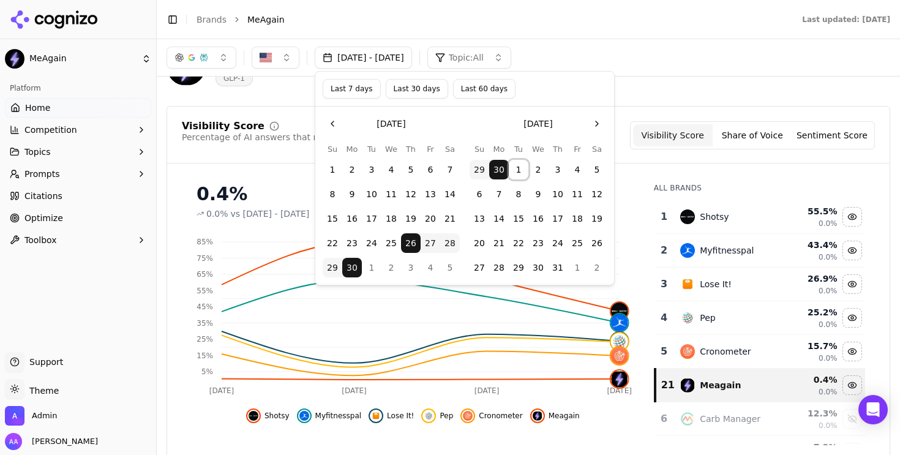
click at [521, 163] on button "1" at bounding box center [519, 170] width 20 height 20
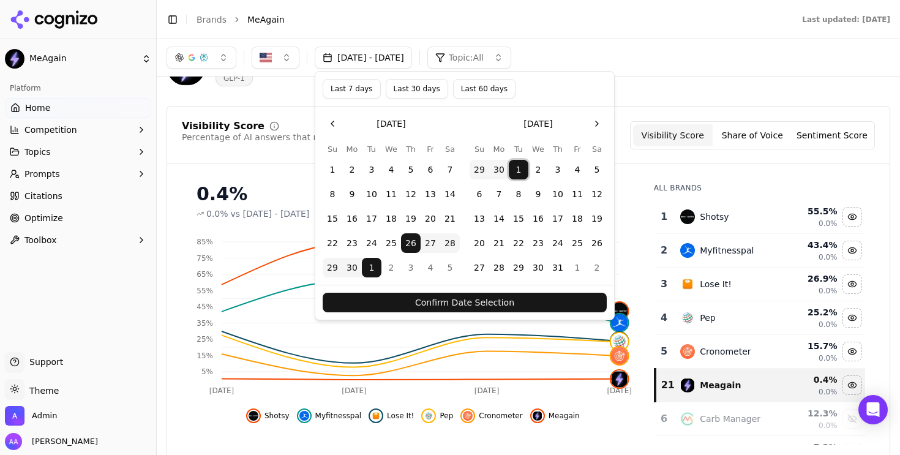
click at [518, 166] on button "1" at bounding box center [519, 170] width 20 height 20
click at [522, 196] on button "8" at bounding box center [519, 194] width 20 height 20
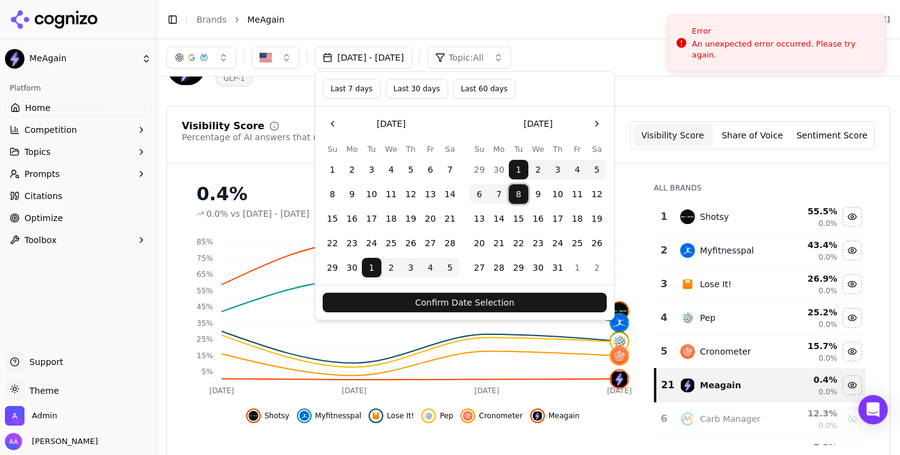
click at [509, 299] on button "Confirm Date Selection" at bounding box center [465, 303] width 284 height 20
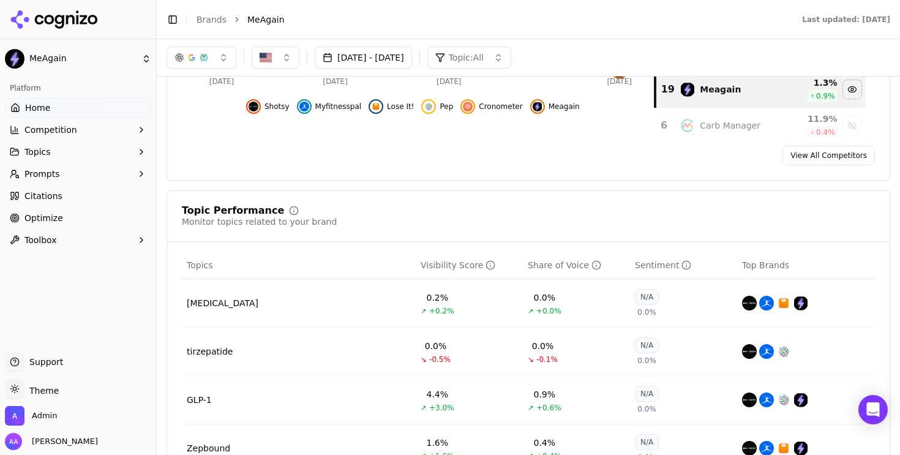
scroll to position [84, 0]
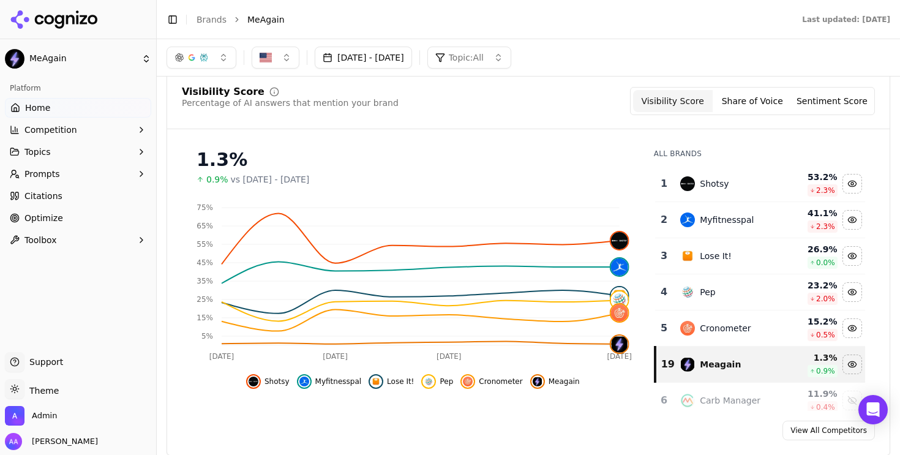
click at [412, 60] on button "Jul 01, 2025 - Jul 08, 2025" at bounding box center [363, 58] width 97 height 22
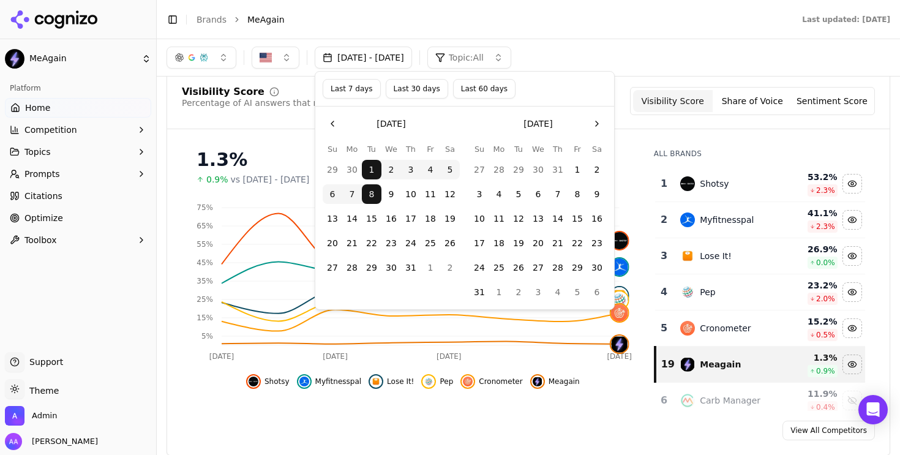
click at [354, 86] on button "Last 7 days" at bounding box center [352, 89] width 58 height 20
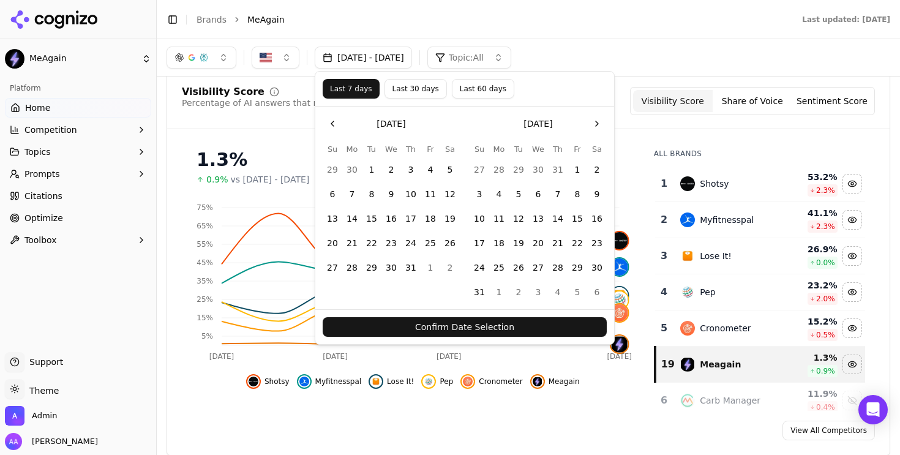
click at [435, 330] on button "Confirm Date Selection" at bounding box center [465, 327] width 284 height 20
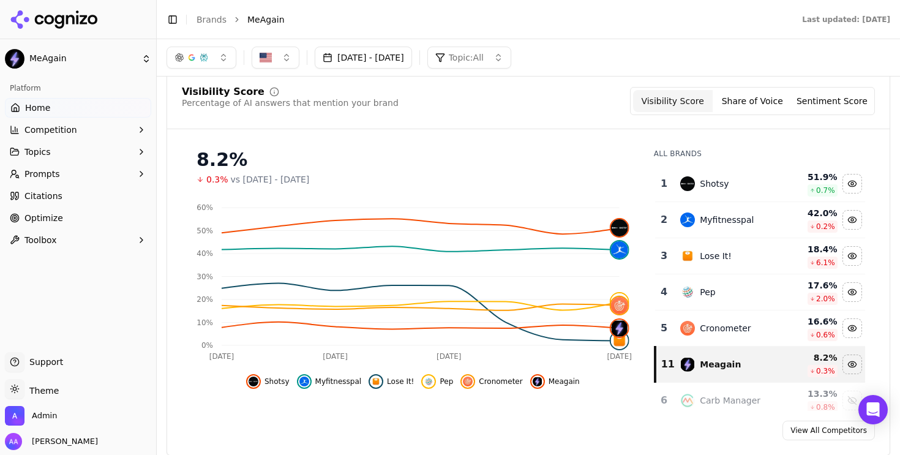
click at [390, 56] on button "Sep 11, 2025 - Sep 18, 2025" at bounding box center [363, 58] width 97 height 22
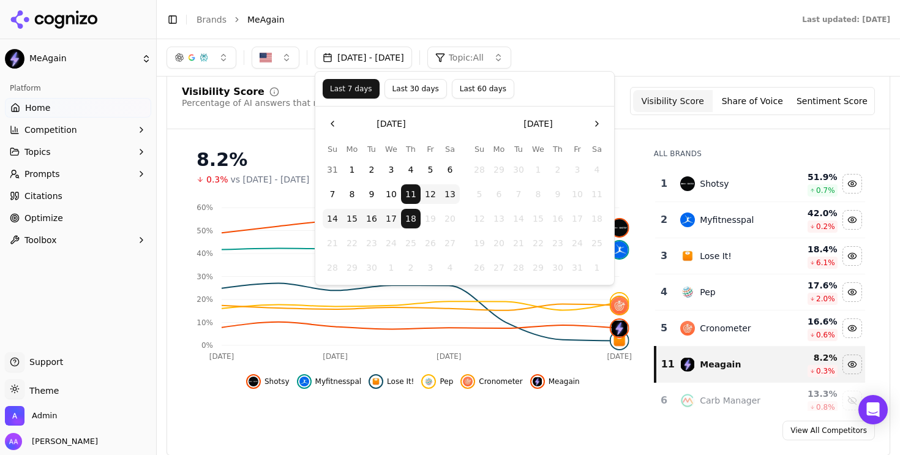
click at [327, 121] on button "Go to the Previous Month" at bounding box center [333, 124] width 20 height 20
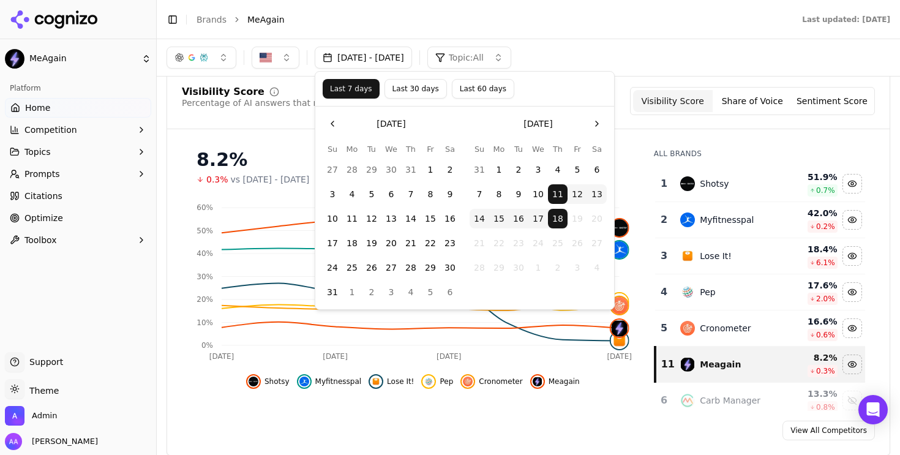
click at [327, 121] on button "Go to the Previous Month" at bounding box center [333, 124] width 20 height 20
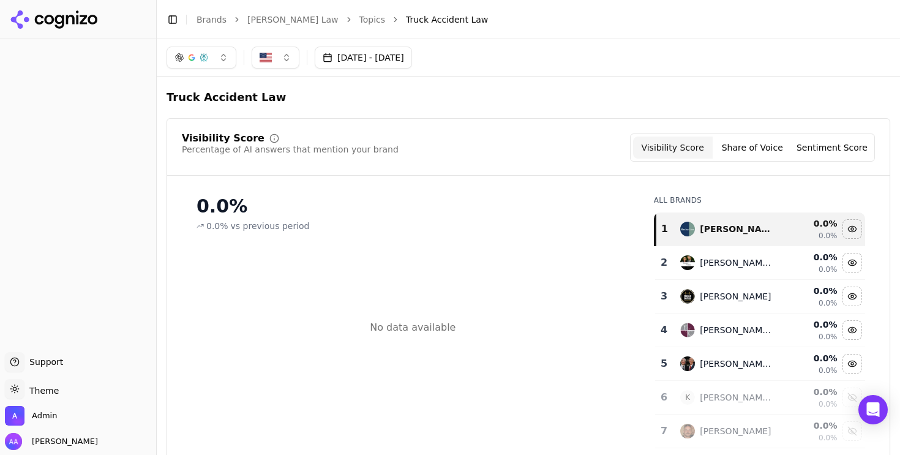
click at [398, 61] on button "[DATE] - [DATE]" at bounding box center [363, 58] width 97 height 22
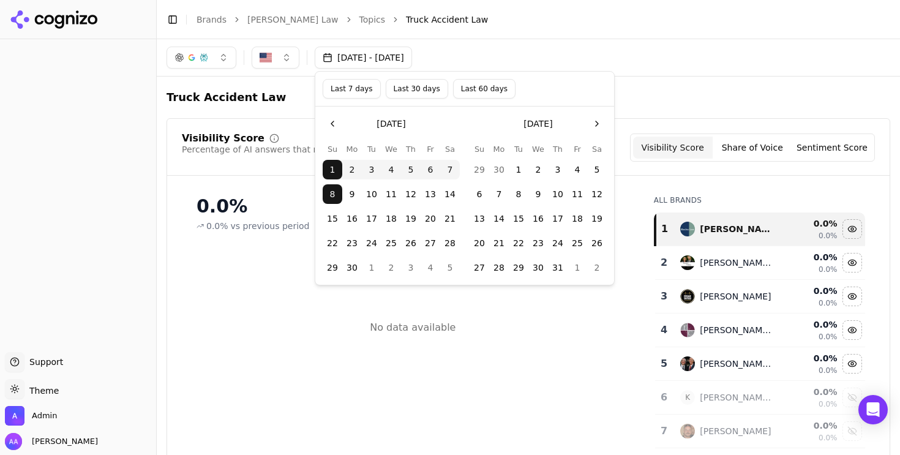
click at [357, 222] on button "16" at bounding box center [352, 219] width 20 height 20
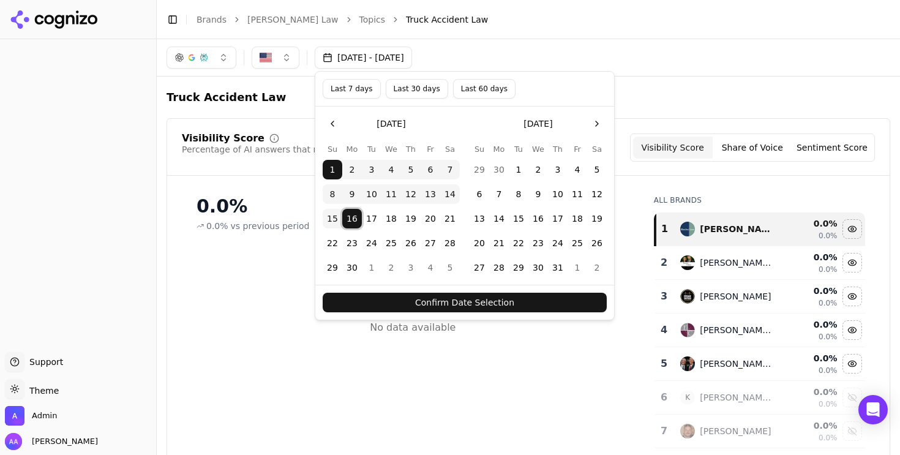
click at [351, 253] on tbody "1 2 3 4 5 6 7 8 9 10 11 12 13 14 15 16 17 18 19 20 21 22 23 24 25 26 27 28 29 3…" at bounding box center [391, 216] width 137 height 122
click at [351, 244] on button "23" at bounding box center [352, 243] width 20 height 20
click at [351, 220] on button "16" at bounding box center [352, 219] width 20 height 20
click at [378, 302] on button "Confirm Date Selection" at bounding box center [465, 303] width 284 height 20
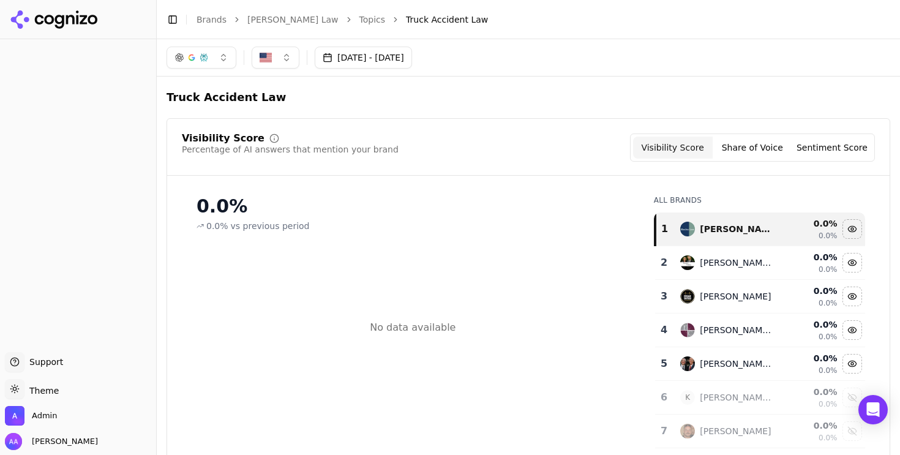
click at [354, 55] on button "[DATE] - [DATE]" at bounding box center [363, 58] width 97 height 22
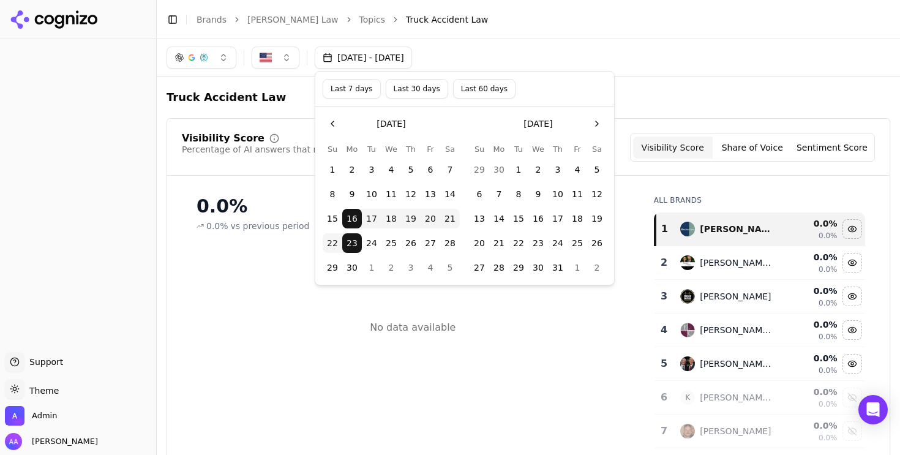
click at [523, 171] on button "1" at bounding box center [519, 170] width 20 height 20
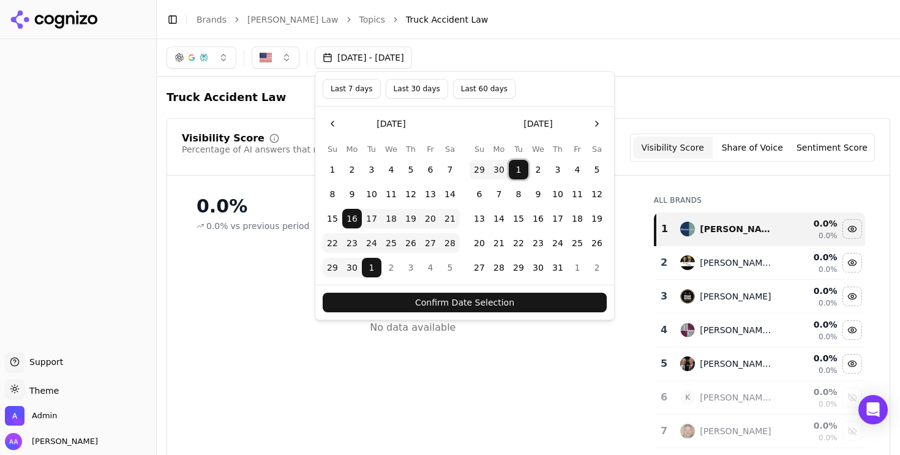
click at [523, 171] on button "1" at bounding box center [519, 170] width 20 height 20
click at [518, 264] on button "29" at bounding box center [519, 268] width 20 height 20
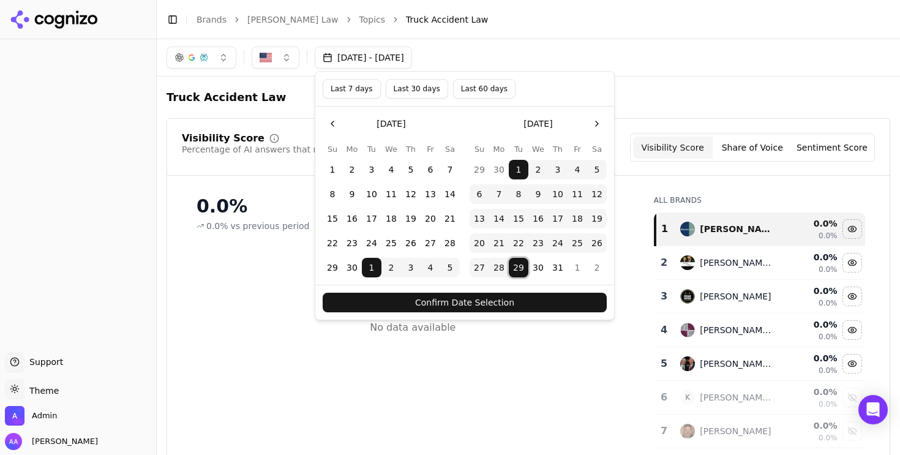
click at [502, 305] on button "Confirm Date Selection" at bounding box center [465, 303] width 284 height 20
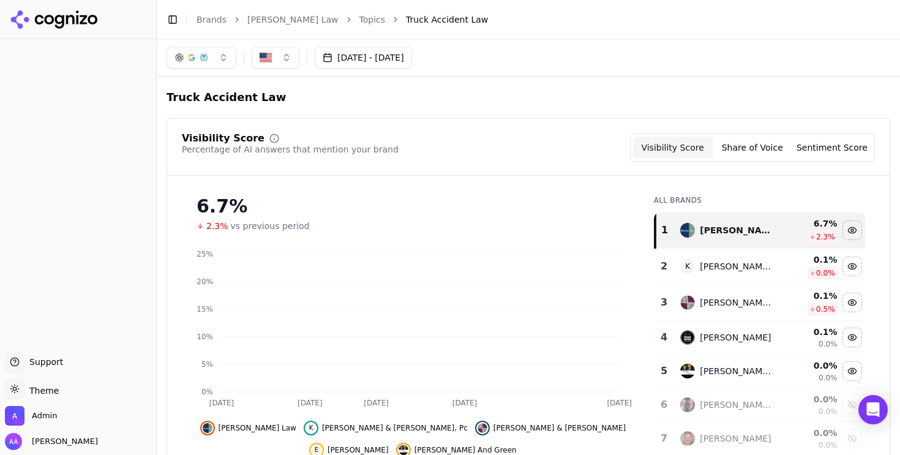
click at [394, 61] on button "[DATE] - [DATE]" at bounding box center [363, 58] width 97 height 22
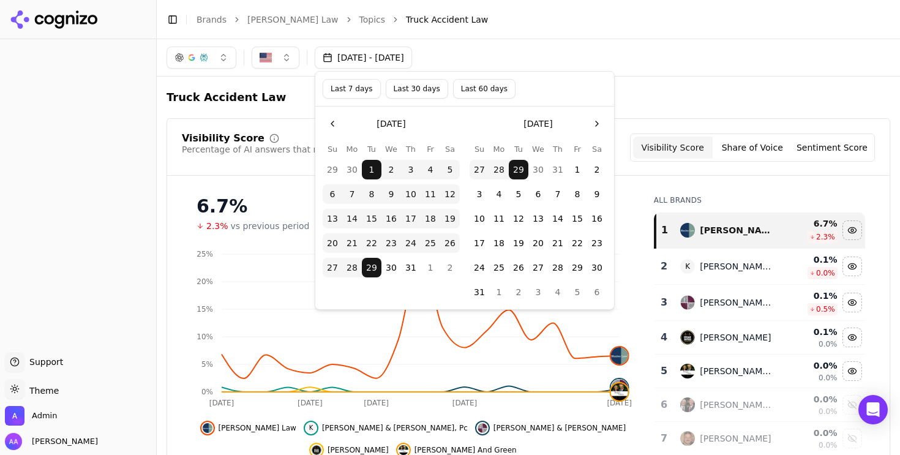
click at [578, 166] on button "1" at bounding box center [577, 170] width 20 height 20
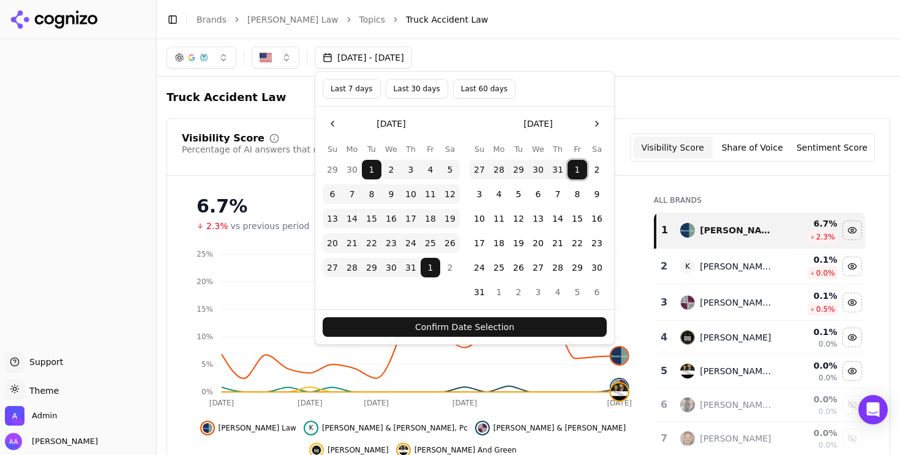
click at [373, 170] on button "1" at bounding box center [372, 170] width 20 height 20
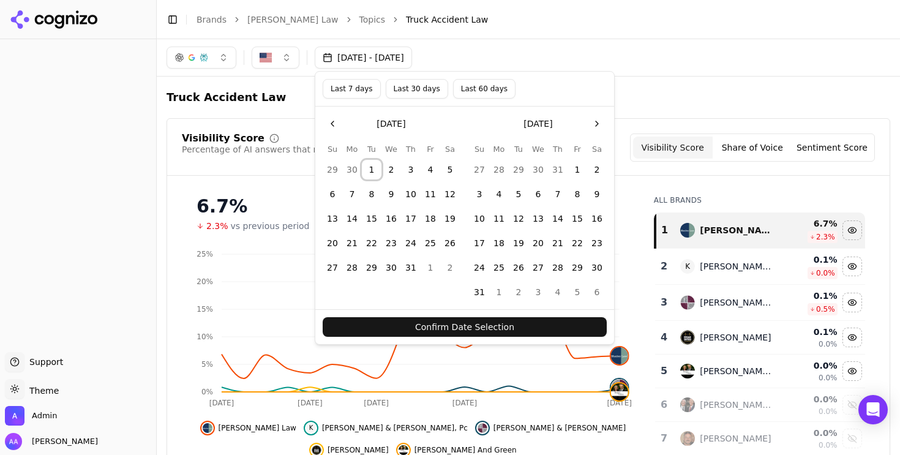
click at [373, 170] on button "1" at bounding box center [372, 170] width 20 height 20
click at [370, 201] on button "8" at bounding box center [372, 194] width 20 height 20
click at [409, 327] on button "Confirm Date Selection" at bounding box center [465, 327] width 284 height 20
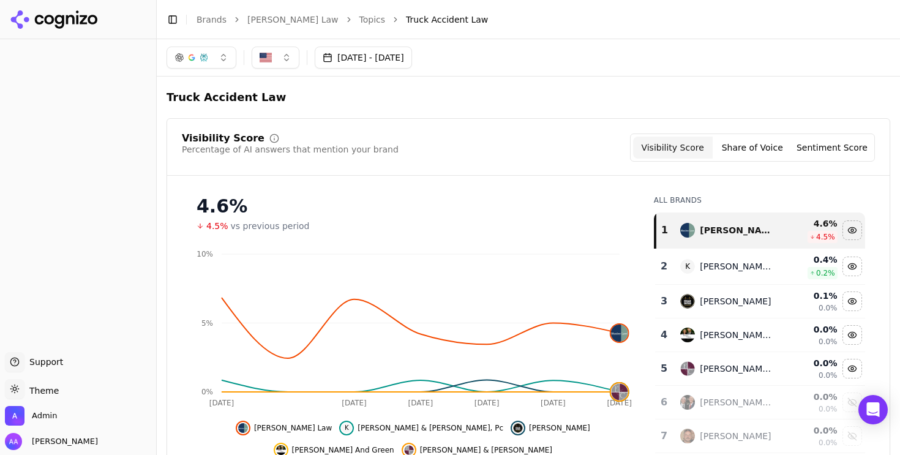
click at [389, 50] on button "[DATE] - [DATE]" at bounding box center [363, 58] width 97 height 22
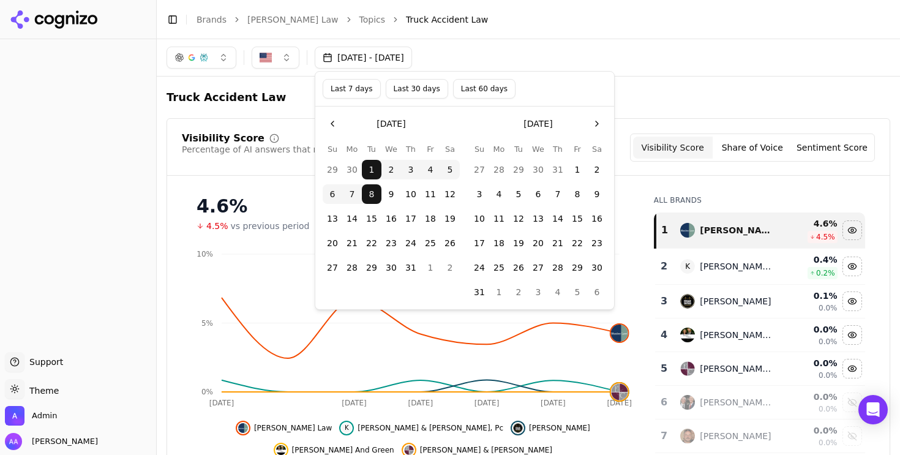
click at [466, 90] on button "Last 60 days" at bounding box center [484, 89] width 62 height 20
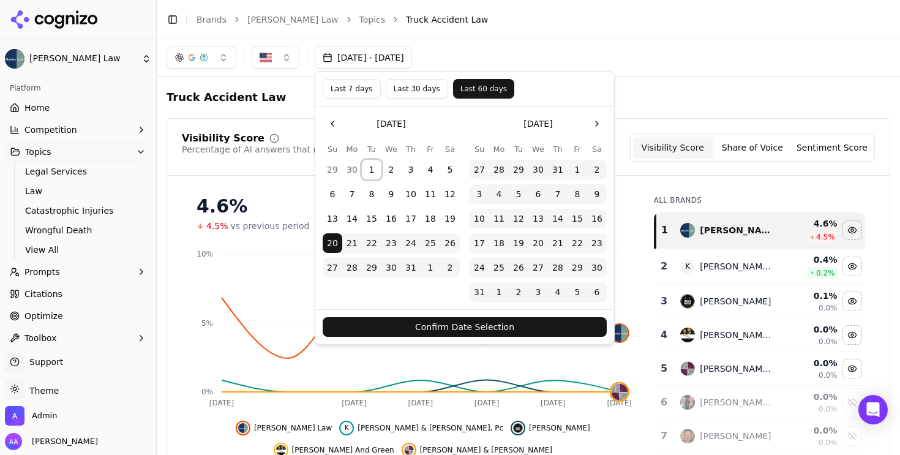
click at [373, 166] on button "1" at bounding box center [372, 170] width 20 height 20
click at [400, 321] on button "Confirm Date Selection" at bounding box center [465, 327] width 284 height 20
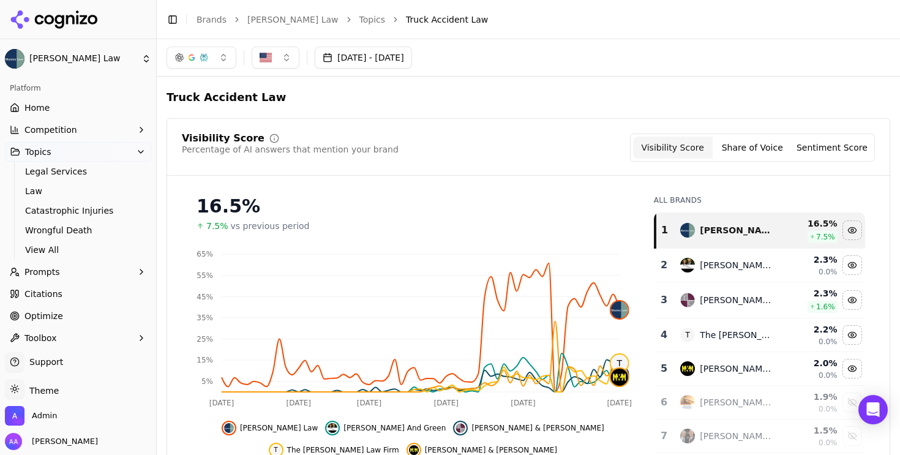
click at [215, 21] on link "Brands" at bounding box center [211, 20] width 30 height 10
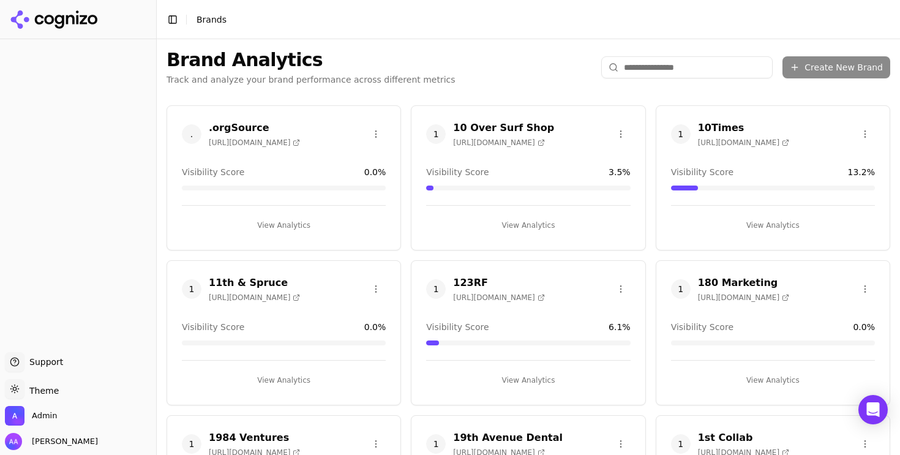
click at [681, 62] on html "Support Support Toggle theme Theme Admin Alp Aysan Toggle Sidebar Brands Brand …" at bounding box center [450, 227] width 900 height 455
click at [677, 65] on html "Support Support Toggle theme Theme Admin Alp Aysan Toggle Sidebar Brands Brand …" at bounding box center [450, 227] width 900 height 455
click at [651, 86] on html "Support Support Toggle theme Theme Admin Alp Aysan Toggle Sidebar Brands Brand …" at bounding box center [450, 227] width 900 height 455
click at [648, 70] on html "Support Support Toggle theme Theme Admin Alp Aysan Toggle Sidebar Brands Brand …" at bounding box center [450, 227] width 900 height 455
click at [631, 66] on input "search" at bounding box center [686, 67] width 171 height 22
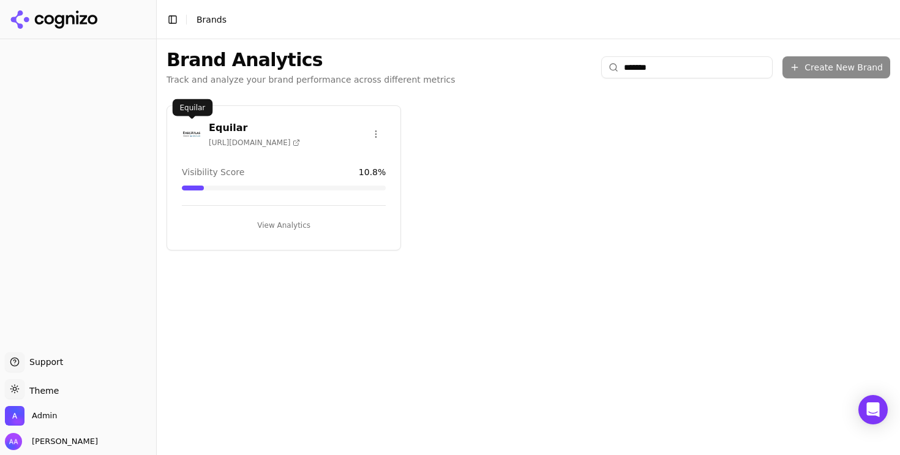
type input "*******"
click at [187, 130] on img at bounding box center [192, 134] width 20 height 20
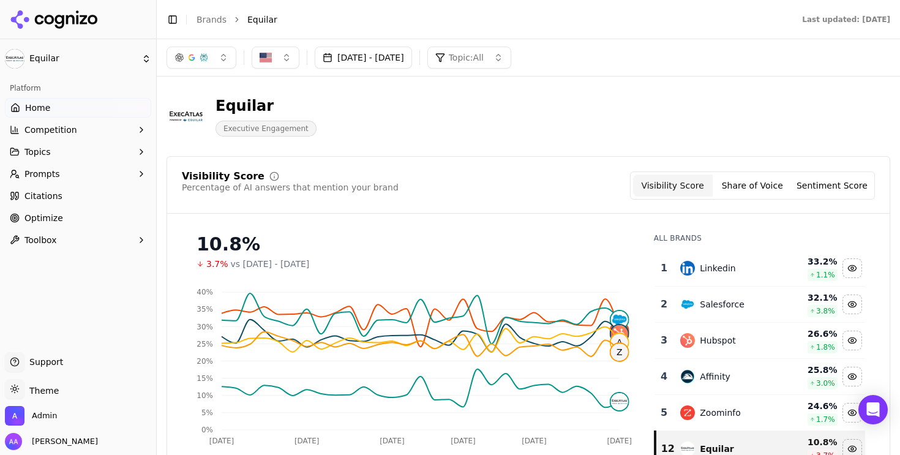
click at [408, 62] on button "[DATE] - [DATE]" at bounding box center [363, 58] width 97 height 22
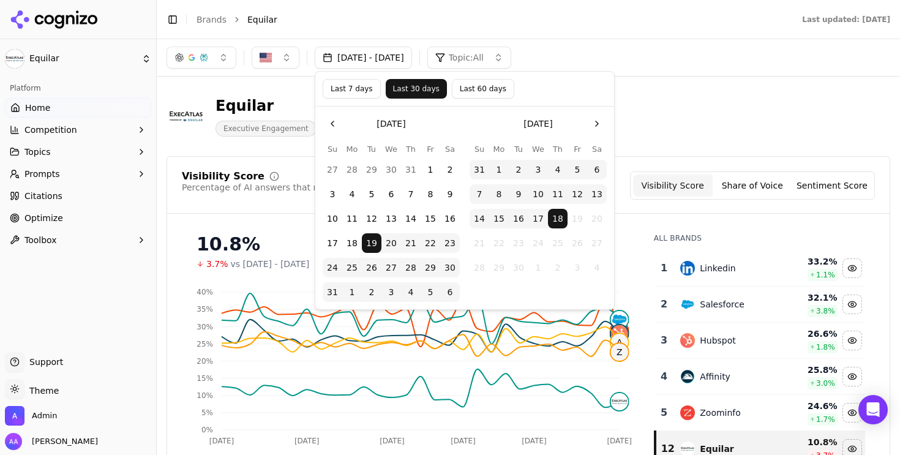
click at [484, 87] on button "Last 60 days" at bounding box center [483, 89] width 62 height 20
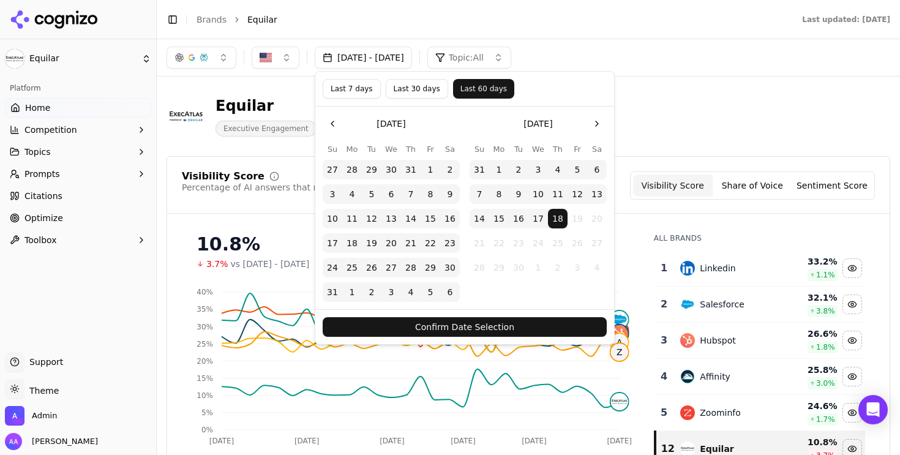
click at [531, 326] on button "Confirm Date Selection" at bounding box center [465, 327] width 284 height 20
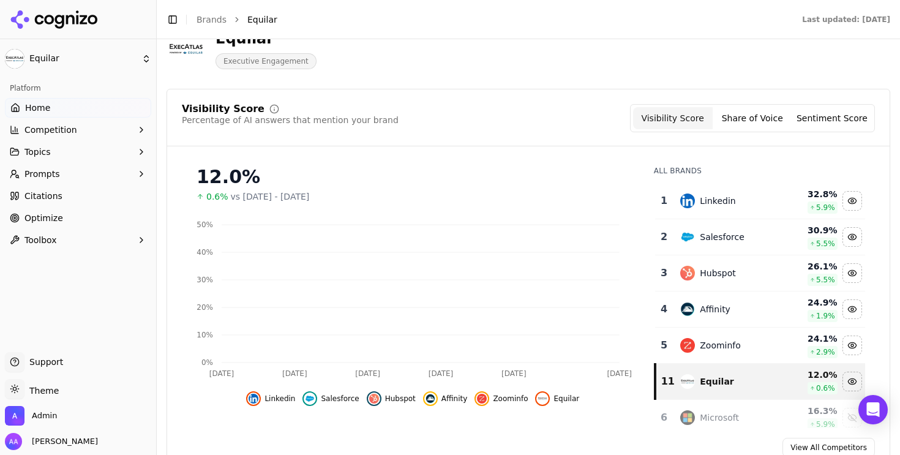
scroll to position [70, 0]
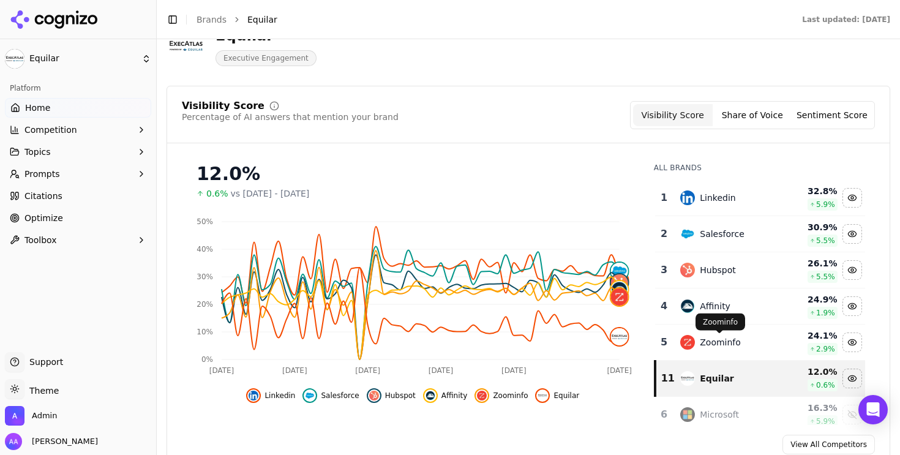
click at [718, 346] on div "Zoominfo" at bounding box center [720, 342] width 41 height 12
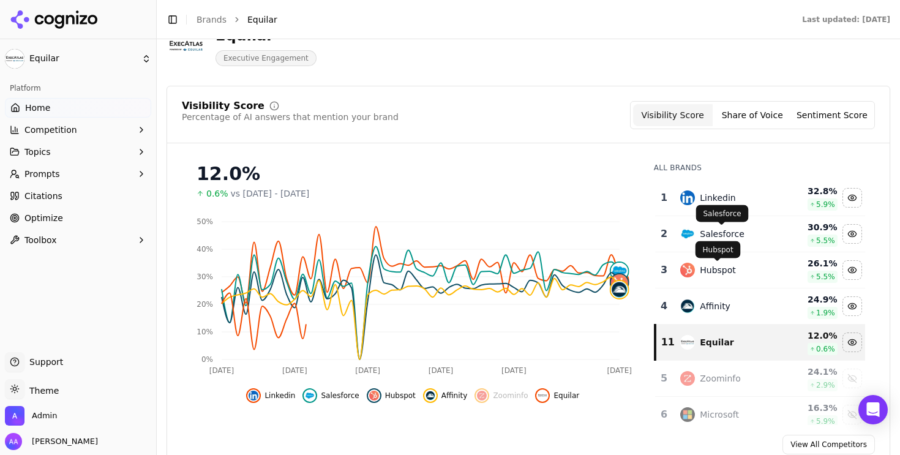
click at [714, 195] on div "Linkedin" at bounding box center [717, 198] width 35 height 12
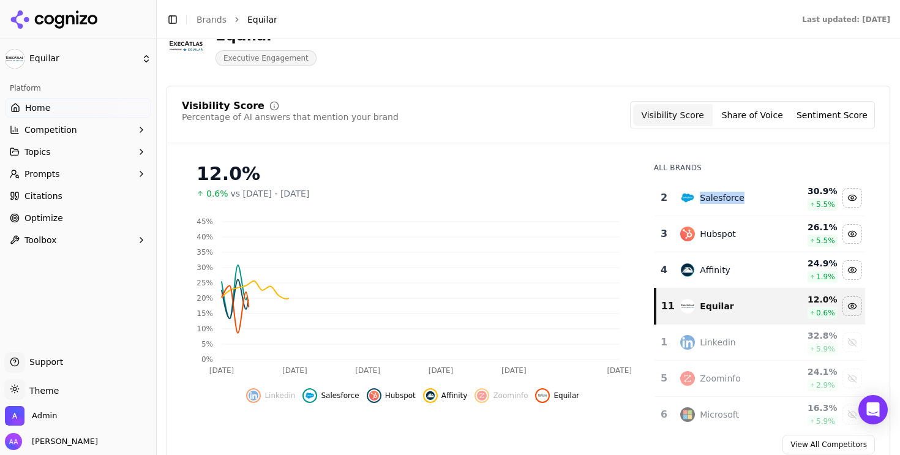
click at [714, 195] on div "Salesforce" at bounding box center [722, 198] width 45 height 12
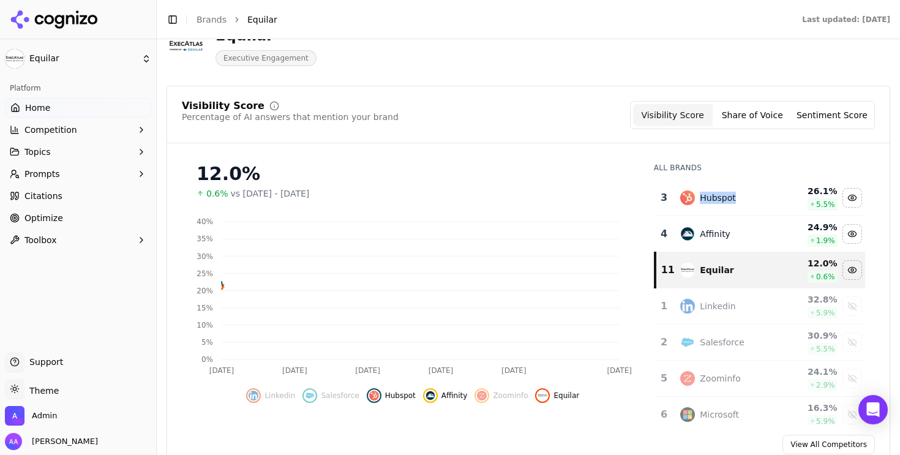
click at [714, 195] on div "Hubspot" at bounding box center [718, 198] width 36 height 12
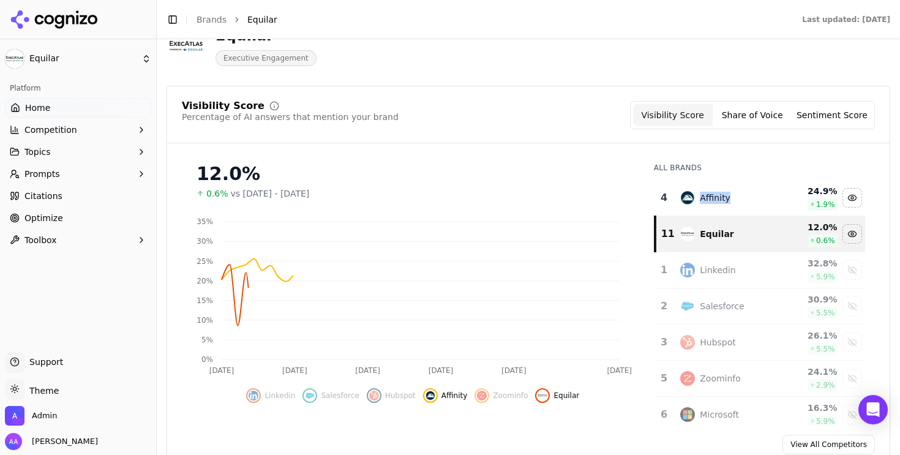
click at [714, 195] on div "Affinity" at bounding box center [715, 198] width 31 height 12
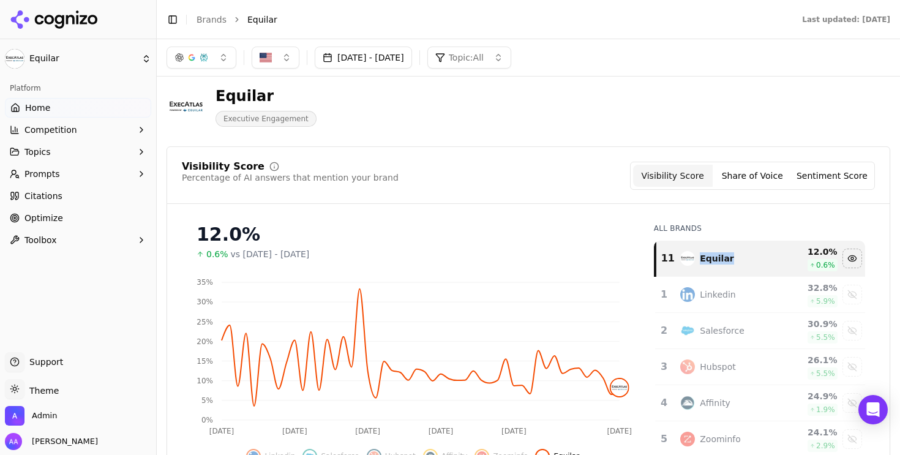
scroll to position [0, 0]
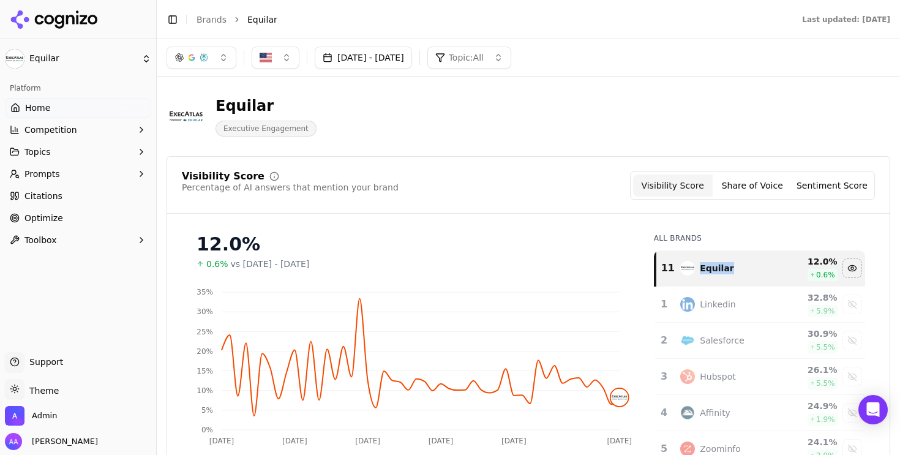
click at [389, 57] on button "[DATE] - [DATE]" at bounding box center [363, 58] width 97 height 22
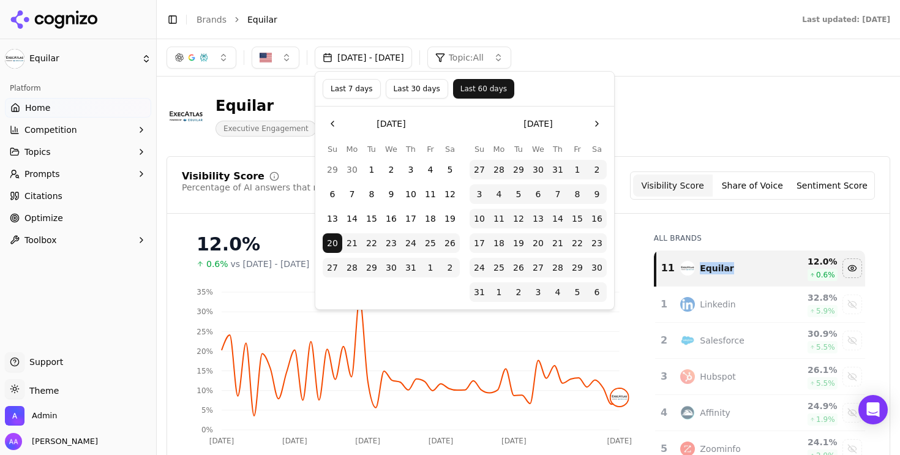
click at [333, 127] on button "Go to the Previous Month" at bounding box center [333, 124] width 20 height 20
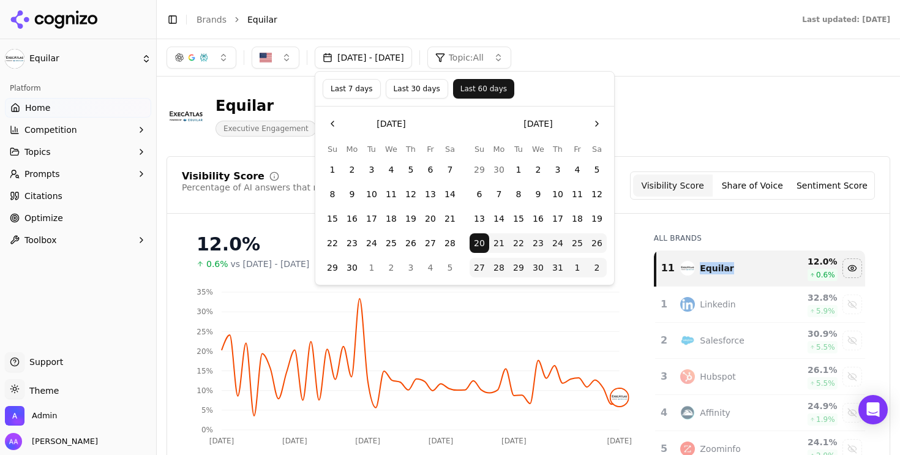
click at [333, 127] on button "Go to the Previous Month" at bounding box center [333, 124] width 20 height 20
click at [412, 168] on button "1" at bounding box center [411, 170] width 20 height 20
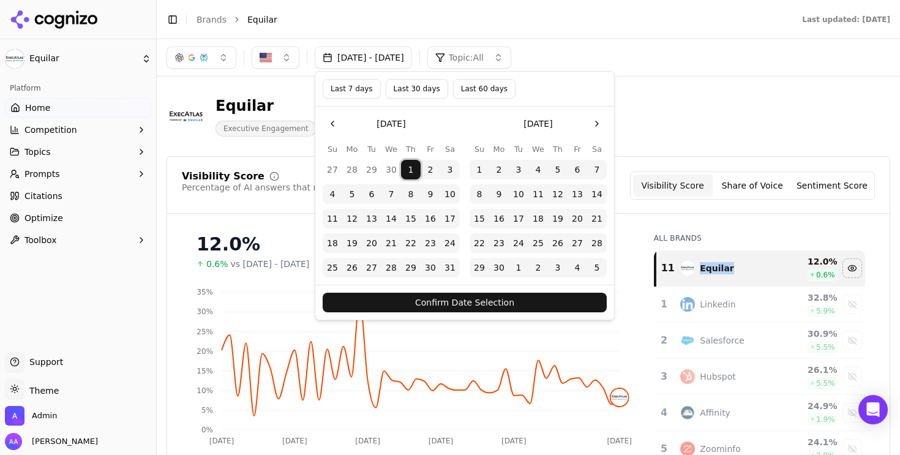
click at [438, 299] on button "Confirm Date Selection" at bounding box center [465, 303] width 284 height 20
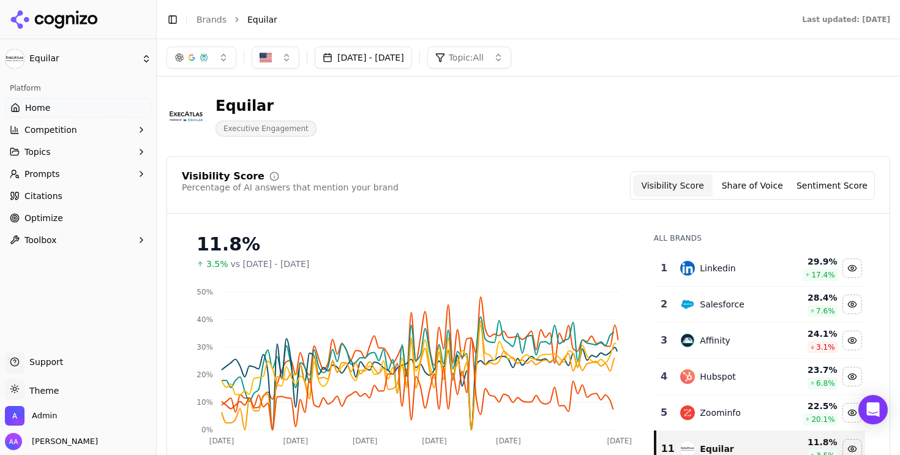
click at [743, 274] on div "Linkedin" at bounding box center [727, 268] width 94 height 15
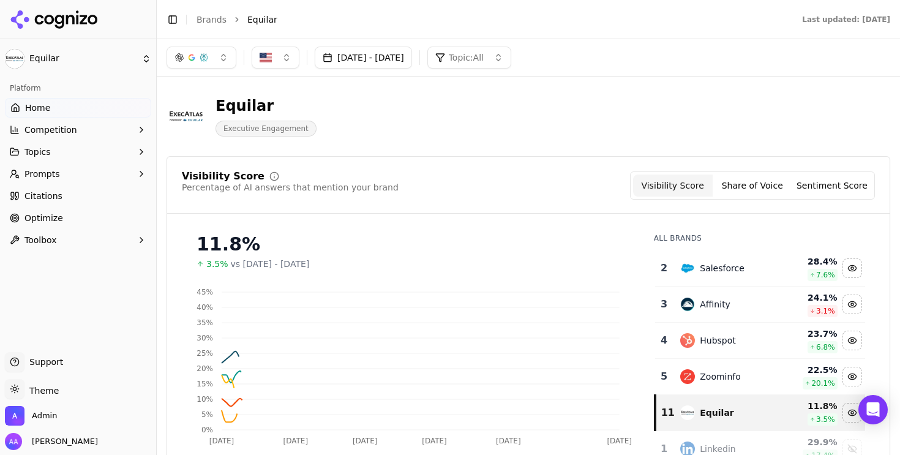
click at [743, 274] on div "Salesforce" at bounding box center [727, 268] width 94 height 15
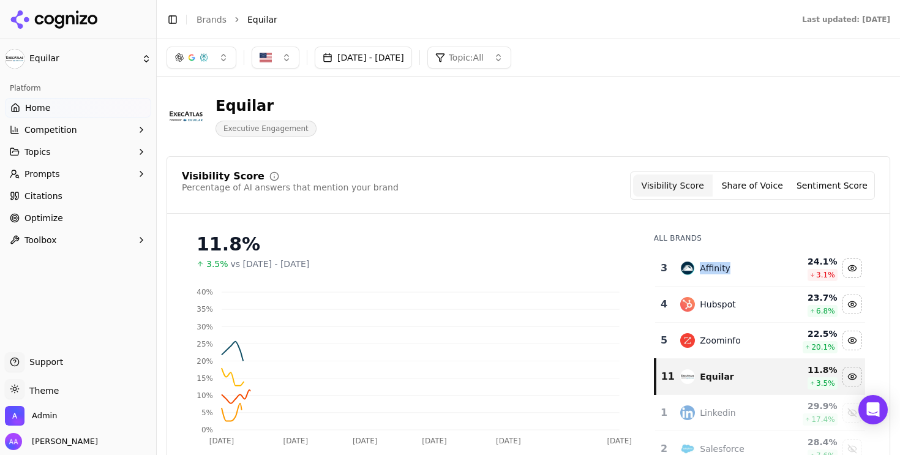
click at [743, 274] on div "Affinity" at bounding box center [727, 268] width 94 height 15
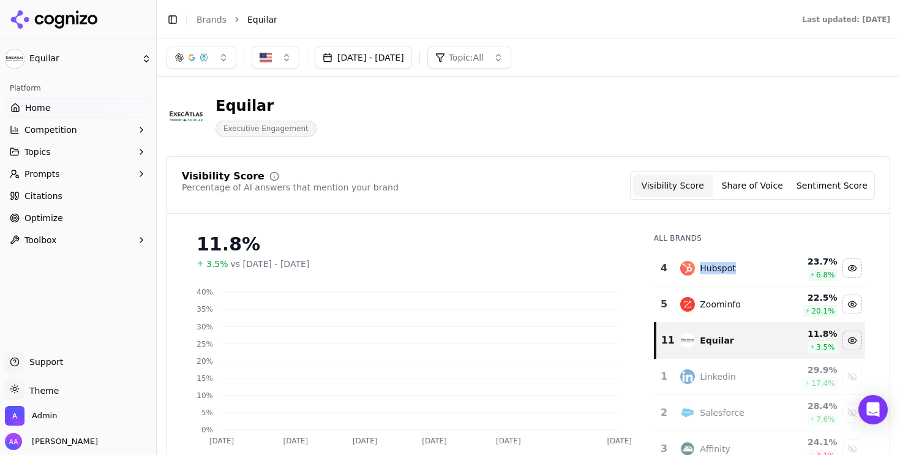
click at [743, 274] on div "Hubspot" at bounding box center [727, 268] width 94 height 15
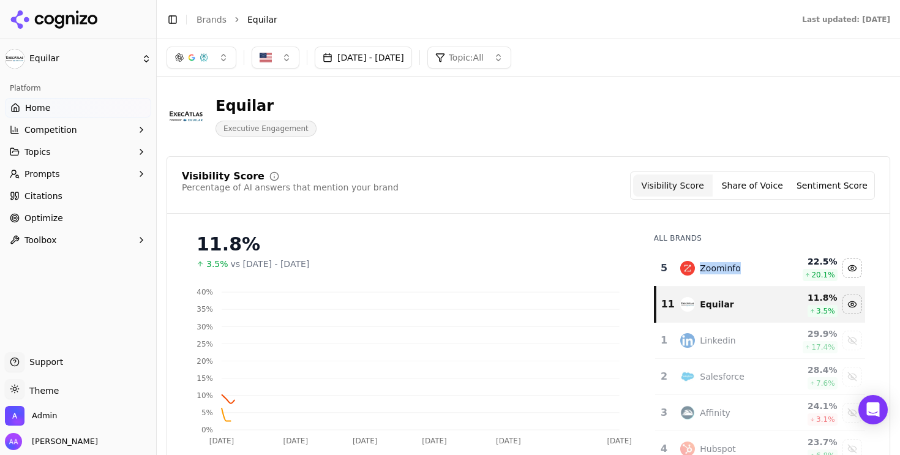
click at [743, 274] on div "Zoominfo" at bounding box center [727, 268] width 94 height 15
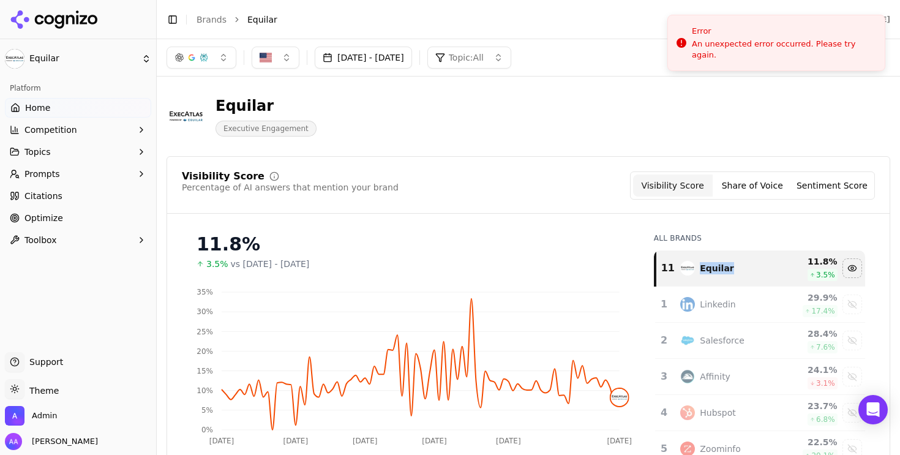
click at [201, 15] on link "Brands" at bounding box center [211, 20] width 30 height 10
drag, startPoint x: 717, startPoint y: 40, endPoint x: 713, endPoint y: 49, distance: 9.6
click at [717, 40] on html "Equilar Platform Home Competition Topics Prompts Citations Optimize Toolbox Sup…" at bounding box center [450, 227] width 900 height 455
click at [717, 15] on html "Equilar Platform Home Competition Topics Prompts Citations Optimize Toolbox Sup…" at bounding box center [450, 227] width 900 height 455
click at [719, 27] on html "Equilar Platform Home Competition Topics Prompts Citations Optimize Toolbox Sup…" at bounding box center [450, 227] width 900 height 455
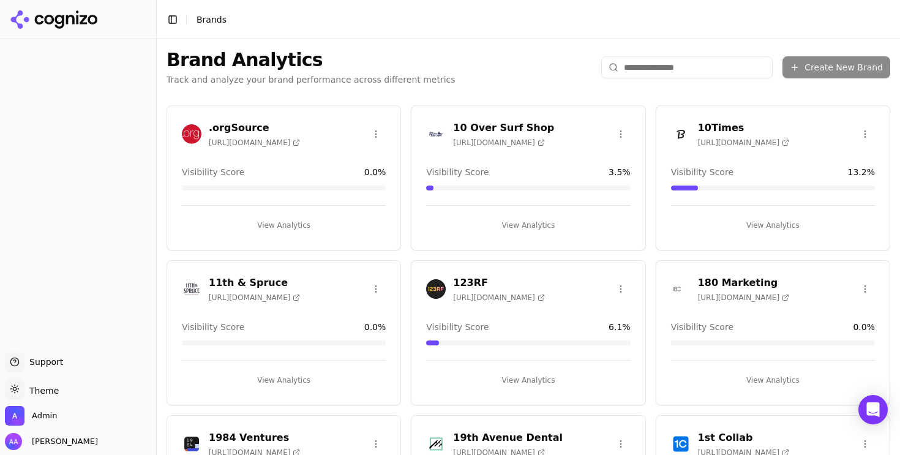
click at [678, 70] on input "search" at bounding box center [686, 67] width 171 height 22
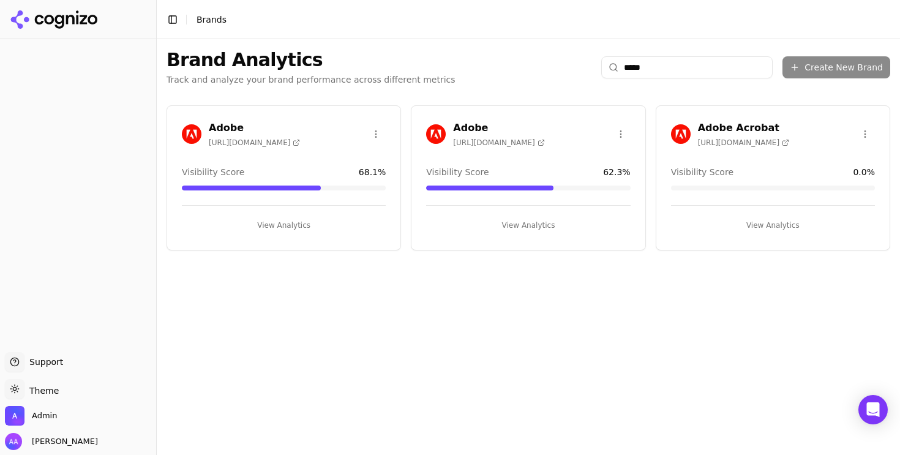
type input "*****"
click at [184, 136] on img at bounding box center [192, 134] width 20 height 20
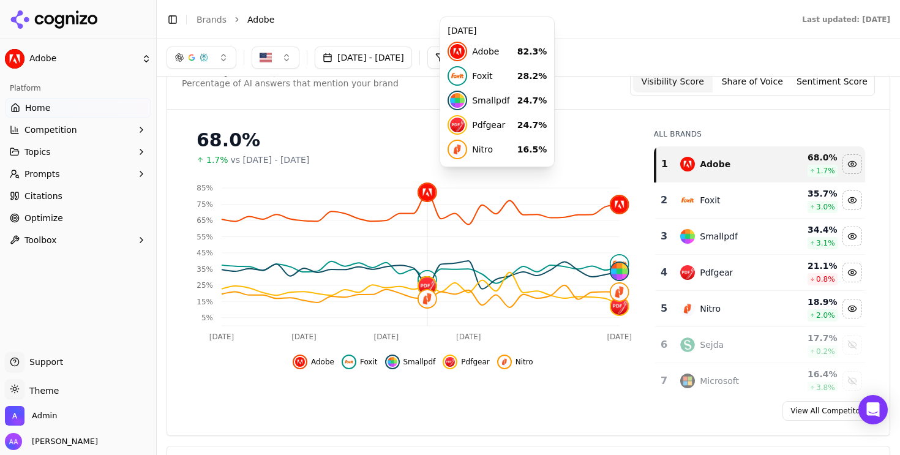
scroll to position [86, 0]
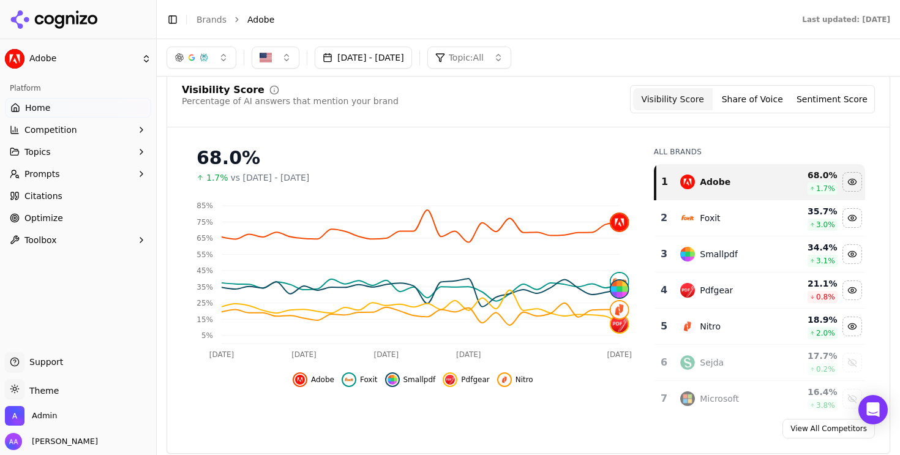
click at [412, 48] on button "[DATE] - [DATE]" at bounding box center [363, 58] width 97 height 22
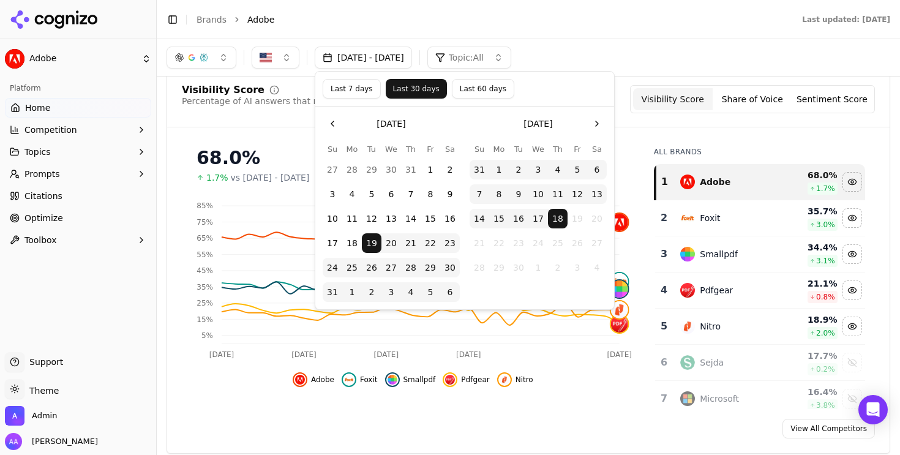
click at [466, 89] on button "Last 60 days" at bounding box center [483, 89] width 62 height 20
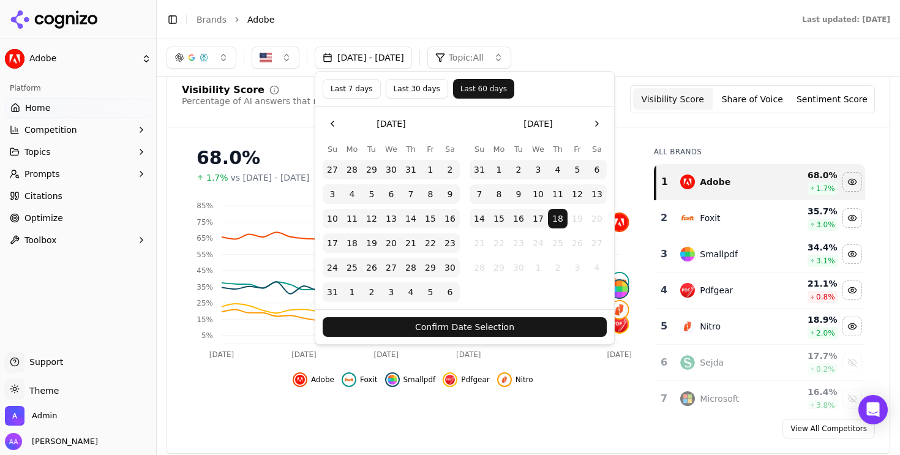
click at [517, 321] on button "Confirm Date Selection" at bounding box center [465, 327] width 284 height 20
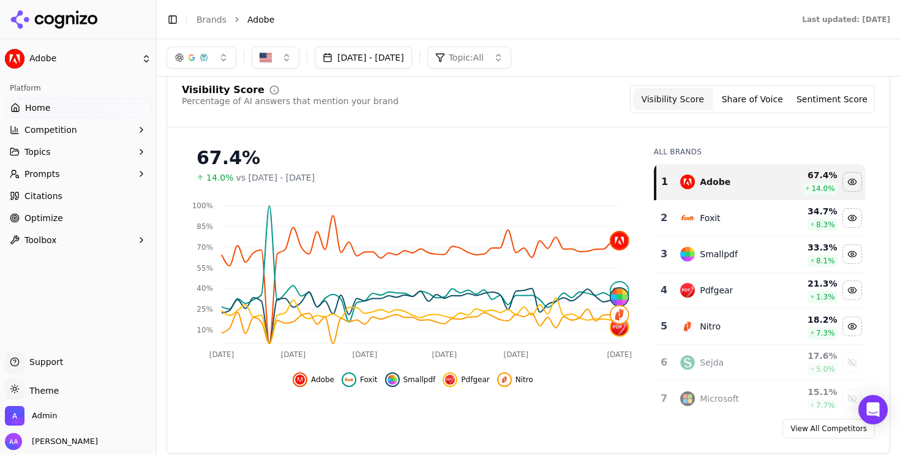
click at [390, 58] on button "Jul 20, 2025 - Sep 18, 2025" at bounding box center [363, 58] width 97 height 22
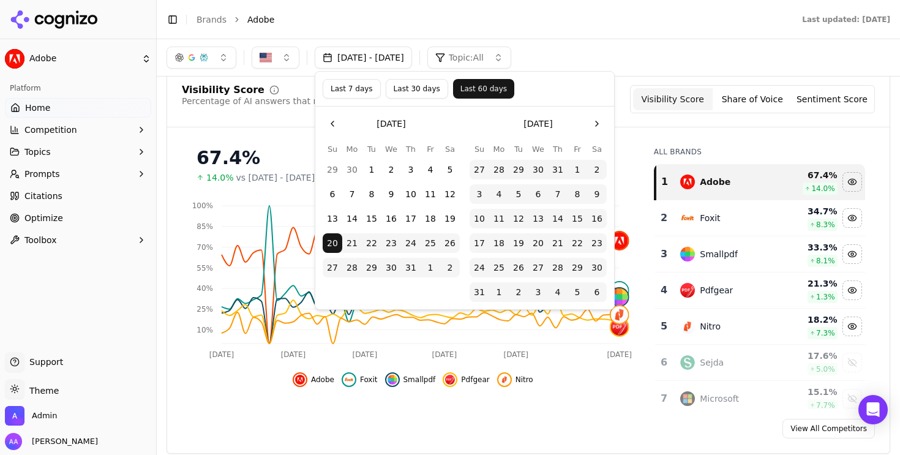
click at [327, 125] on button "Go to the Previous Month" at bounding box center [333, 124] width 20 height 20
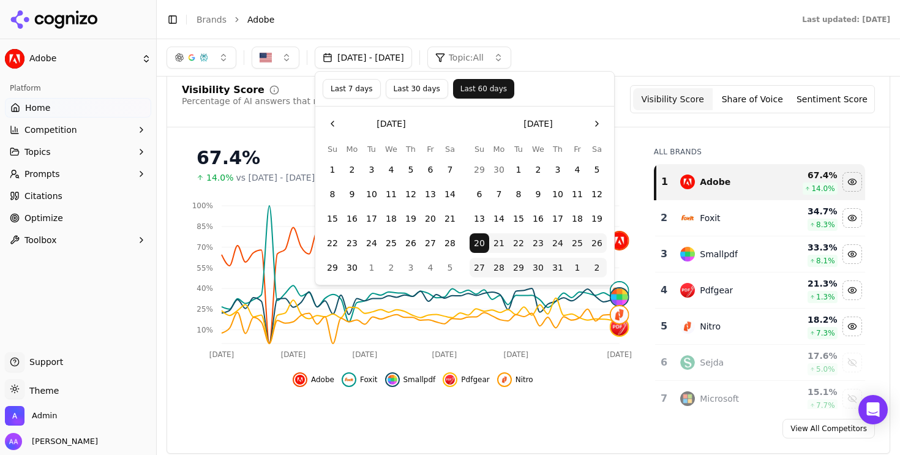
click at [338, 129] on button "Go to the Previous Month" at bounding box center [333, 124] width 20 height 20
click at [409, 165] on button "1" at bounding box center [411, 170] width 20 height 20
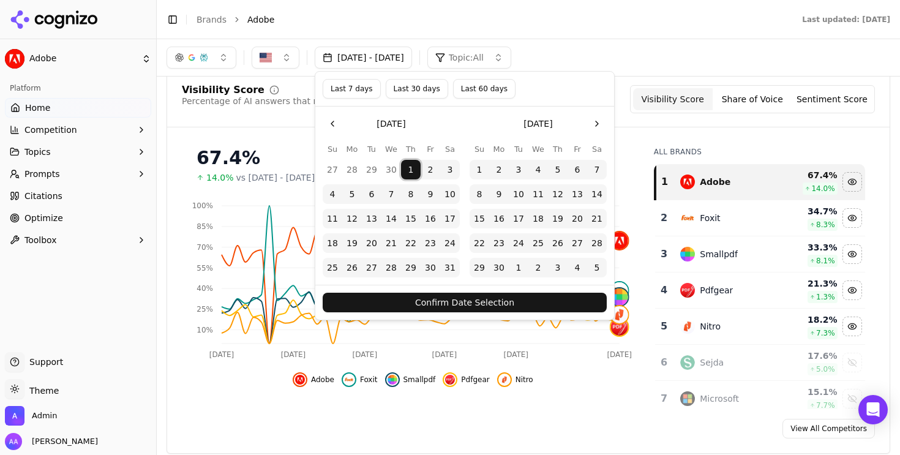
click at [468, 300] on button "Confirm Date Selection" at bounding box center [465, 303] width 284 height 20
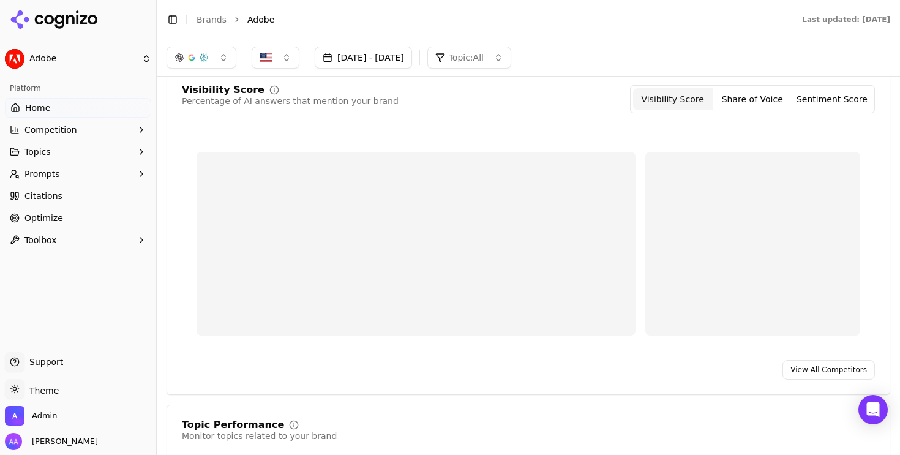
click at [56, 195] on span "Citations" at bounding box center [43, 196] width 38 height 12
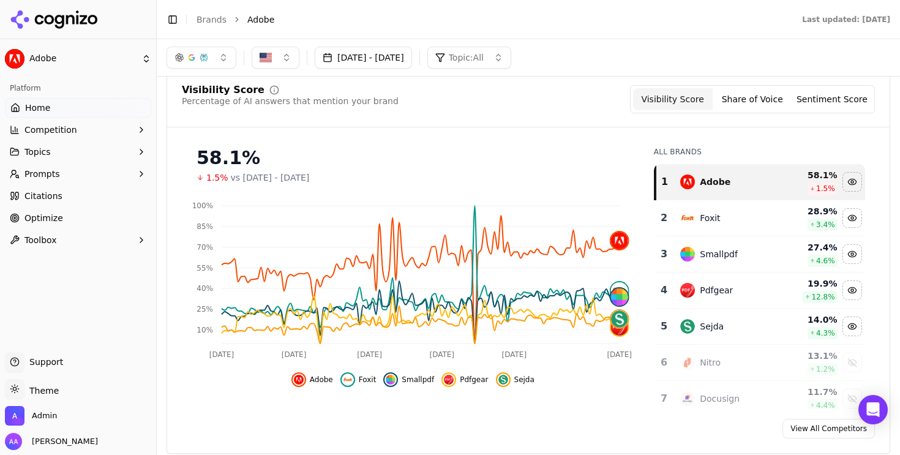
click at [544, 132] on div "Visibility Score Percentage of AI answers that mention your brand Visibility Sc…" at bounding box center [527, 262] width 723 height 384
click at [412, 64] on button "[DATE] - [DATE]" at bounding box center [363, 58] width 97 height 22
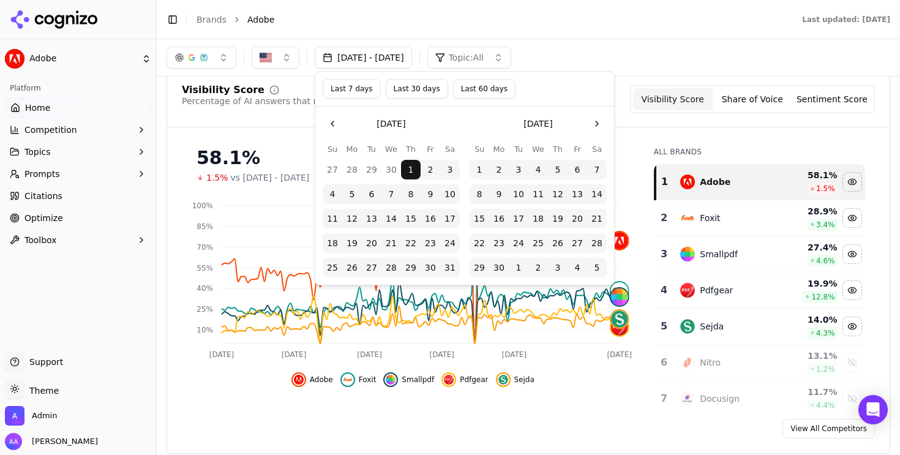
click at [332, 122] on button "Go to the Previous Month" at bounding box center [333, 124] width 20 height 20
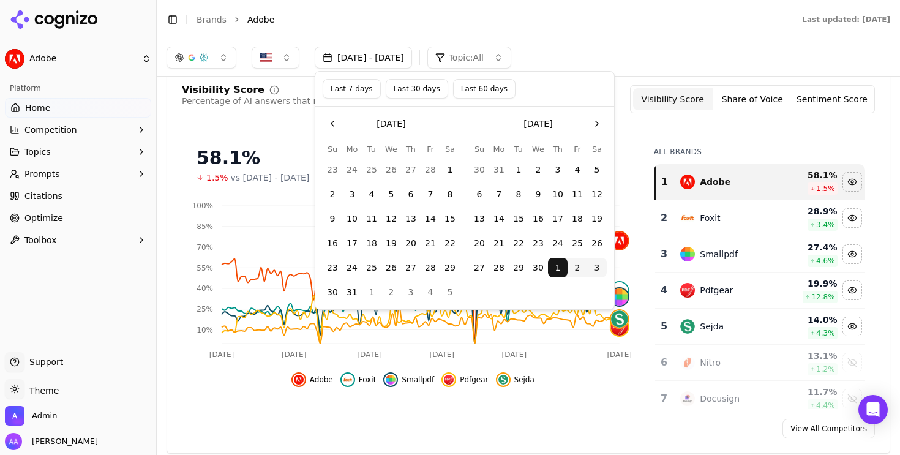
click at [332, 122] on button "Go to the Previous Month" at bounding box center [333, 124] width 20 height 20
click at [450, 170] on button "1" at bounding box center [450, 170] width 20 height 20
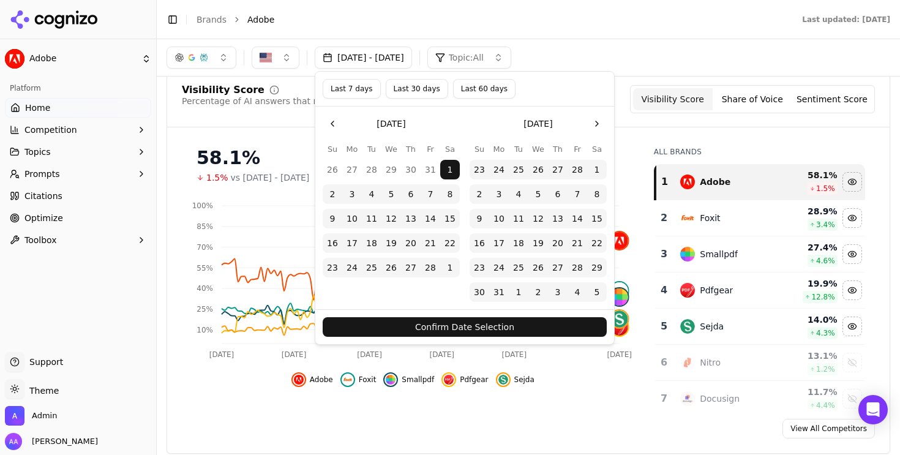
click at [450, 323] on button "Confirm Date Selection" at bounding box center [465, 327] width 284 height 20
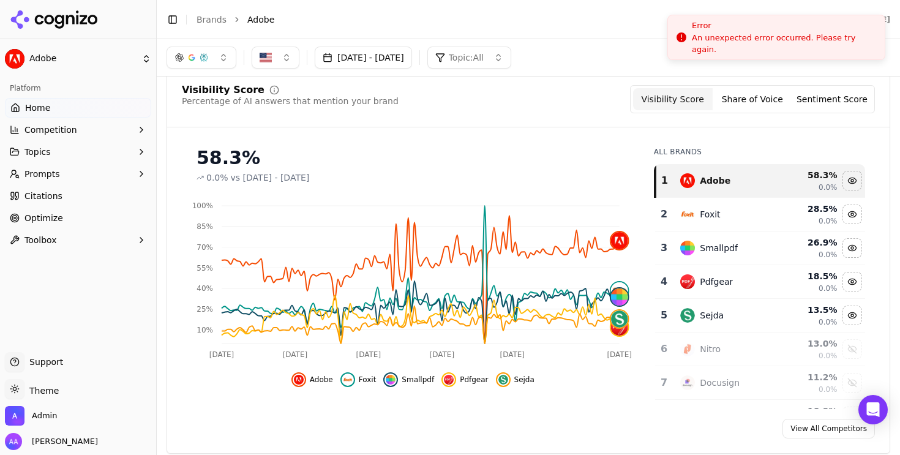
drag, startPoint x: 836, startPoint y: 35, endPoint x: 835, endPoint y: -2, distance: 37.4
click at [835, 20] on div "Error" at bounding box center [783, 26] width 183 height 12
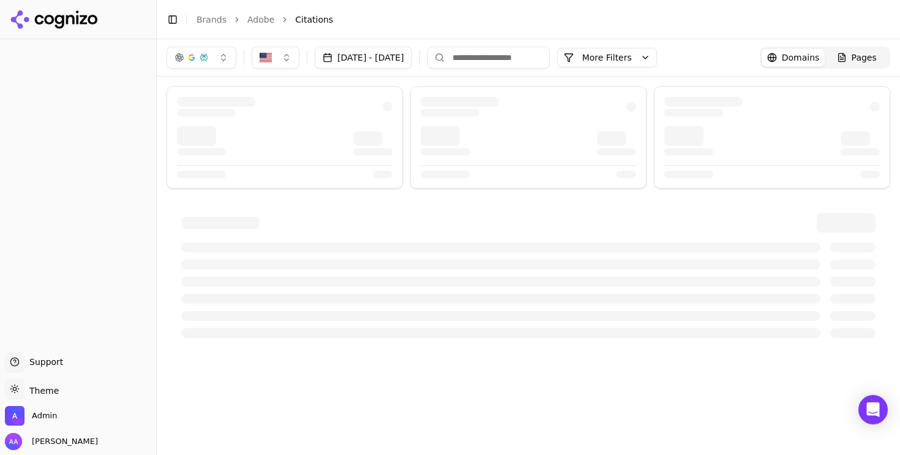
click at [373, 58] on button "[DATE] - [DATE]" at bounding box center [363, 58] width 97 height 22
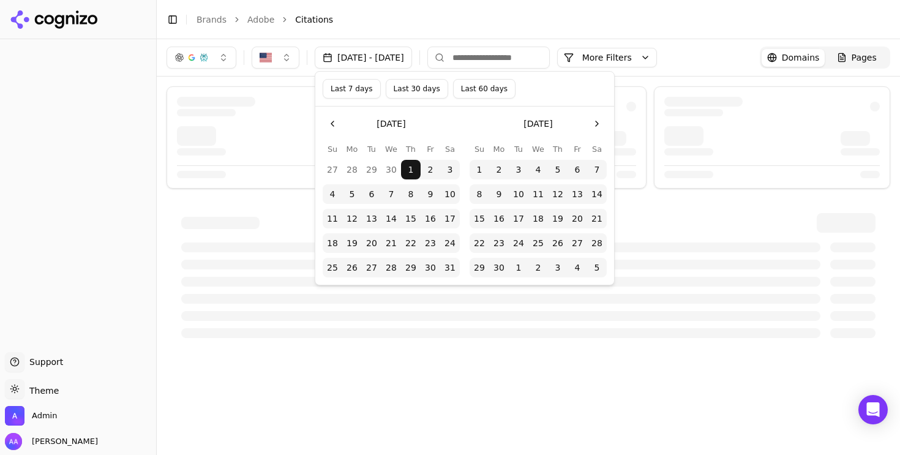
click at [482, 90] on button "Last 60 days" at bounding box center [484, 89] width 62 height 20
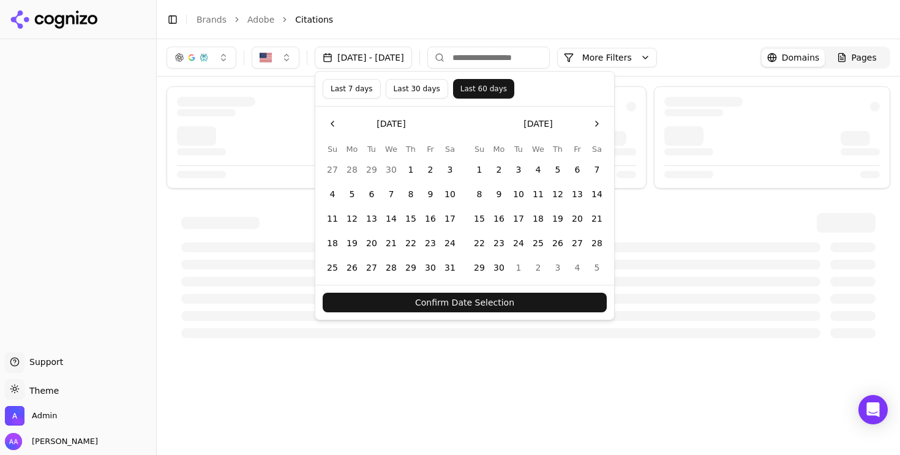
click at [422, 92] on button "Last 30 days" at bounding box center [417, 89] width 62 height 20
click at [460, 301] on button "Confirm Date Selection" at bounding box center [465, 303] width 284 height 20
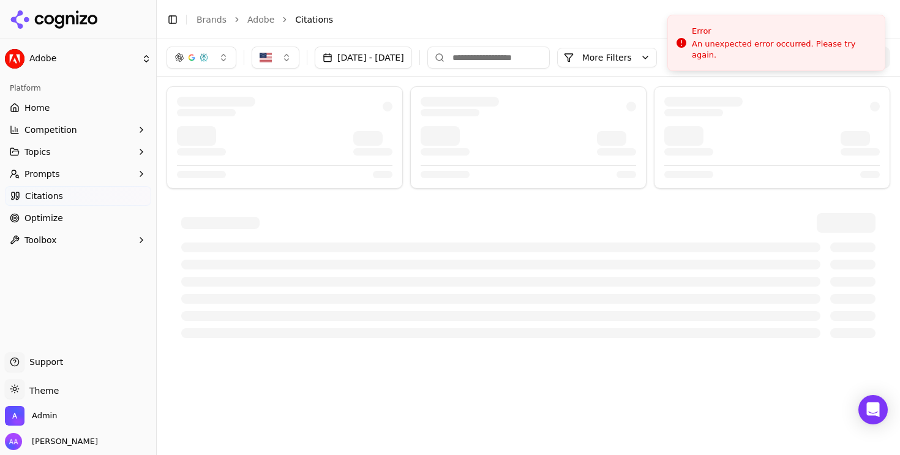
click at [265, 23] on link "Adobe" at bounding box center [260, 19] width 27 height 12
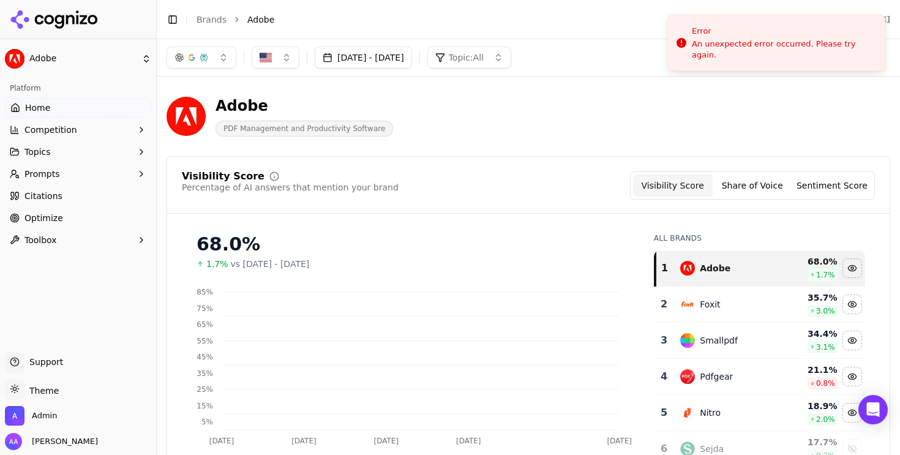
click at [184, 22] on html "Adobe Platform Home Competition Topics Prompts Citations Optimize Toolbox Suppo…" at bounding box center [450, 227] width 900 height 455
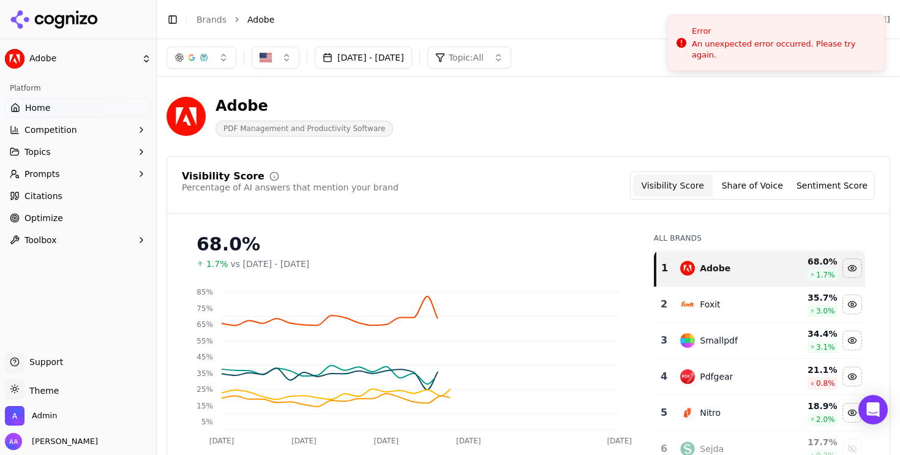
click at [211, 21] on link "Brands" at bounding box center [211, 20] width 30 height 10
click at [721, 34] on html "Adobe Platform Home Competition Topics Prompts Citations Optimize Toolbox Suppo…" at bounding box center [450, 227] width 900 height 455
click at [722, 18] on html "Adobe Platform Home Competition Topics Prompts Citations Optimize Toolbox Suppo…" at bounding box center [450, 227] width 900 height 455
click at [719, 14] on html "Adobe Platform Home Competition Topics Prompts Citations Optimize Toolbox Suppo…" at bounding box center [450, 227] width 900 height 455
click at [693, 0] on html "Adobe Platform Home Competition Topics Prompts Citations Optimize Toolbox Suppo…" at bounding box center [450, 227] width 900 height 455
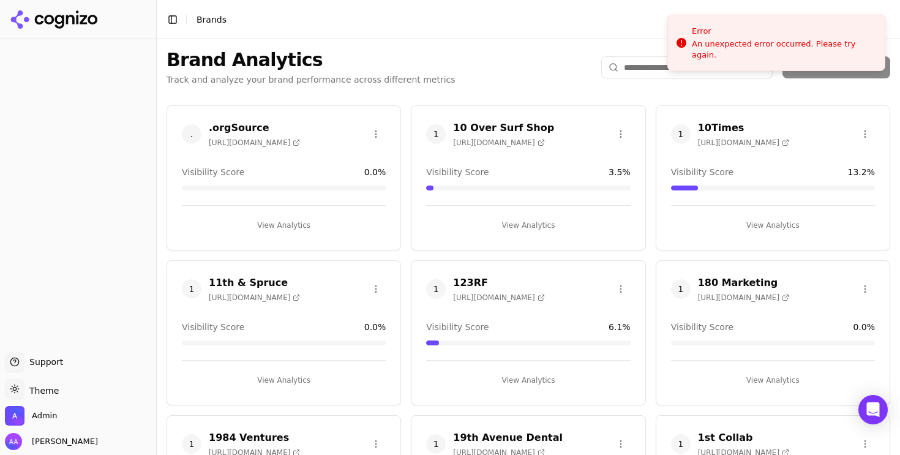
click at [690, 59] on html "Support Support Toggle theme Theme Admin Alp Aysan Toggle Sidebar Brands Brand …" at bounding box center [450, 227] width 900 height 455
click at [653, 65] on html "Support Support Toggle theme Theme Admin Alp Aysan Toggle Sidebar Brands Brand …" at bounding box center [450, 227] width 900 height 455
click at [640, 67] on html "Support Support Toggle theme Theme Admin Alp Aysan Toggle Sidebar Brands Brand …" at bounding box center [450, 227] width 900 height 455
click at [641, 73] on html "Support Support Toggle theme Theme Admin Alp Aysan Toggle Sidebar Brands Brand …" at bounding box center [450, 227] width 900 height 455
click at [632, 69] on html "Support Support Toggle theme Theme Admin Alp Aysan Toggle Sidebar Brands Brand …" at bounding box center [450, 227] width 900 height 455
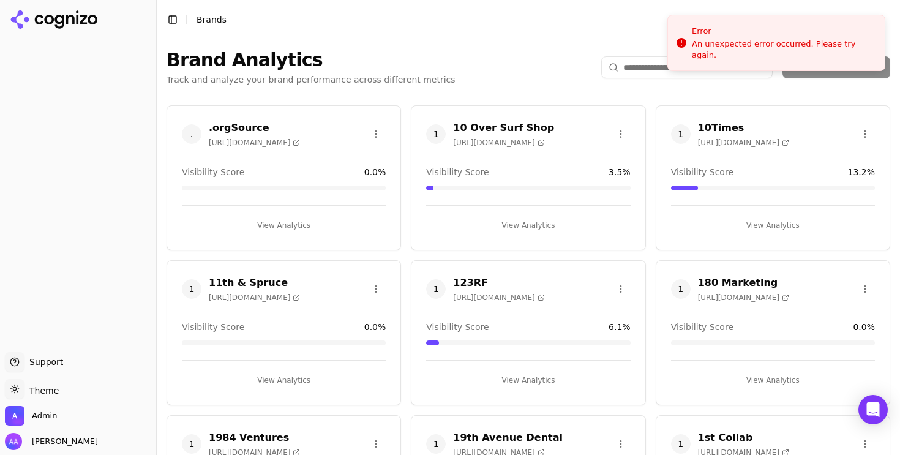
drag, startPoint x: 727, startPoint y: 40, endPoint x: 632, endPoint y: 2, distance: 103.0
click at [725, 72] on html "Support Support Toggle theme Theme Admin Alp Aysan Toggle Sidebar Brands Brand …" at bounding box center [450, 227] width 900 height 455
click at [641, 65] on input "search" at bounding box center [686, 67] width 171 height 22
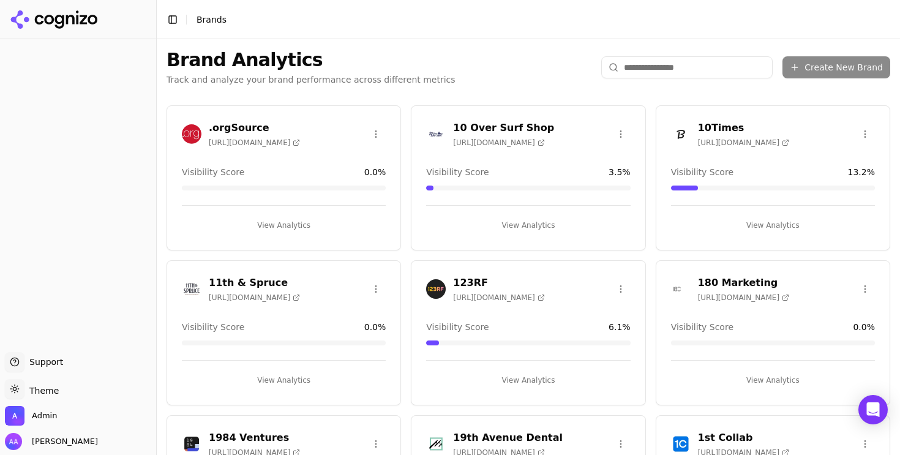
click at [643, 69] on input "search" at bounding box center [686, 67] width 171 height 22
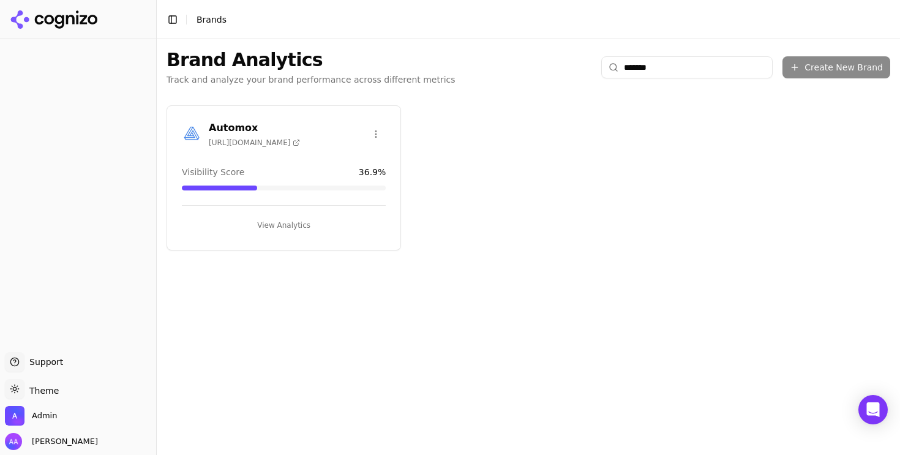
type input "*******"
click at [191, 131] on img at bounding box center [192, 134] width 20 height 20
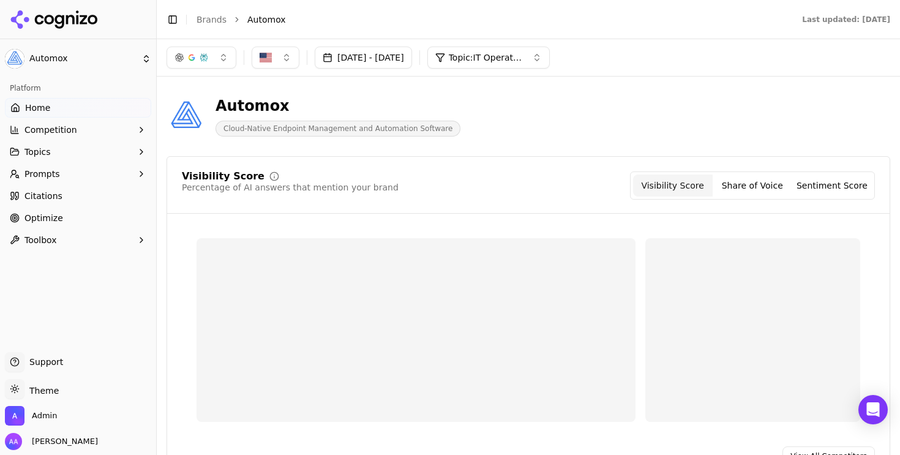
click at [385, 57] on button "[DATE] - [DATE]" at bounding box center [363, 58] width 97 height 22
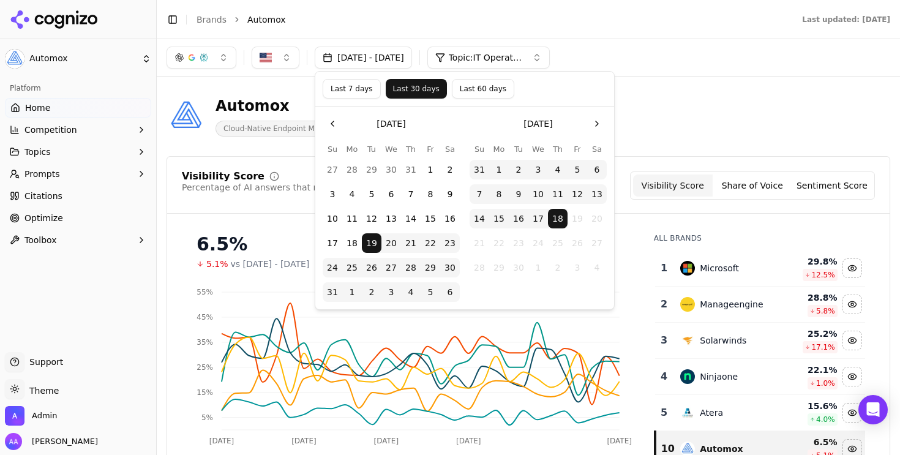
click at [480, 94] on button "Last 60 days" at bounding box center [483, 89] width 62 height 20
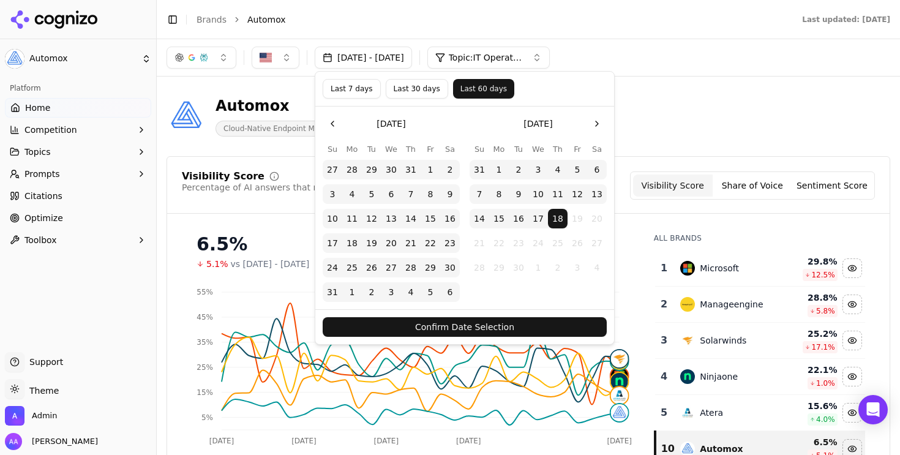
click at [338, 125] on button "Go to the Previous Month" at bounding box center [333, 124] width 20 height 20
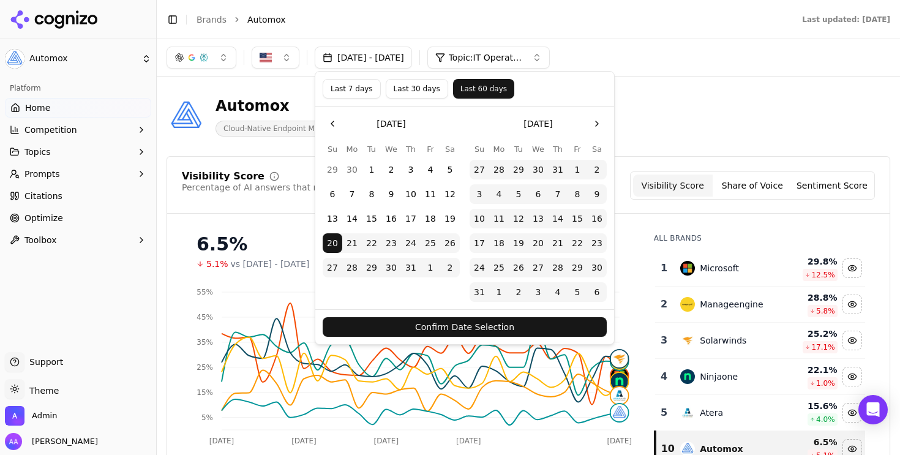
click at [338, 125] on button "Go to the Previous Month" at bounding box center [333, 124] width 20 height 20
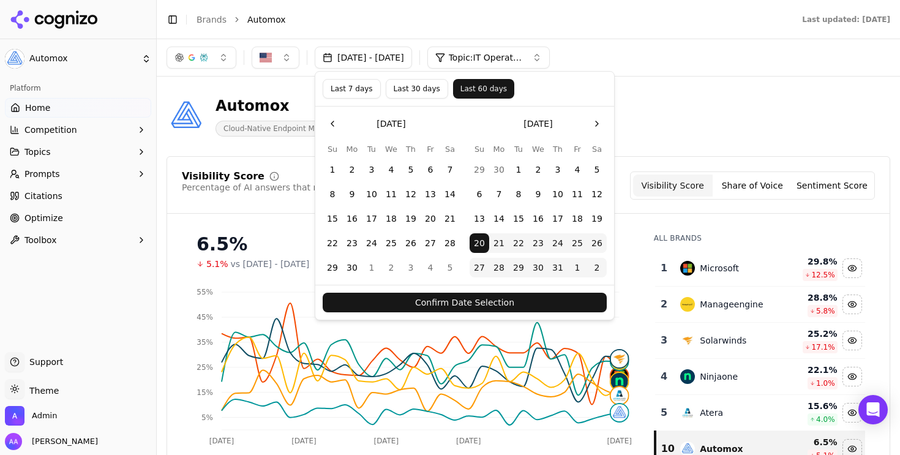
click at [337, 170] on button "1" at bounding box center [333, 170] width 20 height 20
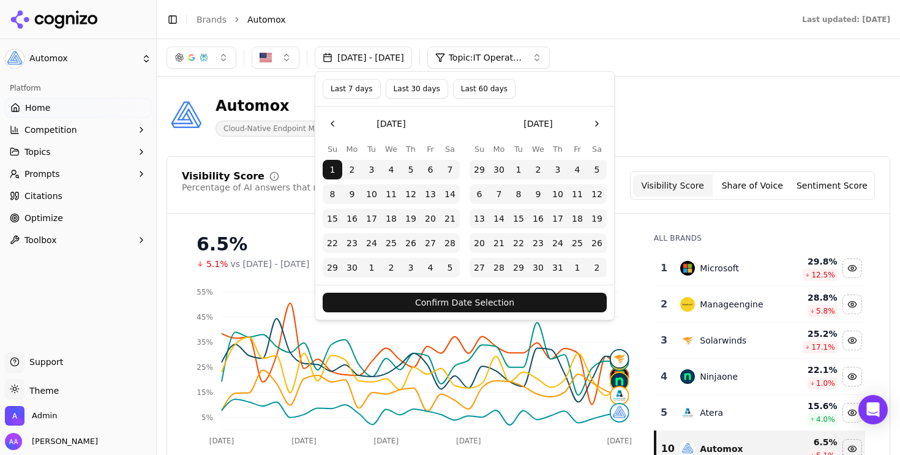
click at [422, 301] on button "Confirm Date Selection" at bounding box center [465, 303] width 284 height 20
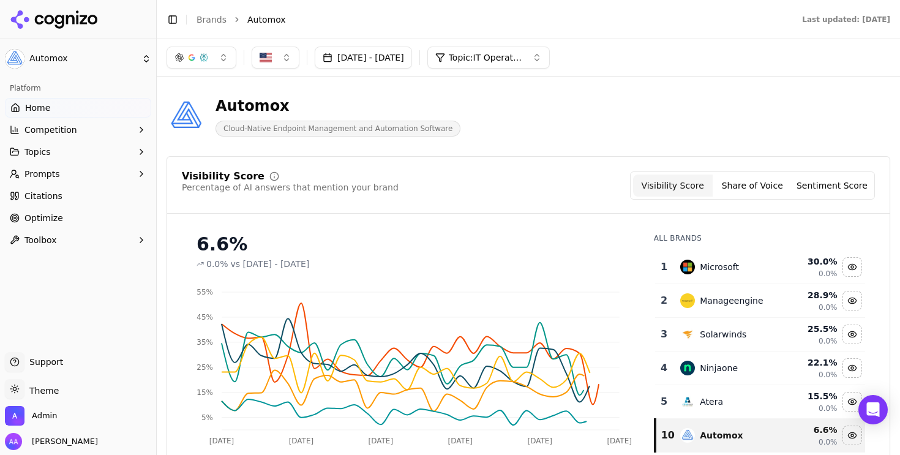
click at [522, 56] on span "Topic: IT Operations Reporting" at bounding box center [485, 57] width 73 height 12
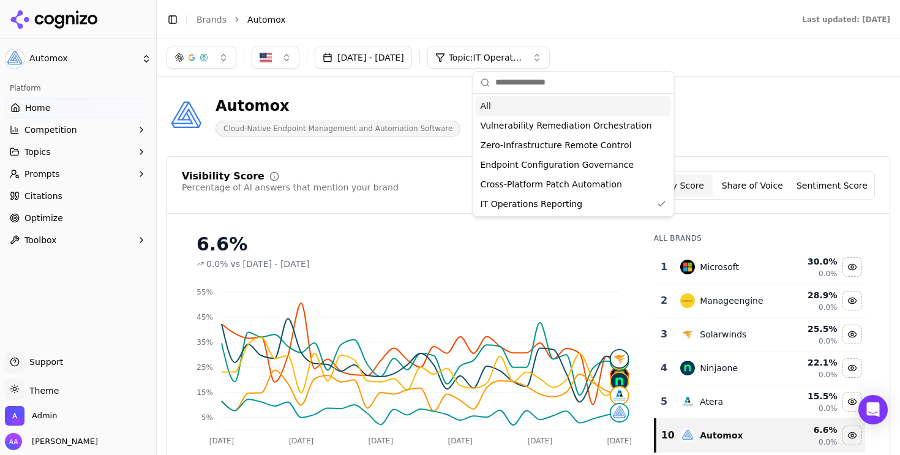
click at [517, 106] on div "All" at bounding box center [574, 106] width 196 height 20
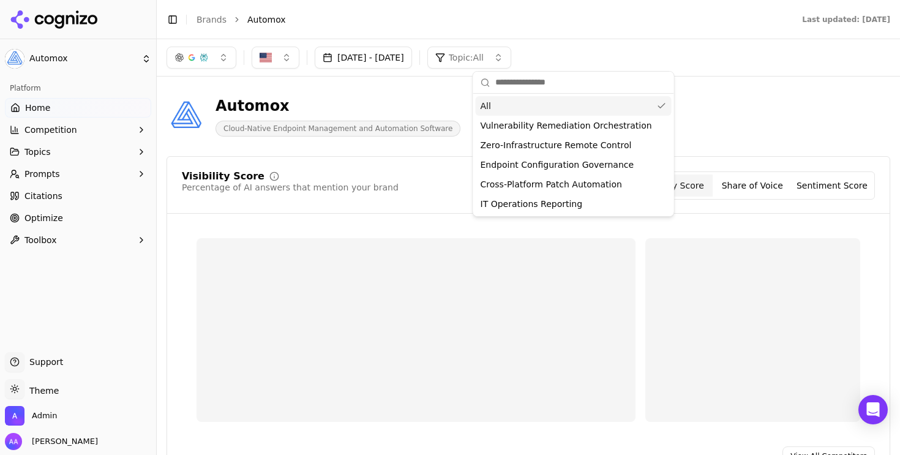
click at [722, 97] on div "Automox Cloud-Native Endpoint Management and Automation Software" at bounding box center [527, 116] width 723 height 60
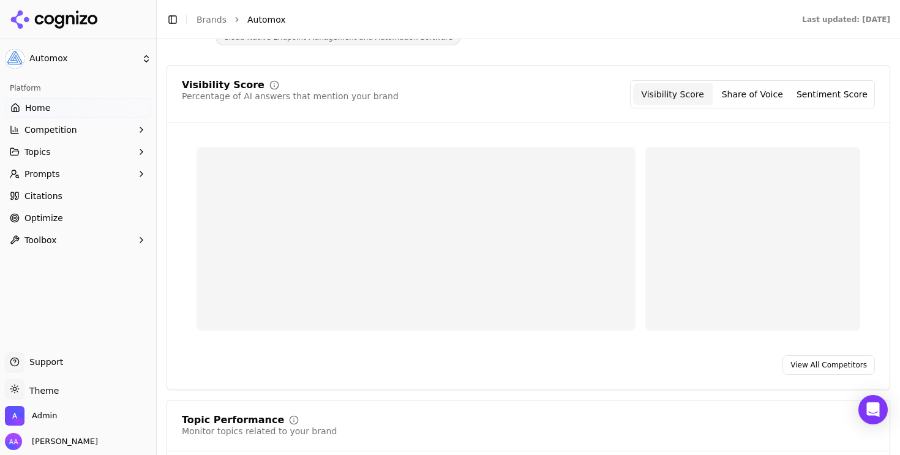
scroll to position [93, 0]
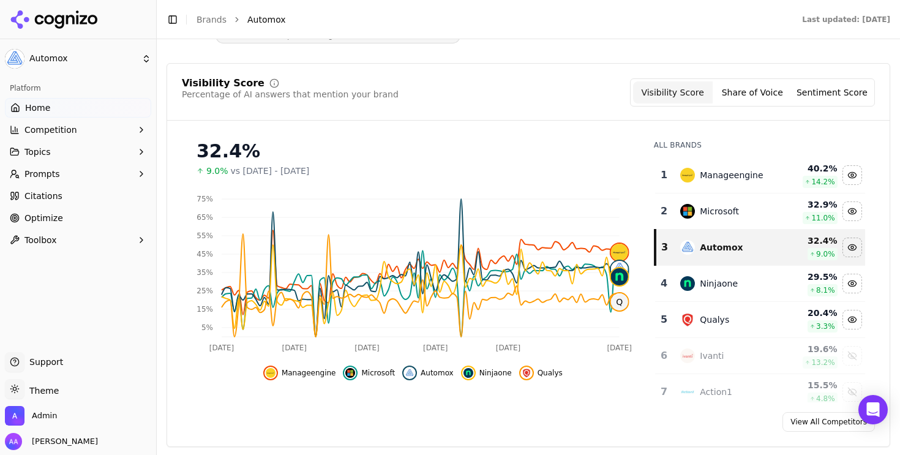
click at [723, 206] on div "Microsoft" at bounding box center [719, 211] width 39 height 12
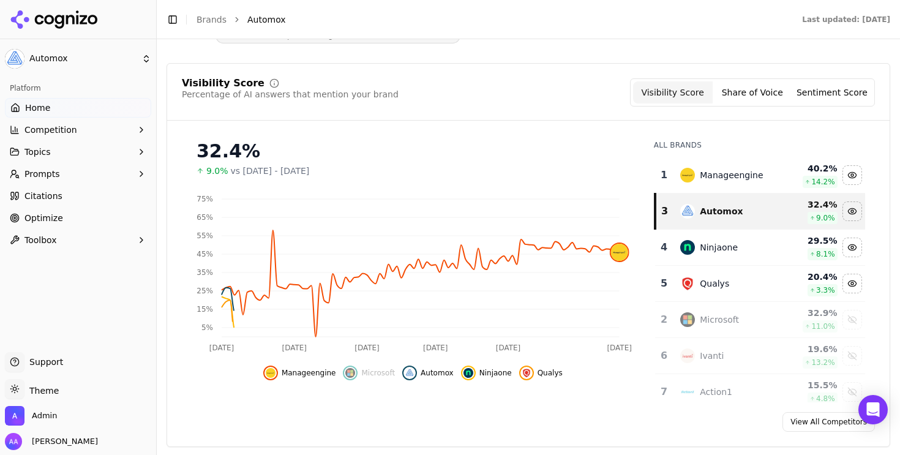
click at [725, 175] on div "Manageengine" at bounding box center [731, 175] width 63 height 12
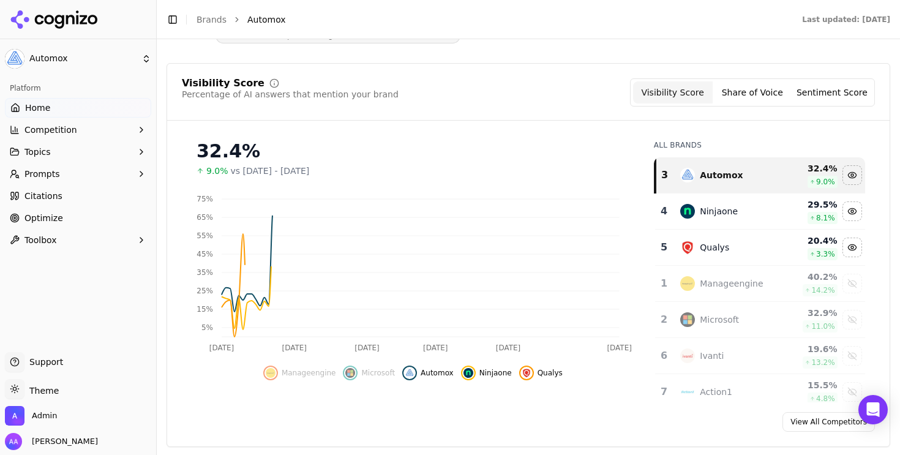
click at [717, 212] on div "Ninjaone" at bounding box center [719, 211] width 38 height 12
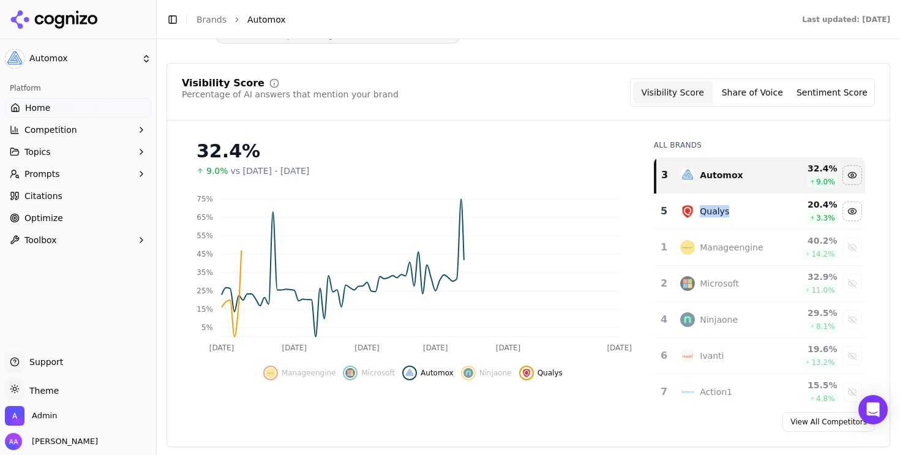
click at [717, 212] on div "Qualys" at bounding box center [714, 211] width 29 height 12
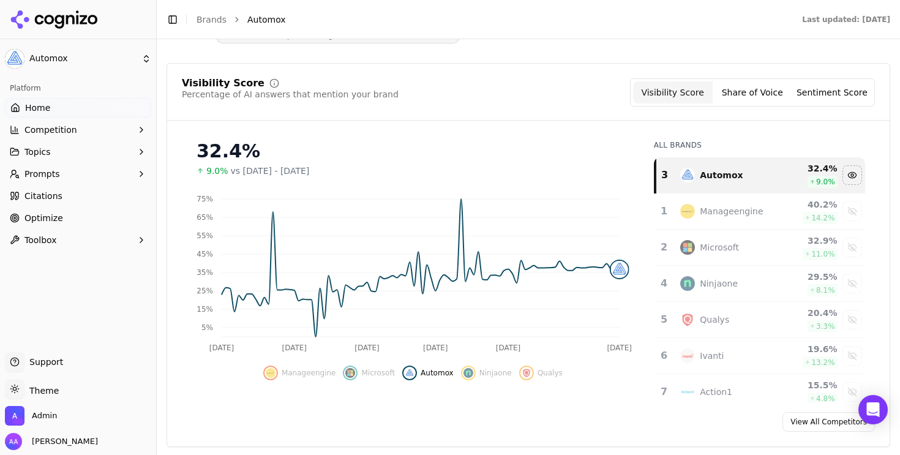
scroll to position [0, 0]
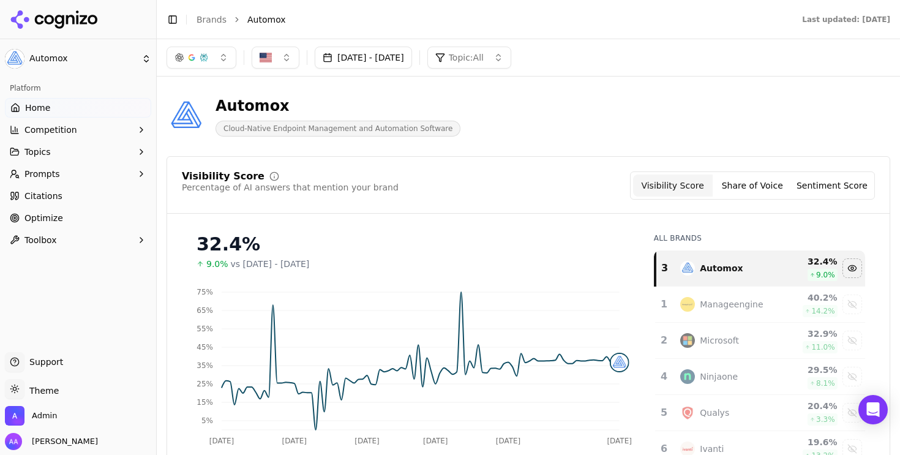
click at [411, 61] on button "Jun 01, 2025 - Sep 18, 2025" at bounding box center [363, 58] width 97 height 22
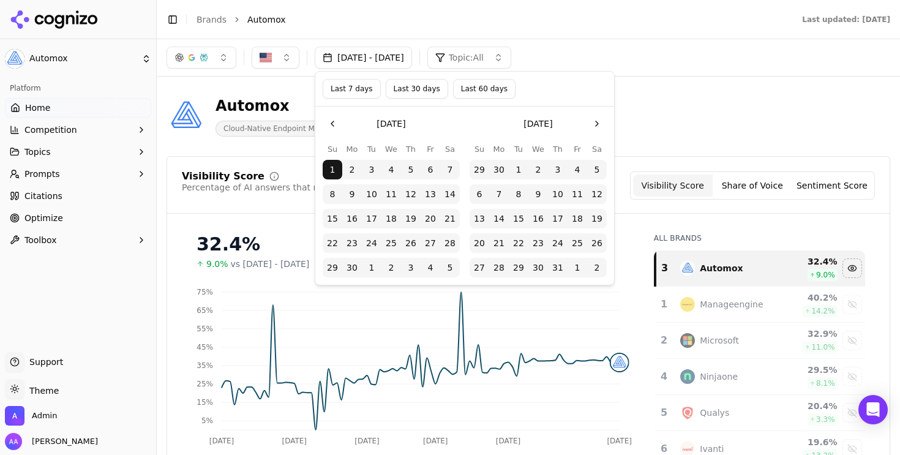
click at [334, 127] on button "Go to the Previous Month" at bounding box center [333, 124] width 20 height 20
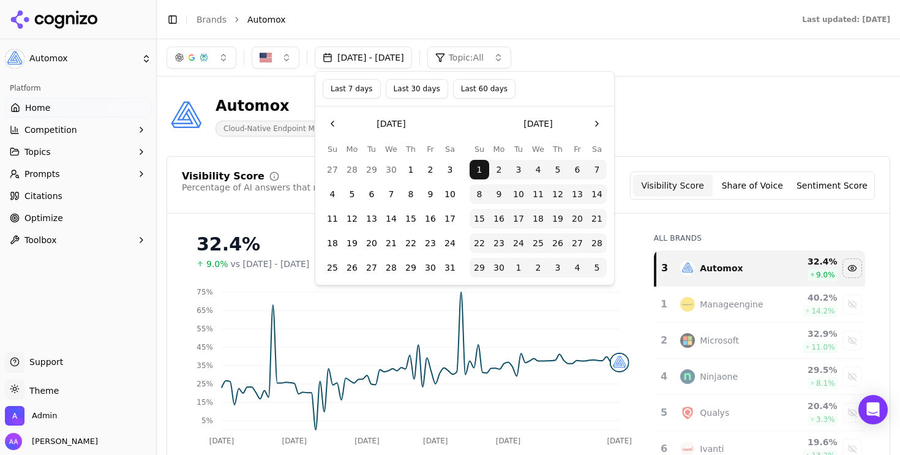
click at [331, 122] on button "Go to the Previous Month" at bounding box center [333, 124] width 20 height 20
click at [373, 166] on button "1" at bounding box center [372, 170] width 20 height 20
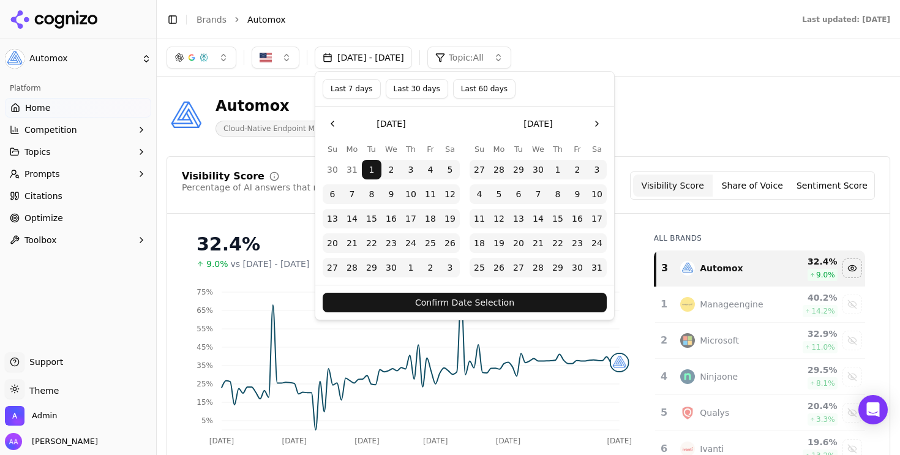
click at [499, 308] on button "Confirm Date Selection" at bounding box center [465, 303] width 284 height 20
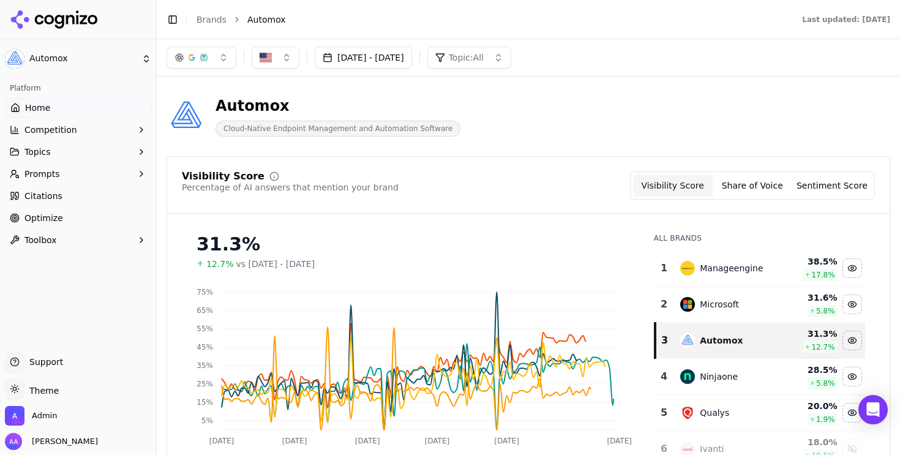
click at [756, 276] on td "Manageengine" at bounding box center [727, 268] width 109 height 36
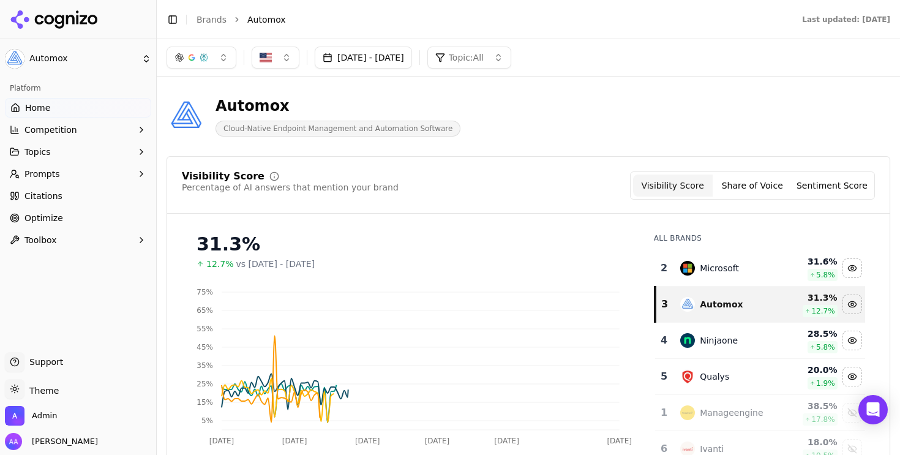
click at [756, 276] on td "Microsoft" at bounding box center [727, 268] width 109 height 36
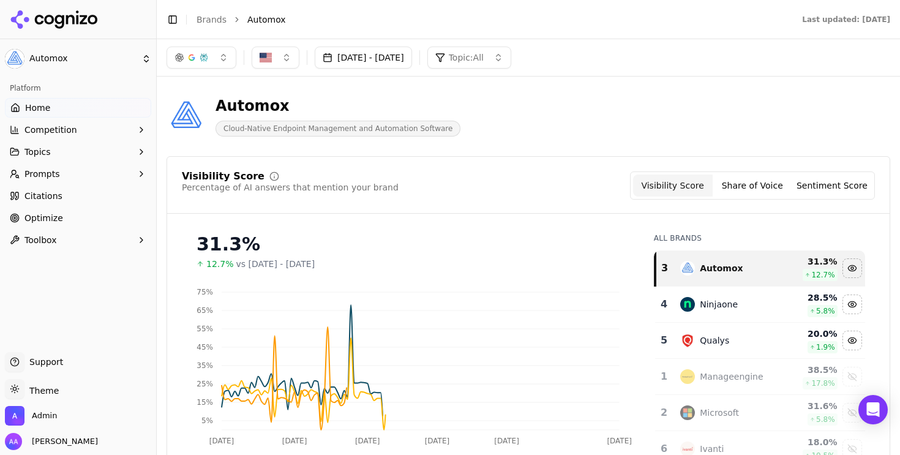
click at [737, 302] on div "Ninjaone" at bounding box center [727, 304] width 94 height 15
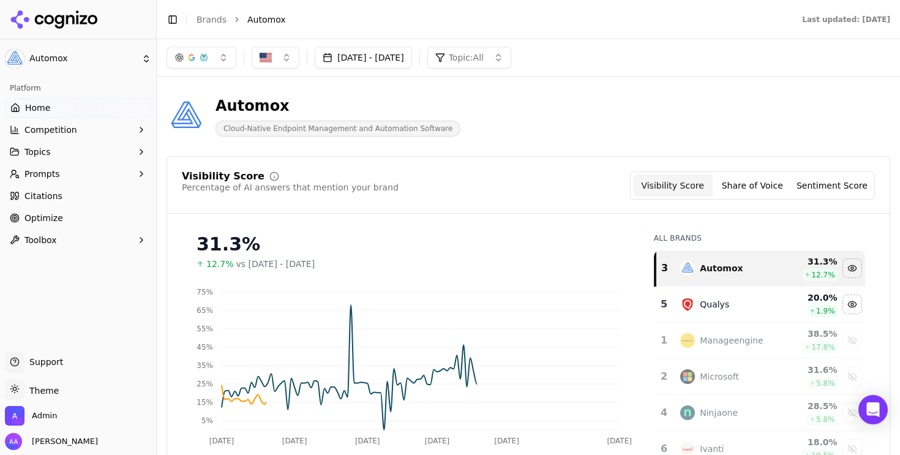
click at [737, 302] on div "Qualys" at bounding box center [727, 304] width 94 height 15
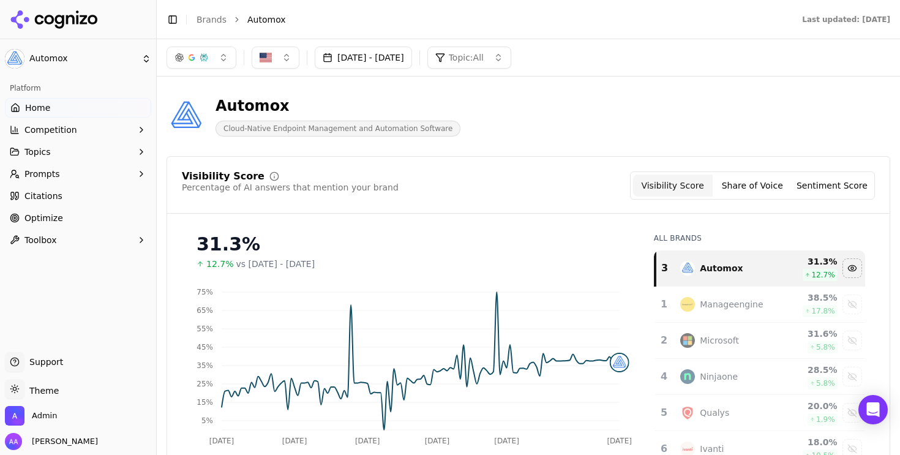
scroll to position [7, 0]
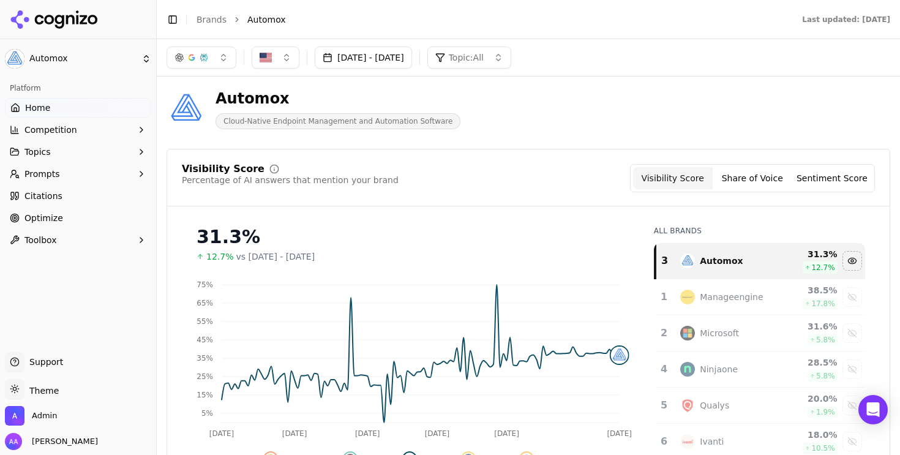
click at [401, 65] on button "Apr 01, 2025 - Sep 18, 2025" at bounding box center [363, 58] width 97 height 22
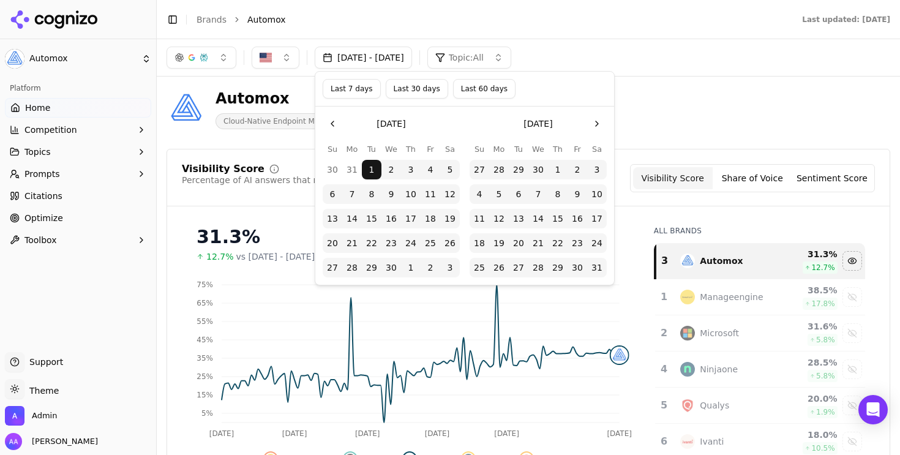
click at [333, 127] on button "Go to the Previous Month" at bounding box center [333, 124] width 20 height 20
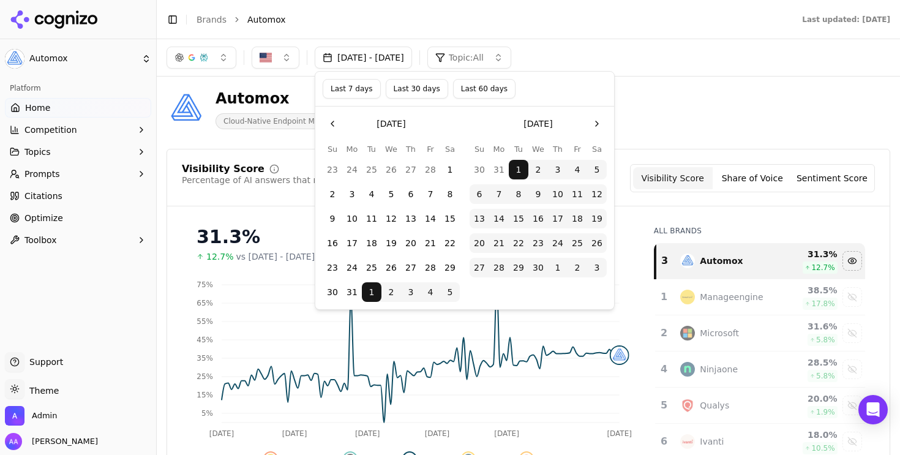
click at [333, 127] on button "Go to the Previous Month" at bounding box center [333, 124] width 20 height 20
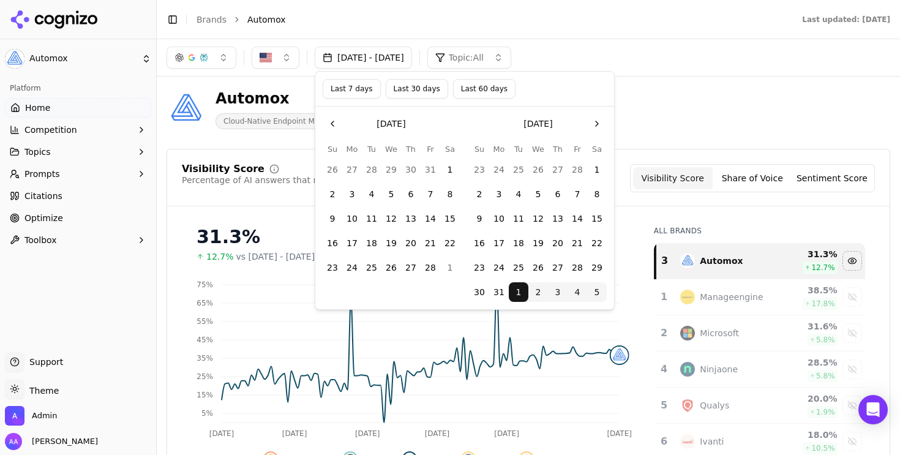
click at [448, 165] on button "1" at bounding box center [450, 170] width 20 height 20
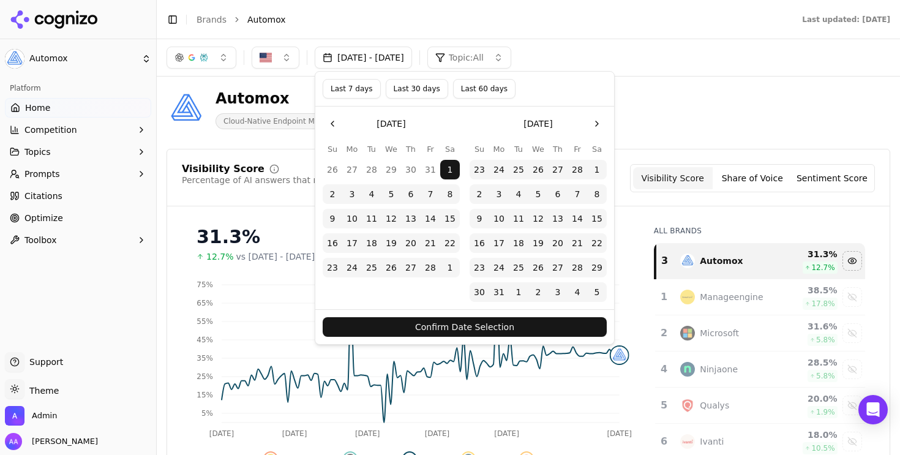
click at [450, 319] on button "Confirm Date Selection" at bounding box center [465, 327] width 284 height 20
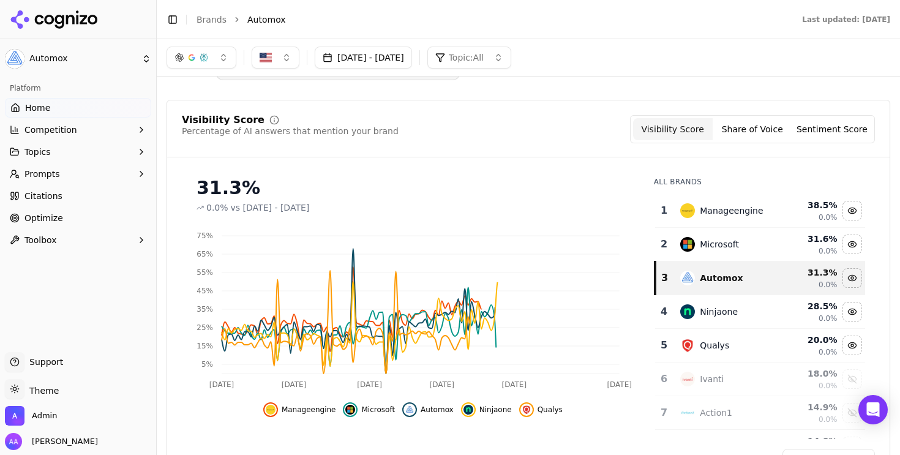
scroll to position [57, 0]
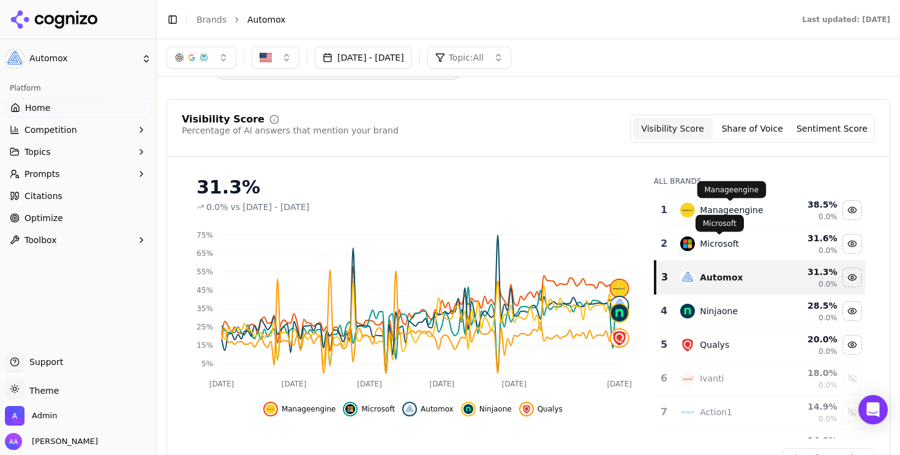
click at [730, 207] on div "Manageengine" at bounding box center [731, 210] width 63 height 12
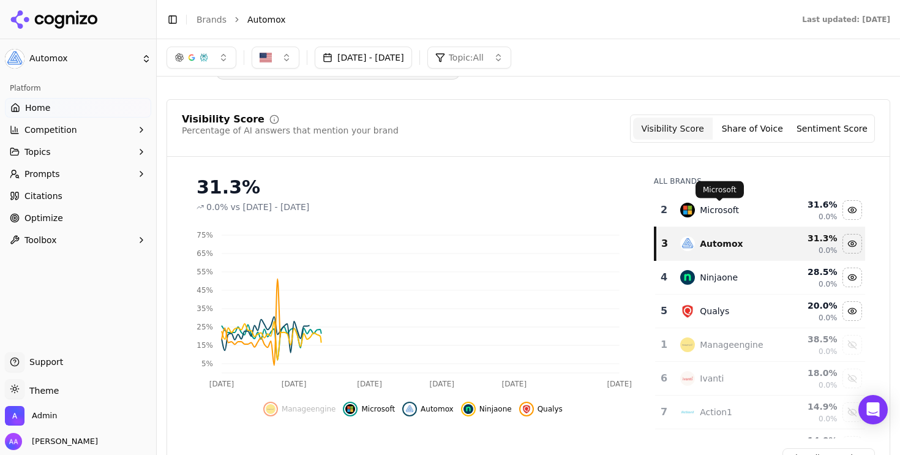
click at [726, 211] on div "Microsoft" at bounding box center [719, 210] width 39 height 12
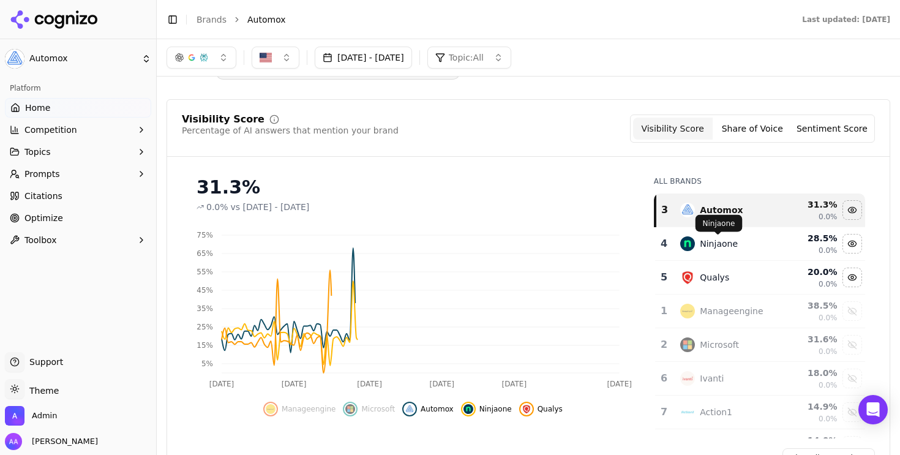
click at [712, 241] on div "Ninjaone" at bounding box center [719, 243] width 38 height 12
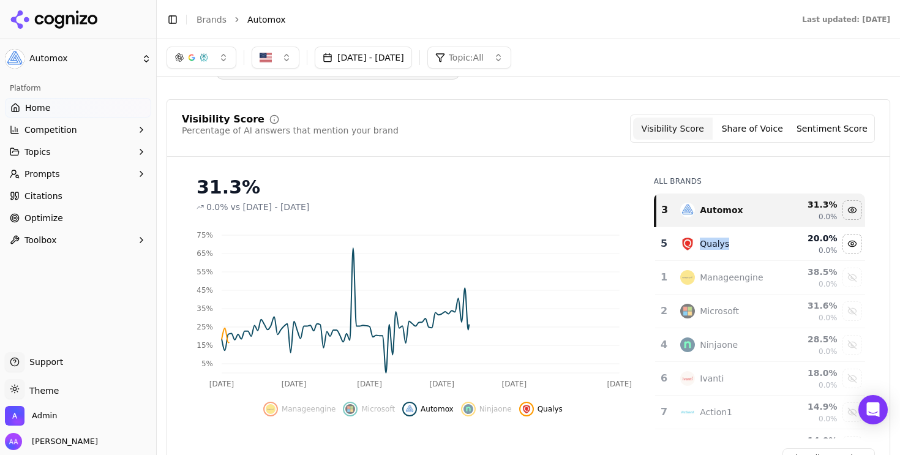
click at [712, 241] on div "Qualys" at bounding box center [714, 243] width 29 height 12
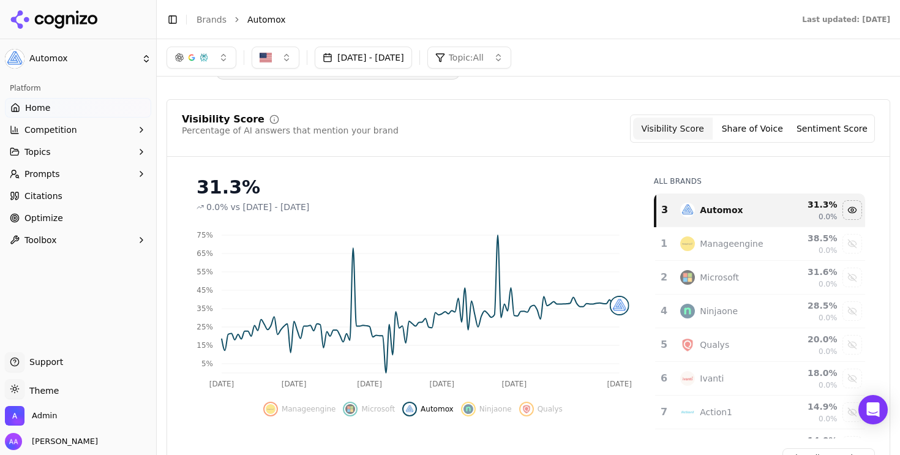
click at [218, 19] on link "Brands" at bounding box center [211, 20] width 30 height 10
click at [84, 19] on html "Automox Platform Home Competition Topics Prompts Citations Optimize Toolbox Sup…" at bounding box center [450, 227] width 900 height 455
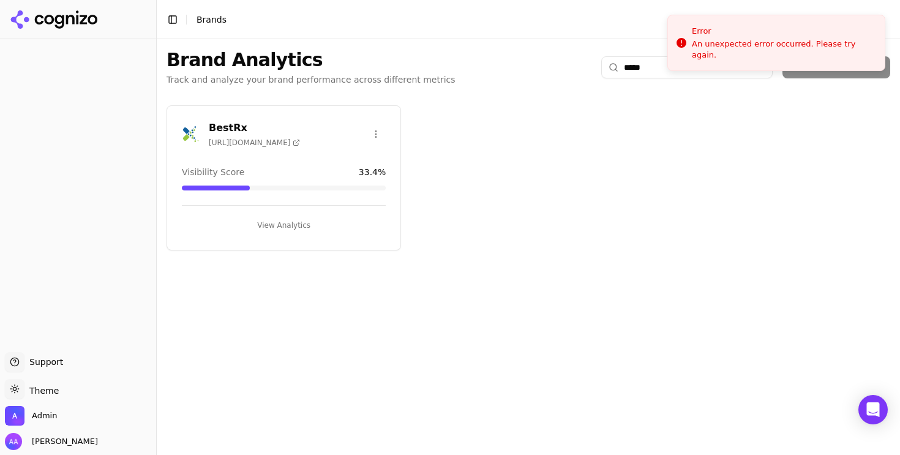
type input "*****"
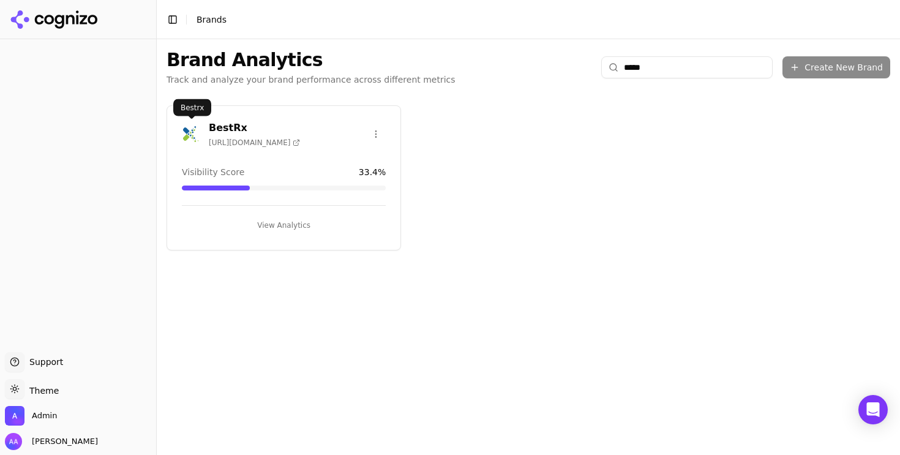
click at [194, 135] on img at bounding box center [192, 134] width 20 height 20
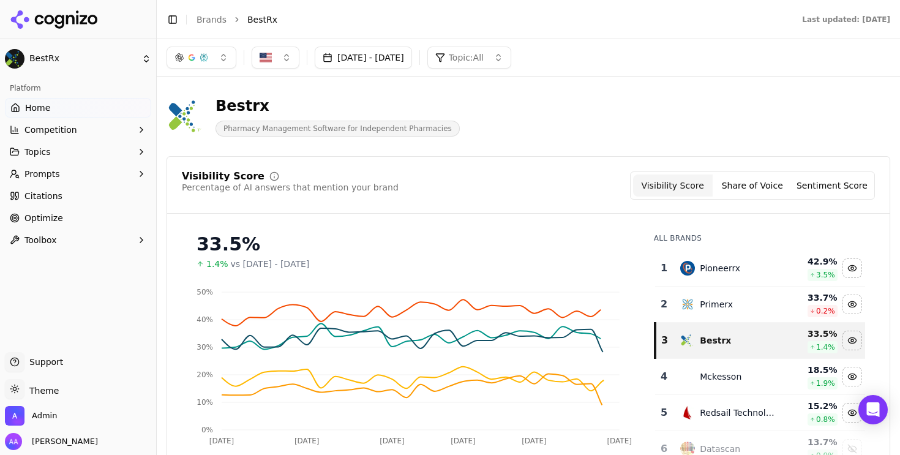
click at [113, 177] on button "Prompts" at bounding box center [78, 174] width 146 height 20
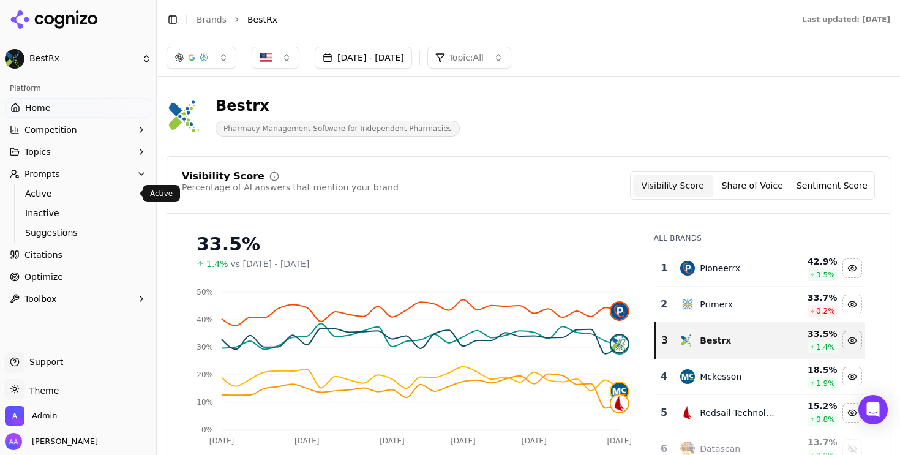
click at [109, 195] on span "Active" at bounding box center [78, 193] width 106 height 12
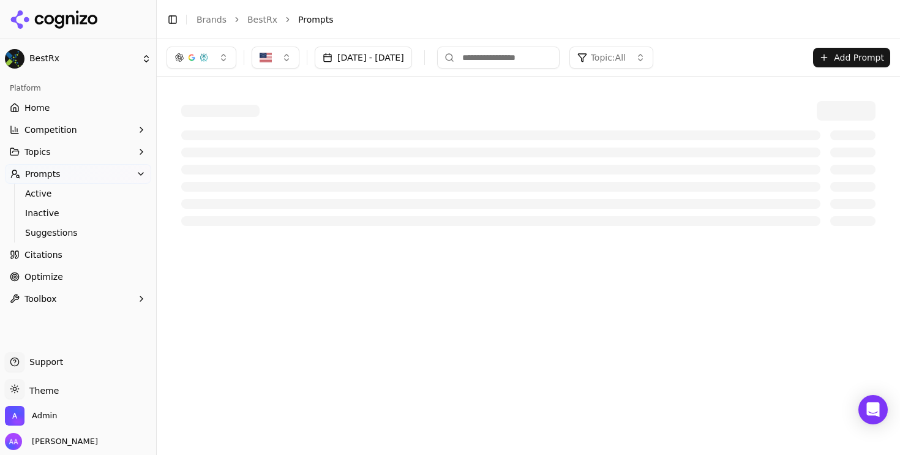
click at [65, 107] on link "Home" at bounding box center [78, 108] width 146 height 20
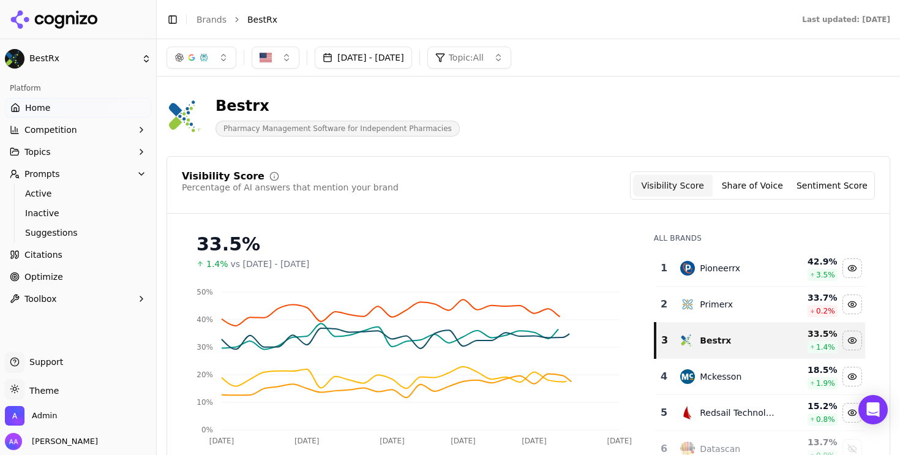
click at [370, 59] on button "[DATE] - [DATE]" at bounding box center [363, 58] width 97 height 22
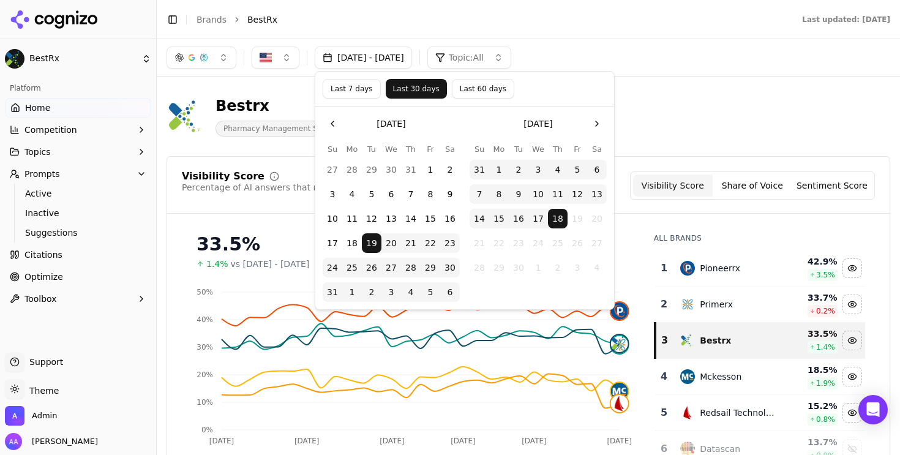
click at [495, 96] on button "Last 60 days" at bounding box center [483, 89] width 62 height 20
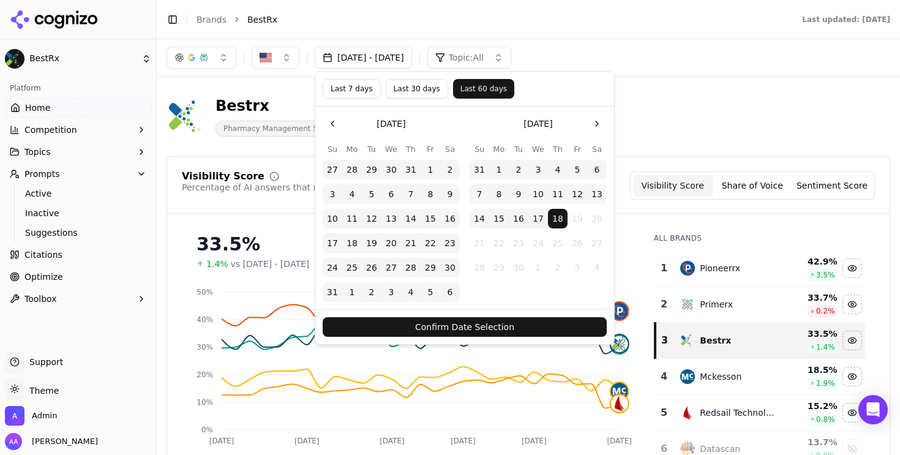
click at [325, 127] on button "Go to the Previous Month" at bounding box center [333, 124] width 20 height 20
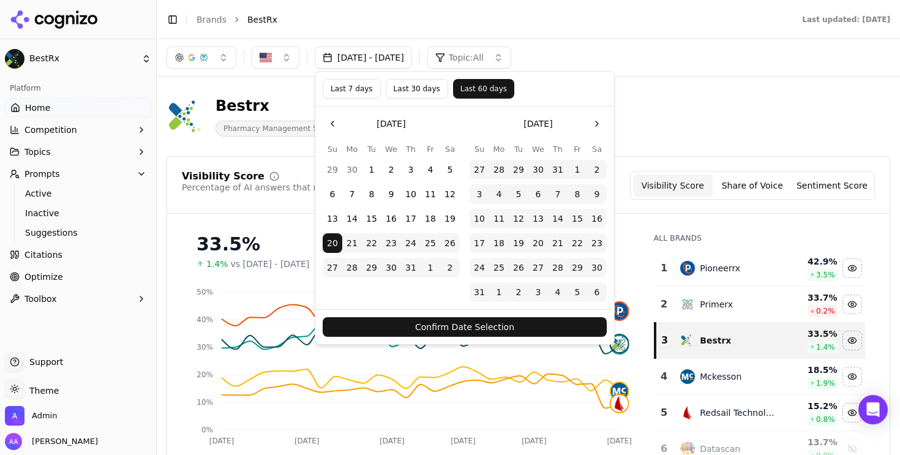
click at [325, 127] on button "Go to the Previous Month" at bounding box center [333, 124] width 20 height 20
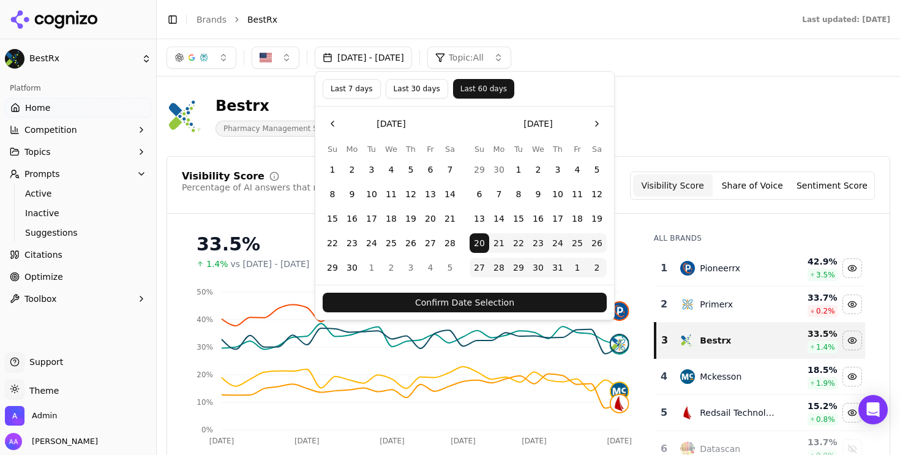
click at [325, 127] on button "Go to the Previous Month" at bounding box center [333, 124] width 20 height 20
click at [411, 166] on button "1" at bounding box center [411, 170] width 20 height 20
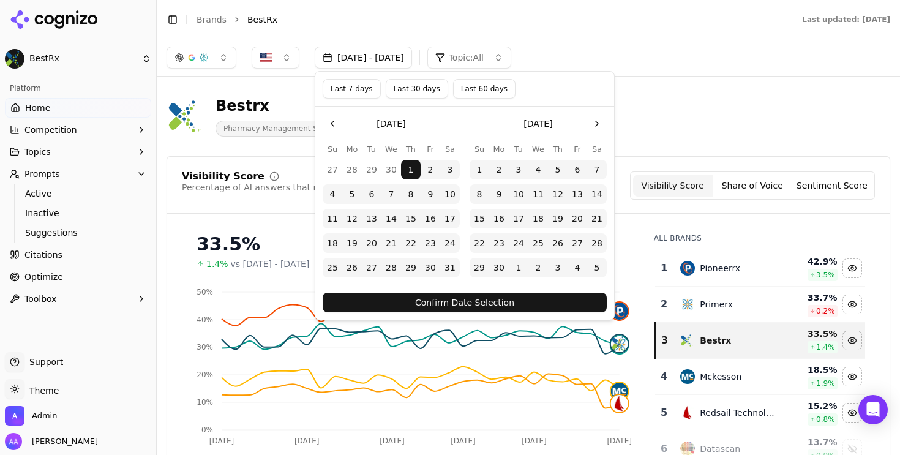
click at [453, 299] on button "Confirm Date Selection" at bounding box center [465, 303] width 284 height 20
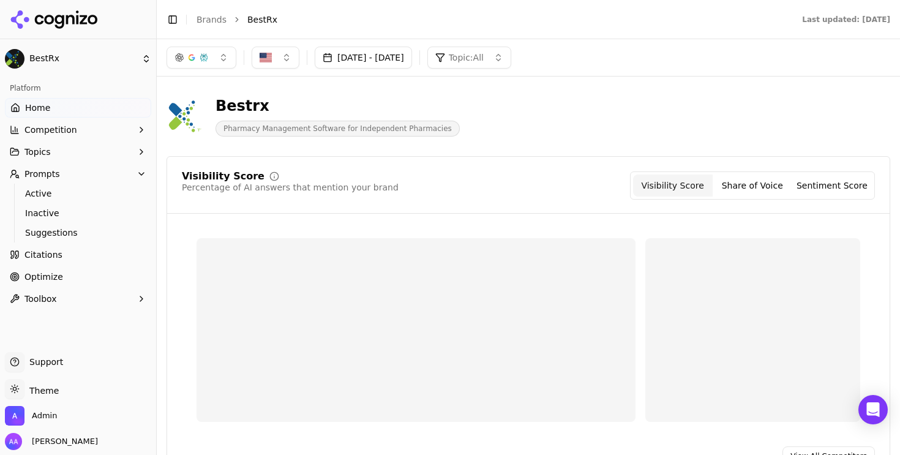
click at [408, 62] on button "[DATE] - [DATE]" at bounding box center [363, 58] width 97 height 22
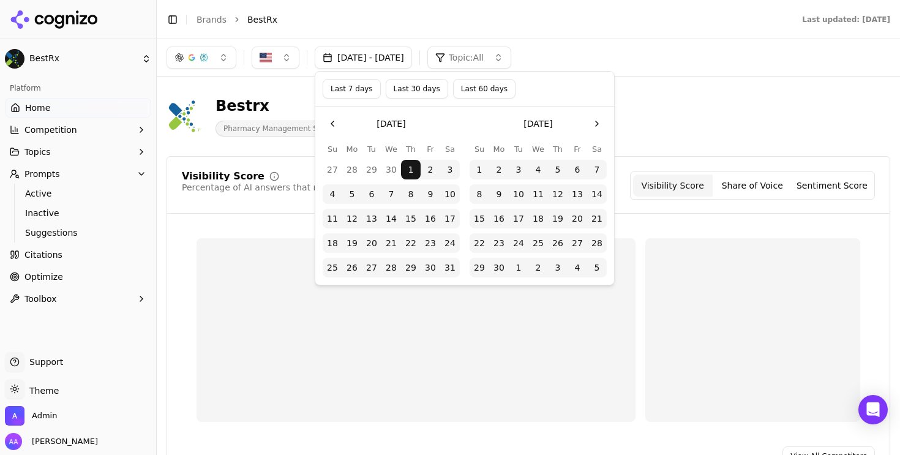
click at [327, 125] on button "Go to the Previous Month" at bounding box center [333, 124] width 20 height 20
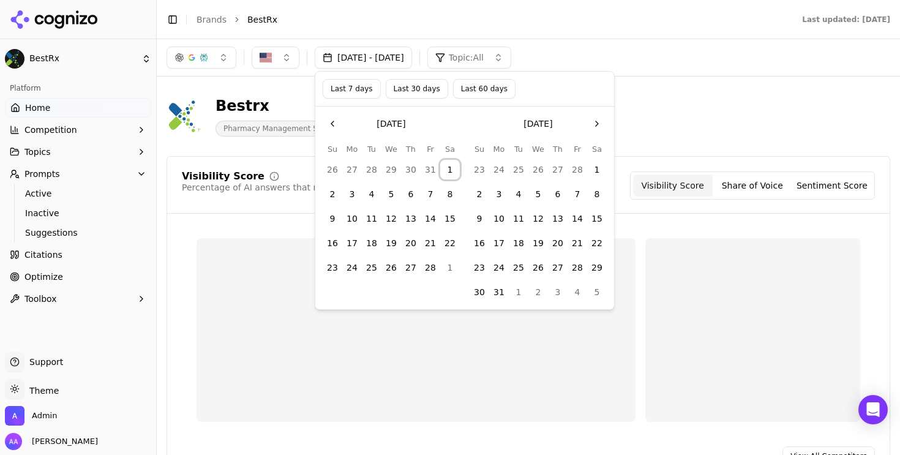
click at [449, 165] on button "1" at bounding box center [450, 170] width 20 height 20
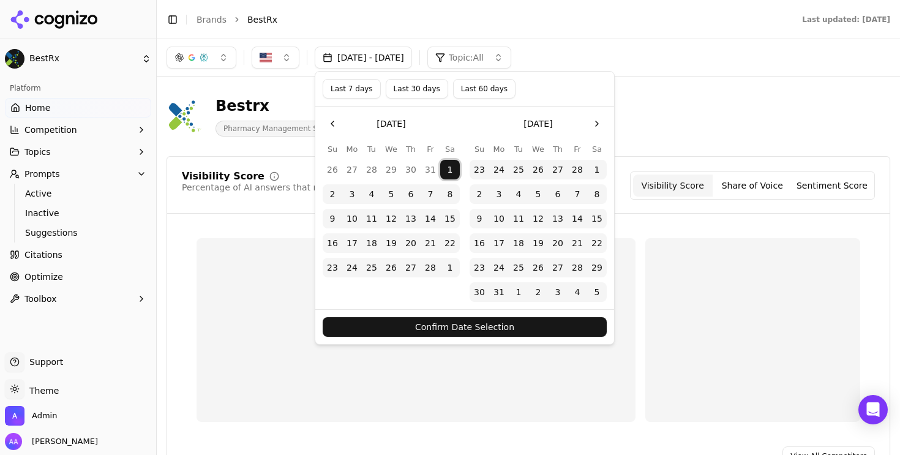
click at [460, 323] on button "Confirm Date Selection" at bounding box center [465, 327] width 284 height 20
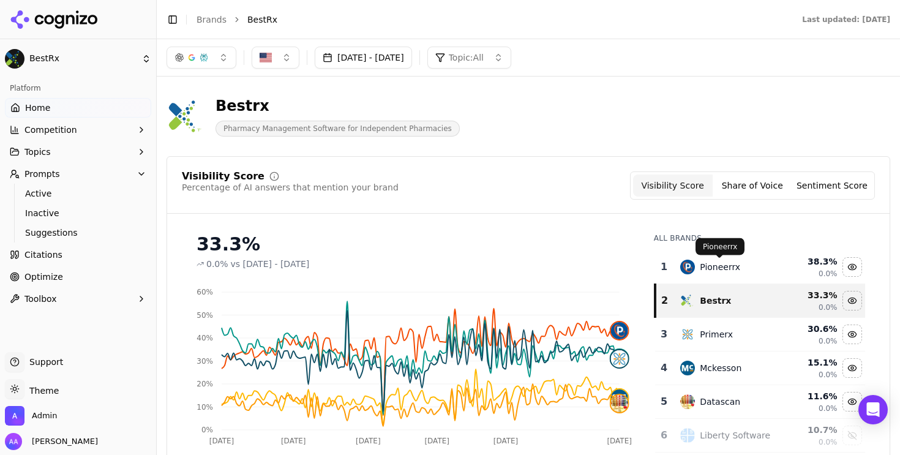
click at [733, 261] on div "Pioneerrx" at bounding box center [720, 267] width 40 height 12
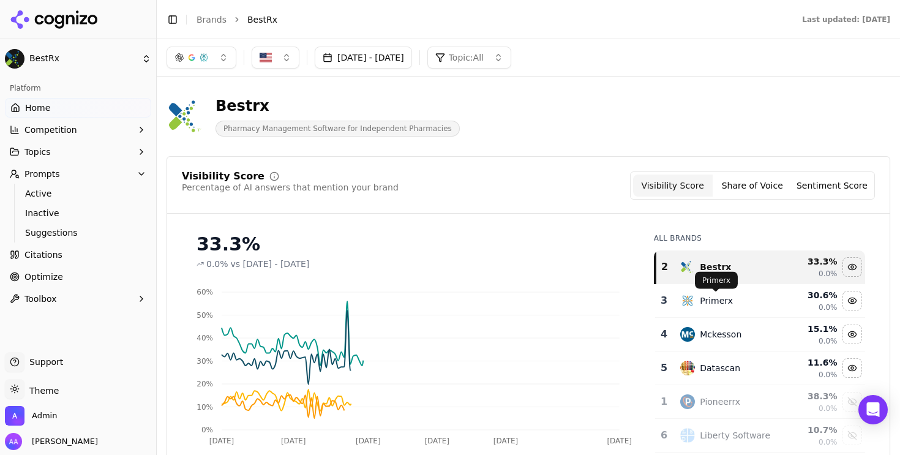
click at [726, 297] on div "Primerx" at bounding box center [716, 300] width 33 height 12
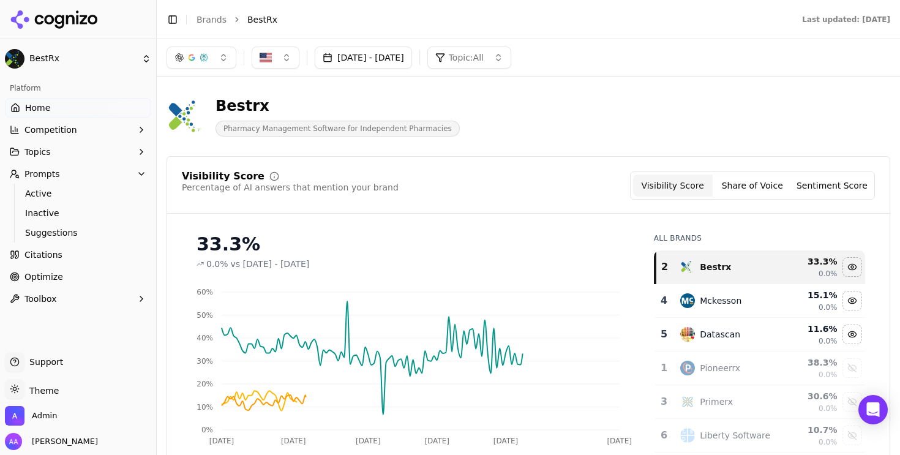
click at [723, 303] on div "Mckesson" at bounding box center [721, 300] width 42 height 12
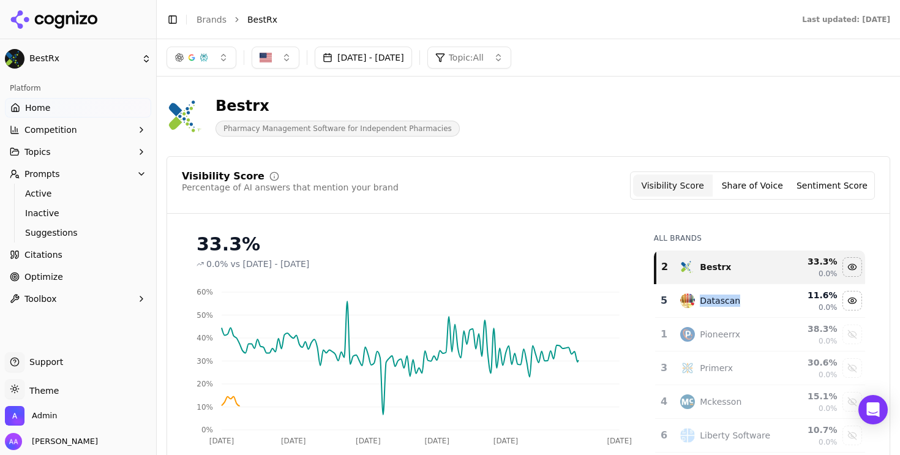
click at [723, 303] on div "Datascan" at bounding box center [720, 300] width 40 height 12
click at [397, 56] on button "[DATE] - [DATE]" at bounding box center [363, 58] width 97 height 22
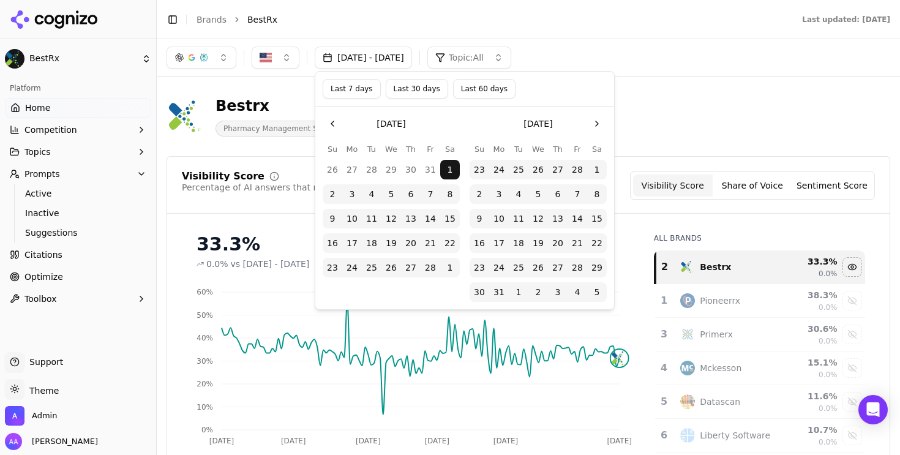
click at [600, 122] on button "Go to the Next Month" at bounding box center [597, 124] width 20 height 20
